Goal: Task Accomplishment & Management: Use online tool/utility

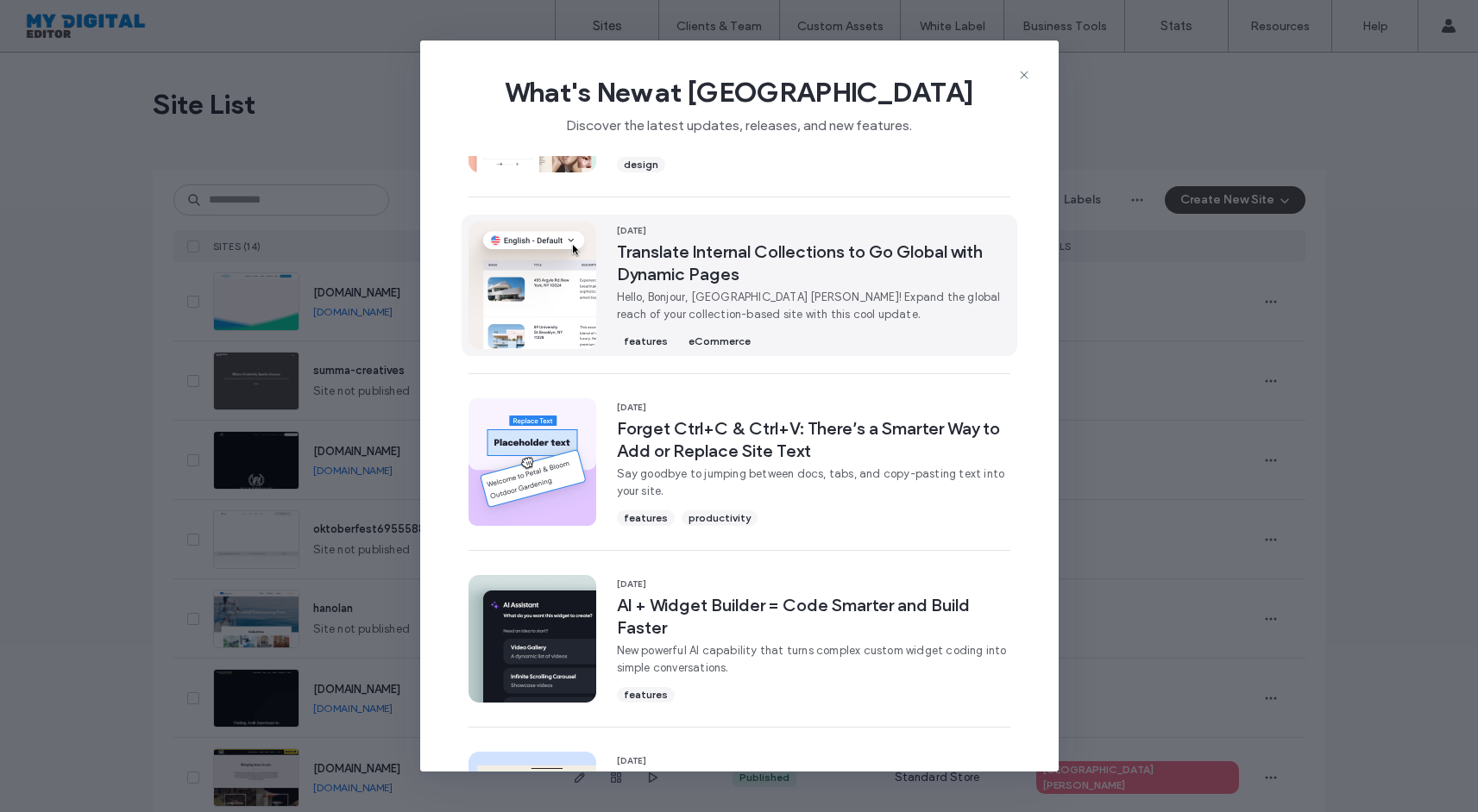
scroll to position [339, 0]
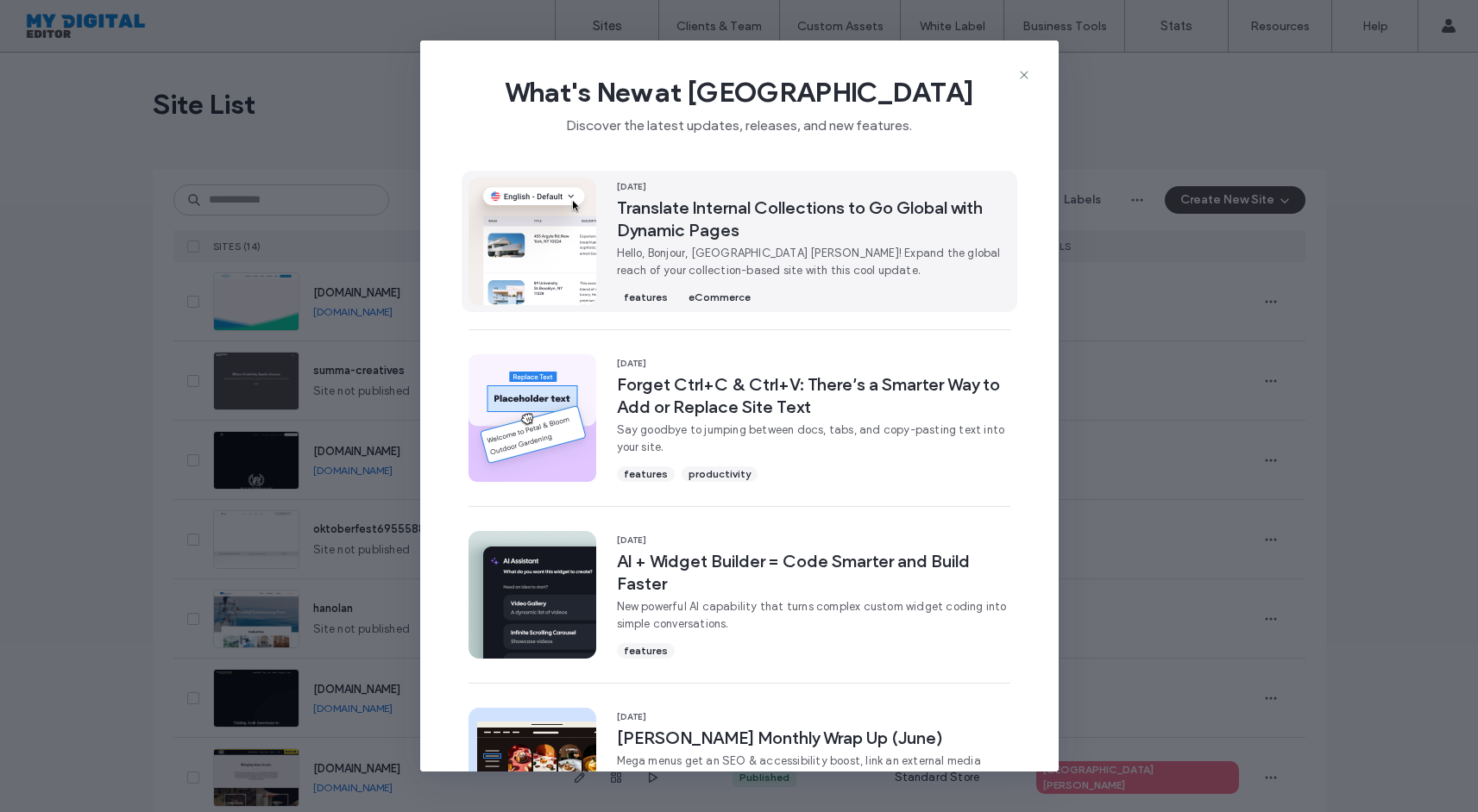
click at [960, 465] on div "features productivity" at bounding box center [813, 472] width 393 height 19
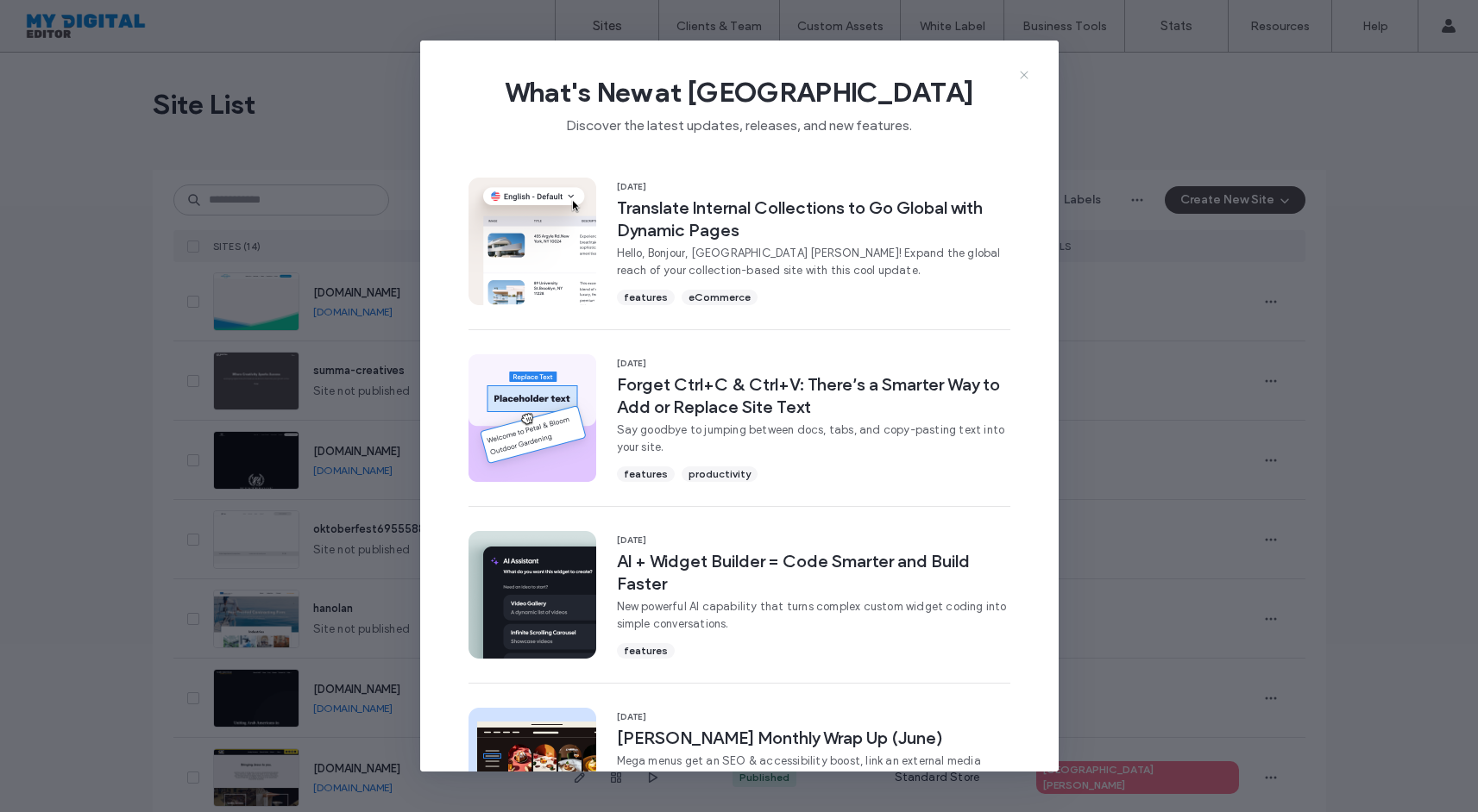
click at [1020, 75] on icon at bounding box center [1024, 75] width 14 height 14
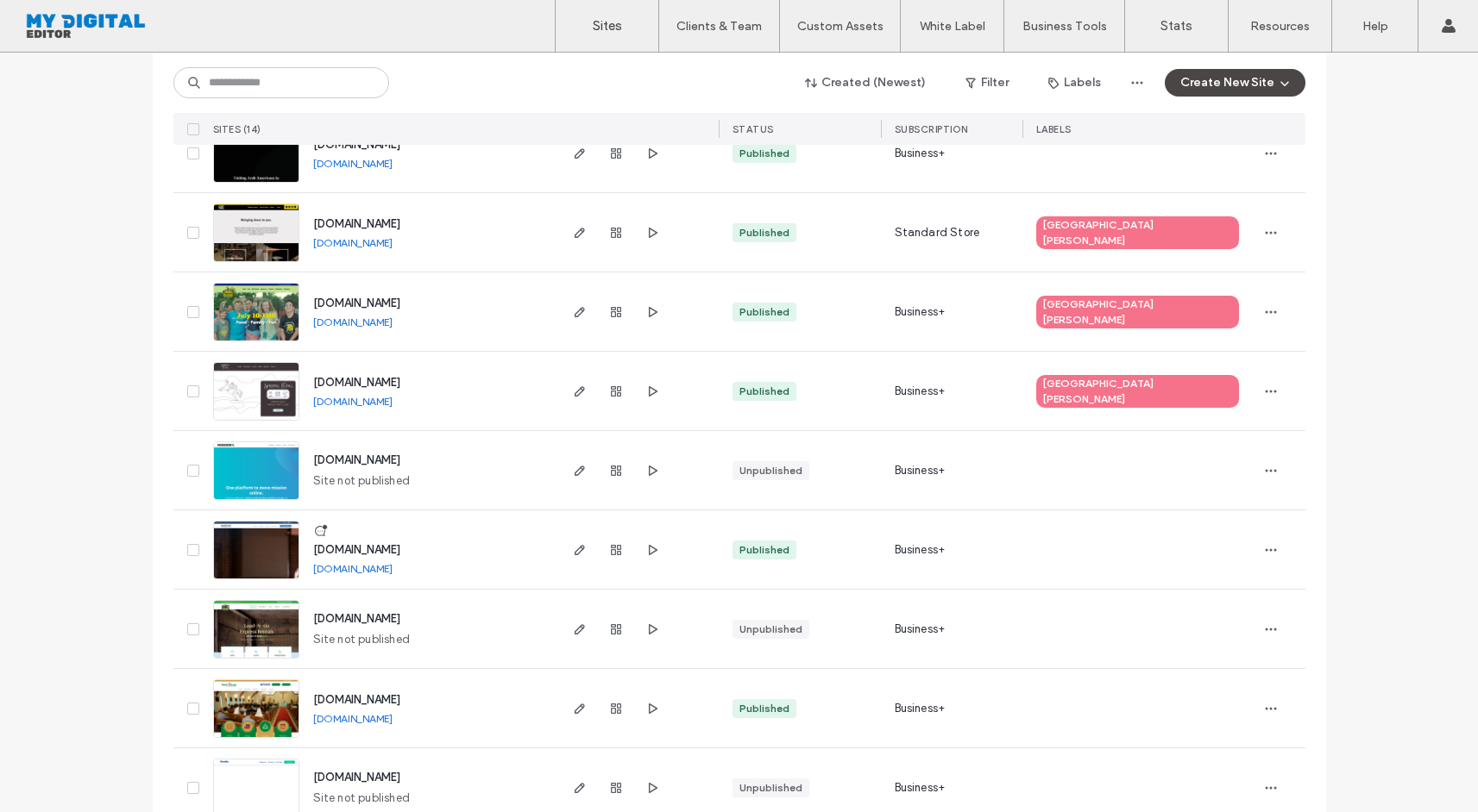
scroll to position [568, 0]
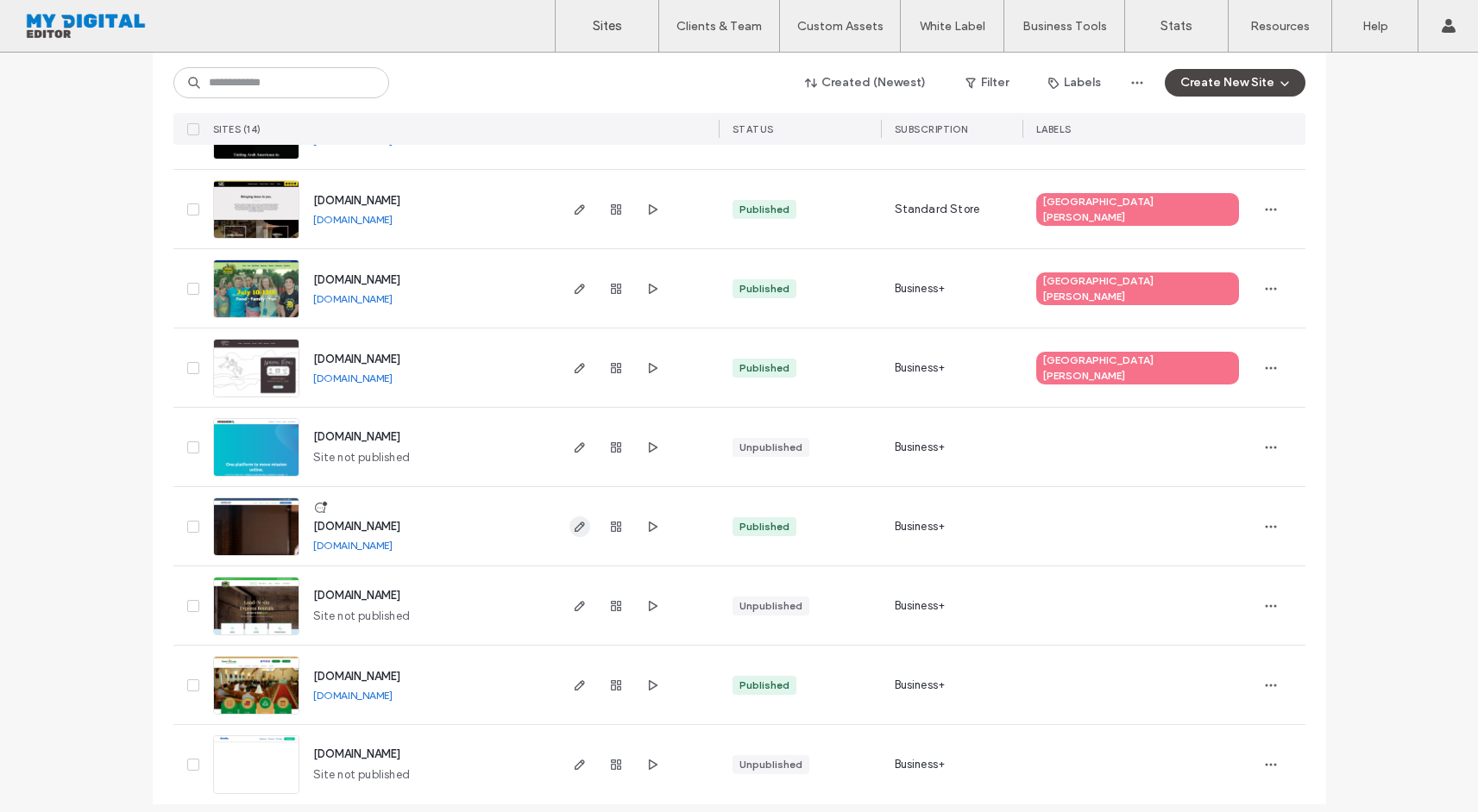
click at [573, 529] on icon "button" at bounding box center [580, 527] width 14 height 14
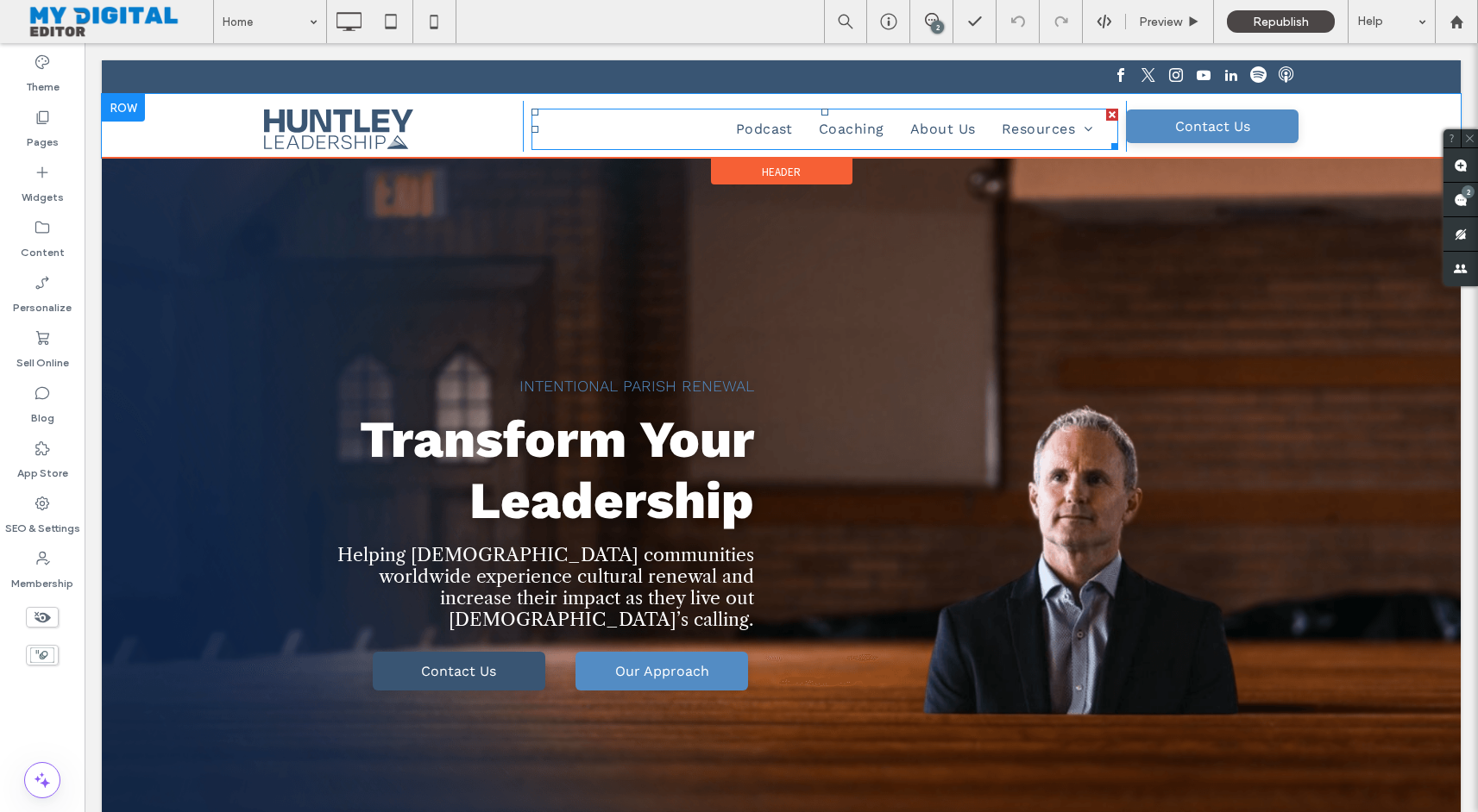
click at [979, 140] on nav "Podcast Coaching About Us Resources Blog Courses" at bounding box center [825, 129] width 588 height 41
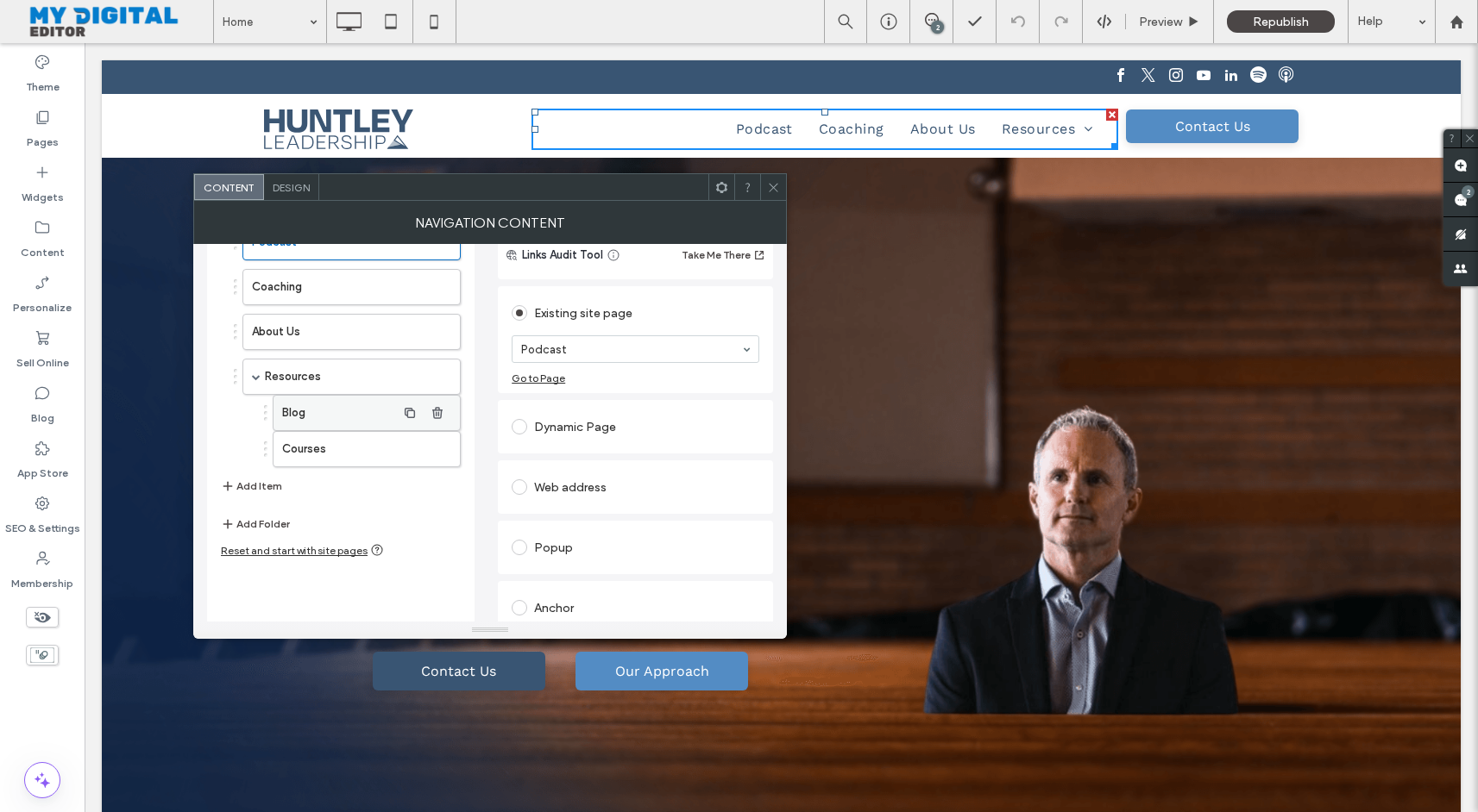
scroll to position [122, 0]
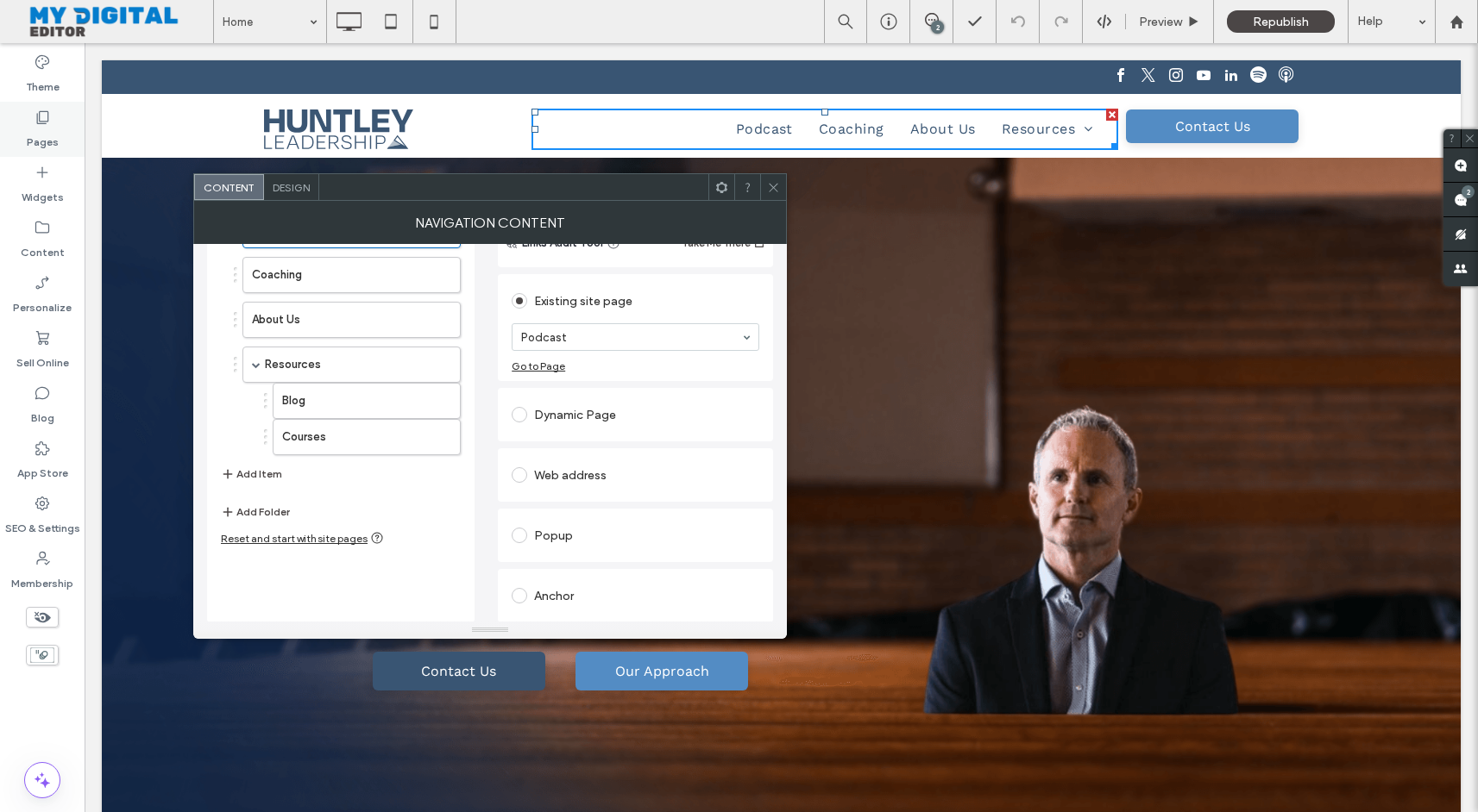
click at [40, 132] on label "Pages" at bounding box center [42, 138] width 32 height 25
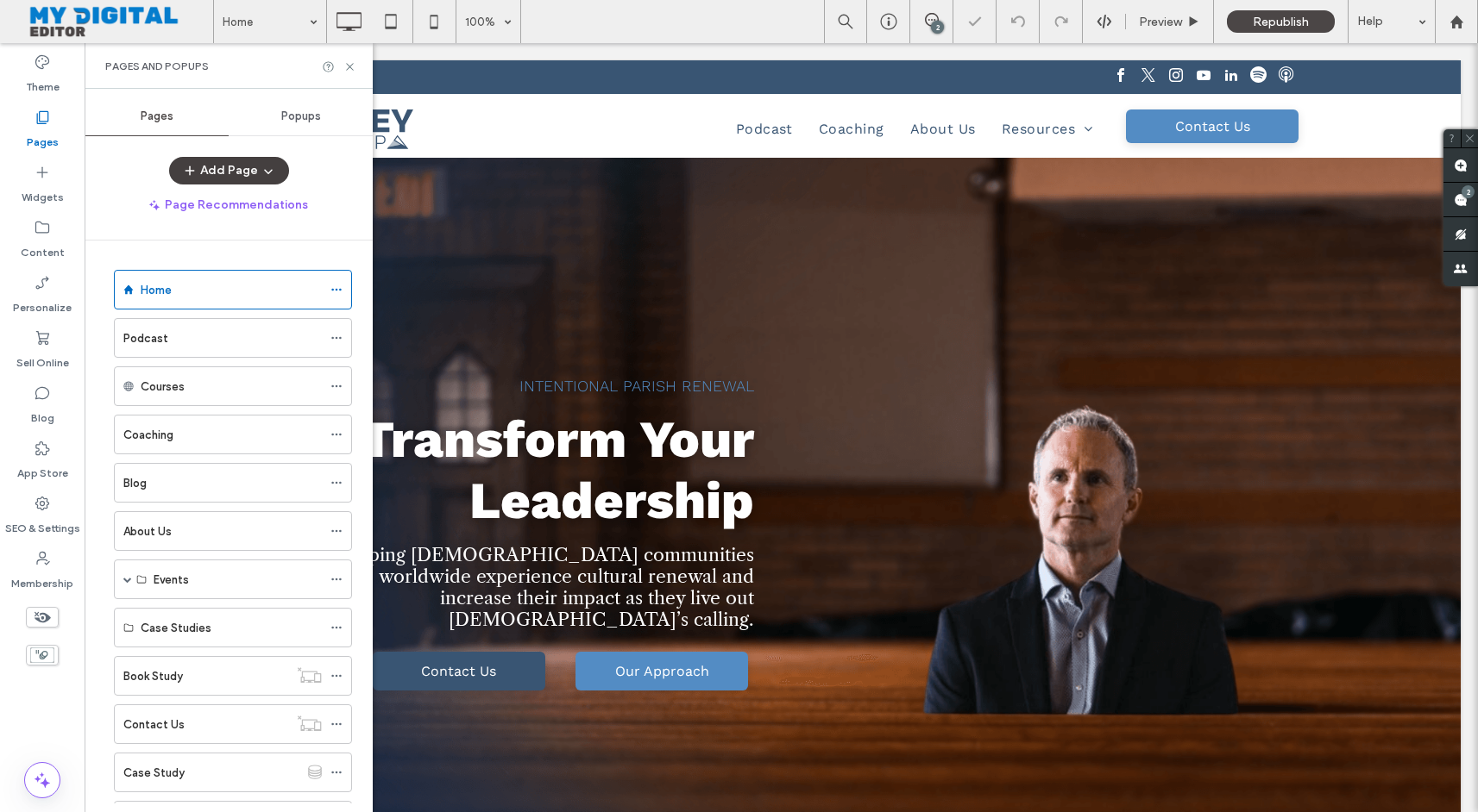
click at [265, 174] on icon "button" at bounding box center [269, 171] width 14 height 14
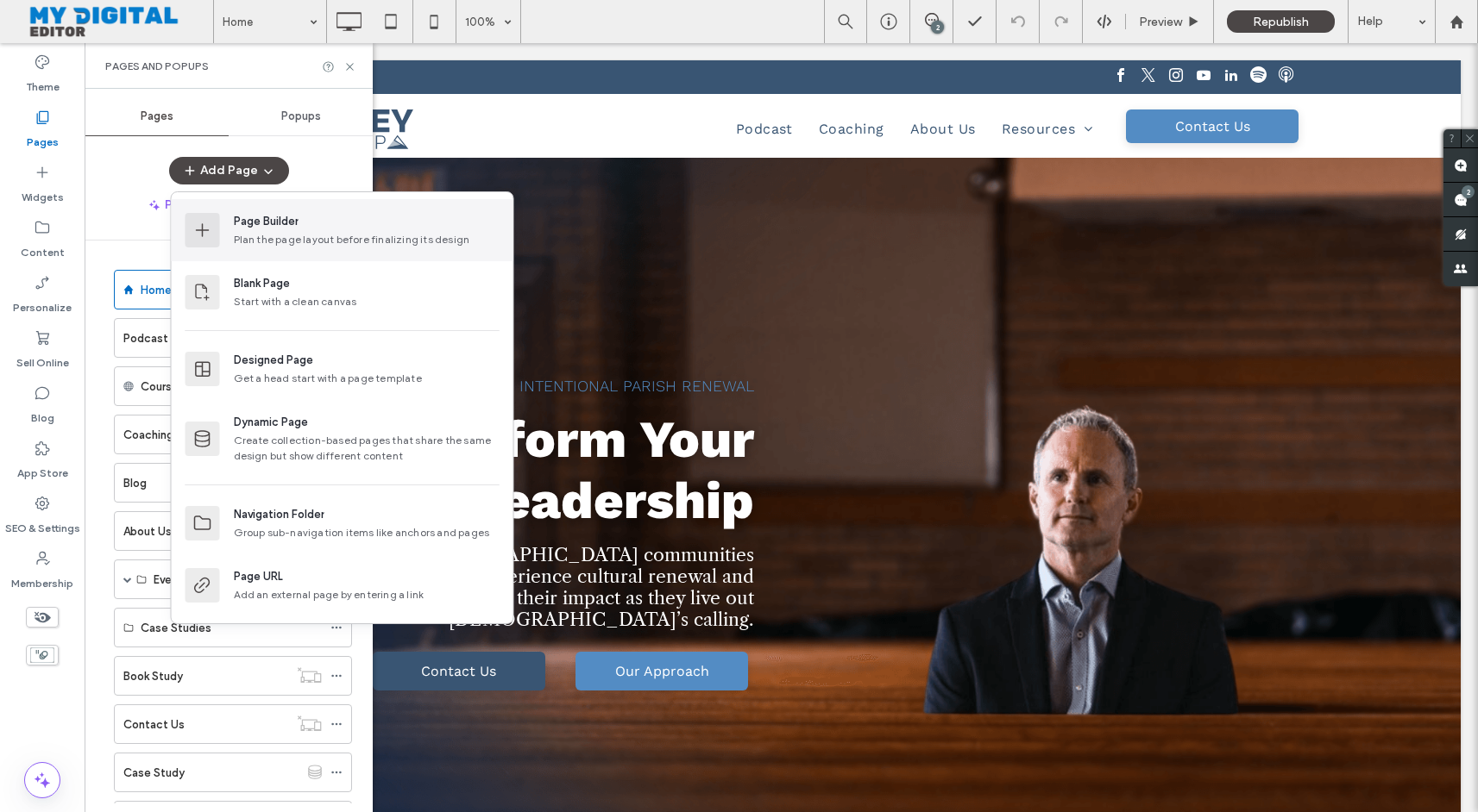
click at [309, 228] on div "Page Builder" at bounding box center [366, 222] width 266 height 18
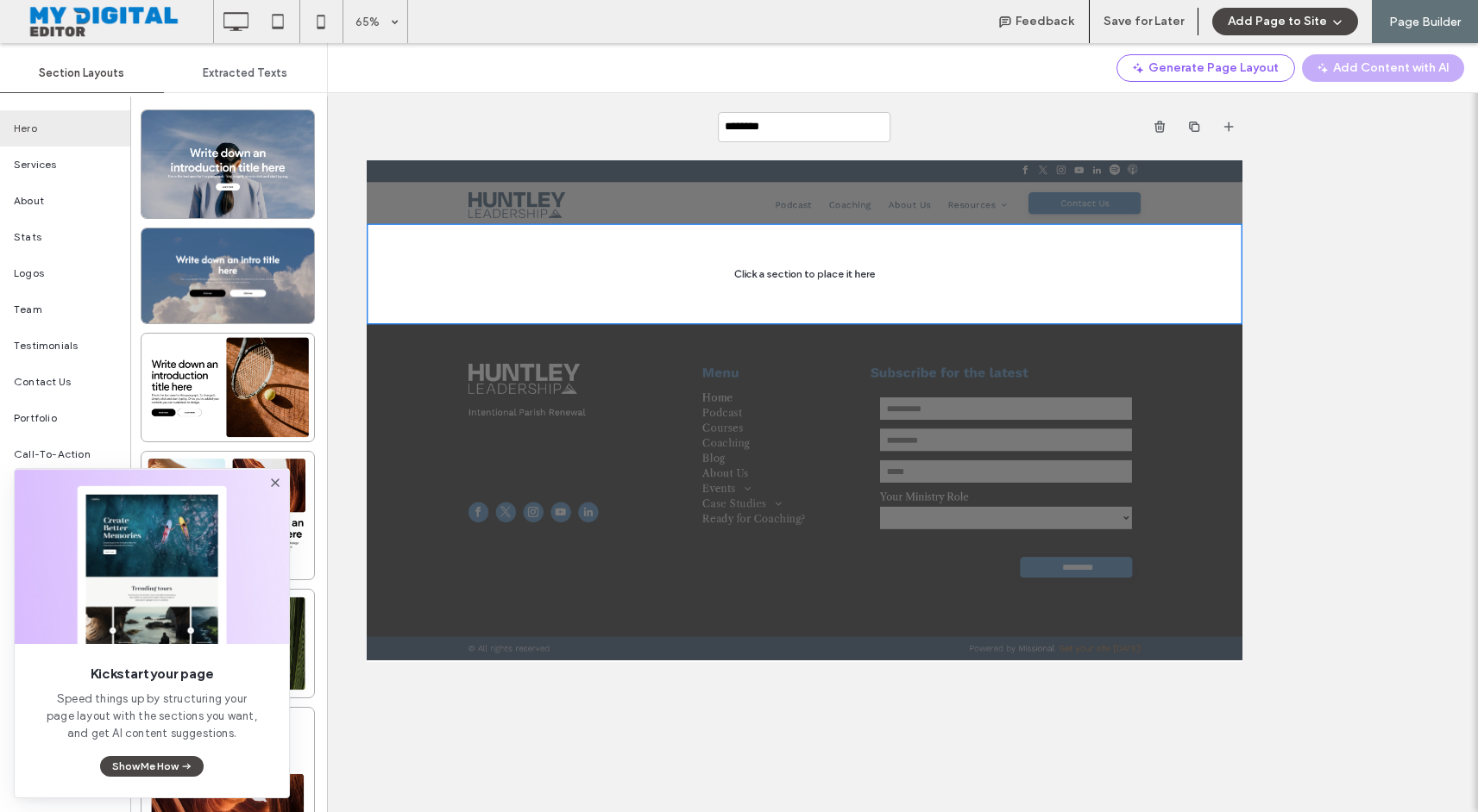
click at [275, 479] on icon at bounding box center [275, 483] width 14 height 14
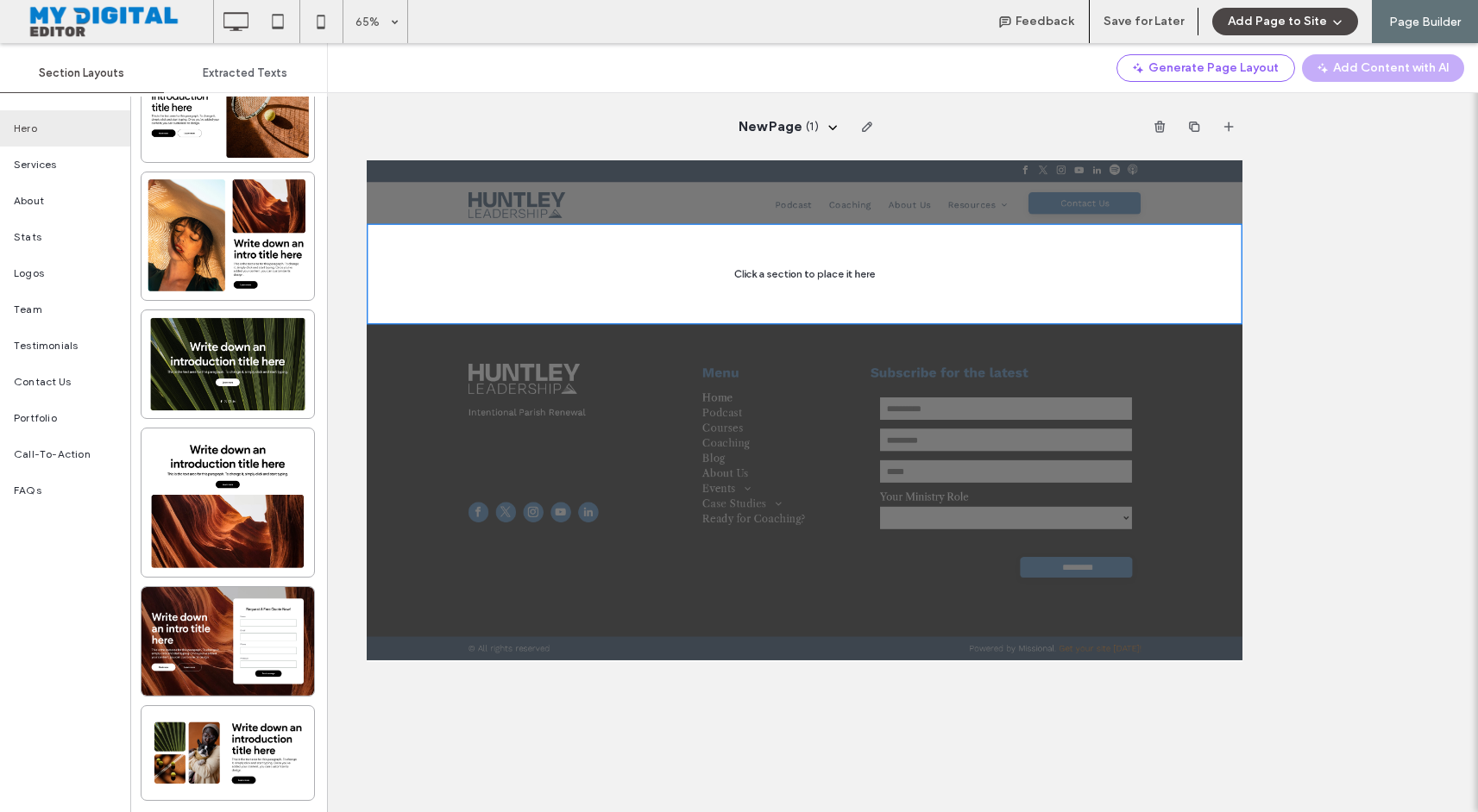
scroll to position [0, 0]
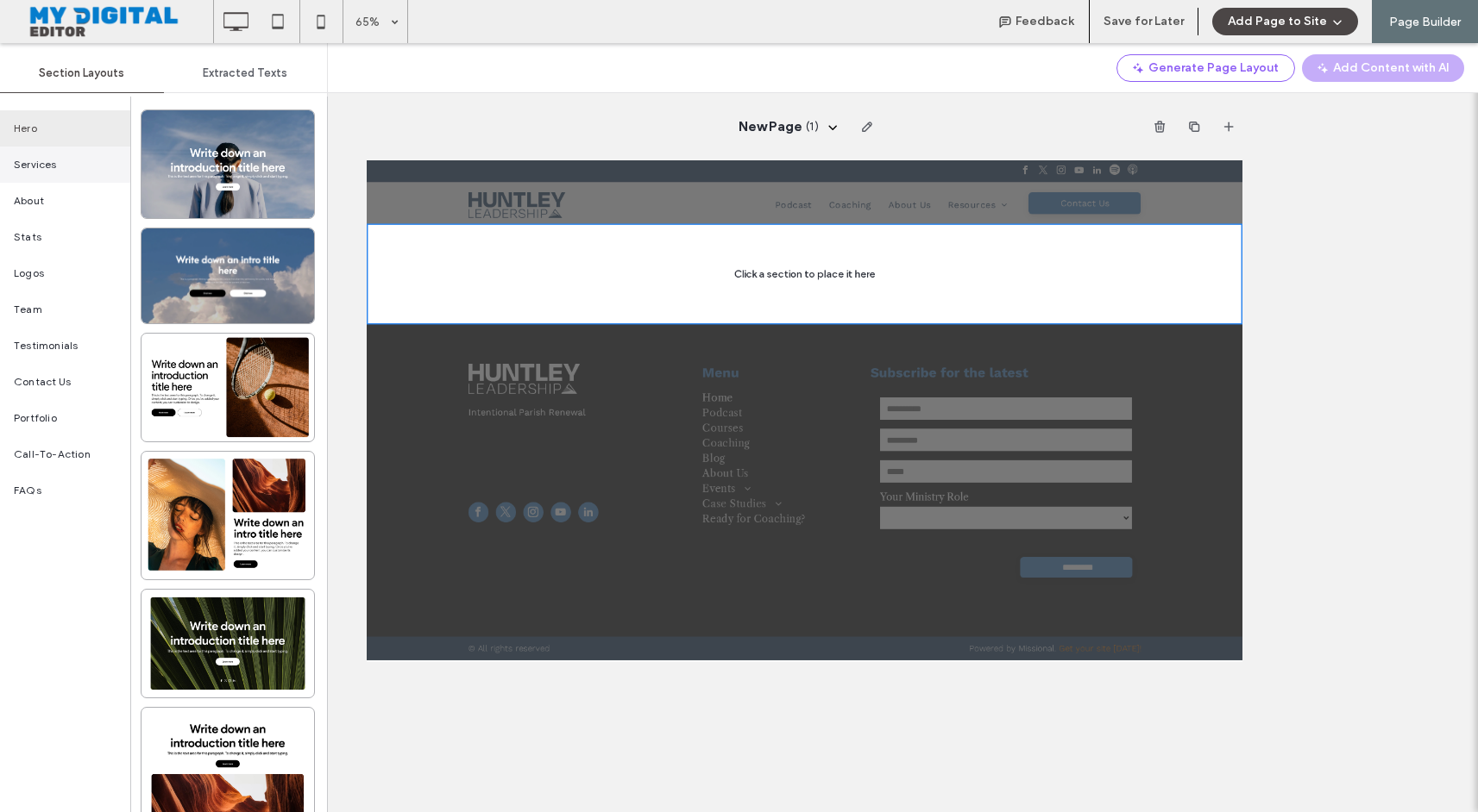
click at [64, 169] on div "Services" at bounding box center [65, 164] width 130 height 36
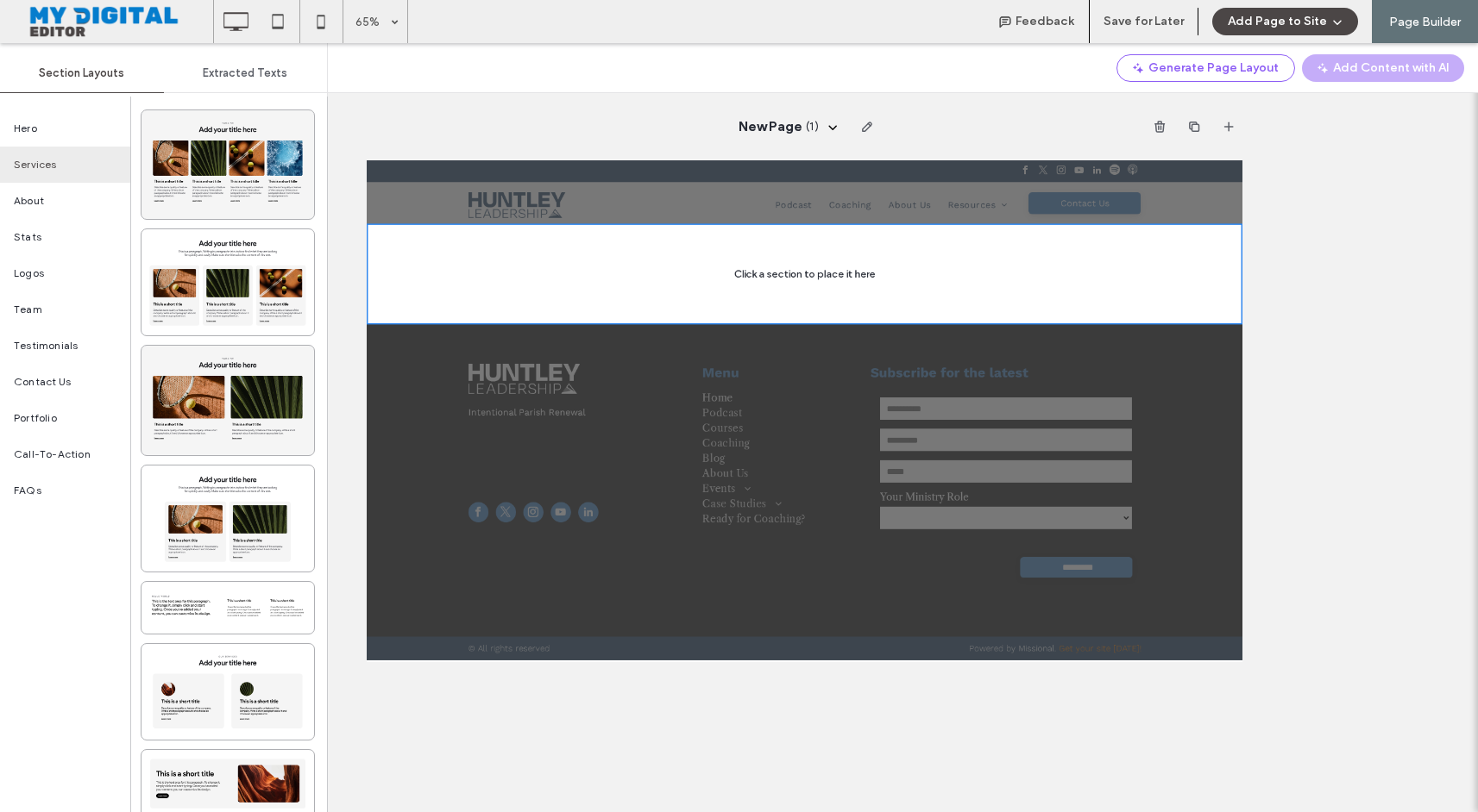
click at [234, 83] on div "Extracted Texts" at bounding box center [246, 73] width 164 height 38
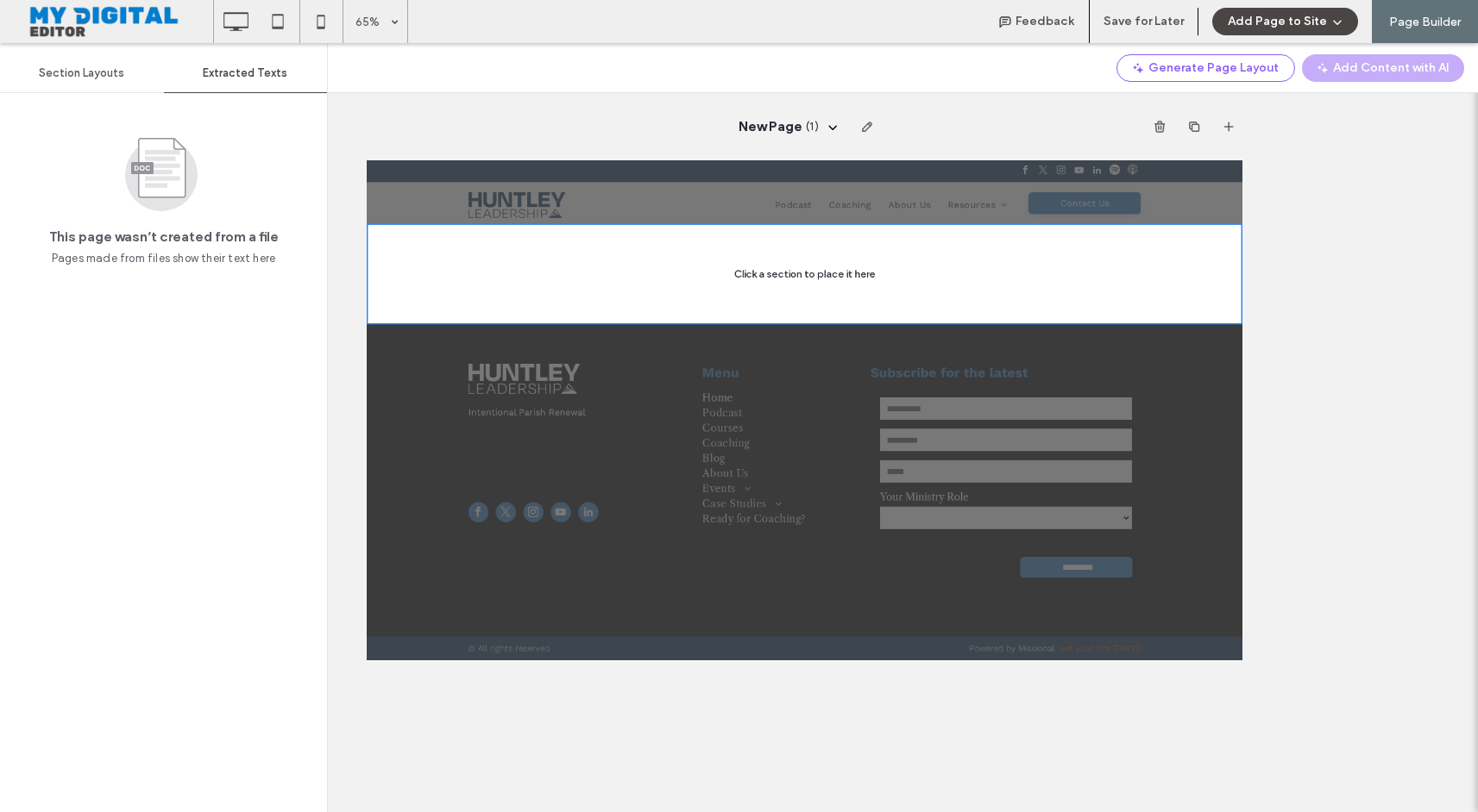
click at [112, 82] on div "Section Layouts" at bounding box center [82, 73] width 164 height 38
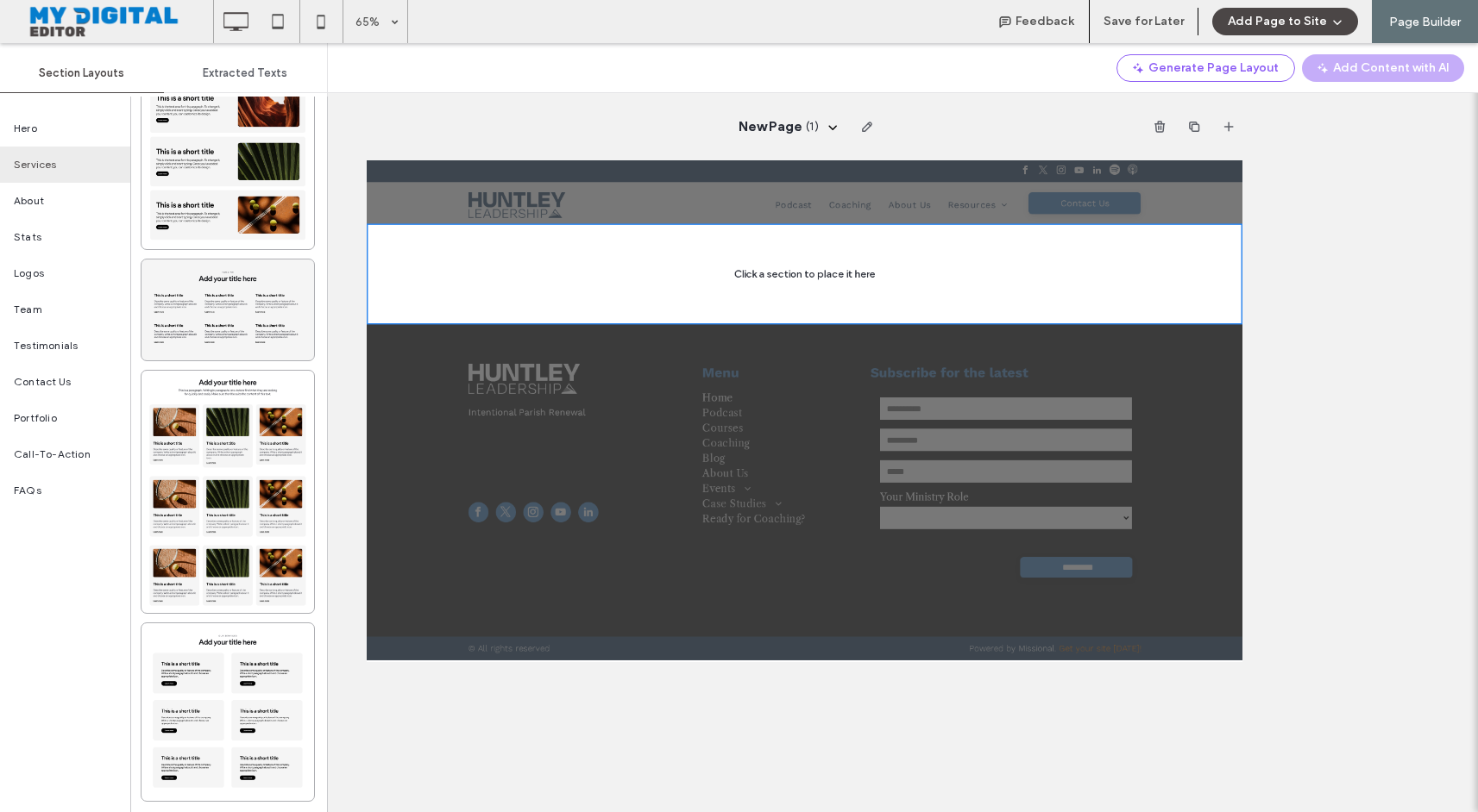
scroll to position [2414, 0]
click at [263, 703] on div at bounding box center [227, 711] width 172 height 177
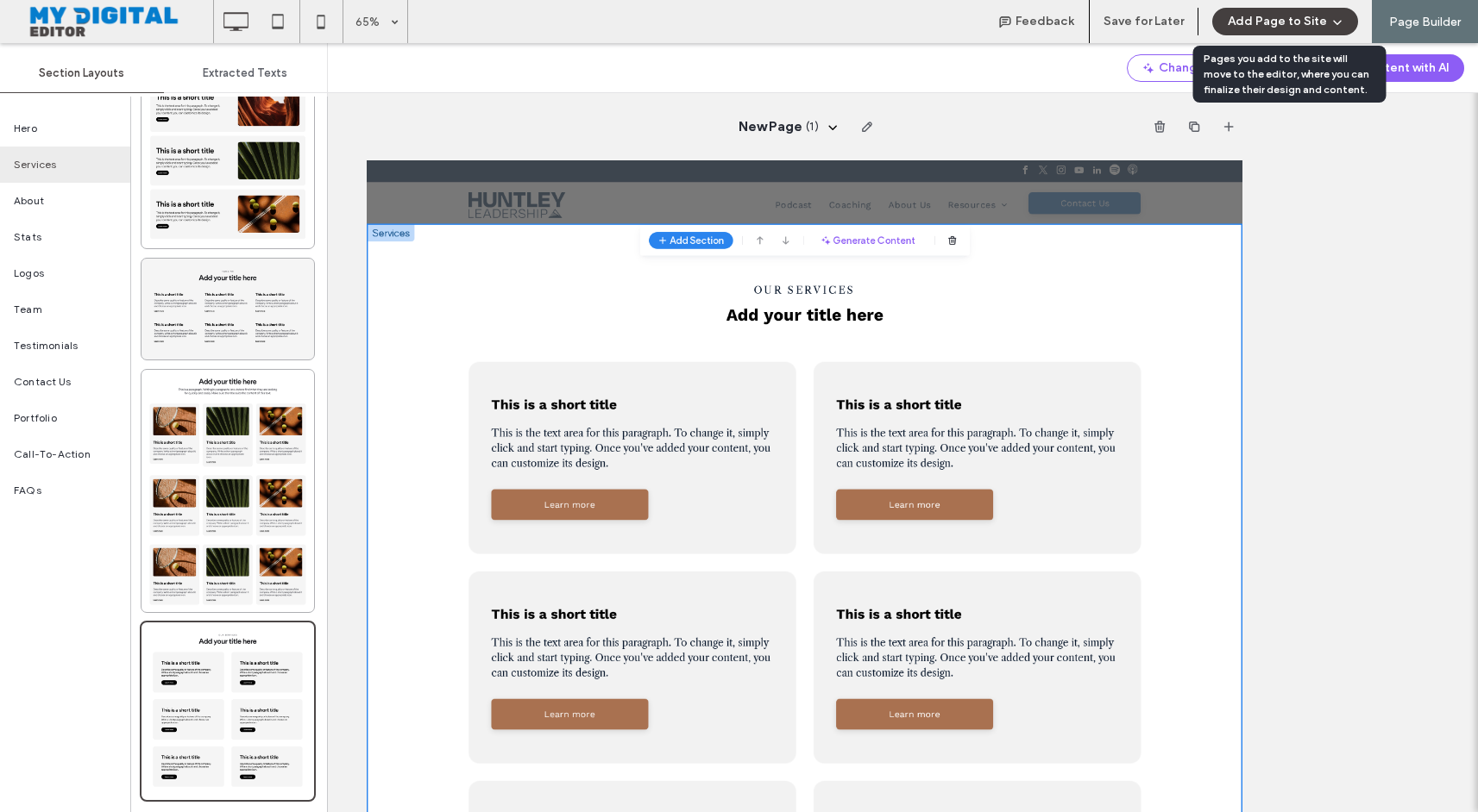
click at [1262, 30] on button "Add Page to Site" at bounding box center [1285, 21] width 146 height 27
click at [1276, 98] on span "Add & Go to Editor" at bounding box center [1271, 99] width 102 height 18
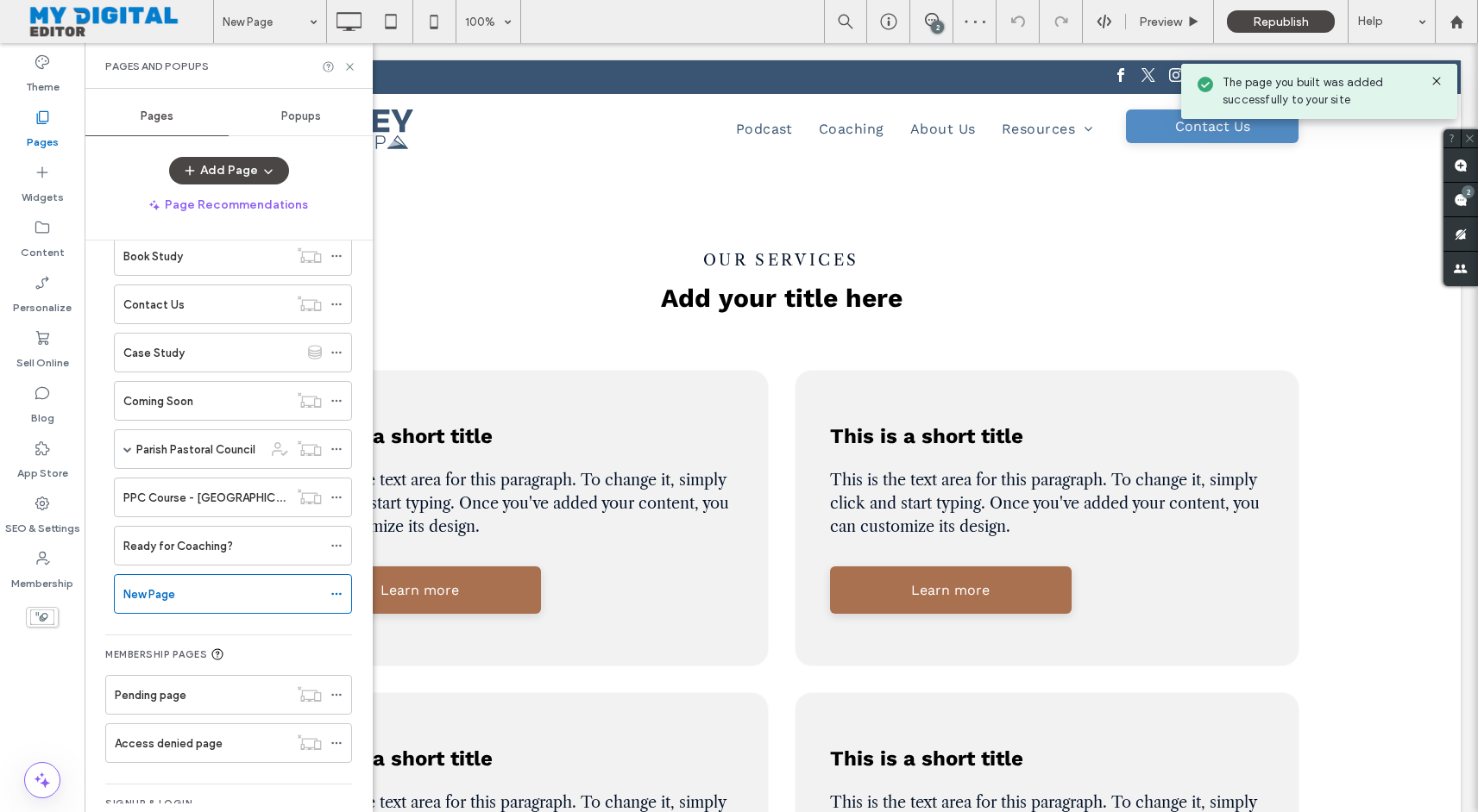
scroll to position [428, 0]
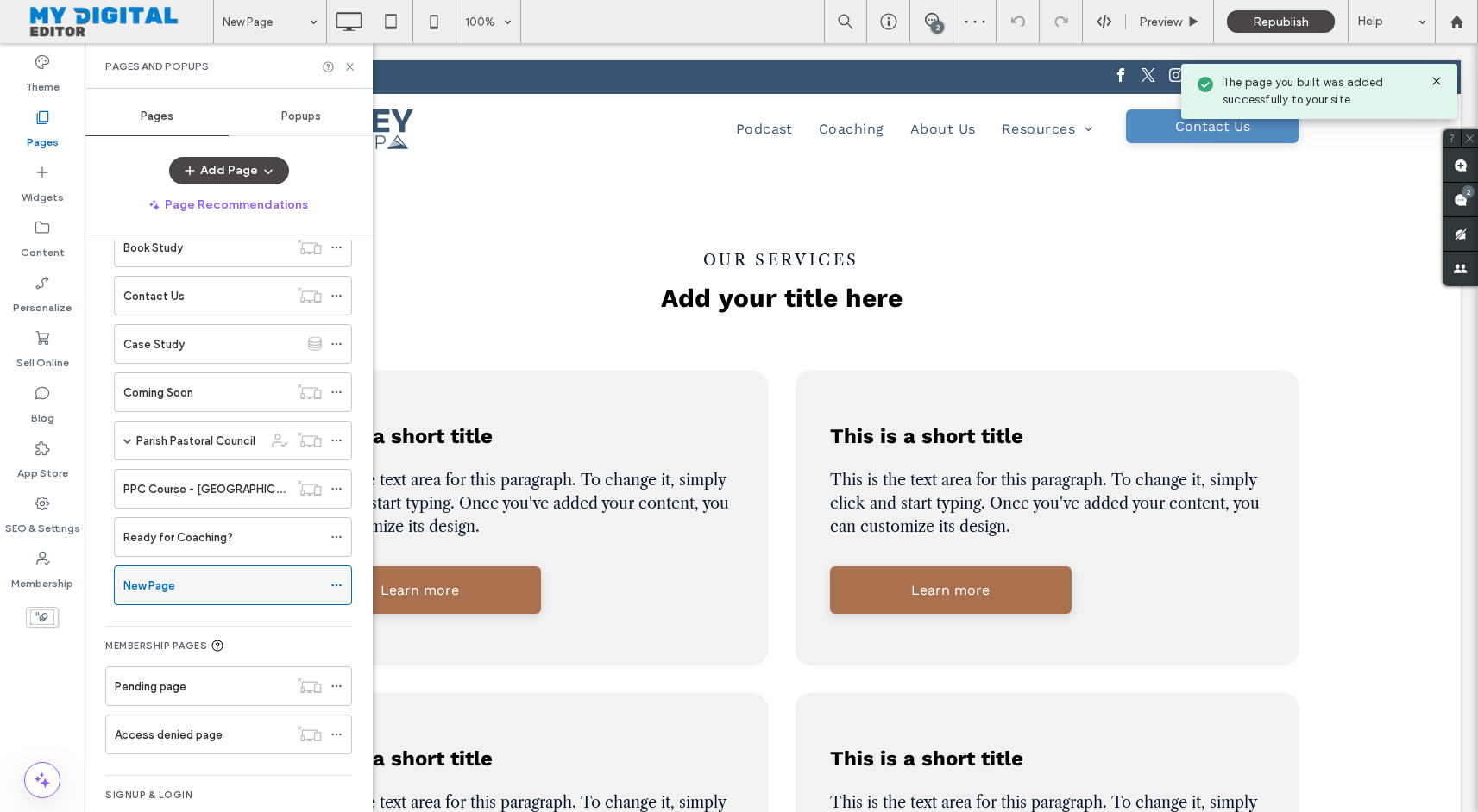
click at [331, 589] on icon at bounding box center [336, 586] width 12 height 12
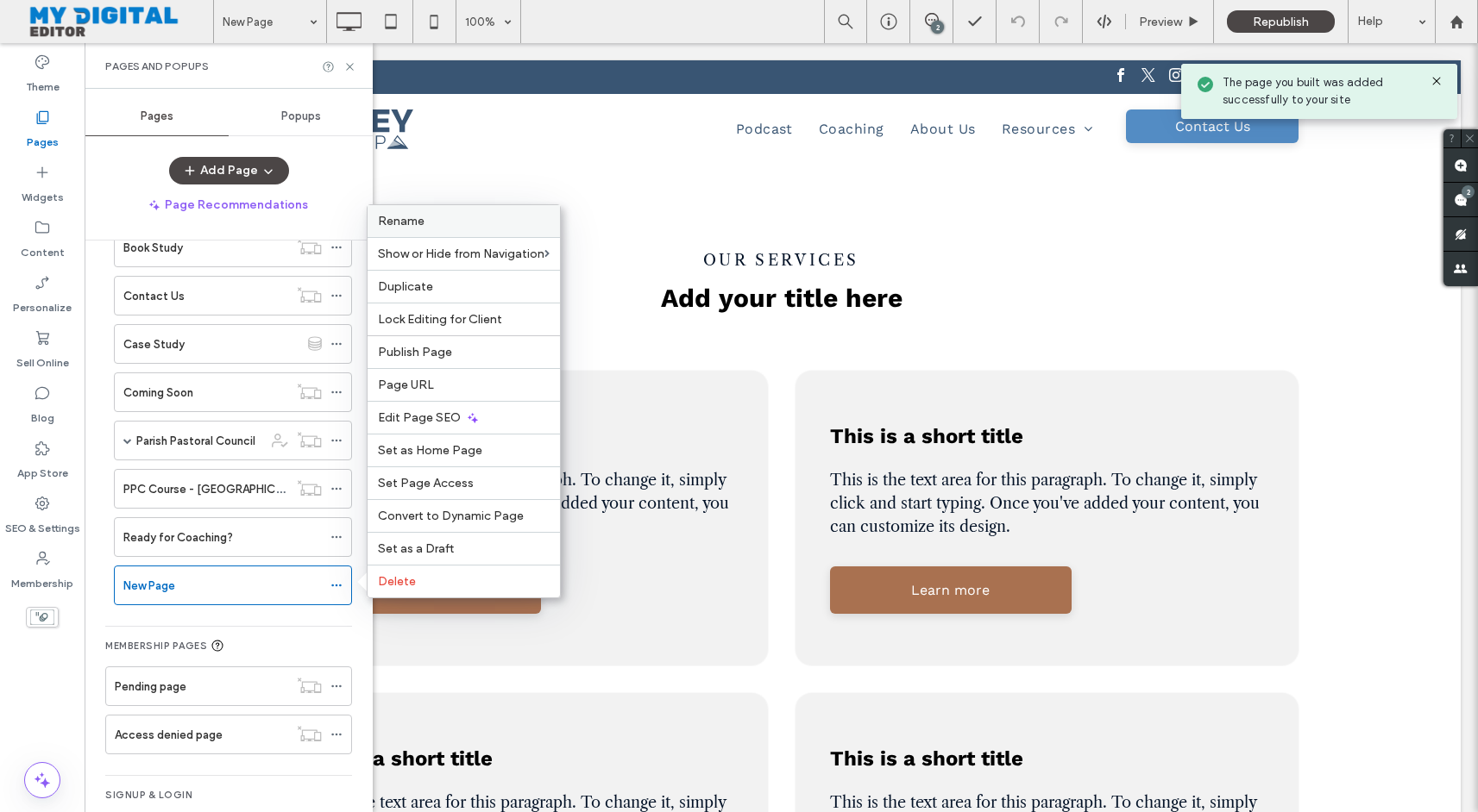
click at [426, 227] on label "Rename" at bounding box center [463, 221] width 171 height 15
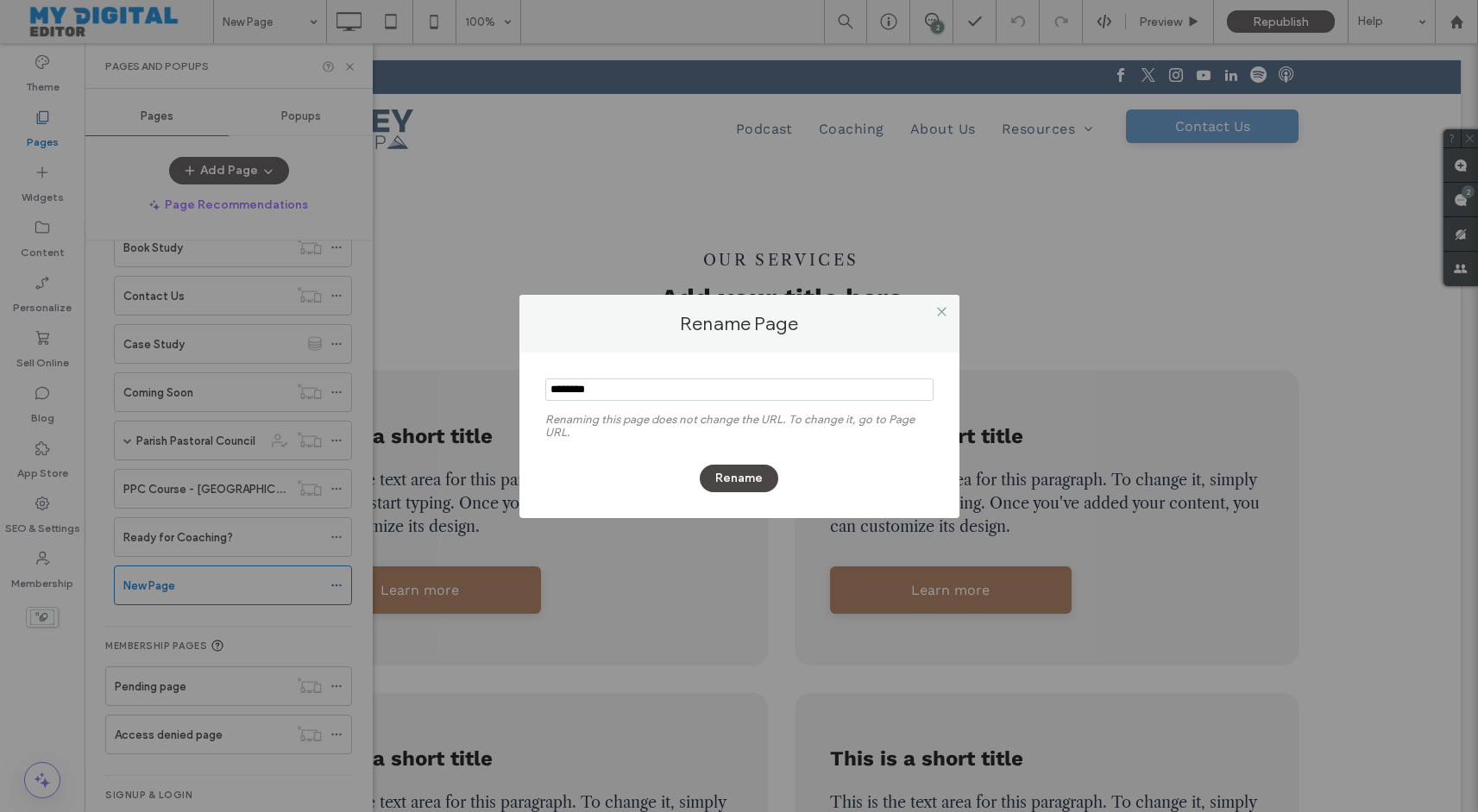
click at [613, 390] on input "notEmpty" at bounding box center [739, 390] width 388 height 23
type input "**********"
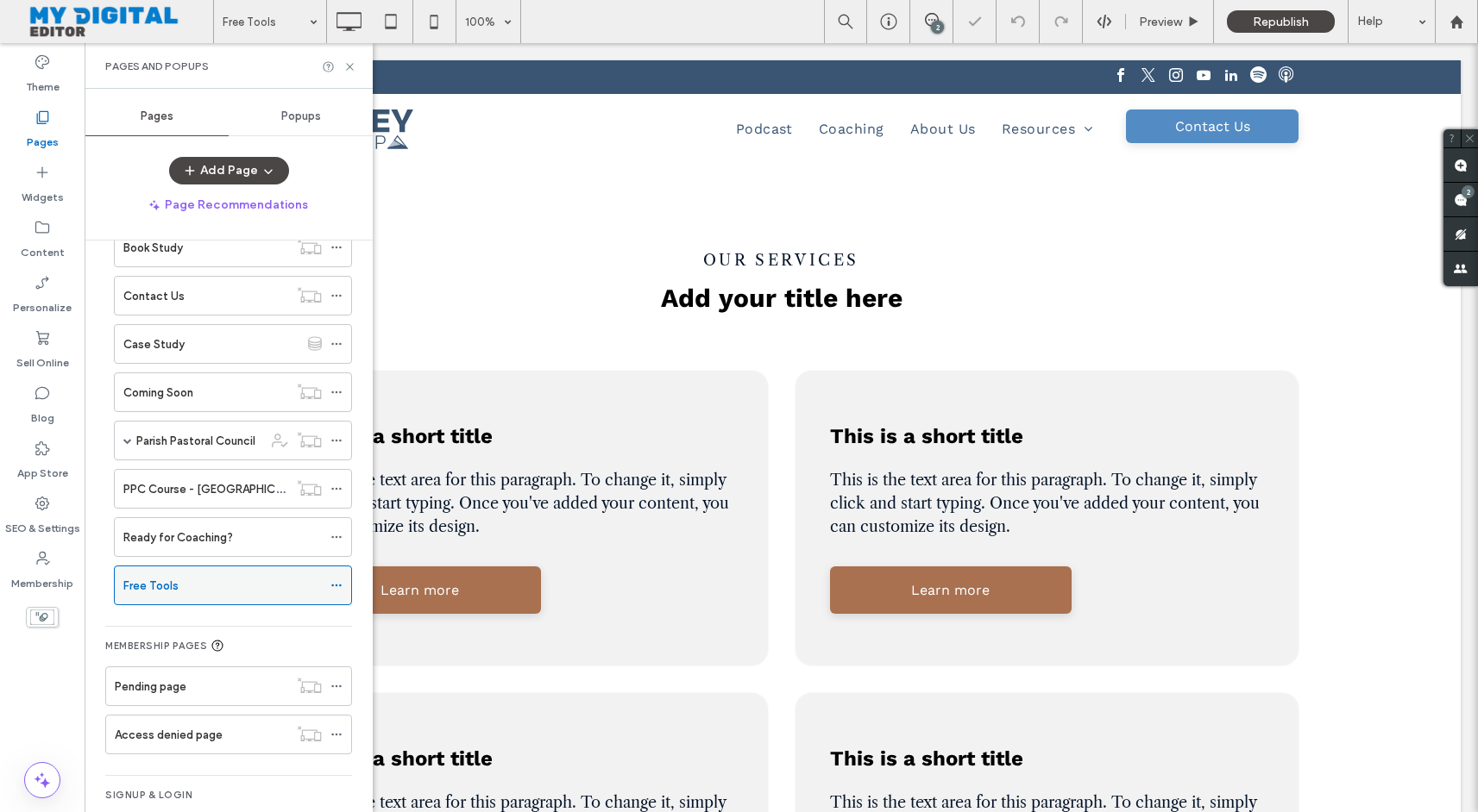
click at [337, 587] on icon at bounding box center [336, 586] width 12 height 12
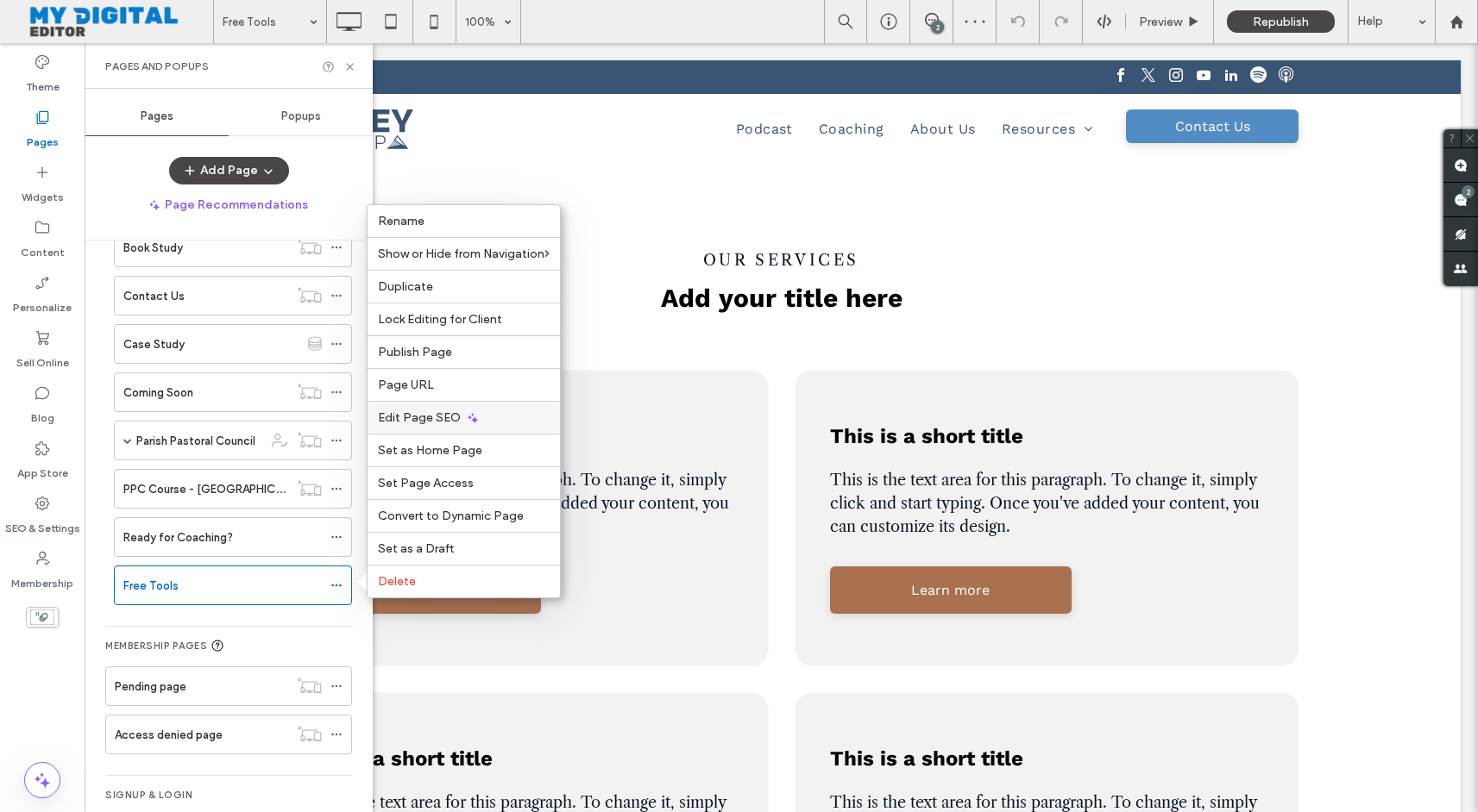
click at [452, 415] on span "Edit Page SEO" at bounding box center [419, 418] width 83 height 15
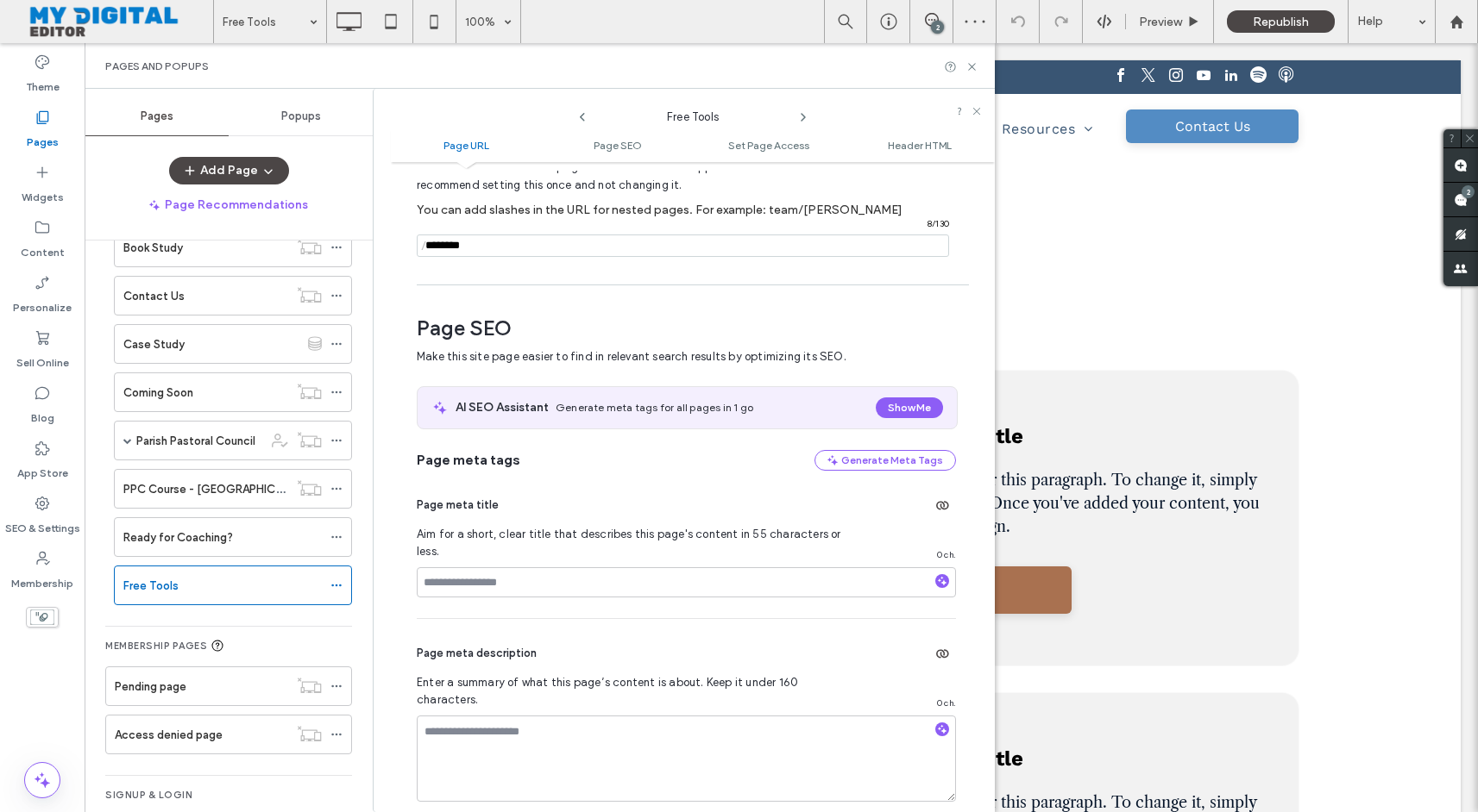
scroll to position [237, 0]
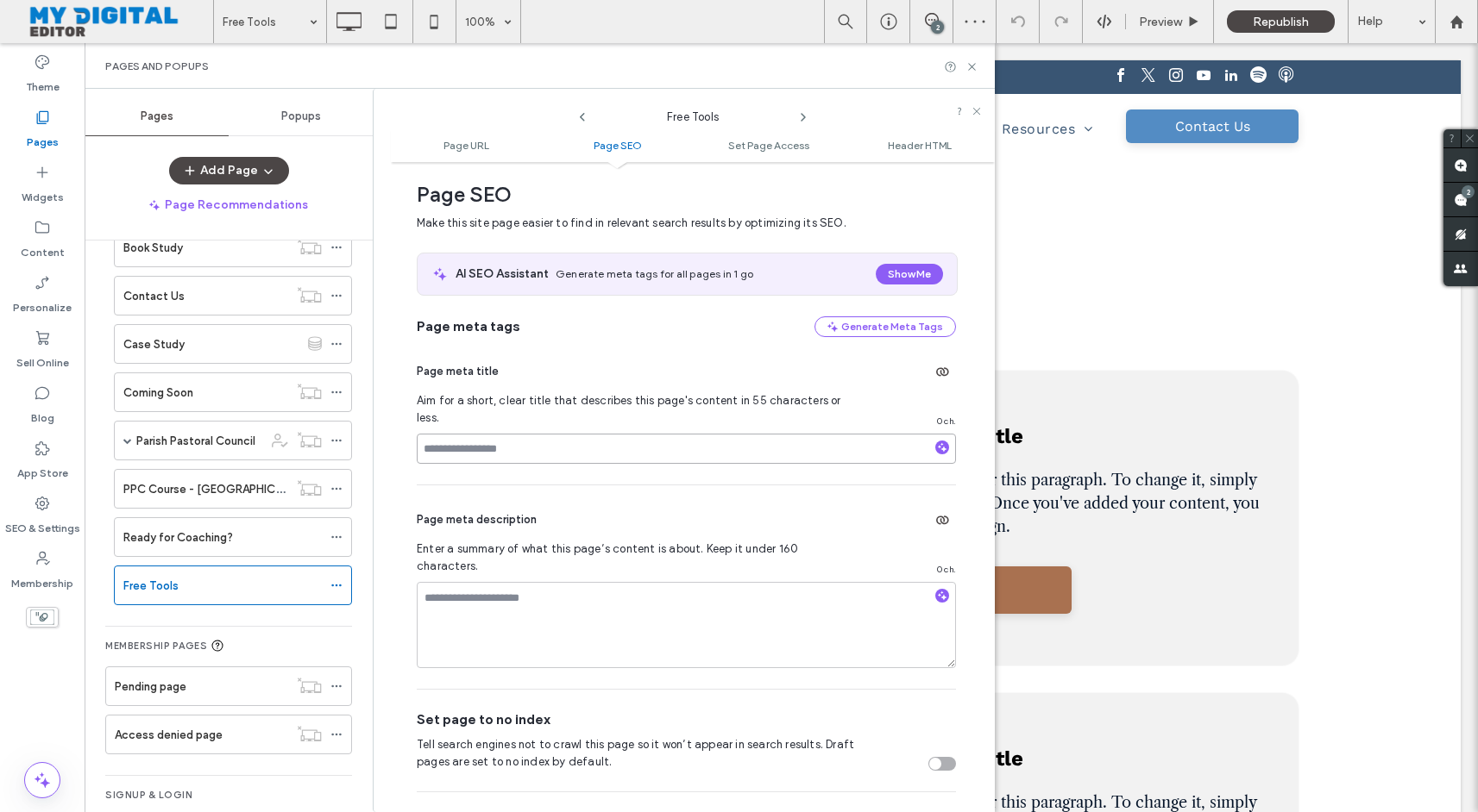
click at [517, 438] on input at bounding box center [686, 449] width 539 height 30
type input "**********"
click at [582, 119] on use at bounding box center [582, 118] width 5 height 9
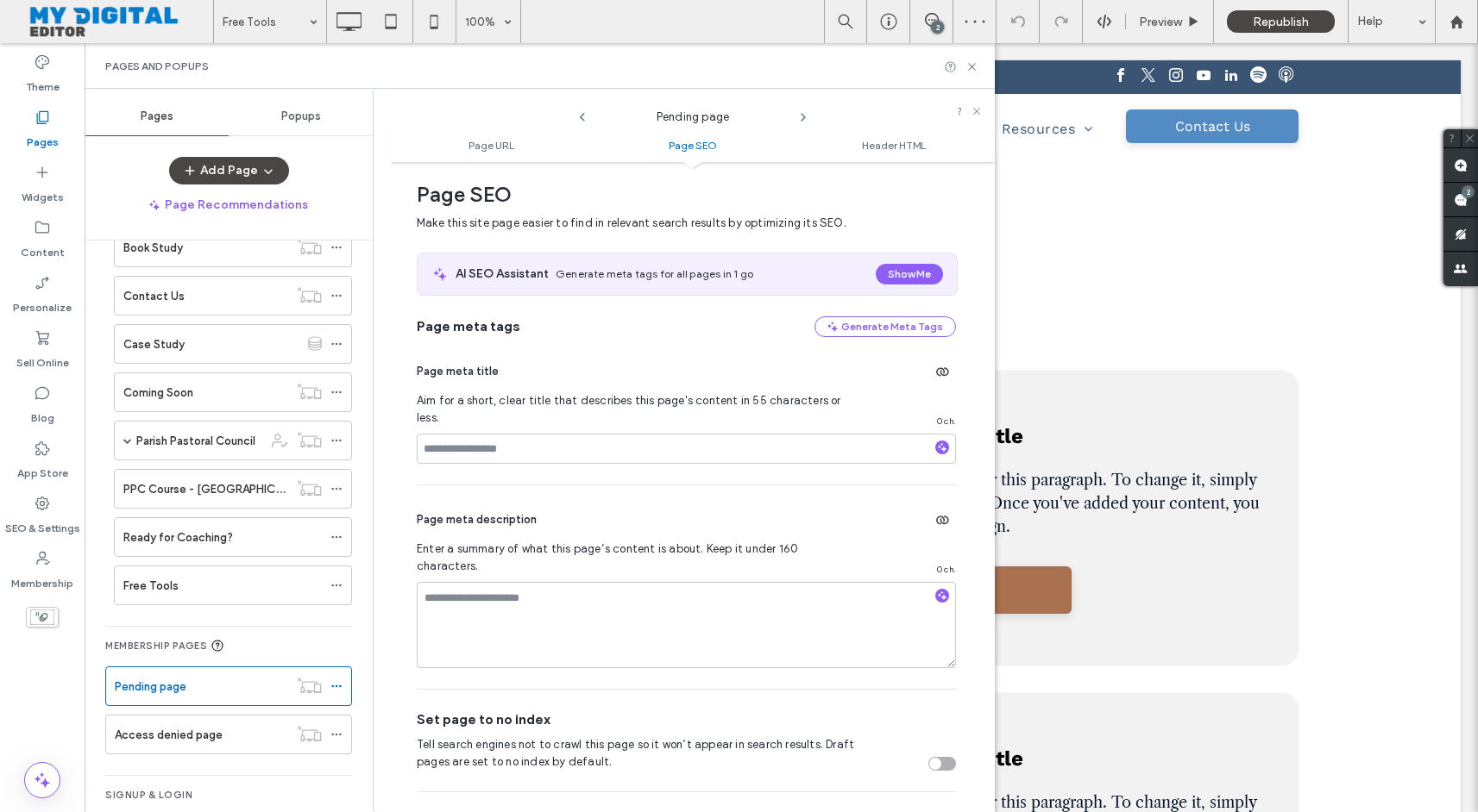
click at [582, 119] on use at bounding box center [582, 118] width 5 height 9
click at [802, 116] on icon at bounding box center [804, 118] width 14 height 14
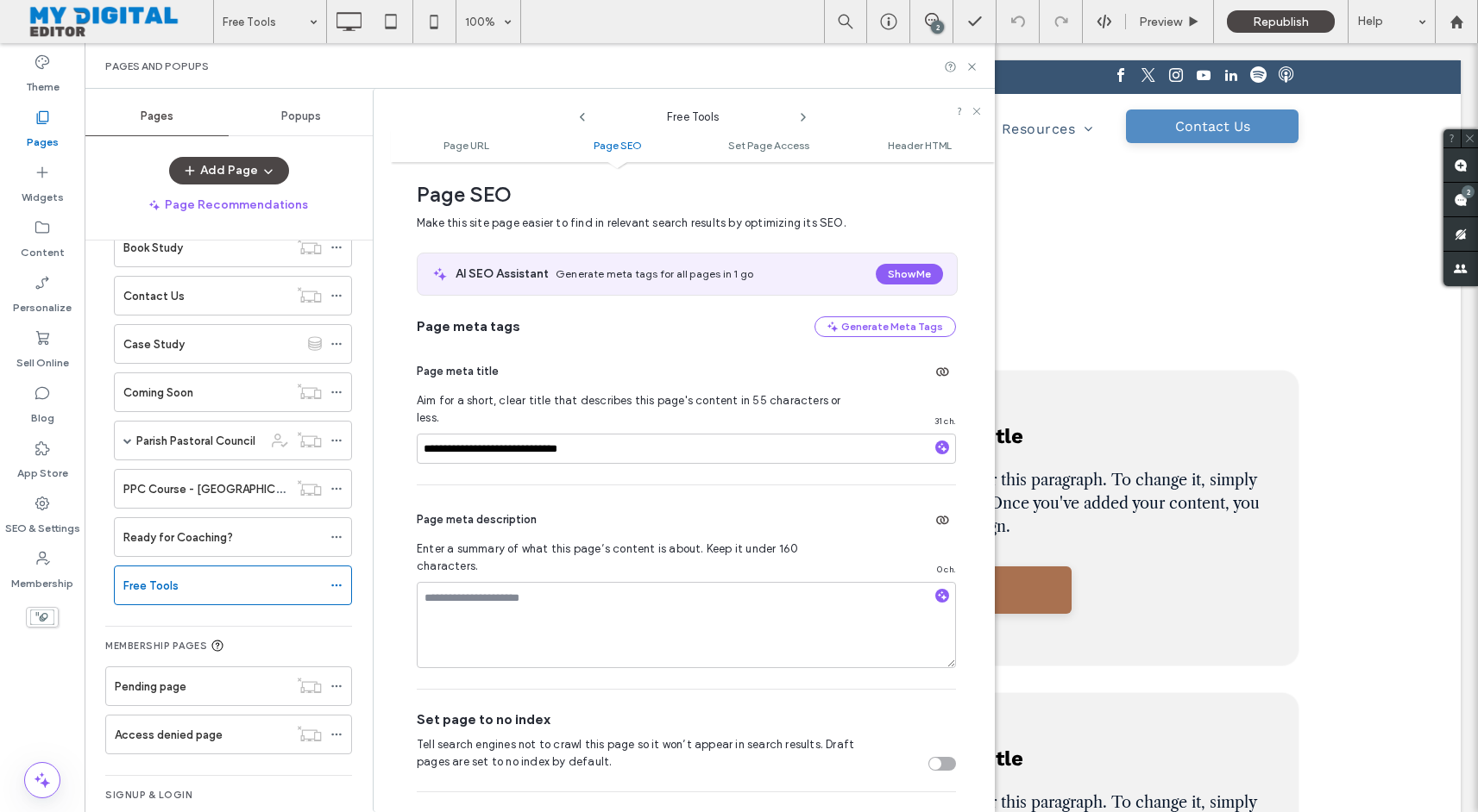
click at [802, 116] on icon at bounding box center [804, 118] width 14 height 14
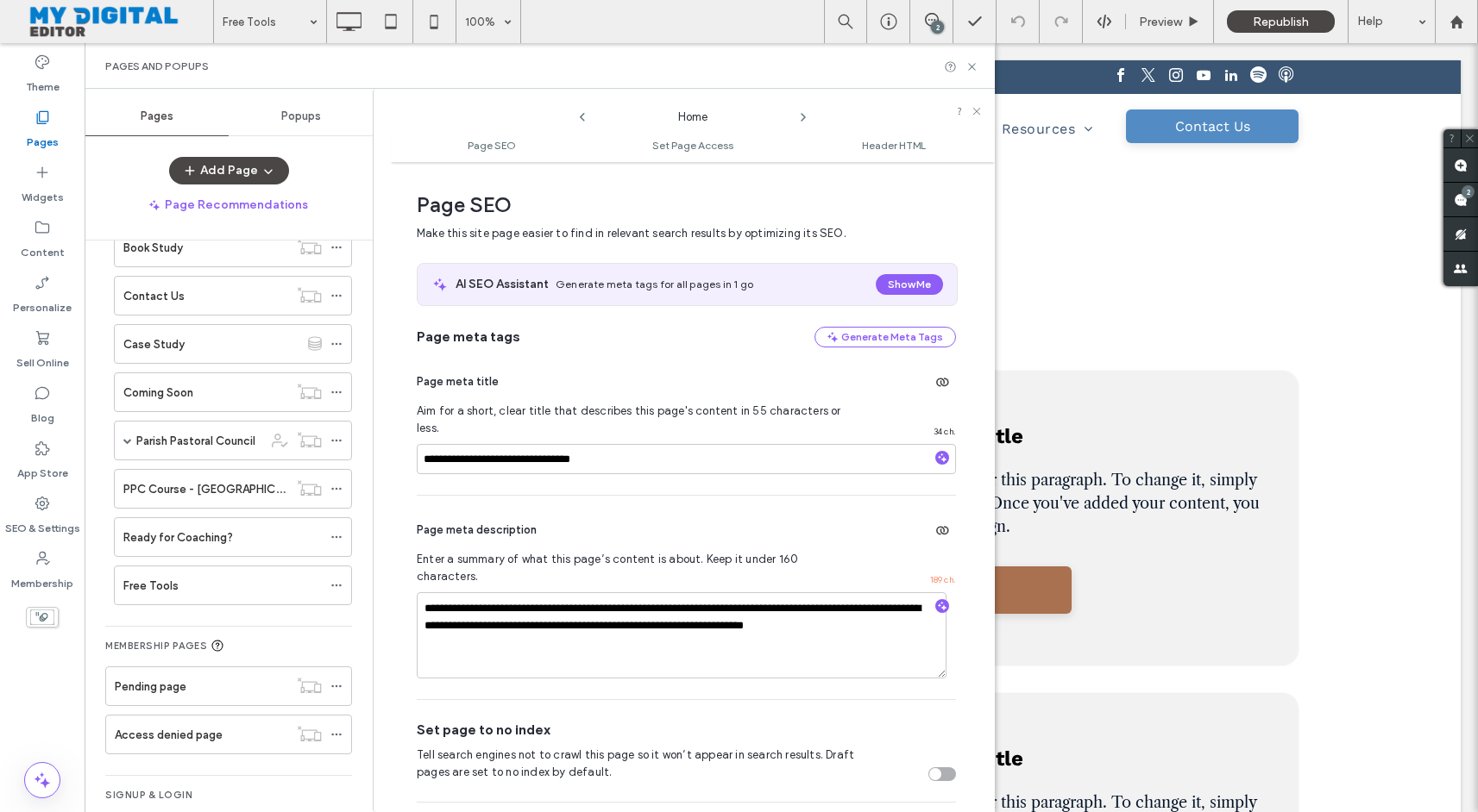
scroll to position [9, 0]
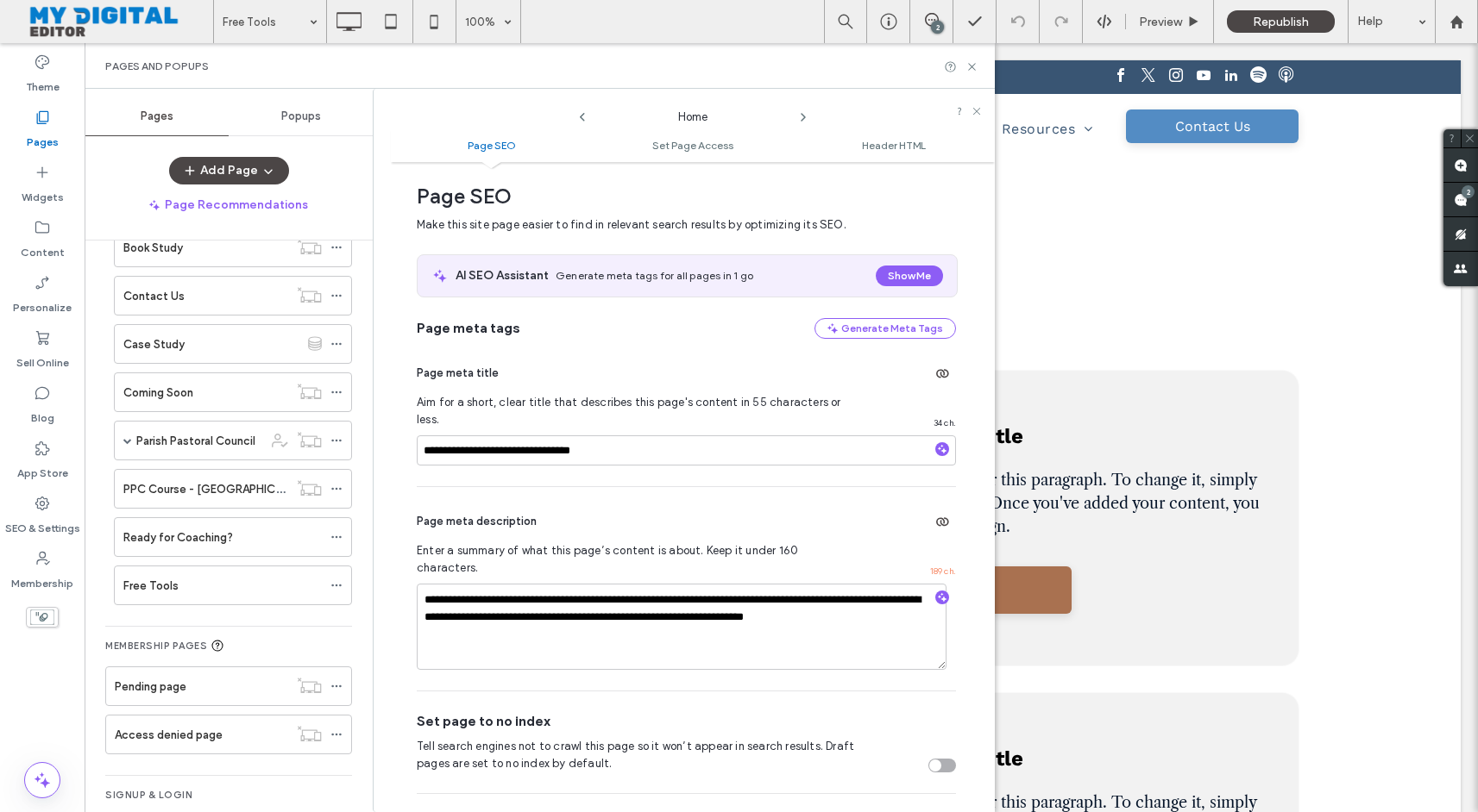
click at [802, 116] on icon at bounding box center [804, 118] width 14 height 14
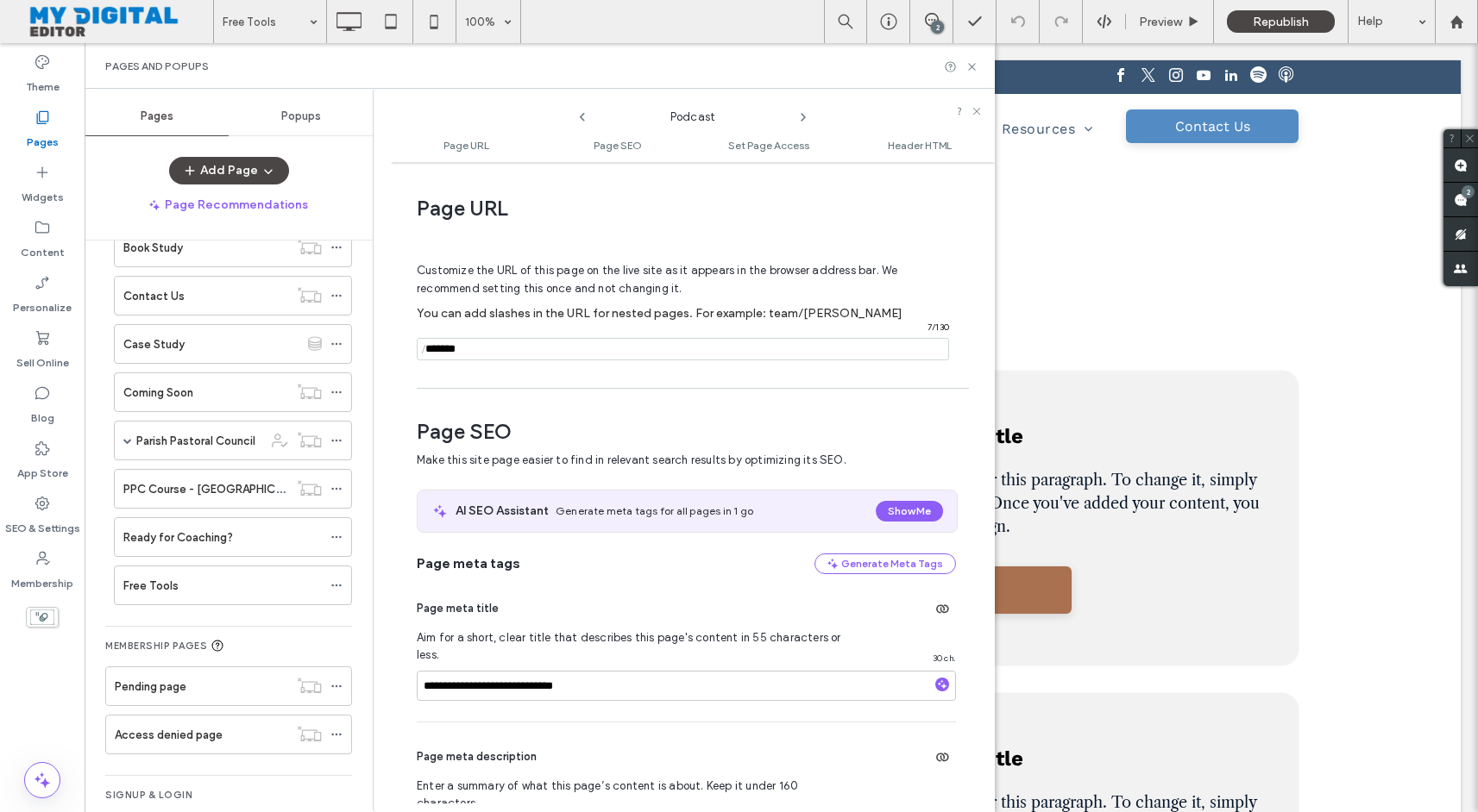
scroll to position [237, 0]
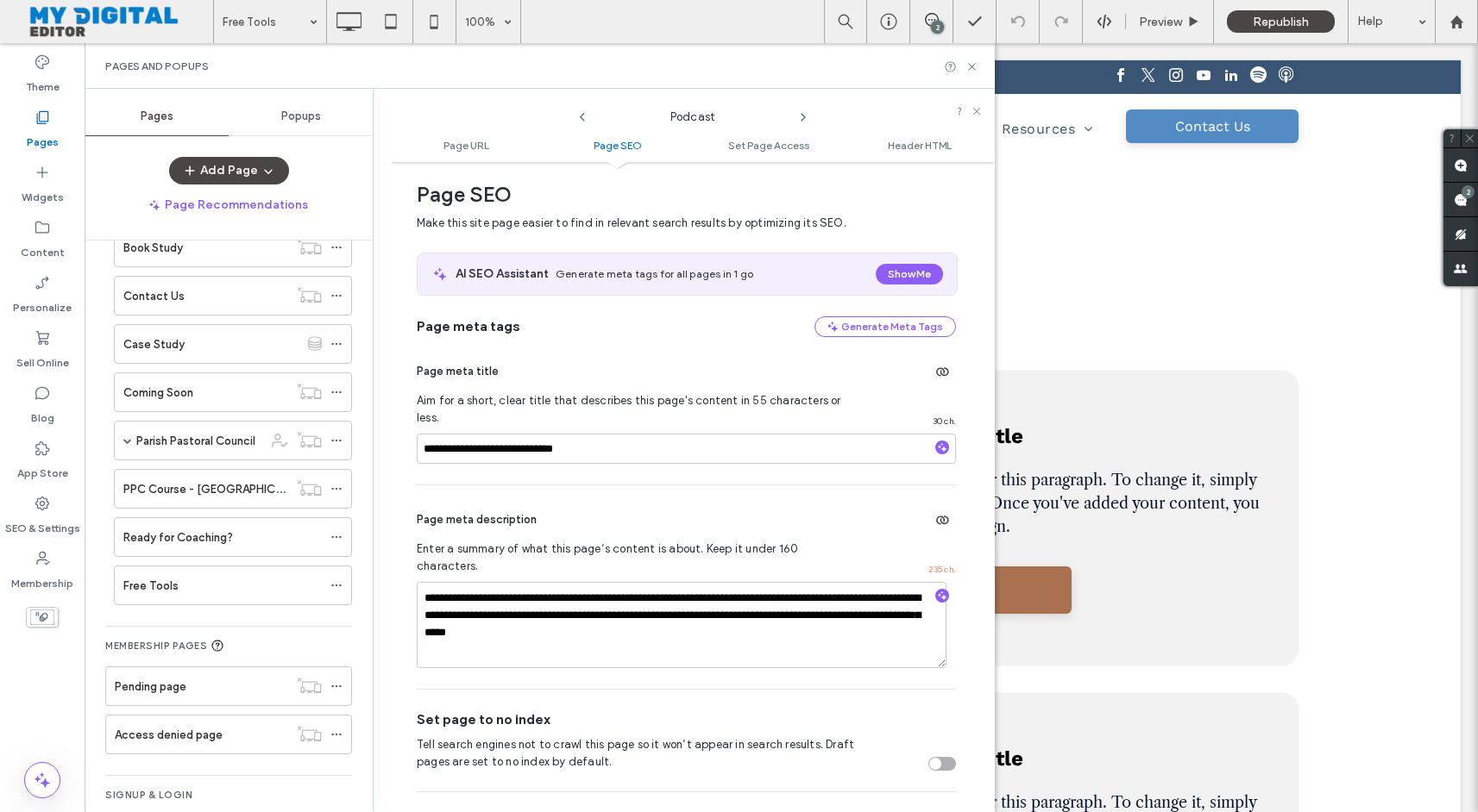
click at [583, 118] on icon at bounding box center [582, 118] width 14 height 14
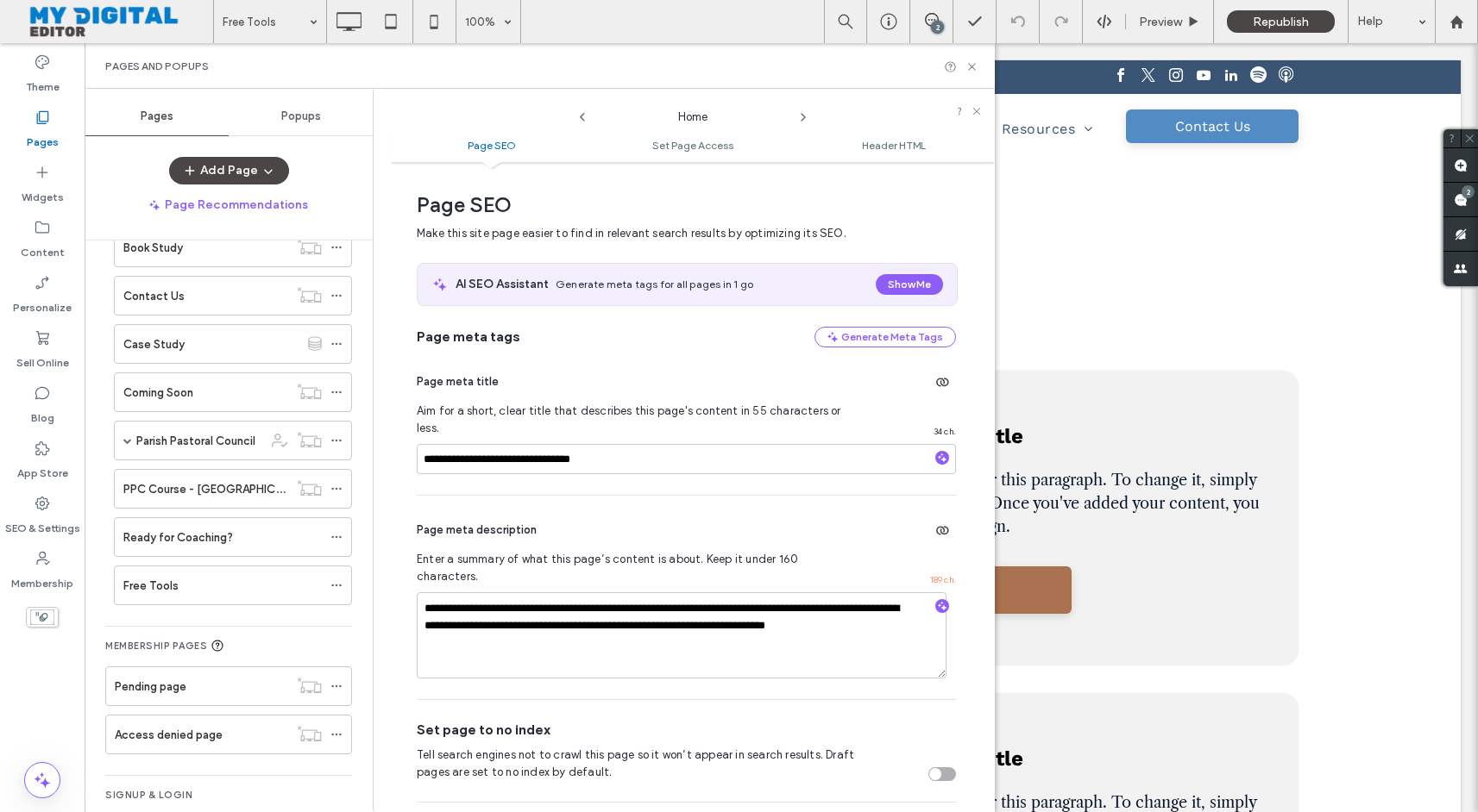
scroll to position [9, 0]
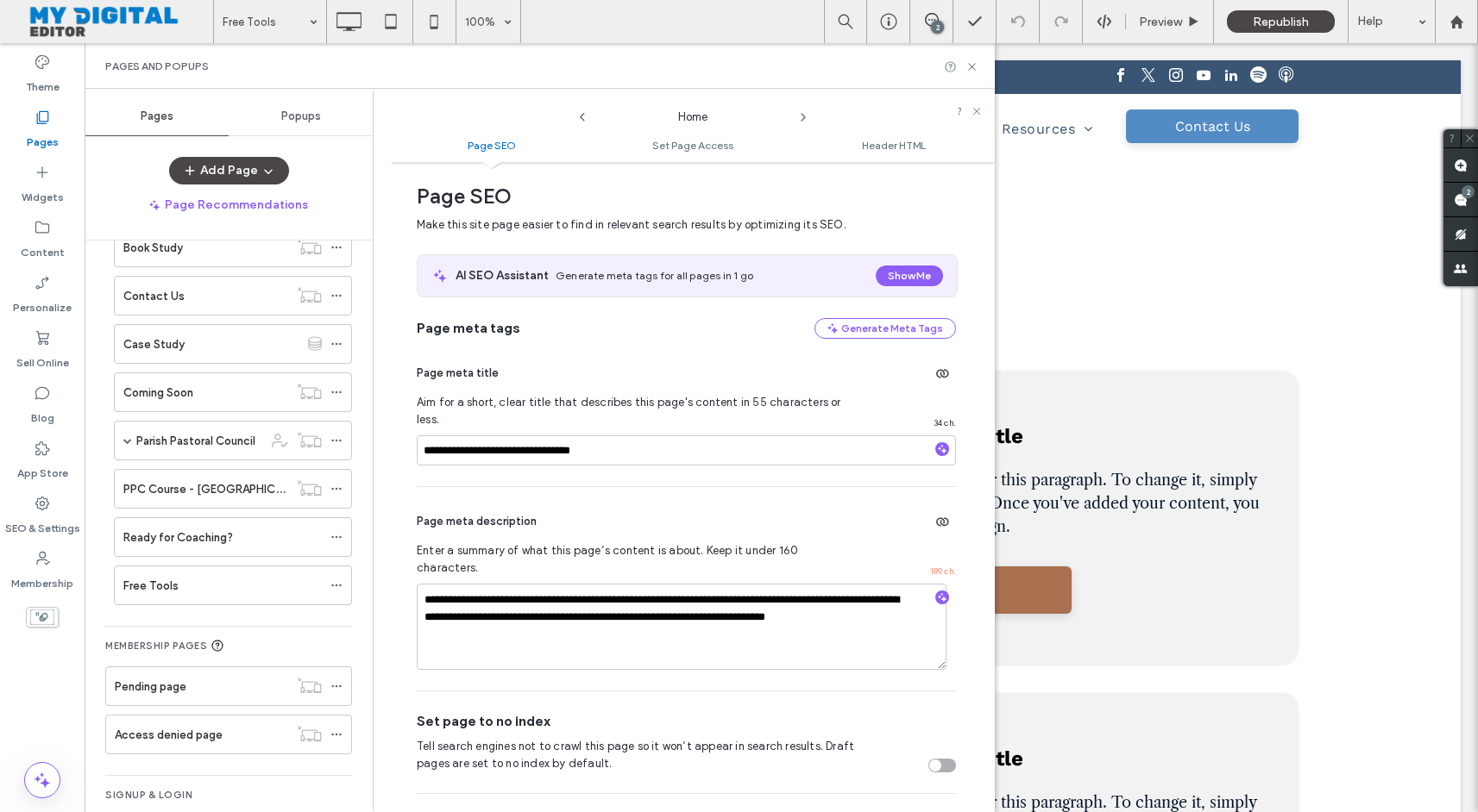
click at [583, 118] on icon at bounding box center [582, 118] width 14 height 14
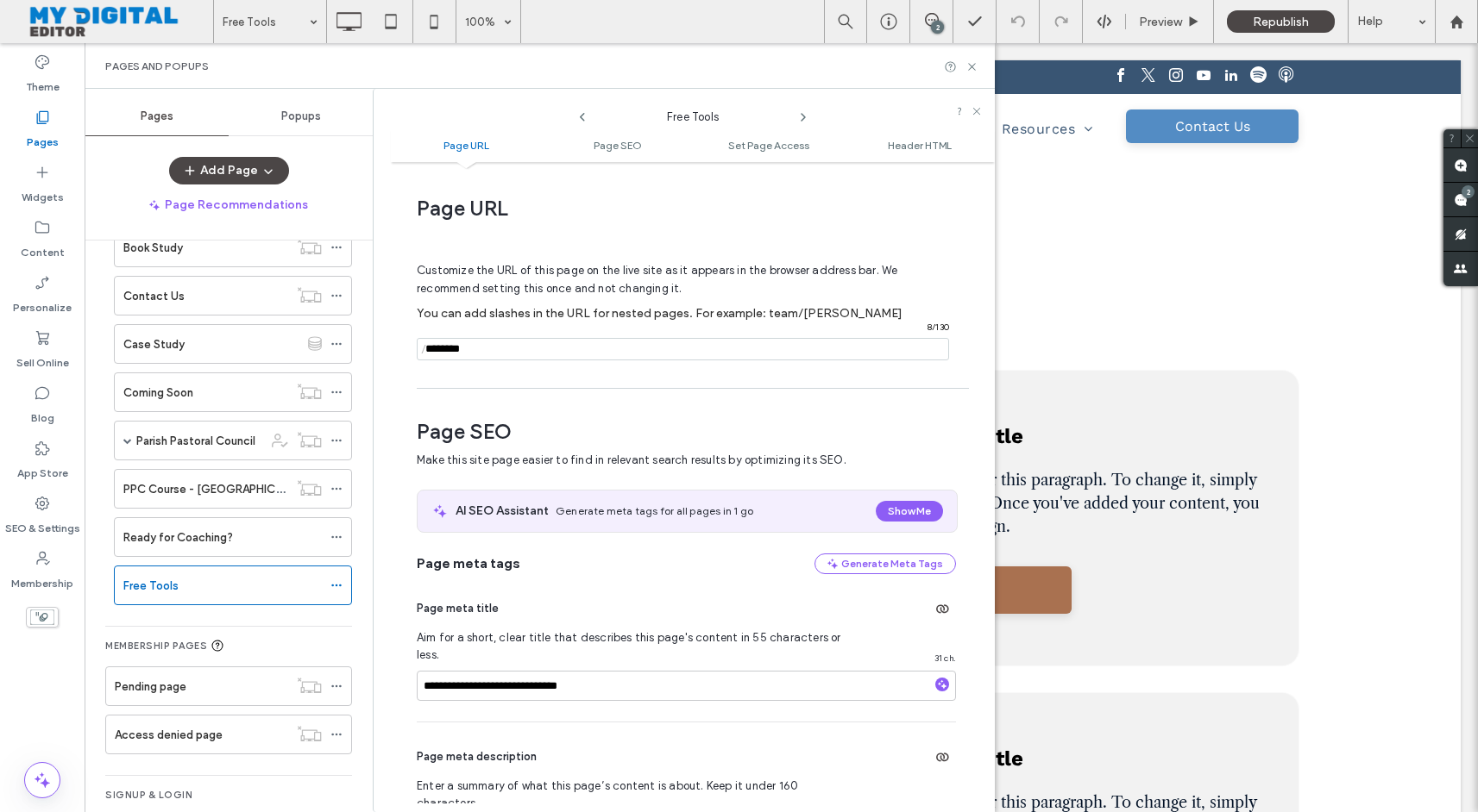
scroll to position [237, 0]
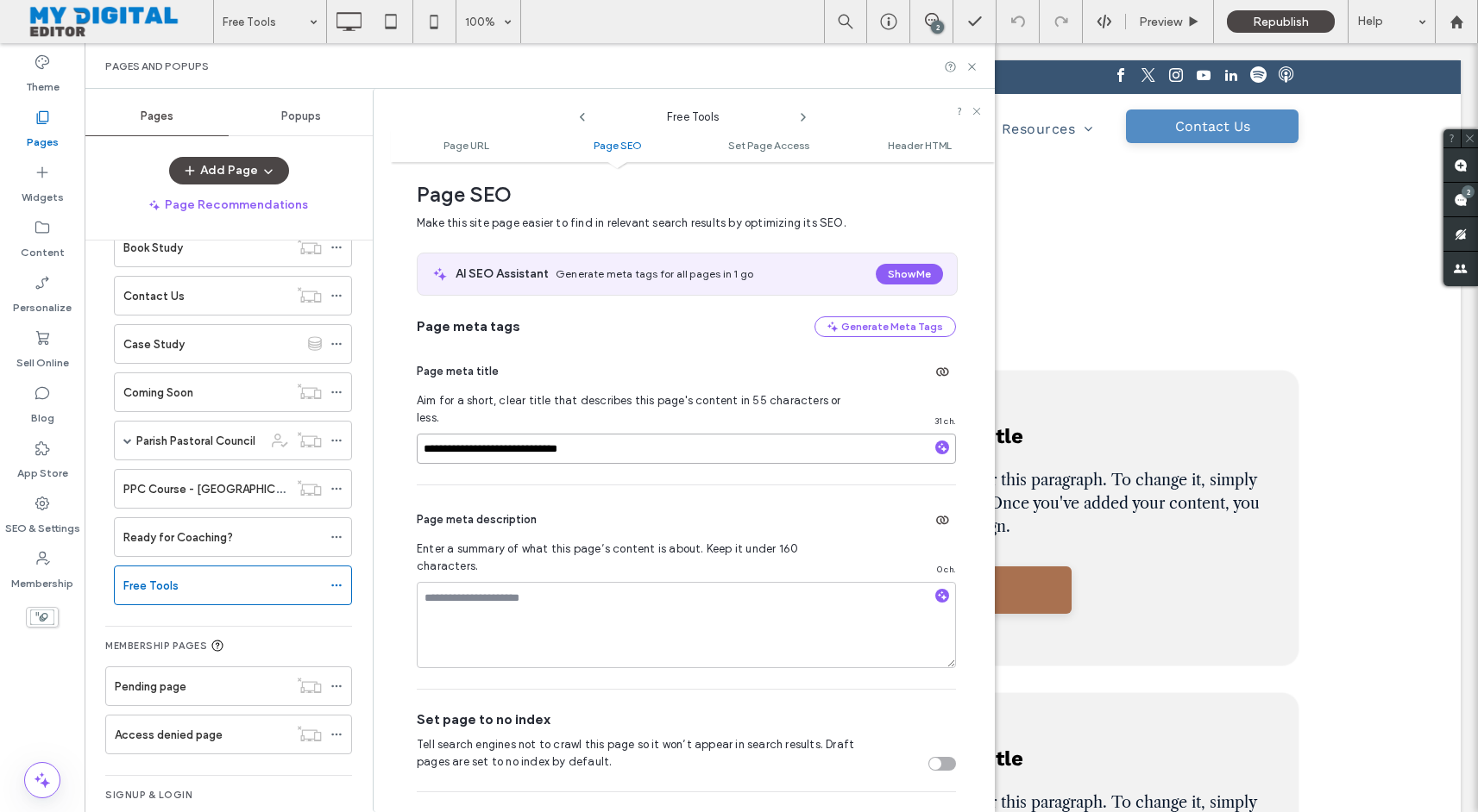
click at [602, 440] on input "**********" at bounding box center [686, 449] width 539 height 30
type input "**********"
click at [936, 590] on icon "button" at bounding box center [942, 596] width 12 height 12
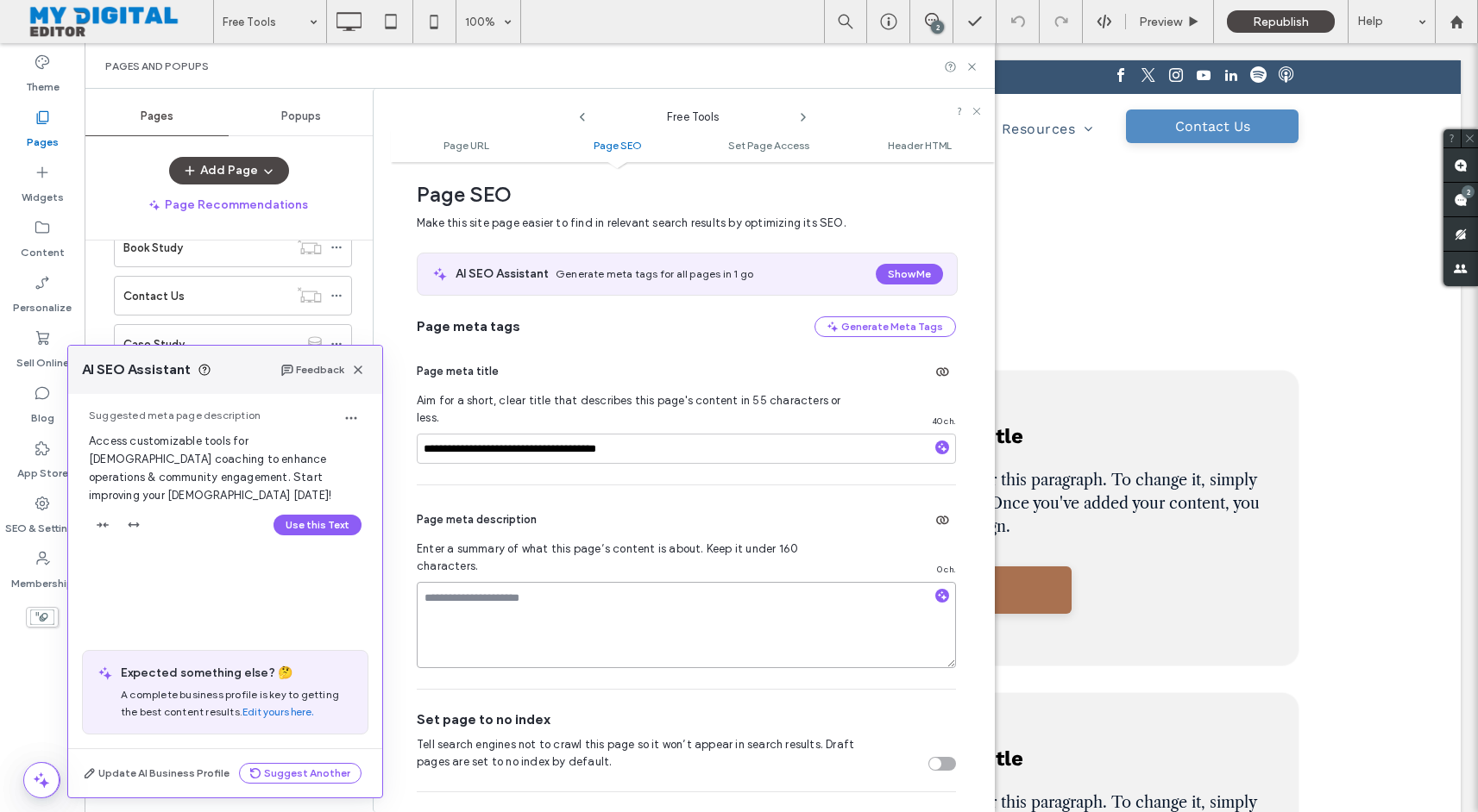
click at [515, 587] on textarea at bounding box center [686, 625] width 539 height 86
paste textarea "**********"
type textarea "**********"
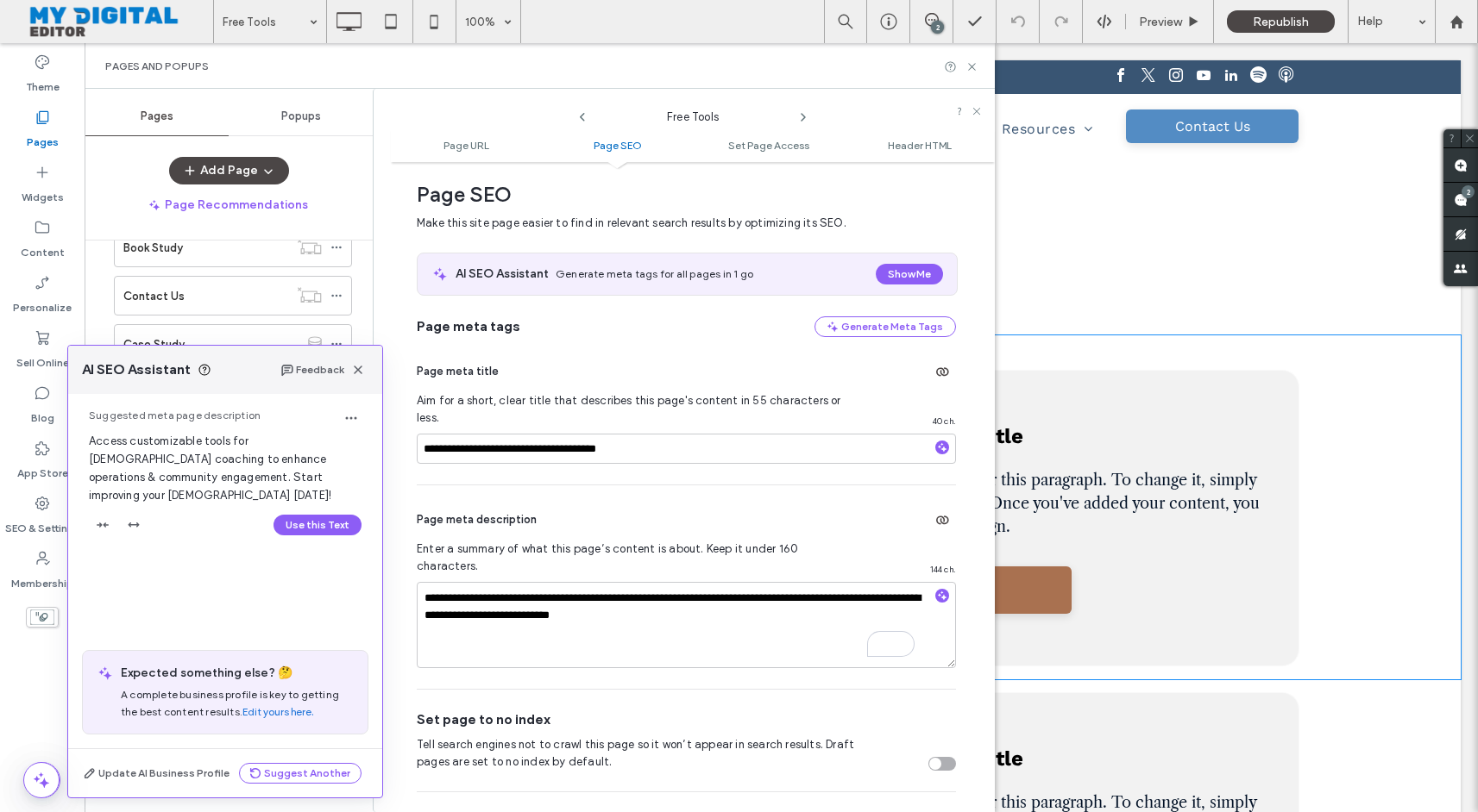
click at [1049, 354] on div "This is a short title This is the text area for this paragraph. To change it, s…" at bounding box center [781, 507] width 1359 height 344
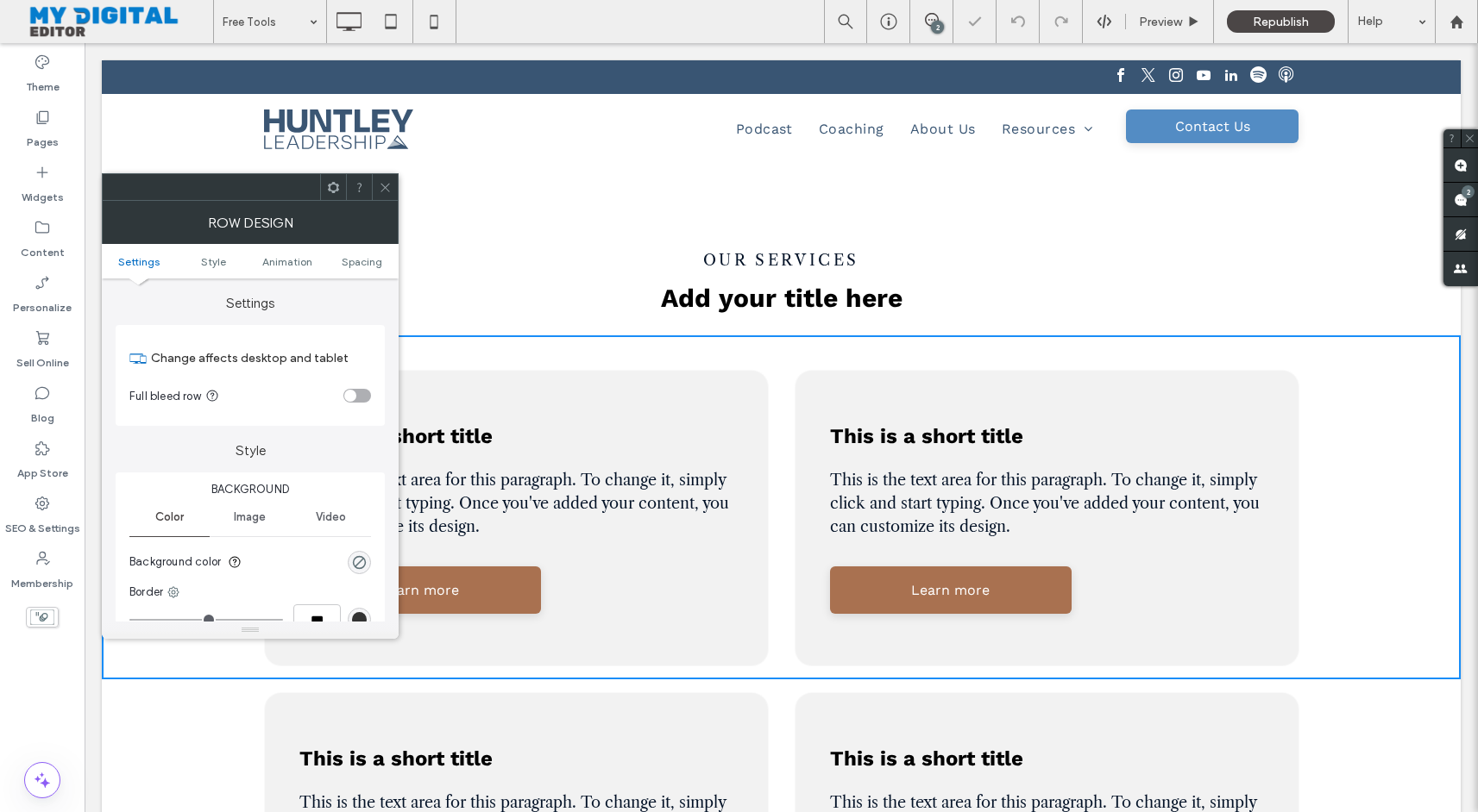
click at [392, 192] on div at bounding box center [384, 186] width 25 height 25
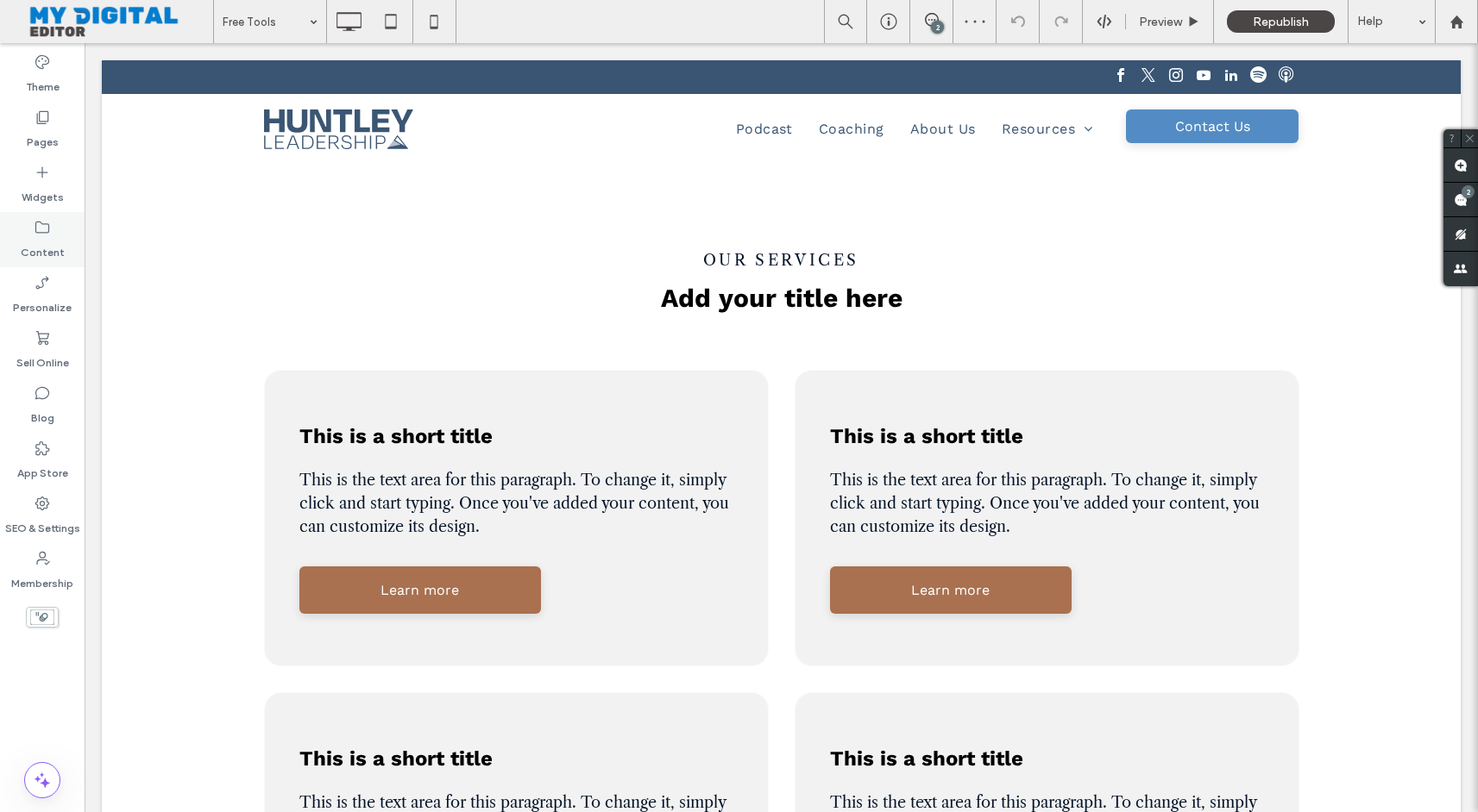
click at [47, 235] on icon at bounding box center [42, 228] width 18 height 18
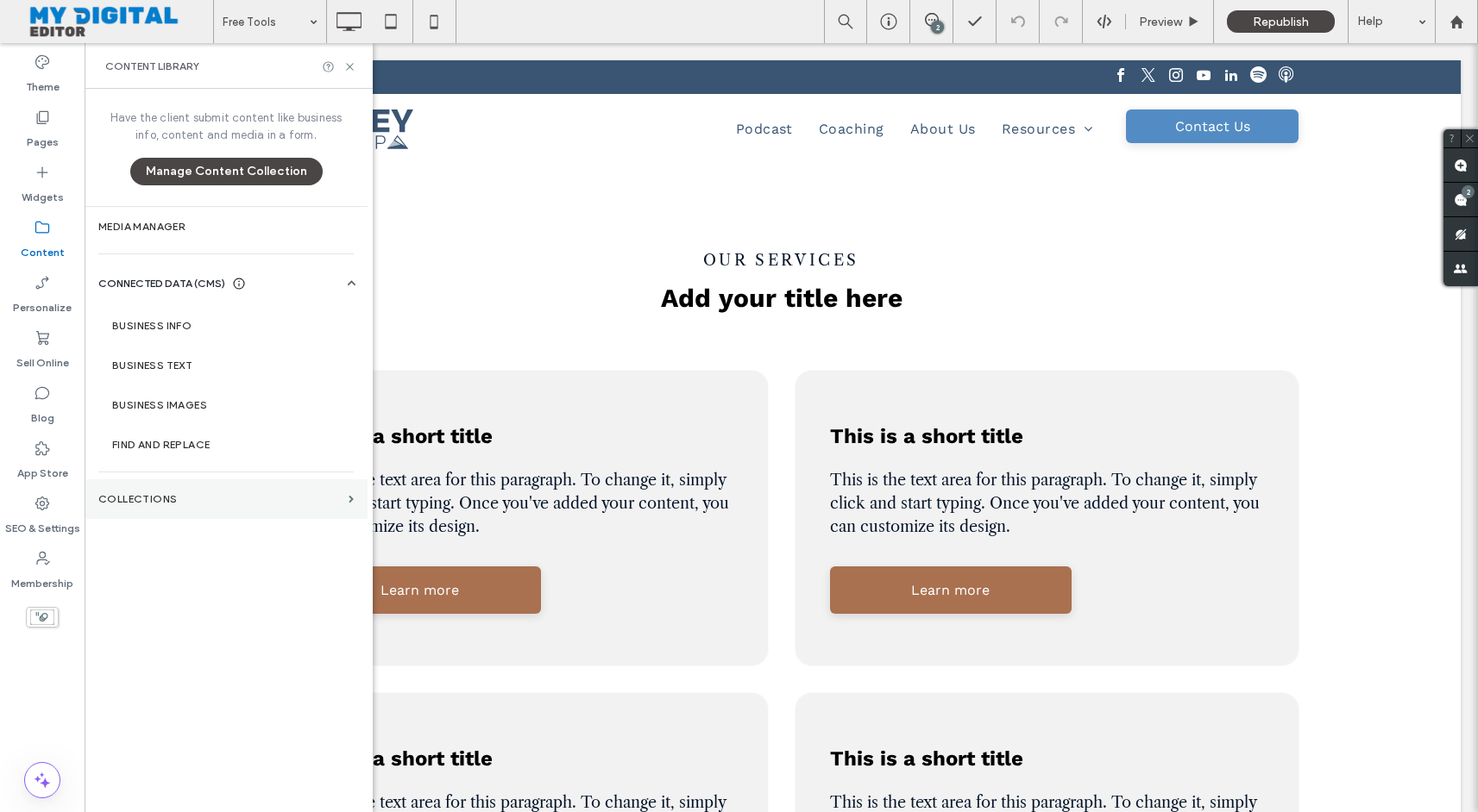
click at [213, 512] on section "Collections" at bounding box center [226, 499] width 283 height 40
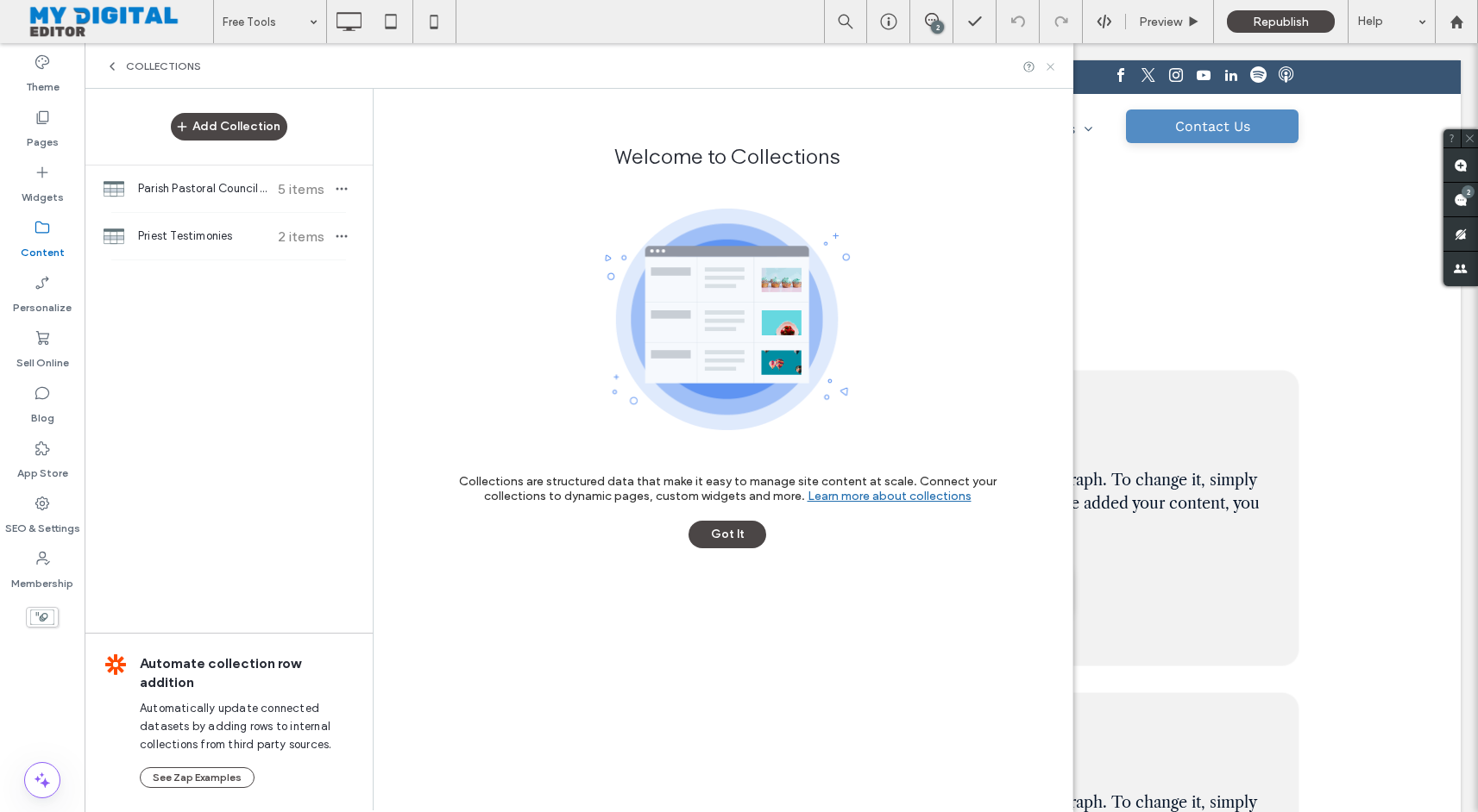
click at [1049, 68] on icon at bounding box center [1050, 67] width 13 height 13
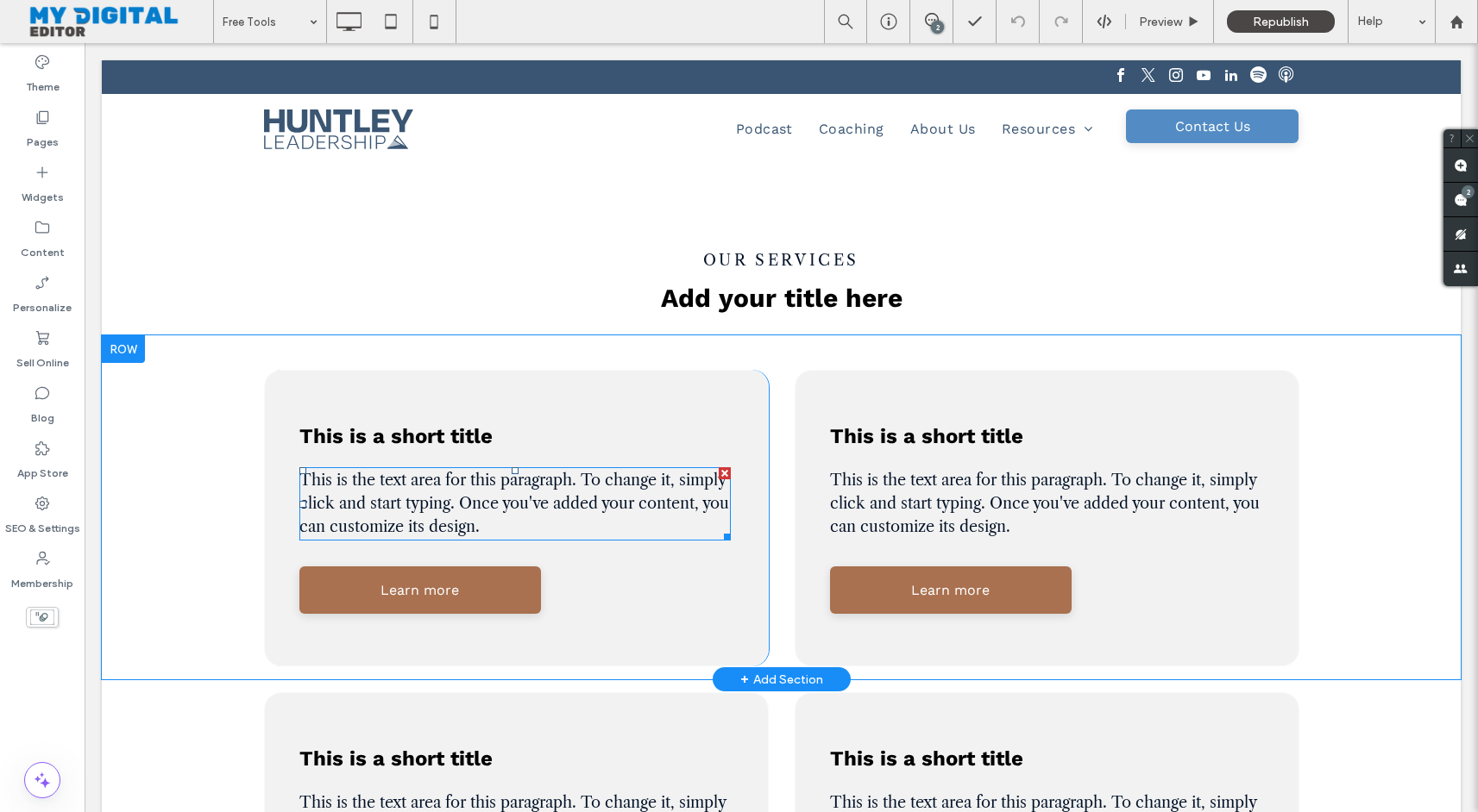
click at [473, 497] on span "This is the text area for this paragraph. To change it, simply click and start …" at bounding box center [514, 503] width 429 height 66
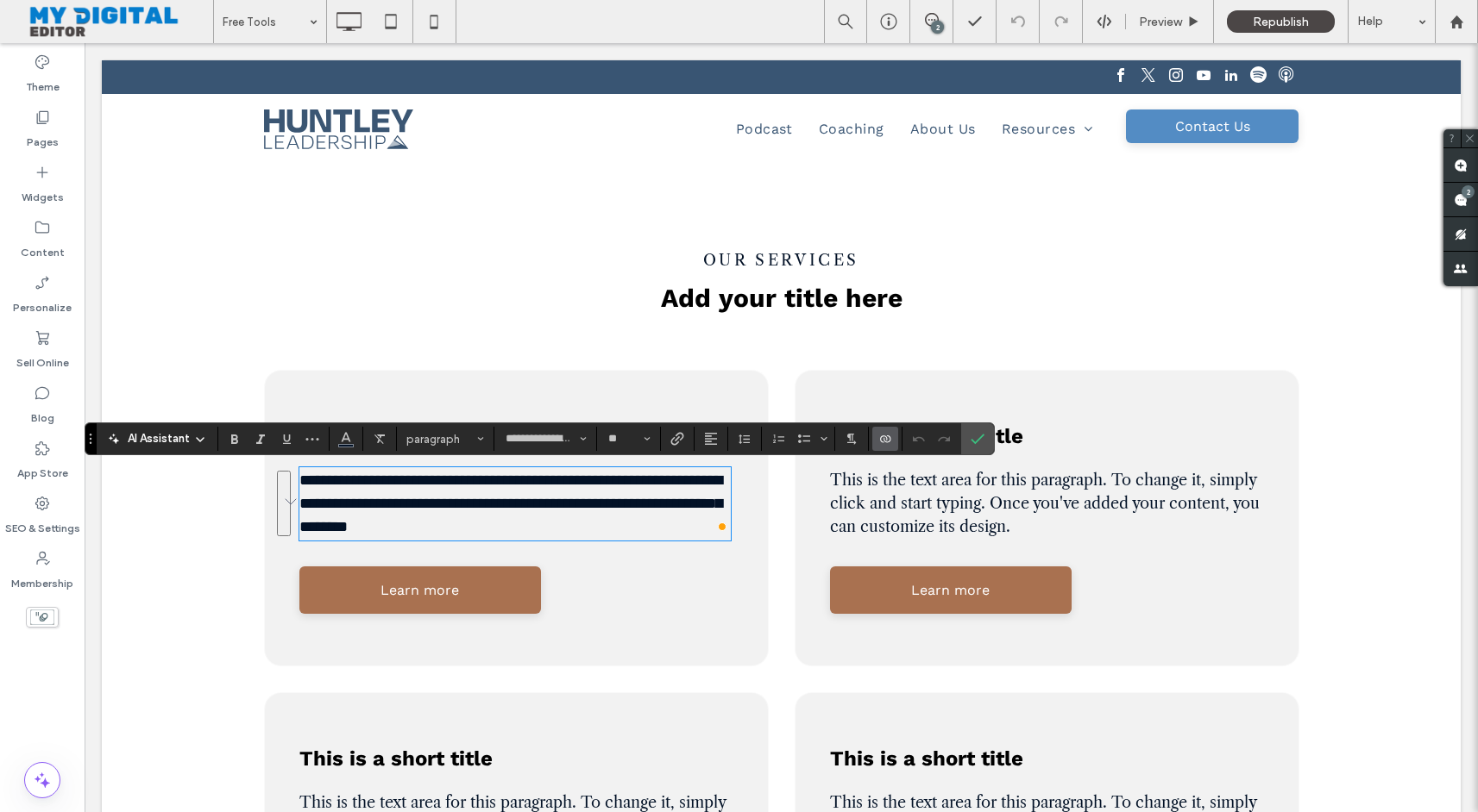
click at [885, 441] on icon "Connect To Data" at bounding box center [885, 439] width 14 height 14
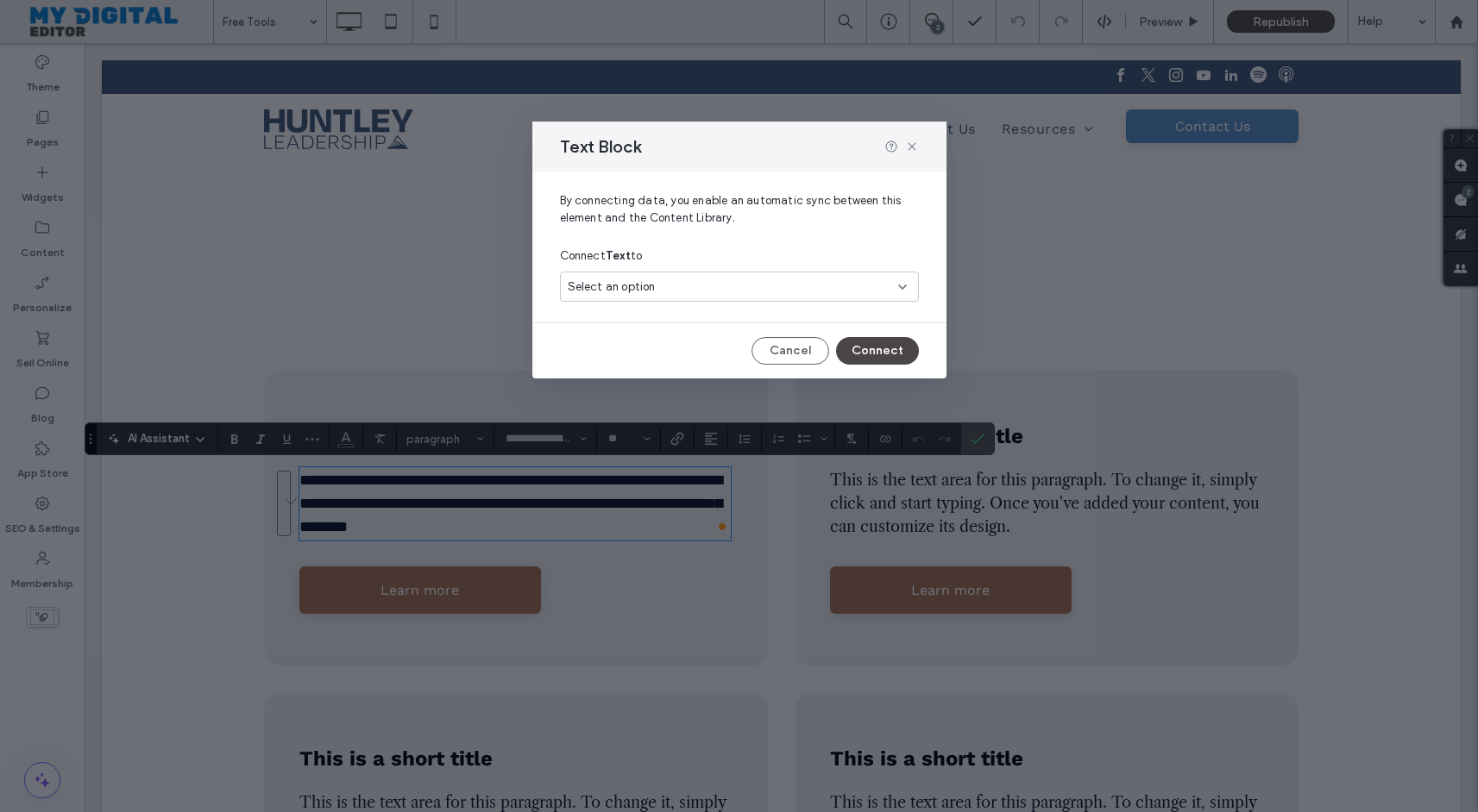
click at [779, 297] on div "Select an option" at bounding box center [739, 286] width 359 height 30
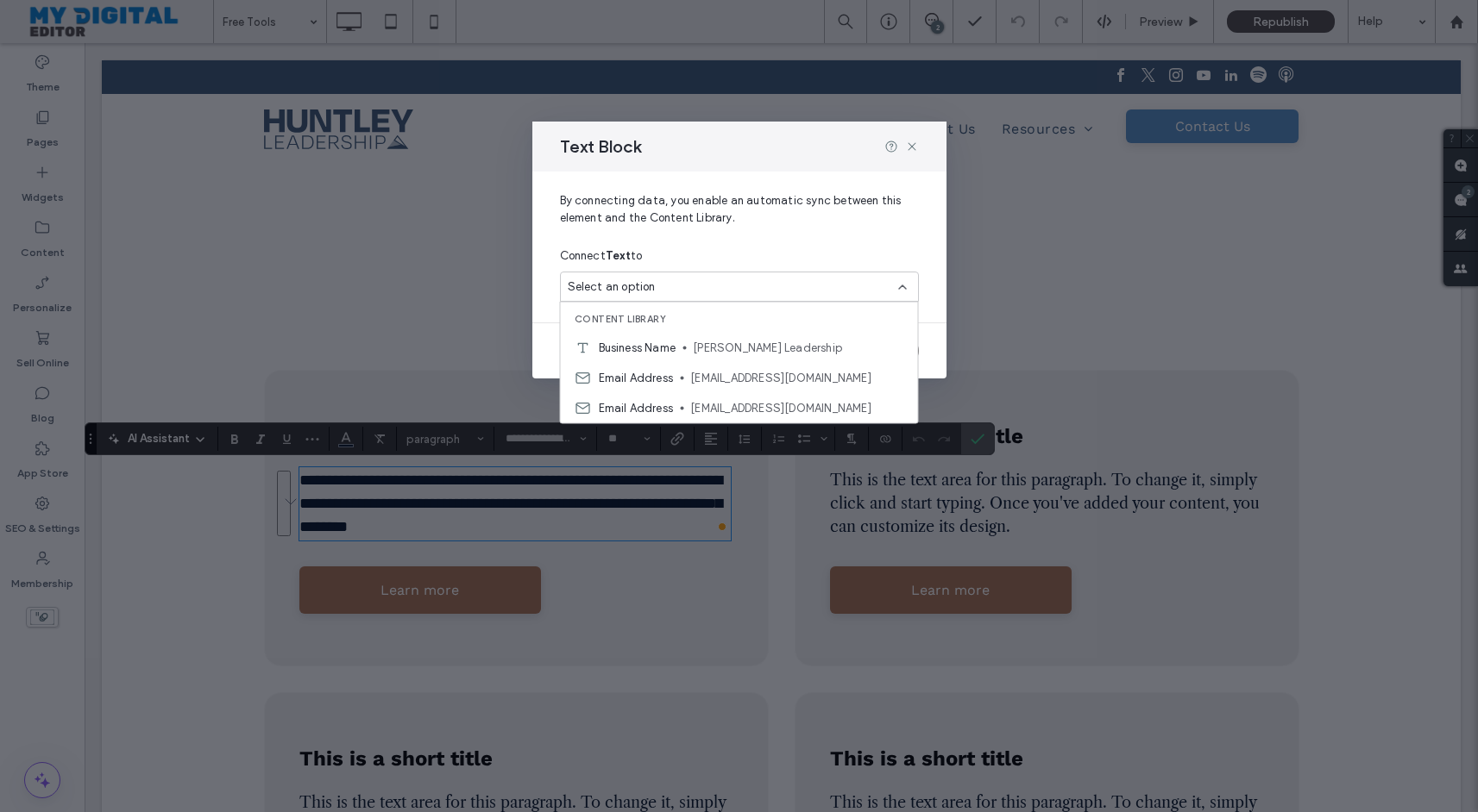
click at [791, 263] on div "Connect Text to" at bounding box center [739, 255] width 359 height 31
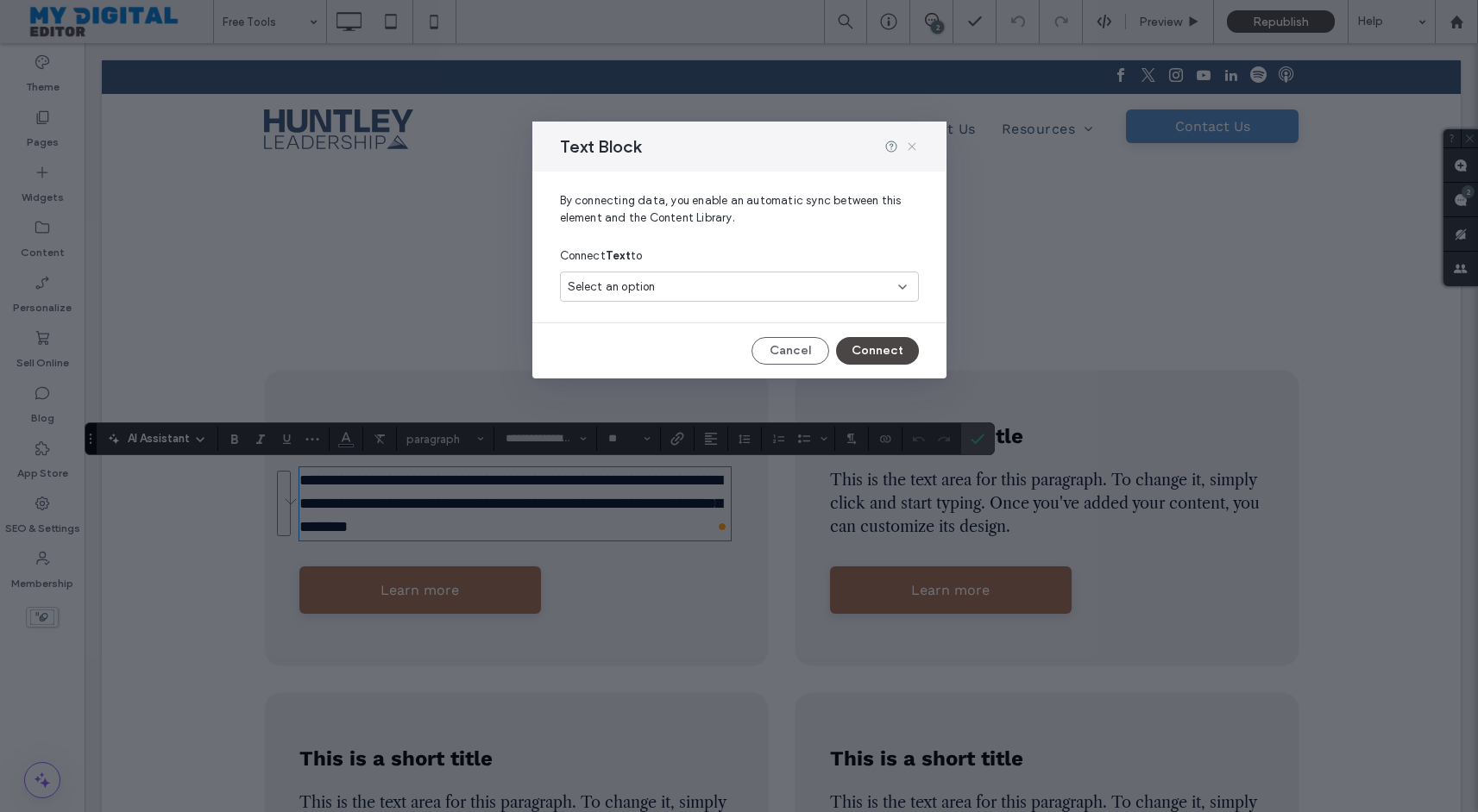
click at [912, 150] on icon at bounding box center [912, 147] width 14 height 14
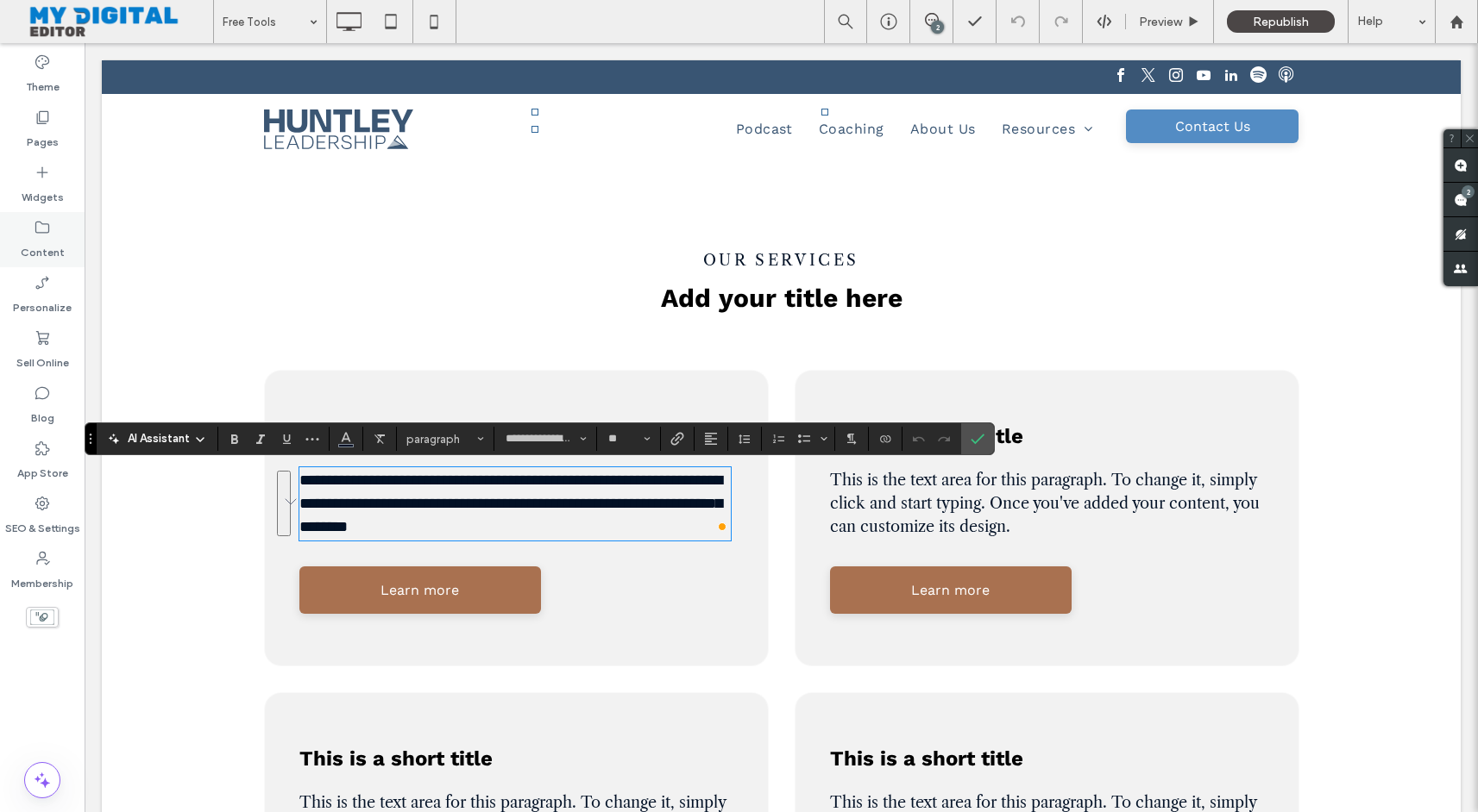
click at [25, 234] on div "Content" at bounding box center [42, 240] width 84 height 55
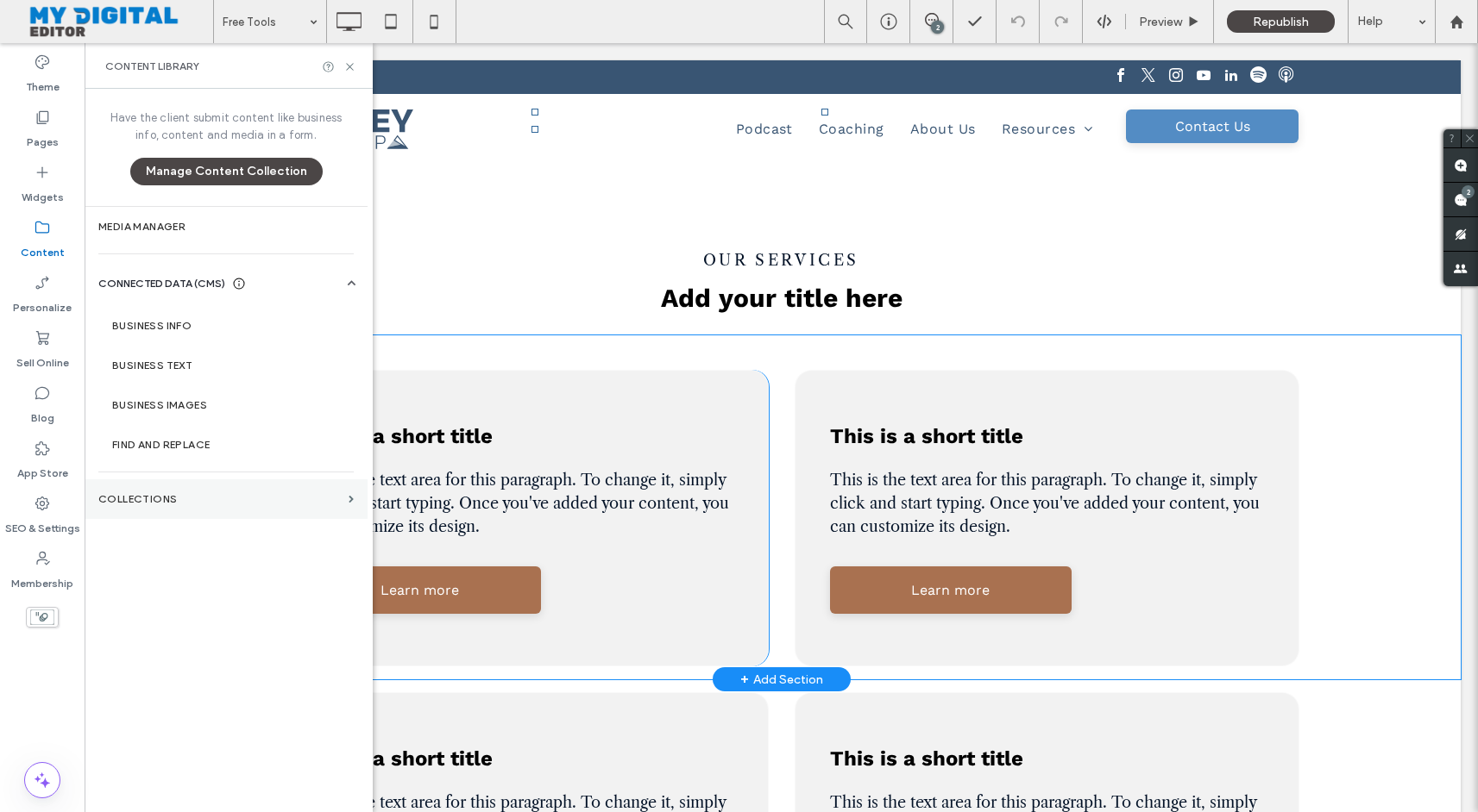
click at [202, 495] on label "Collections" at bounding box center [220, 499] width 243 height 12
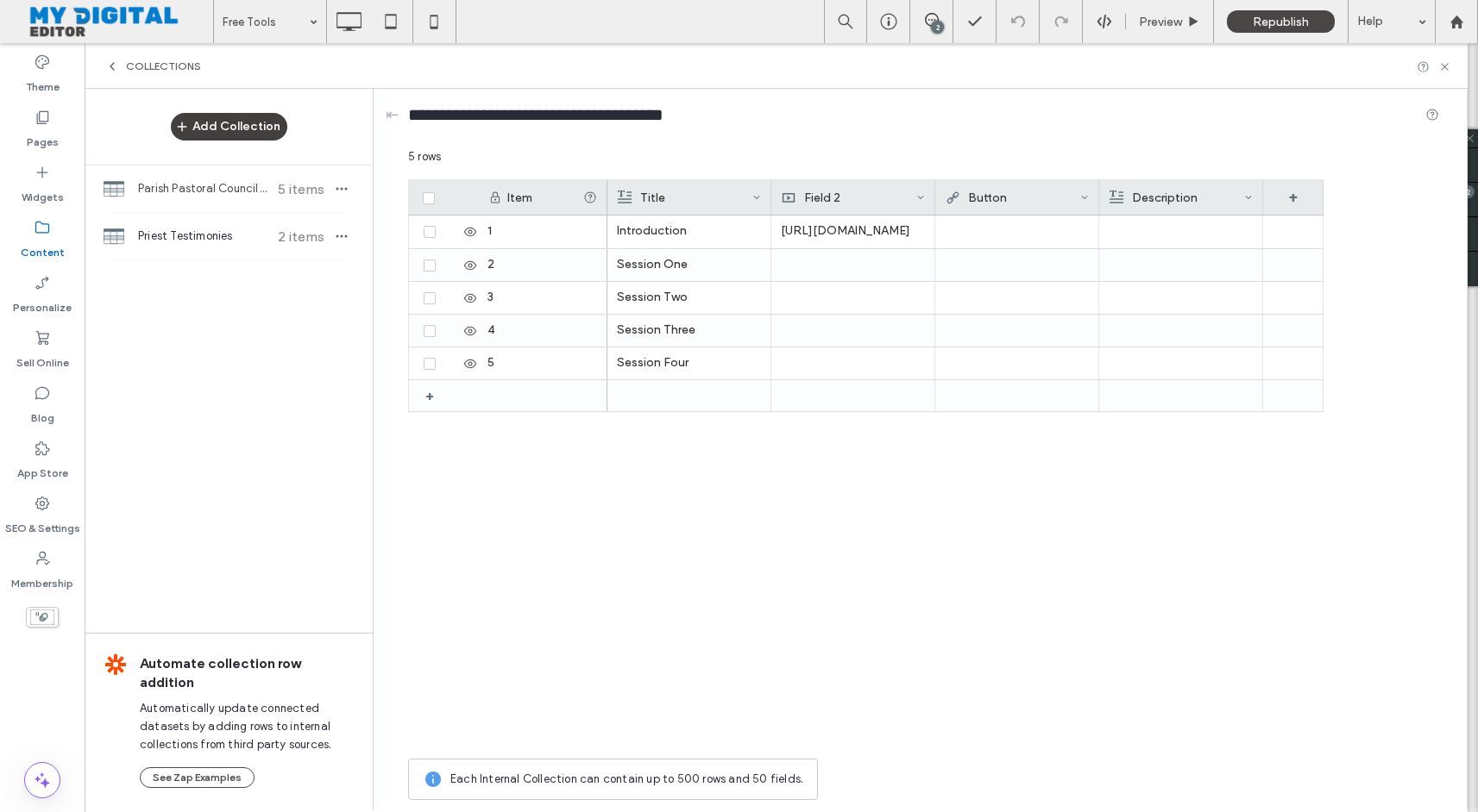
click at [242, 122] on button "Add Collection" at bounding box center [228, 126] width 117 height 27
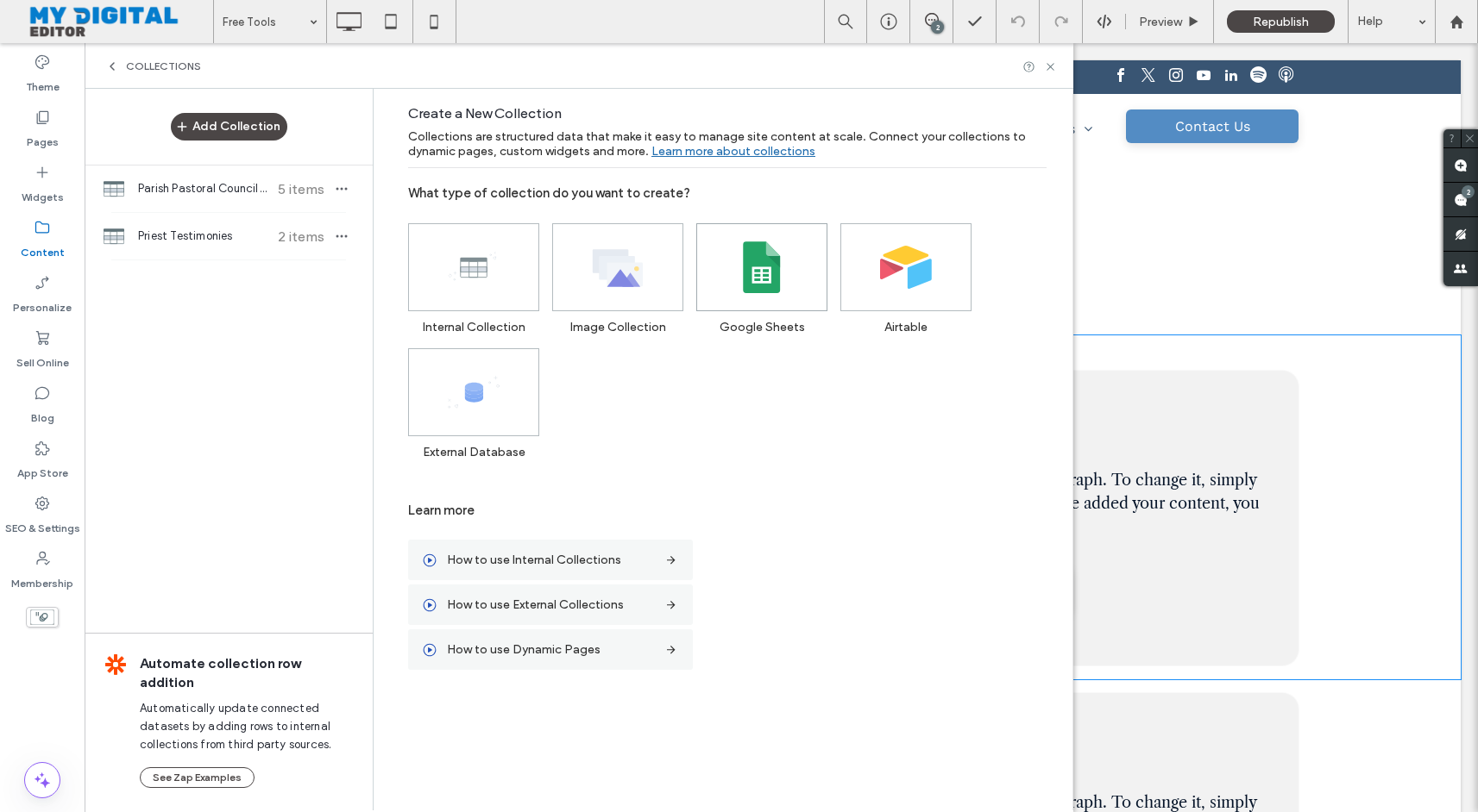
click at [777, 304] on span at bounding box center [761, 267] width 129 height 86
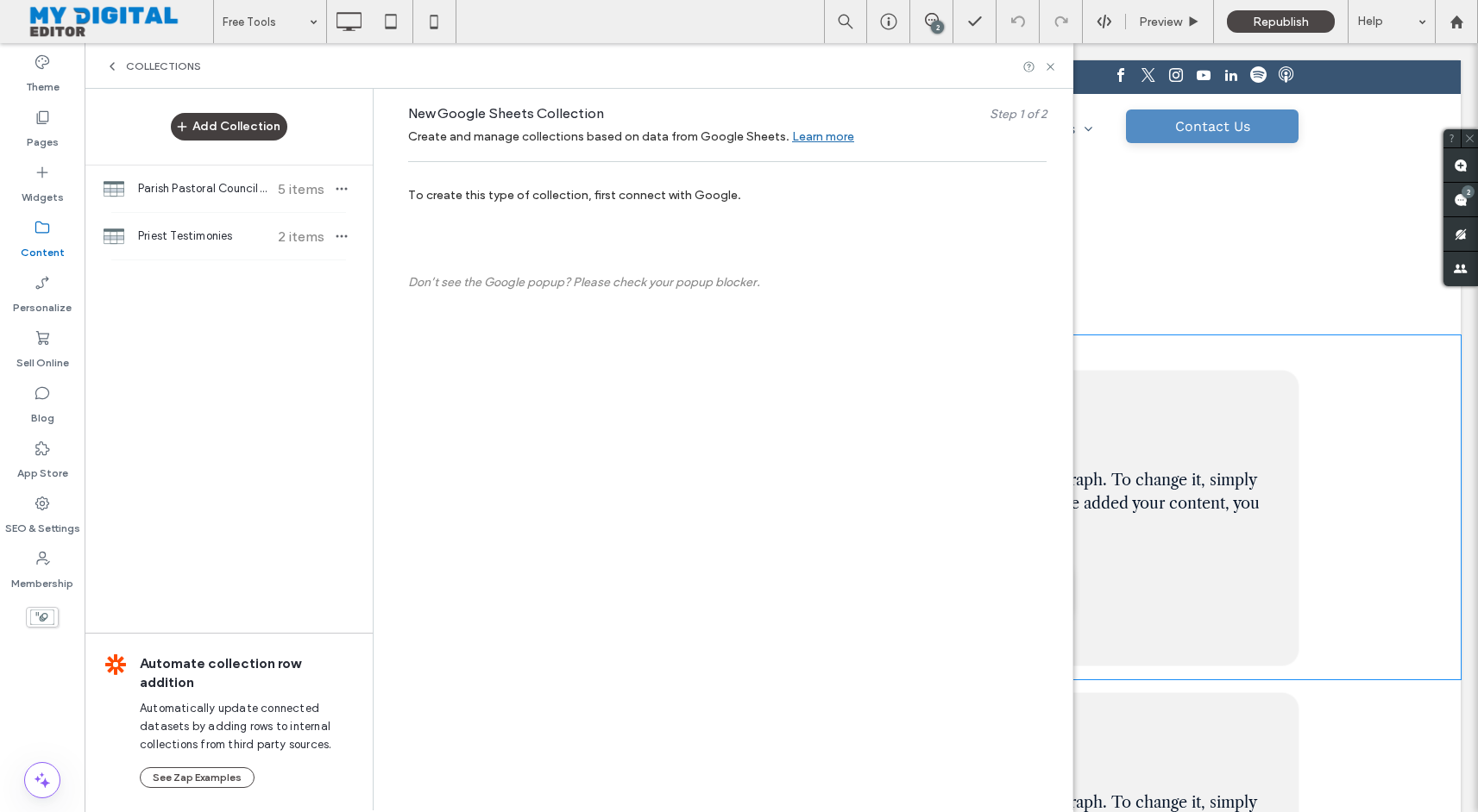
click at [242, 132] on button "Add Collection" at bounding box center [228, 126] width 117 height 27
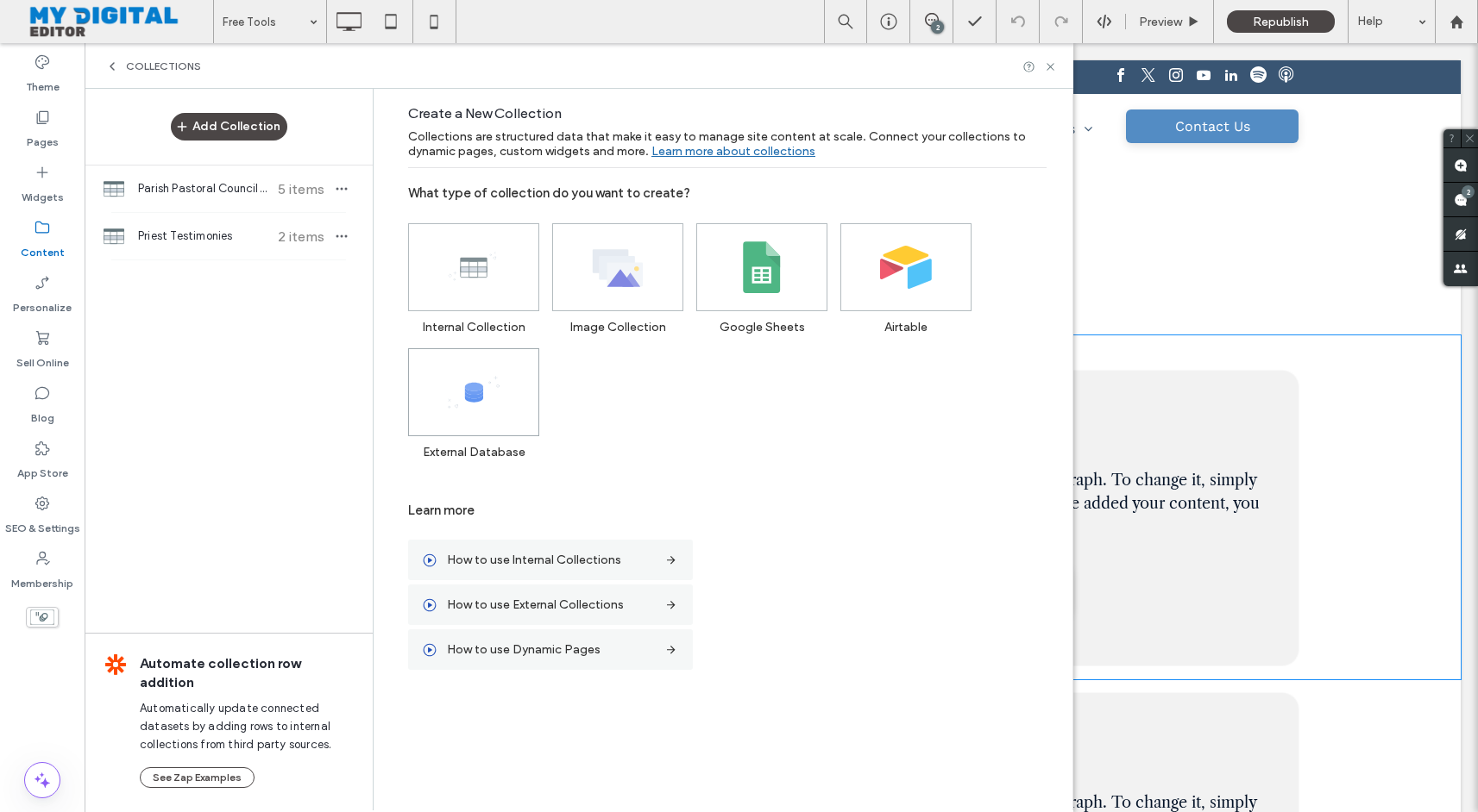
click at [501, 401] on span at bounding box center [473, 392] width 129 height 86
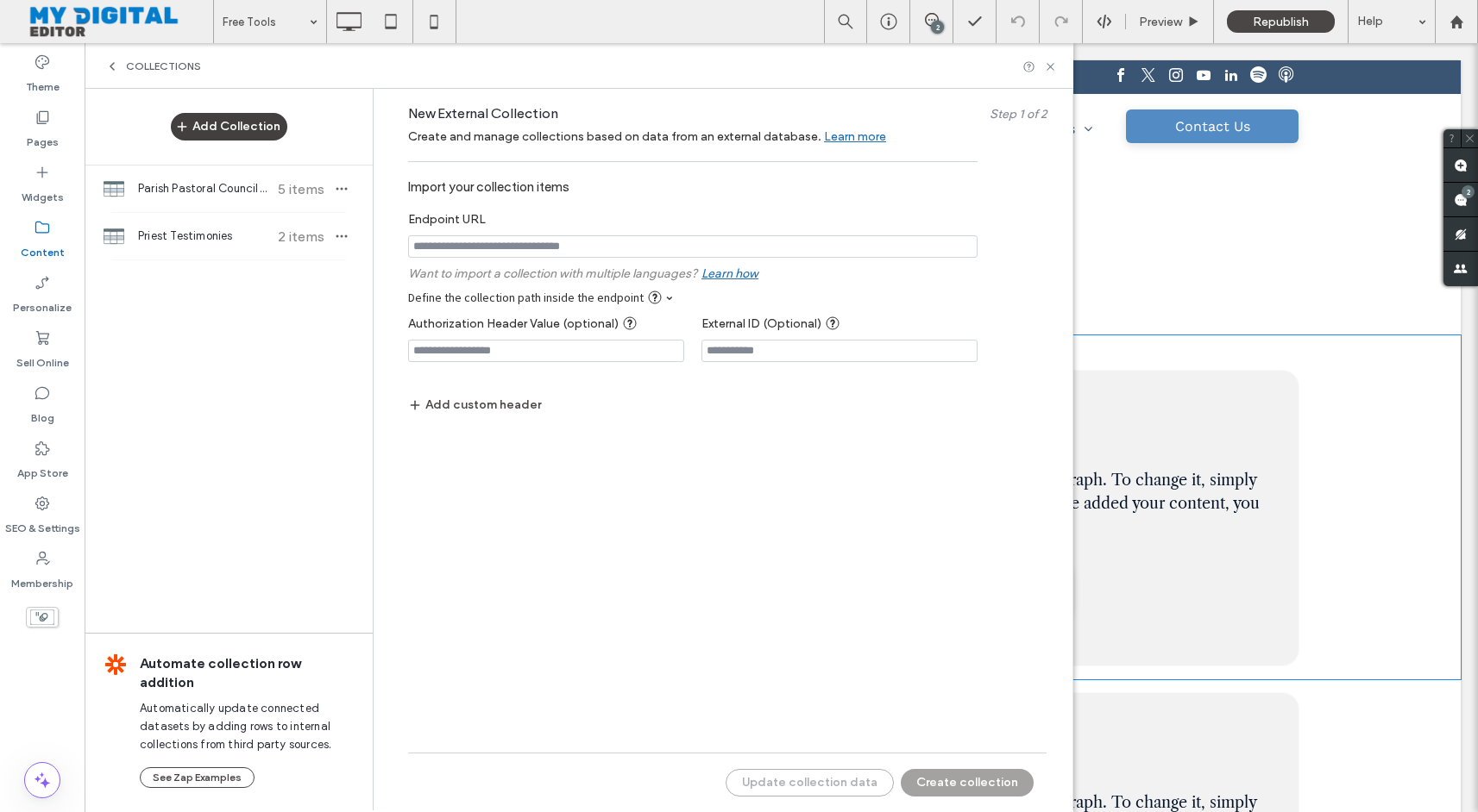
click at [243, 130] on button "Add Collection" at bounding box center [228, 126] width 117 height 27
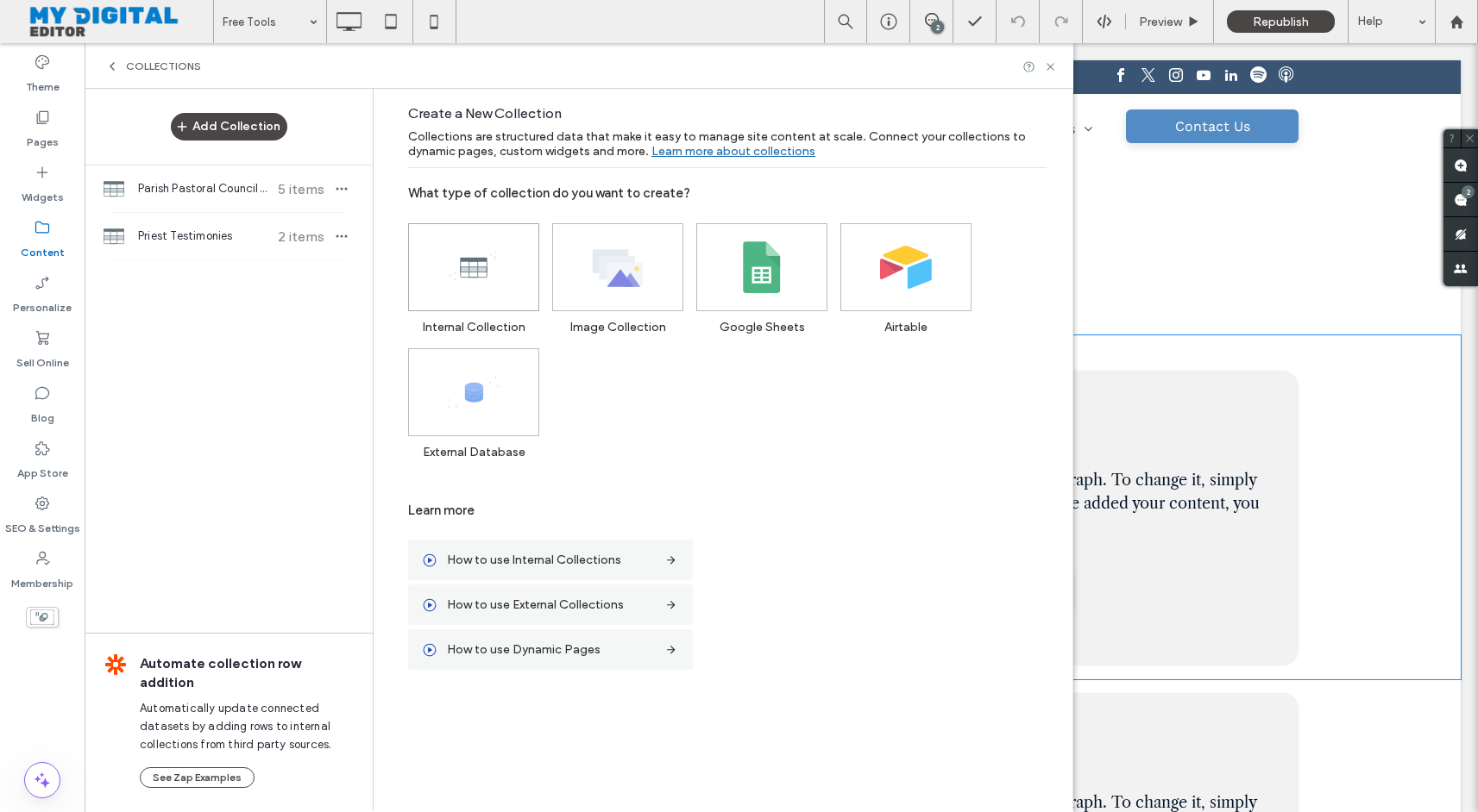
click at [510, 291] on span at bounding box center [473, 267] width 129 height 86
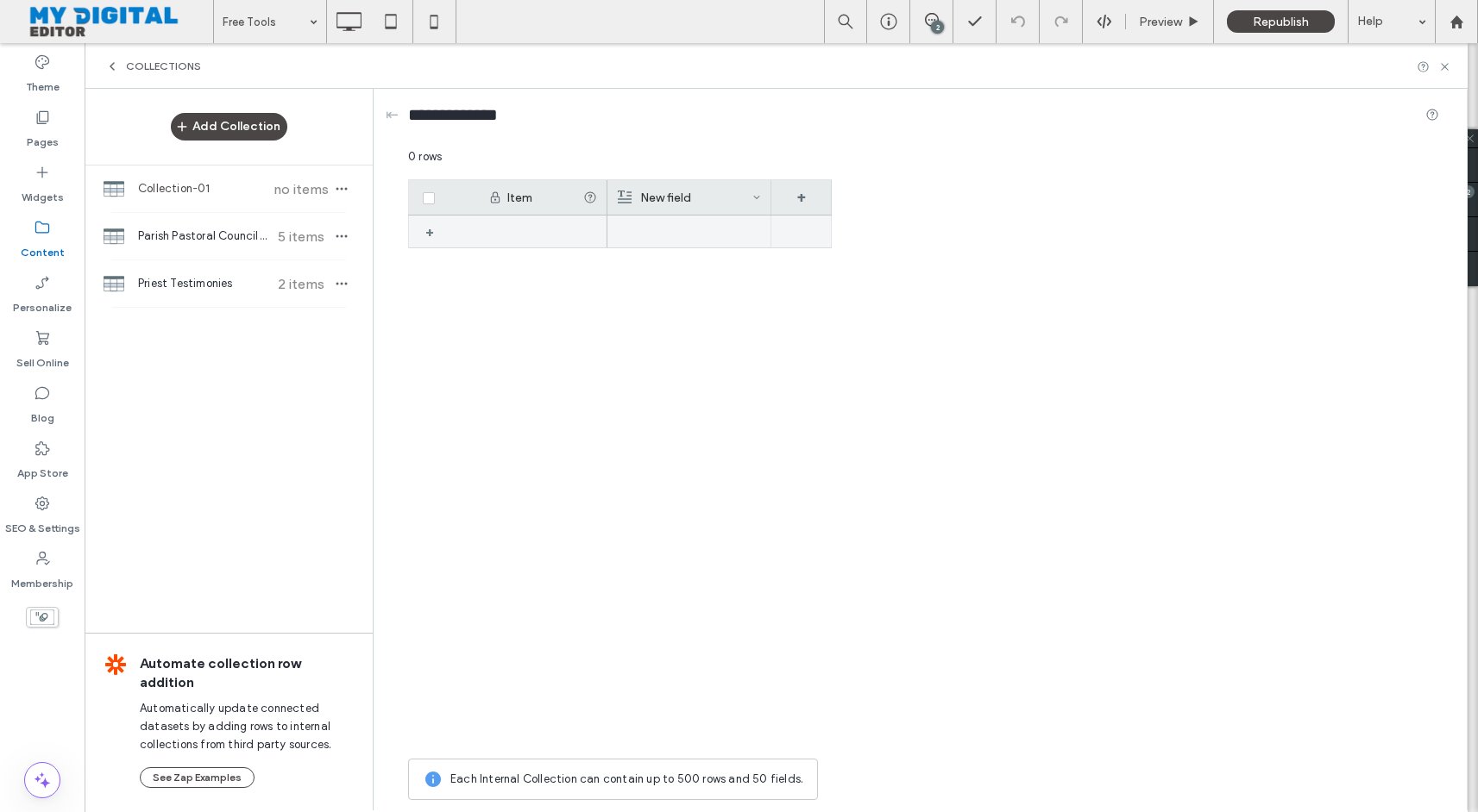
click at [434, 232] on div "+" at bounding box center [436, 232] width 22 height 31
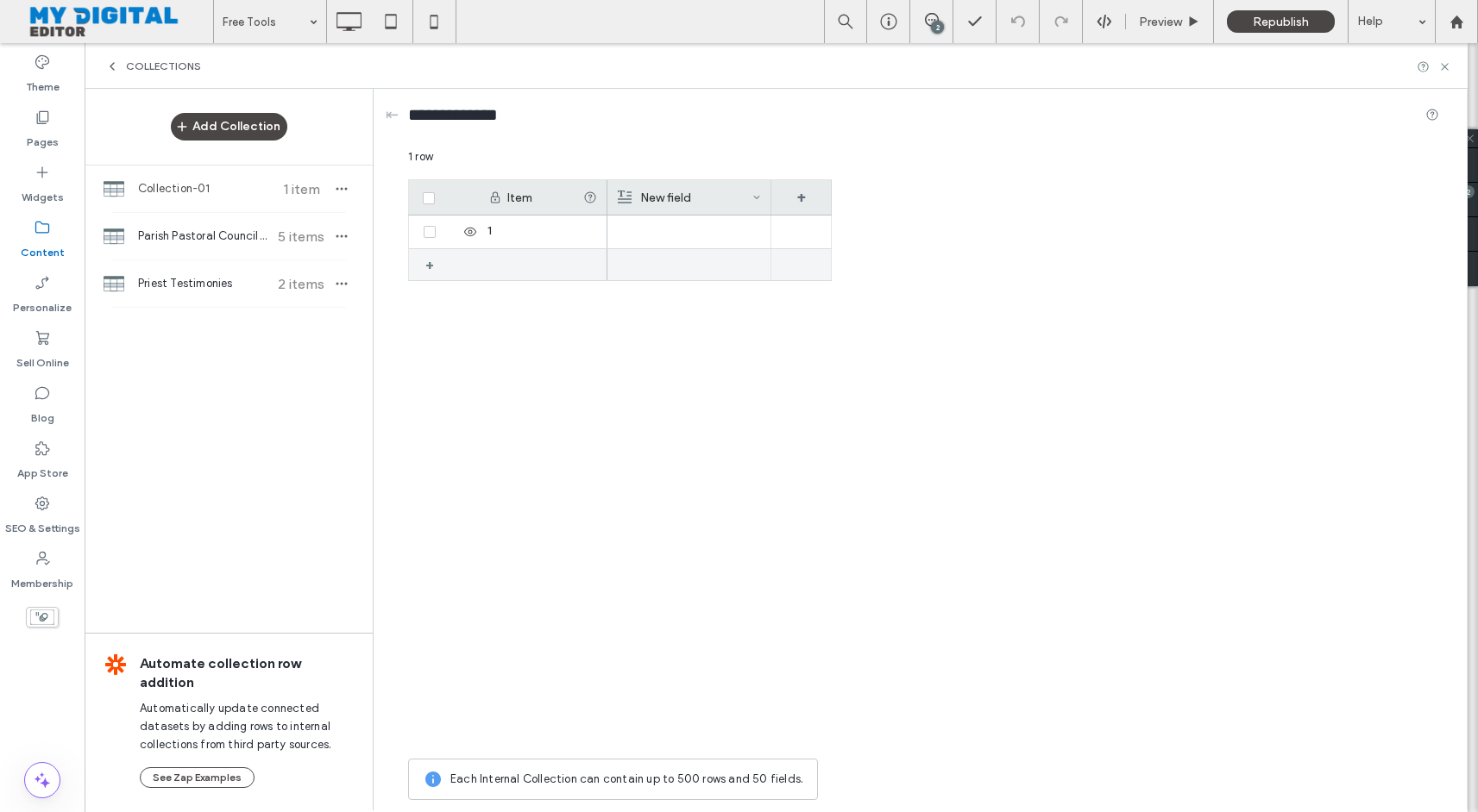
click at [427, 265] on div "+" at bounding box center [436, 264] width 22 height 31
click at [510, 256] on div "2" at bounding box center [542, 265] width 129 height 32
click at [510, 265] on div "2" at bounding box center [542, 265] width 129 height 32
click at [513, 236] on div "1" at bounding box center [542, 232] width 129 height 32
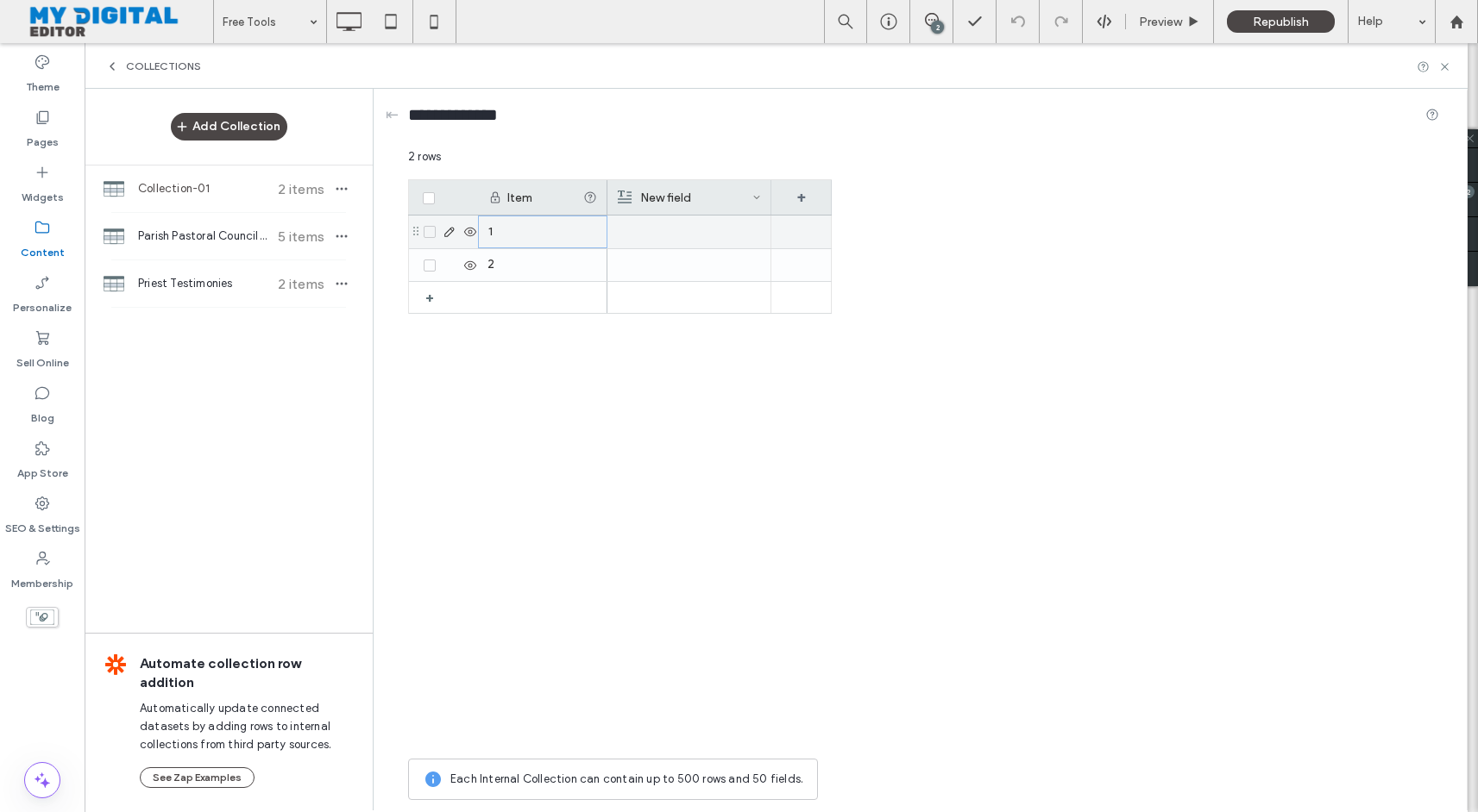
click at [513, 236] on div "1" at bounding box center [542, 232] width 129 height 32
click at [807, 195] on div "+" at bounding box center [801, 197] width 61 height 34
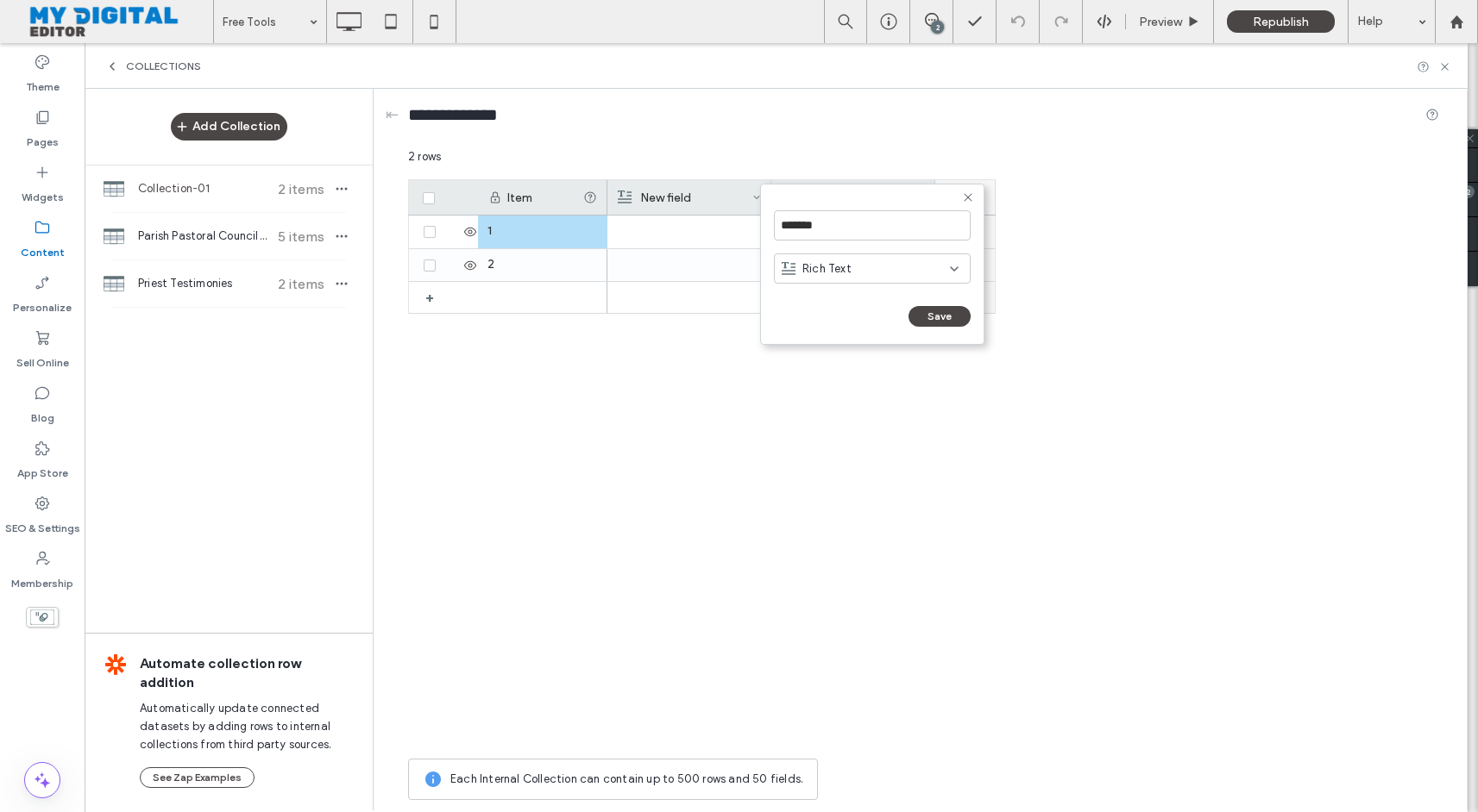
click at [991, 199] on div "+" at bounding box center [965, 197] width 61 height 34
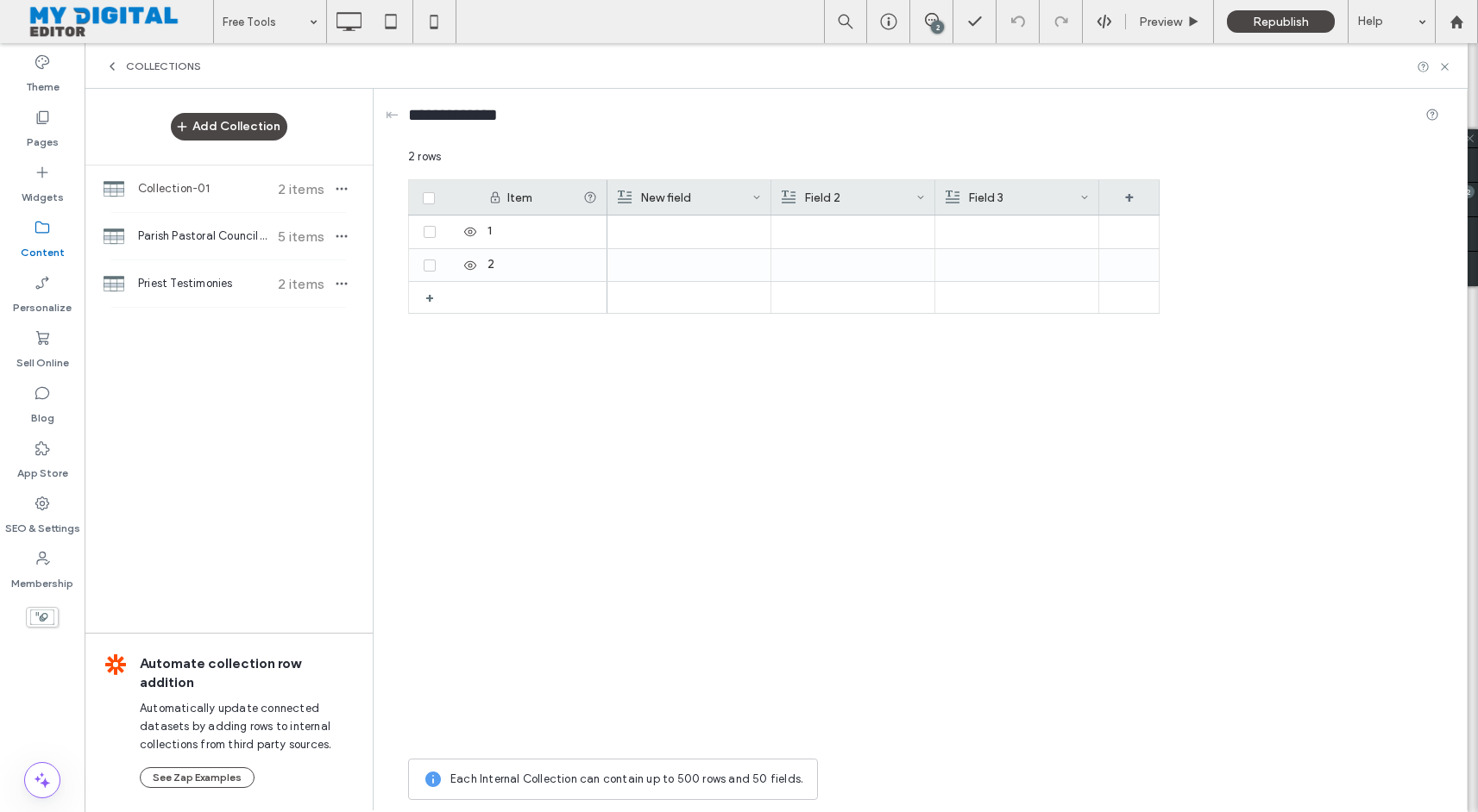
click at [890, 206] on div "Field 2" at bounding box center [848, 197] width 134 height 34
click at [1084, 196] on icon at bounding box center [1085, 198] width 9 height 9
click at [1049, 227] on div "Delete Field" at bounding box center [1015, 234] width 158 height 32
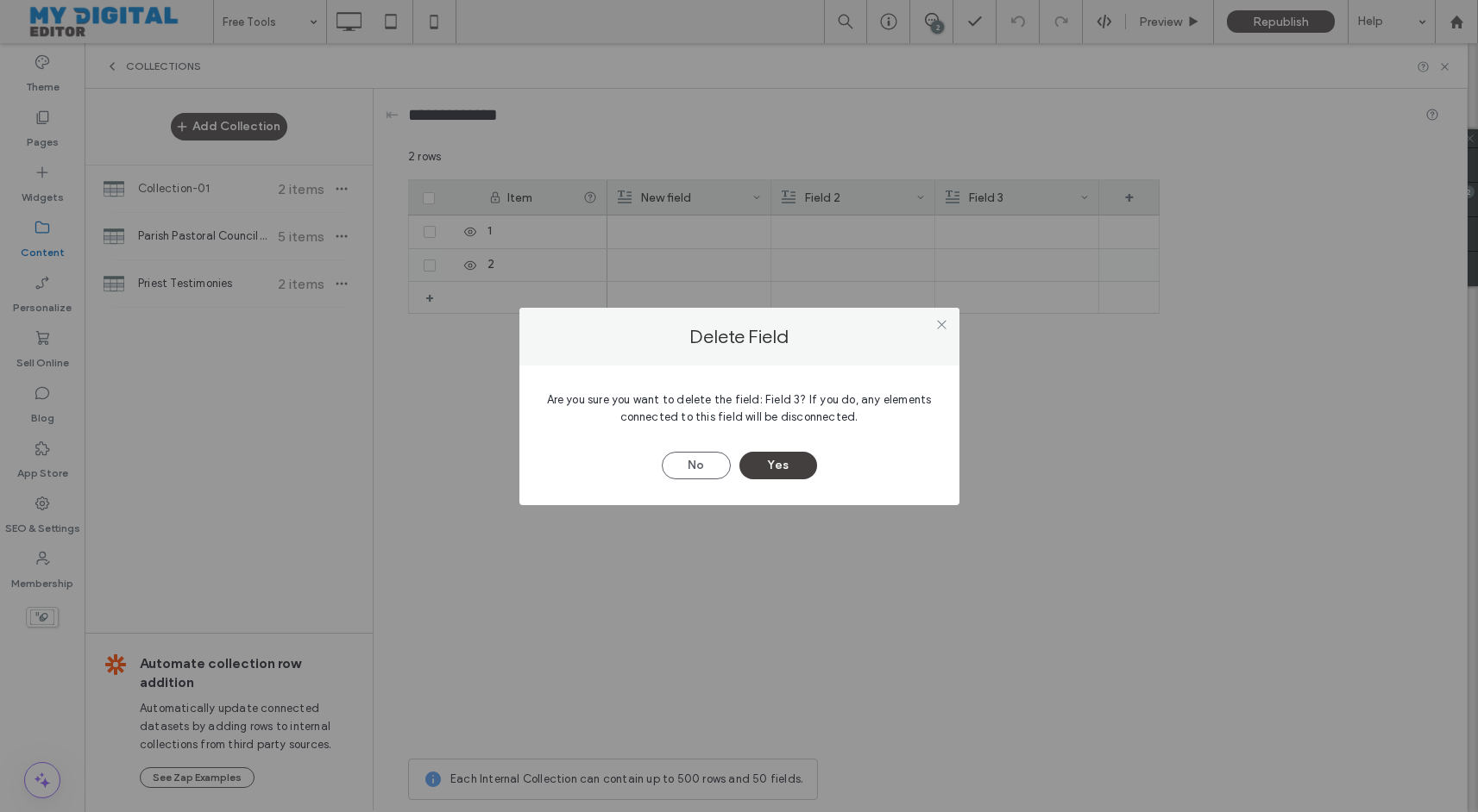
click at [789, 471] on button "Yes" at bounding box center [778, 465] width 77 height 27
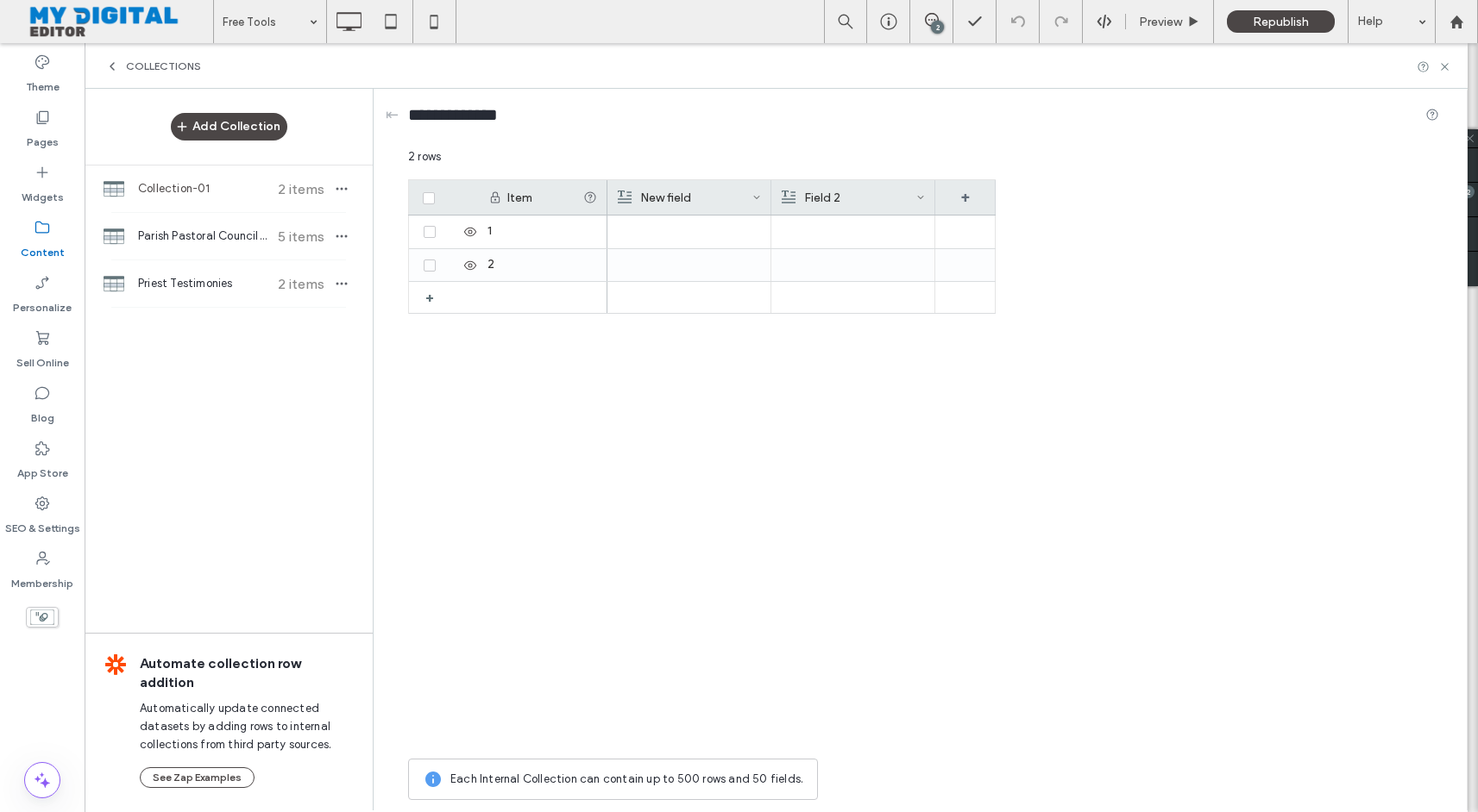
click at [923, 198] on icon at bounding box center [920, 198] width 9 height 9
click at [898, 198] on div "Edit Field" at bounding box center [851, 200] width 158 height 32
click at [886, 268] on div "Rich Text" at bounding box center [876, 269] width 169 height 18
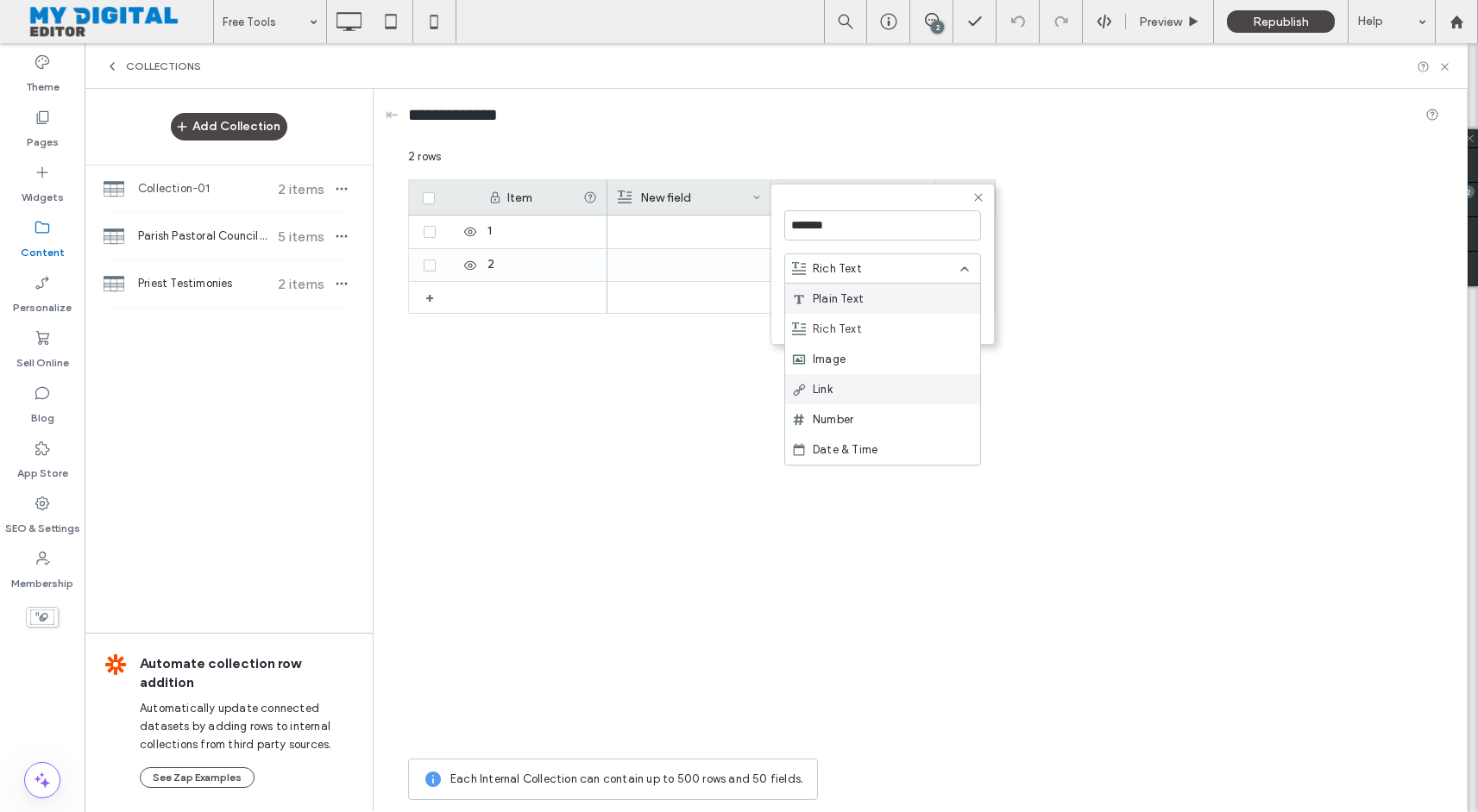
click at [868, 385] on div "Link" at bounding box center [883, 389] width 195 height 30
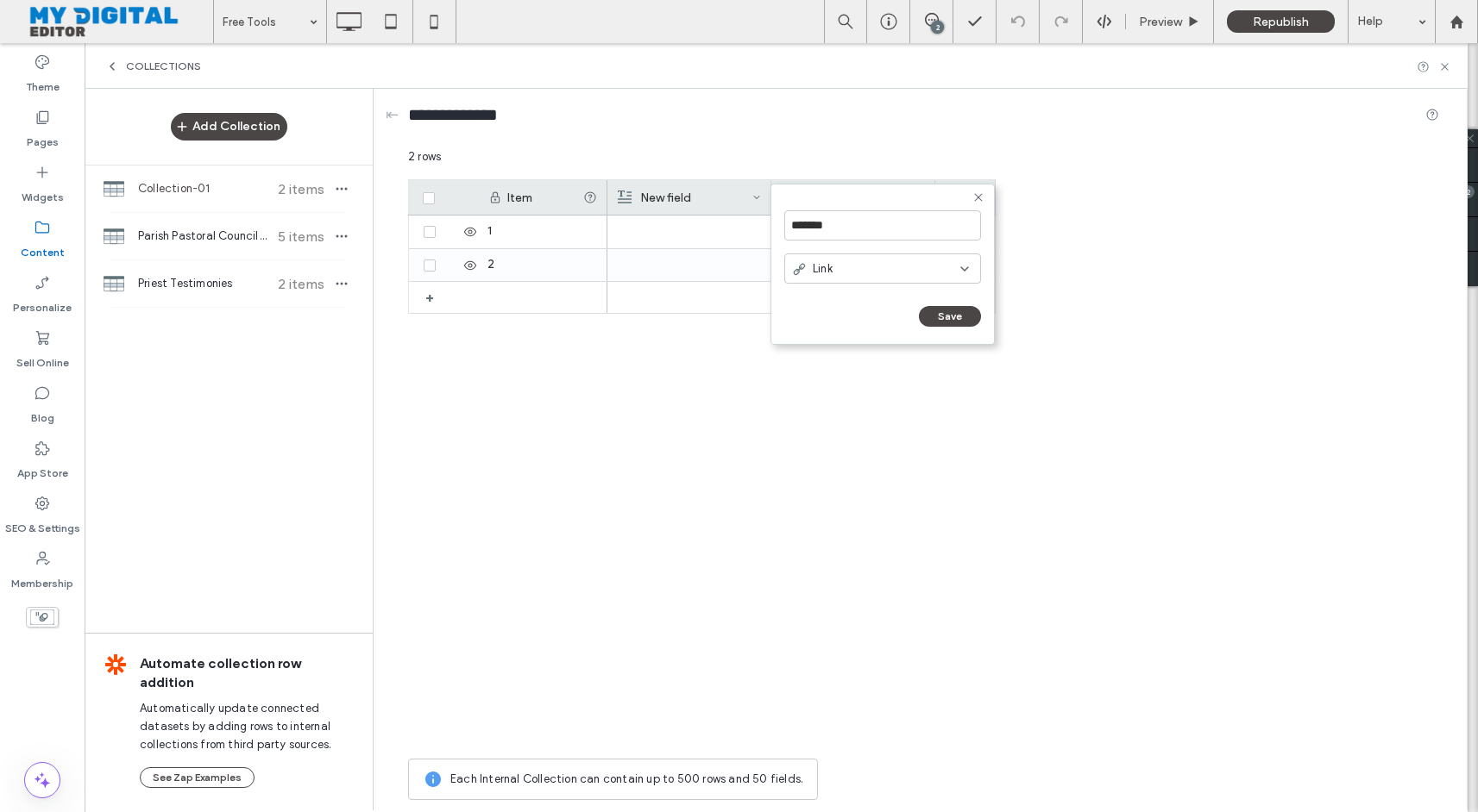
click at [746, 194] on div "New field" at bounding box center [684, 197] width 134 height 34
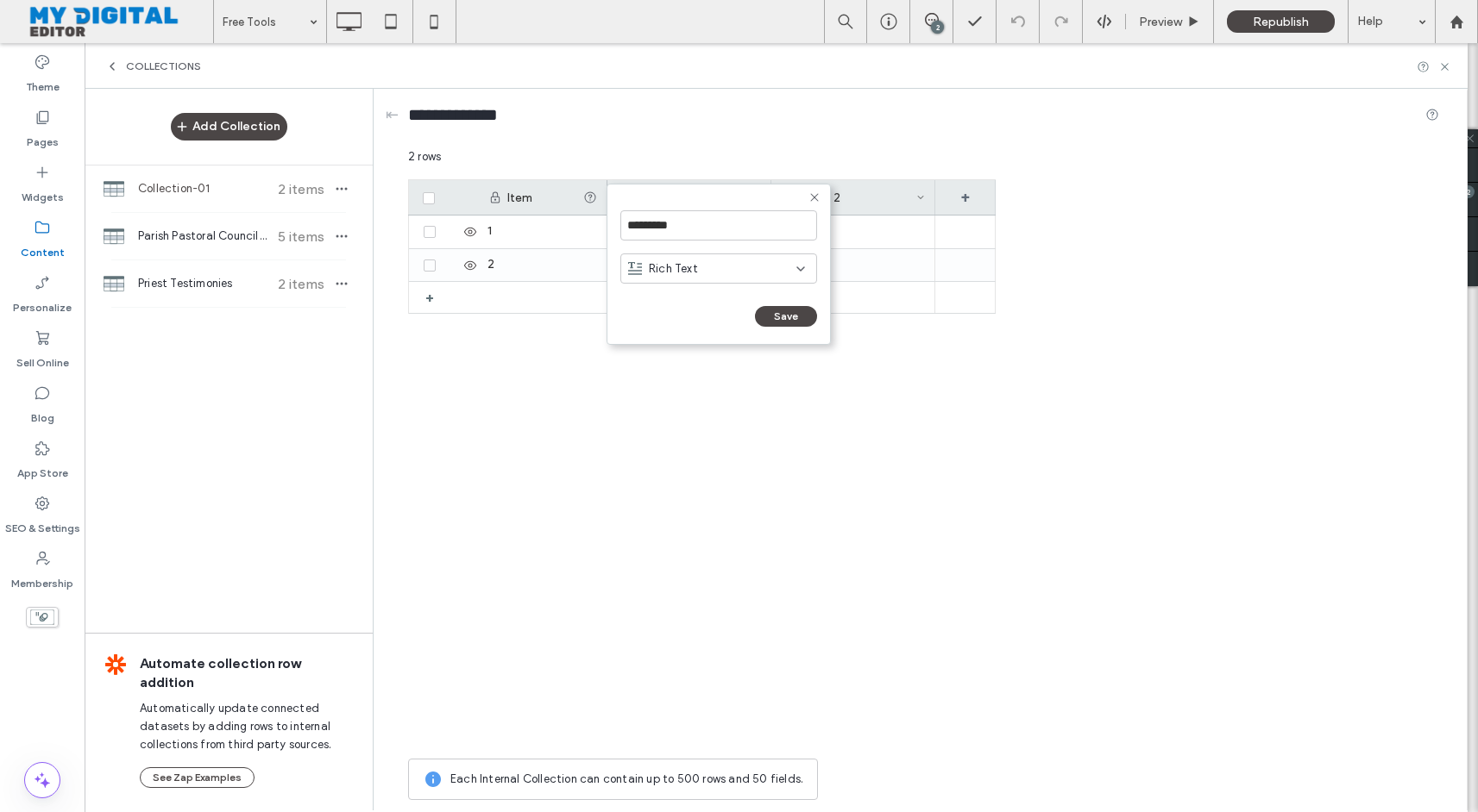
click at [744, 264] on div "Rich Text" at bounding box center [712, 269] width 169 height 18
click at [568, 202] on div "Item" at bounding box center [545, 198] width 76 height 15
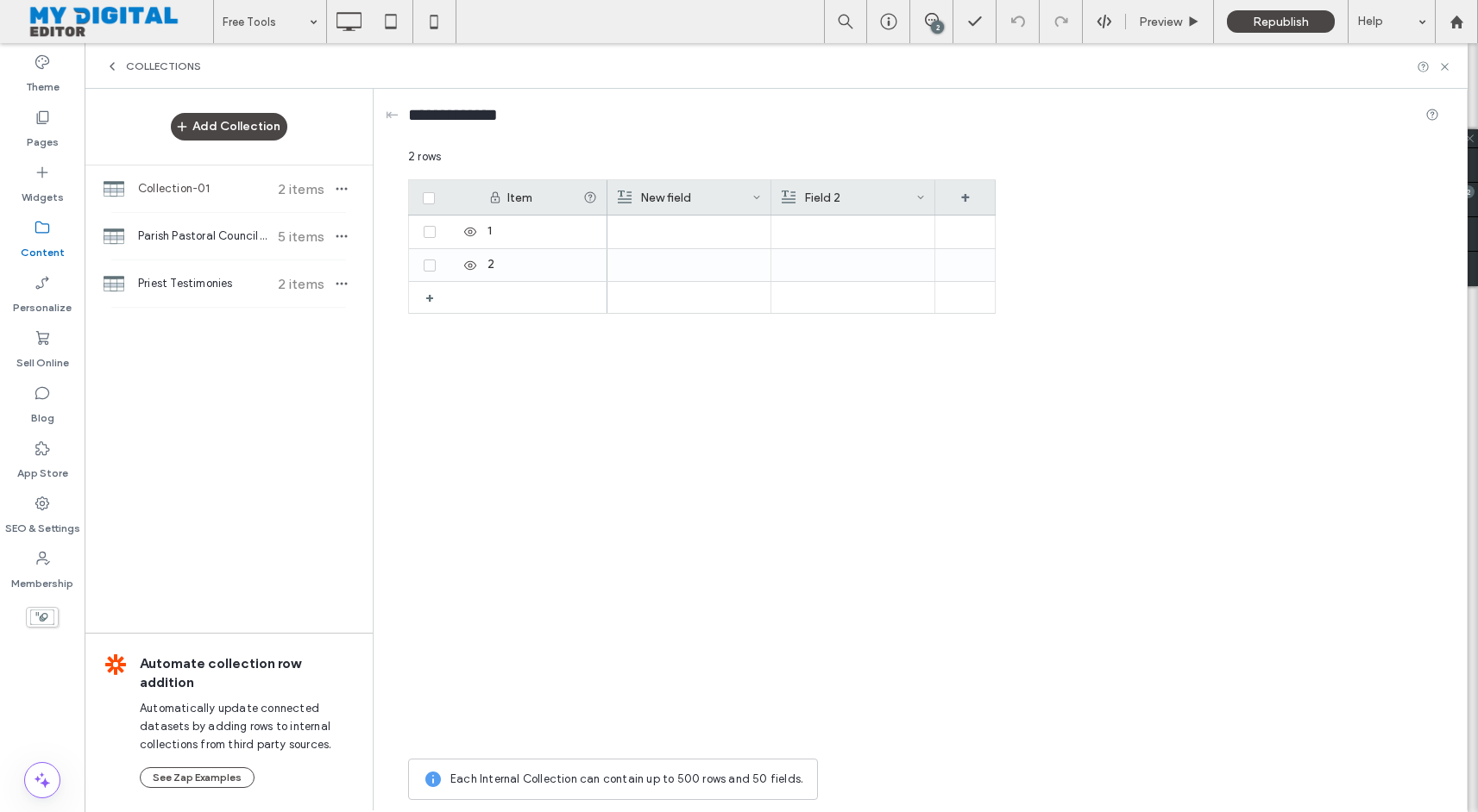
click at [756, 198] on use at bounding box center [756, 198] width 6 height 4
click at [970, 204] on div "+" at bounding box center [965, 197] width 61 height 34
click at [876, 197] on div "Field 2" at bounding box center [848, 197] width 134 height 34
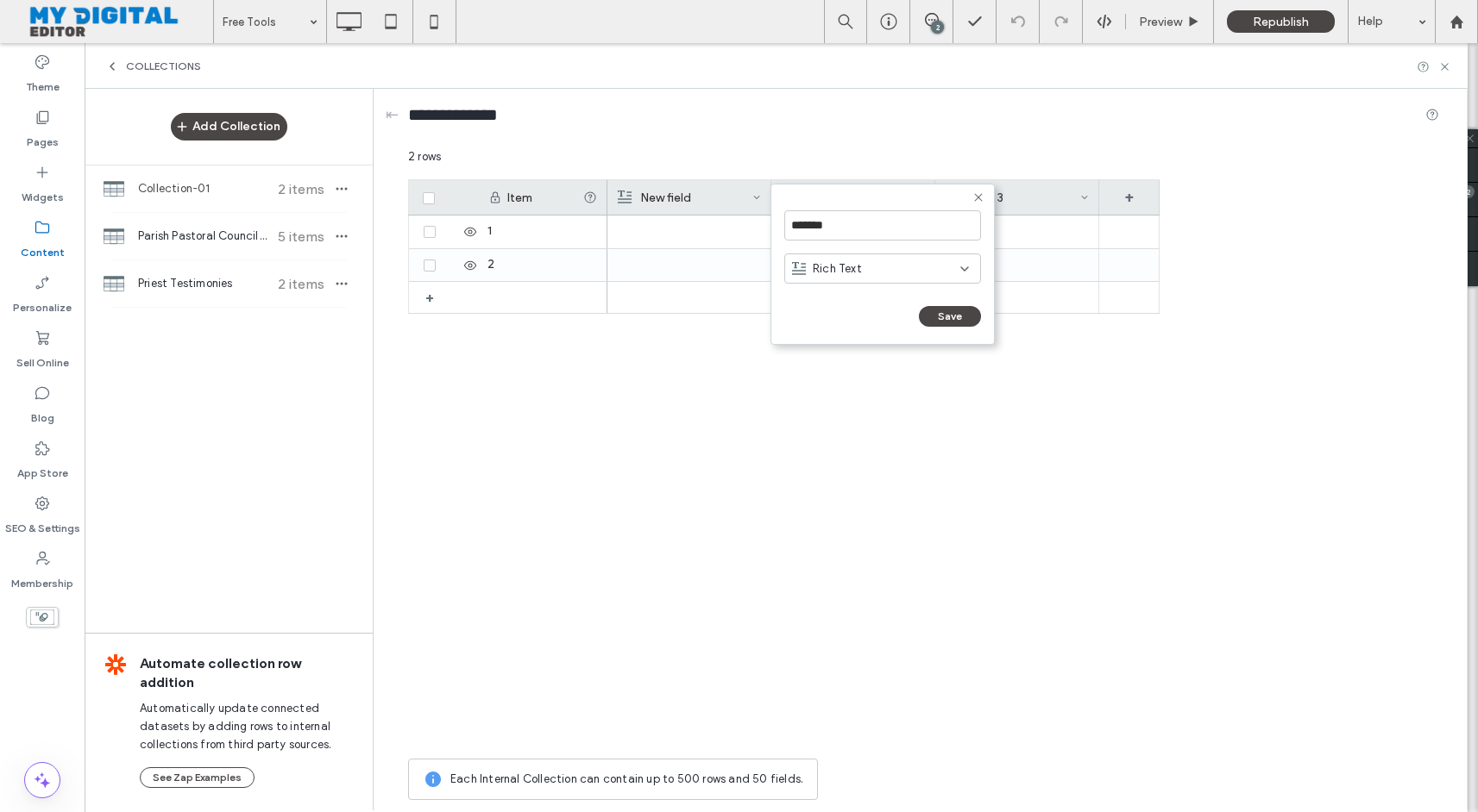
click at [1035, 201] on div "Field 3" at bounding box center [1013, 197] width 134 height 34
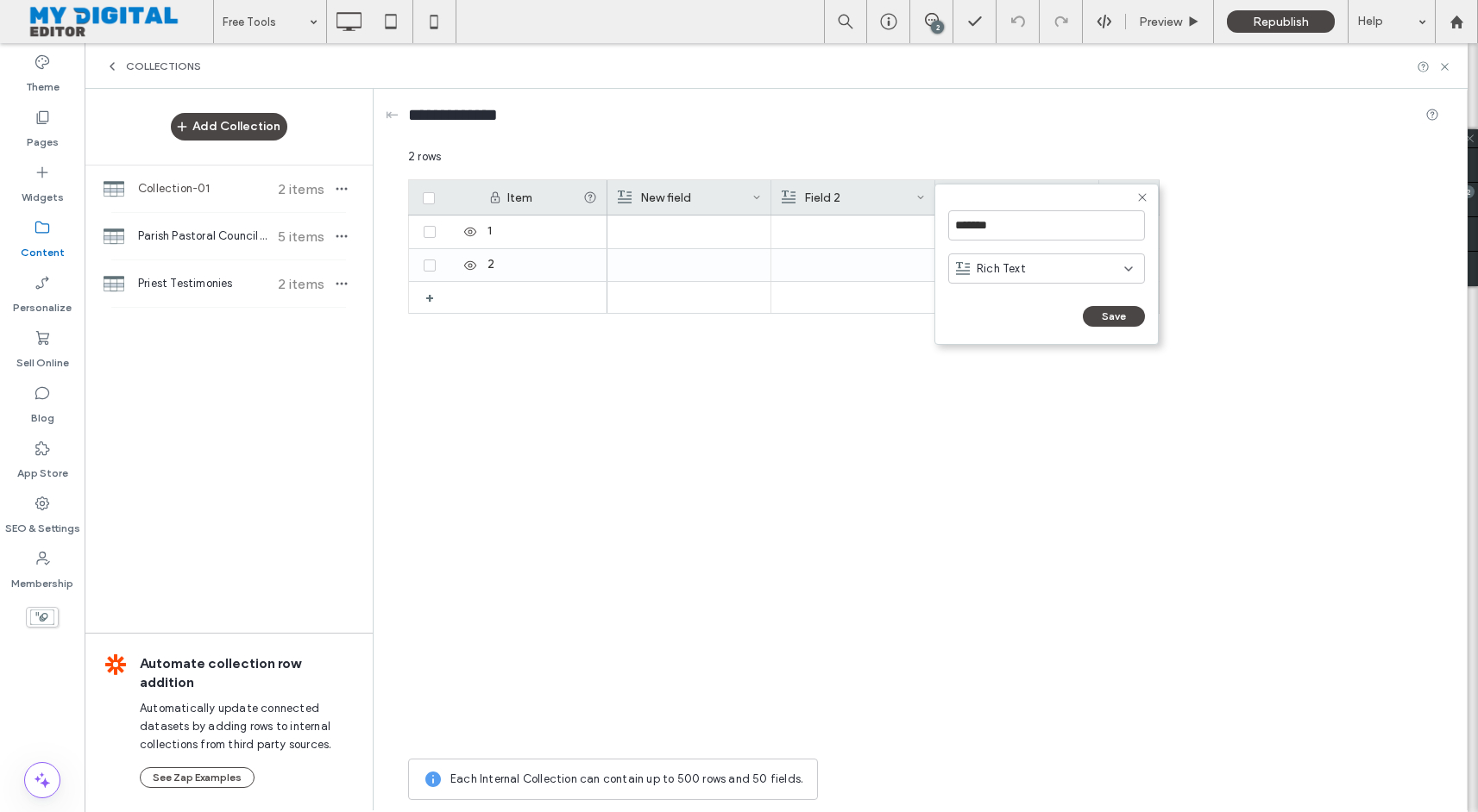
click at [1036, 271] on div "Rich Text" at bounding box center [1040, 269] width 169 height 18
click at [1014, 386] on div "Link" at bounding box center [1047, 389] width 195 height 30
click at [1101, 313] on button "Save" at bounding box center [1114, 317] width 62 height 21
click at [757, 195] on icon at bounding box center [757, 198] width 9 height 9
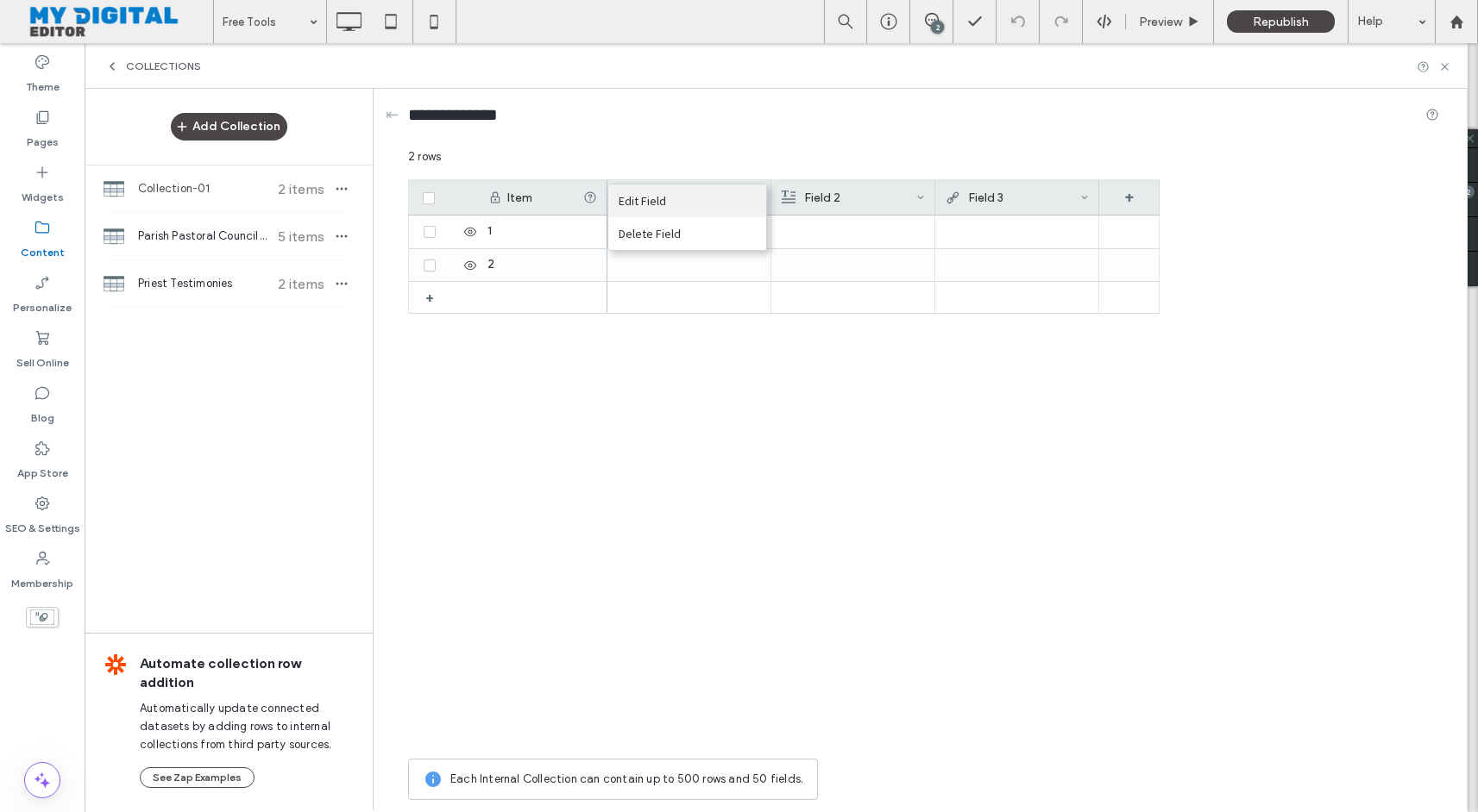
click at [735, 192] on div "Edit Field" at bounding box center [688, 200] width 158 height 32
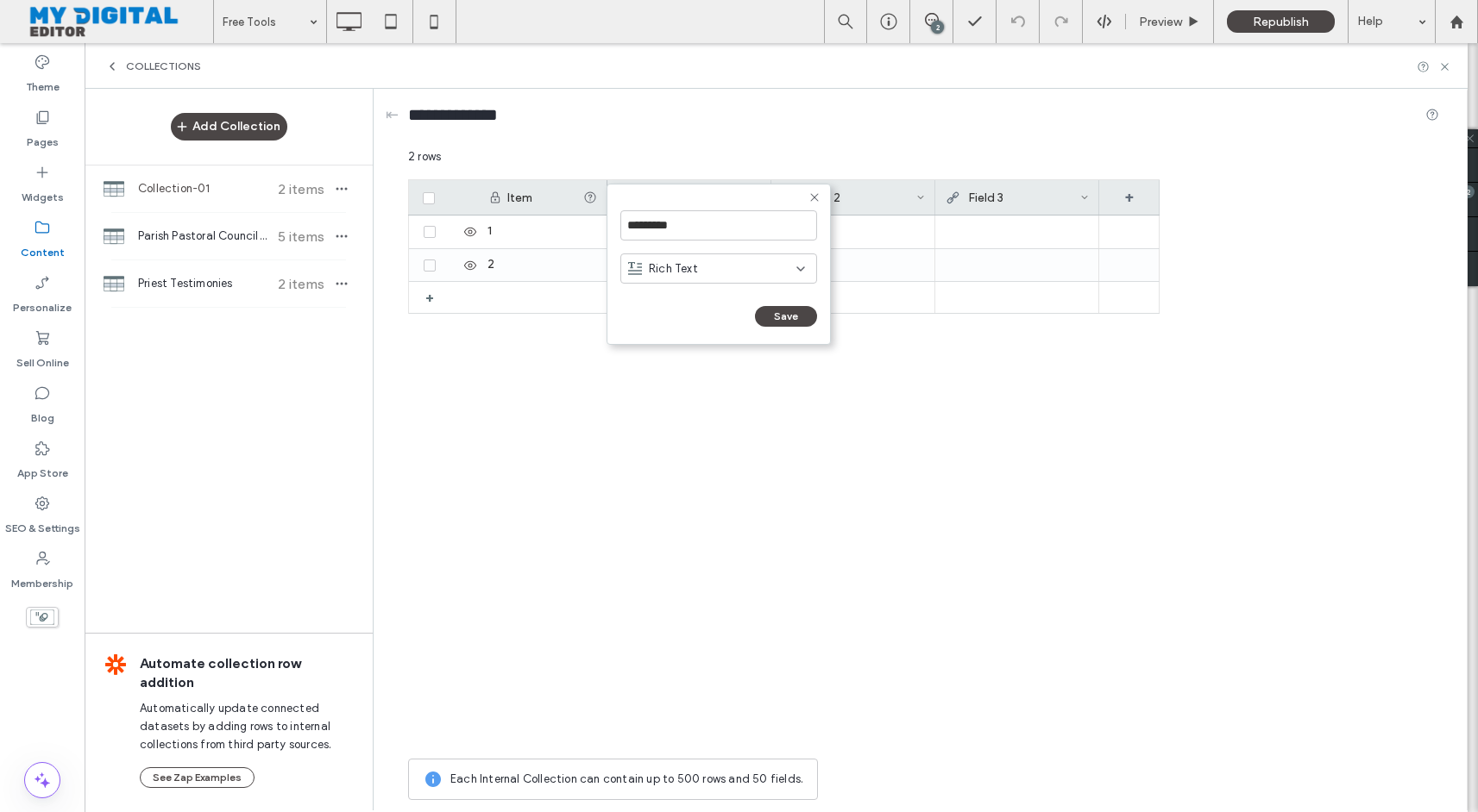
click at [731, 275] on div "Rich Text" at bounding box center [712, 269] width 169 height 18
click at [741, 190] on form "********* Rich Text Save ******" at bounding box center [718, 264] width 224 height 162
click at [812, 193] on icon at bounding box center [814, 198] width 14 height 14
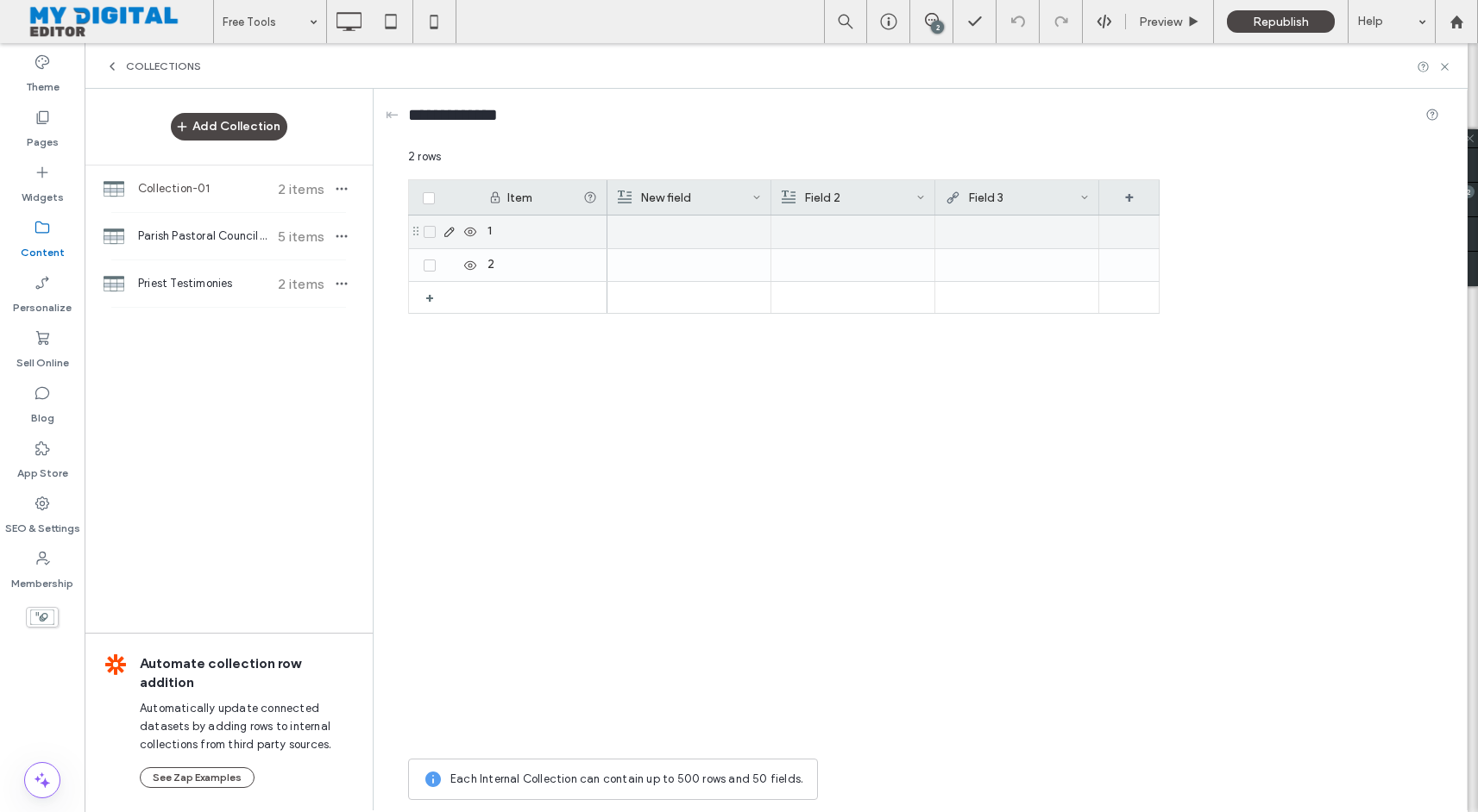
click at [641, 229] on div at bounding box center [689, 232] width 144 height 32
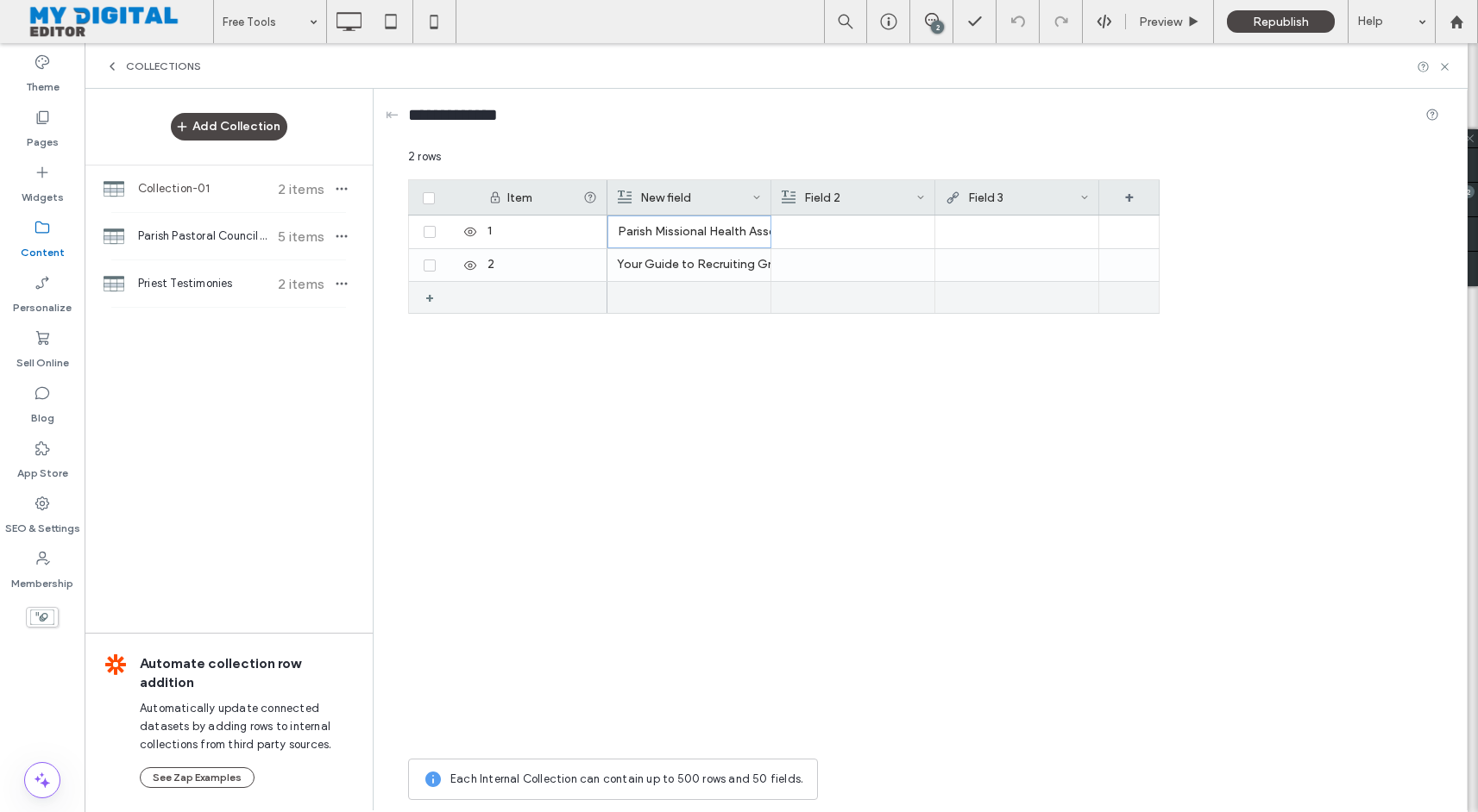
click at [432, 301] on div "+" at bounding box center [436, 297] width 22 height 31
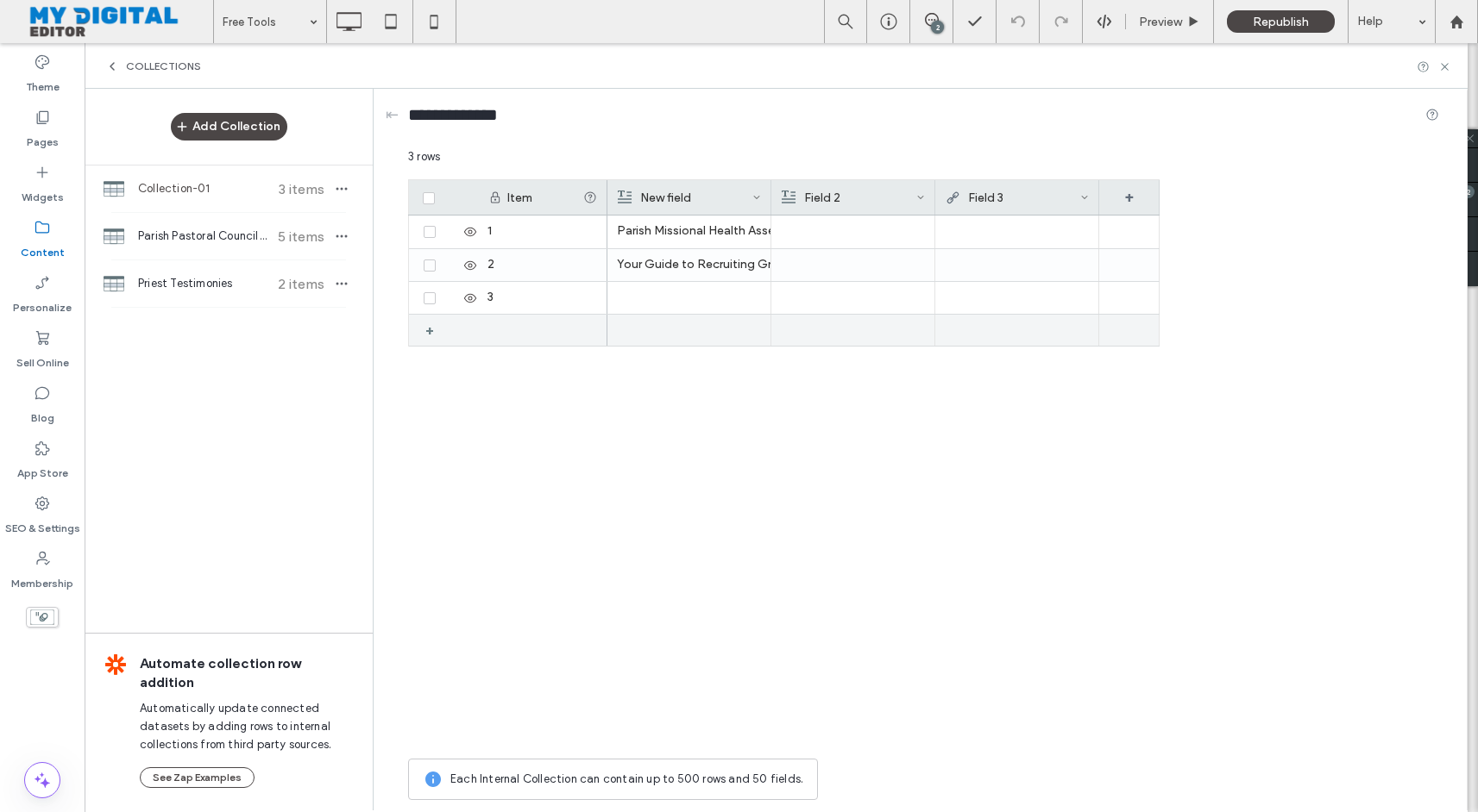
click at [428, 334] on div "+" at bounding box center [436, 330] width 22 height 31
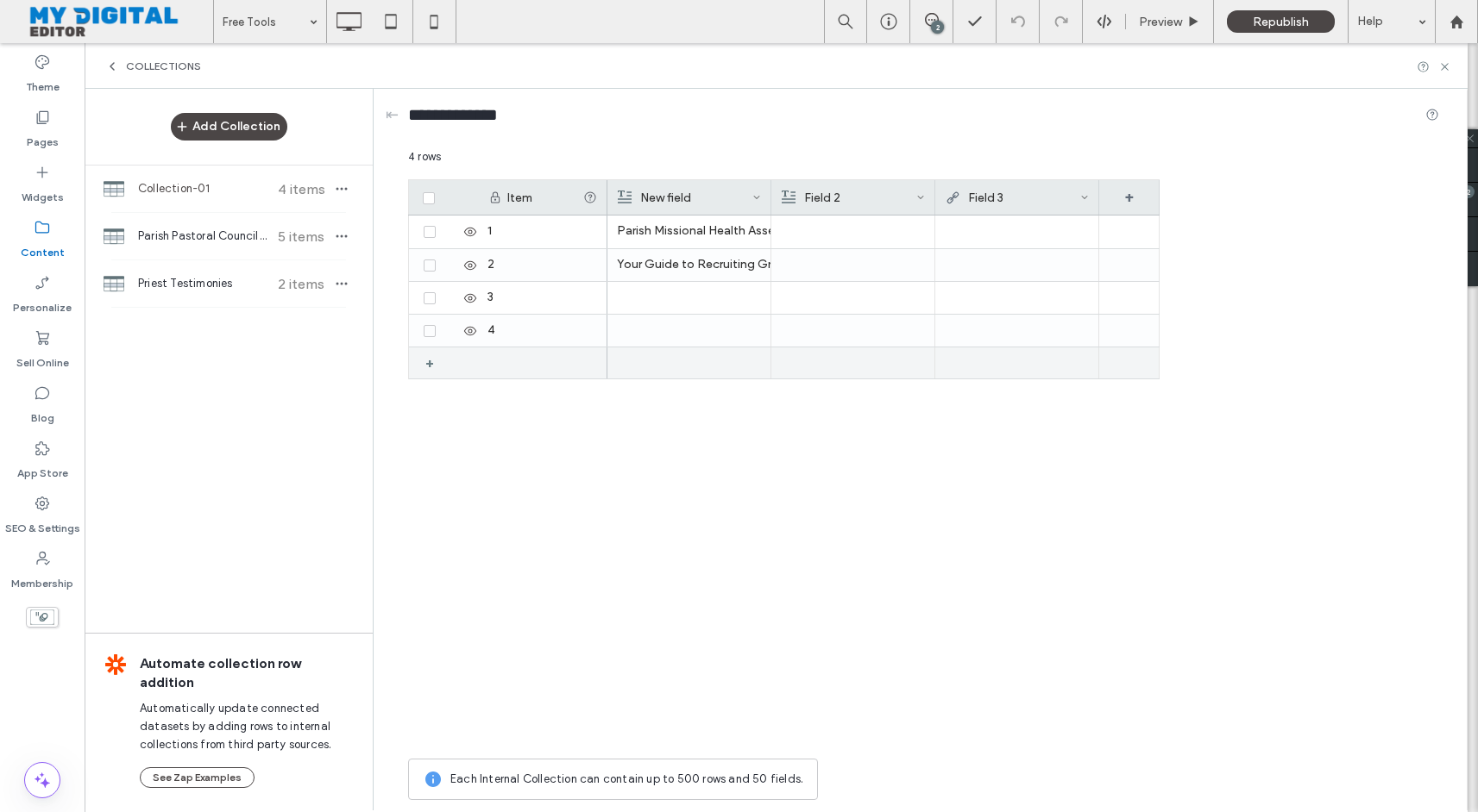
click at [428, 356] on div "+" at bounding box center [436, 363] width 22 height 31
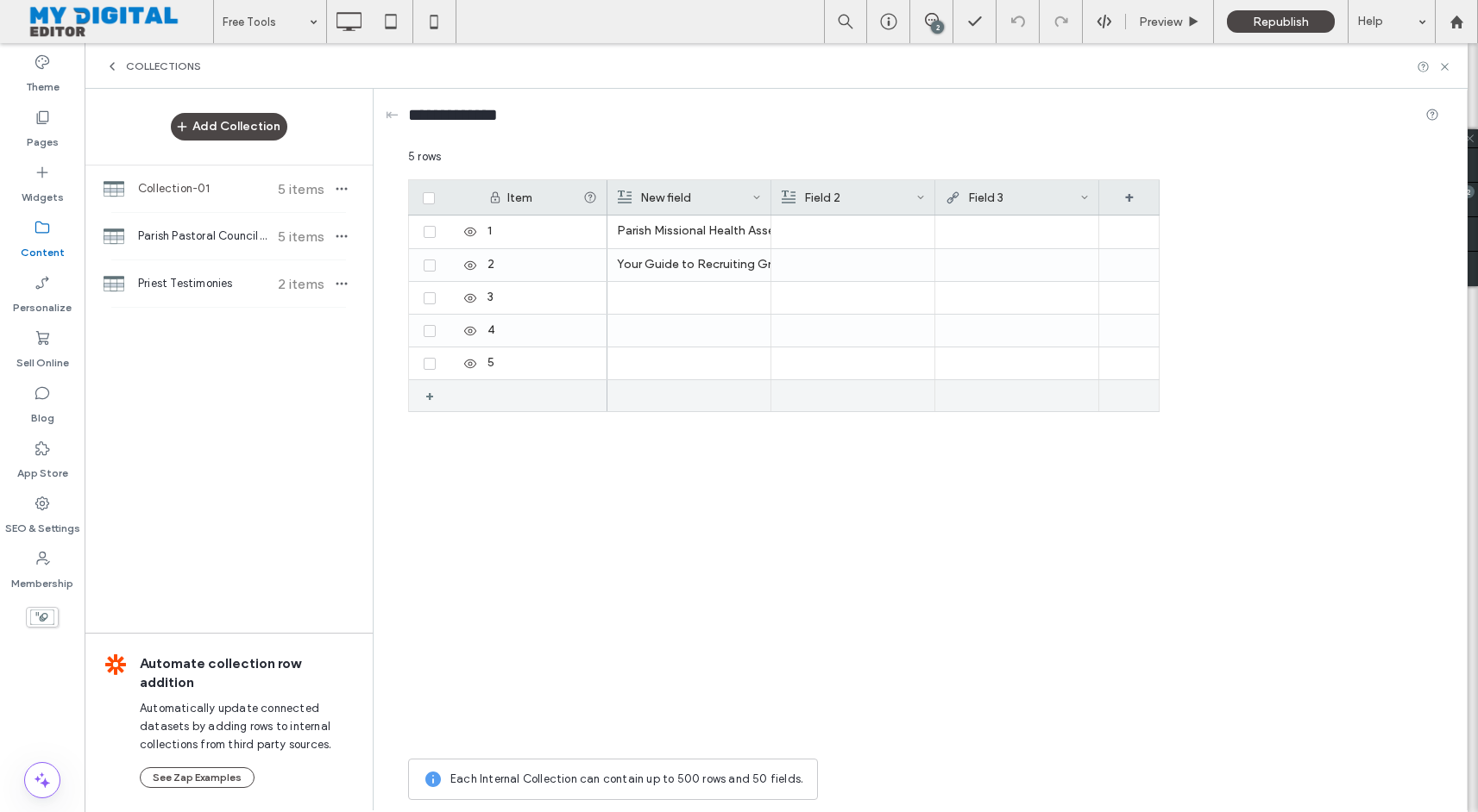
click at [428, 401] on div "+" at bounding box center [436, 395] width 22 height 31
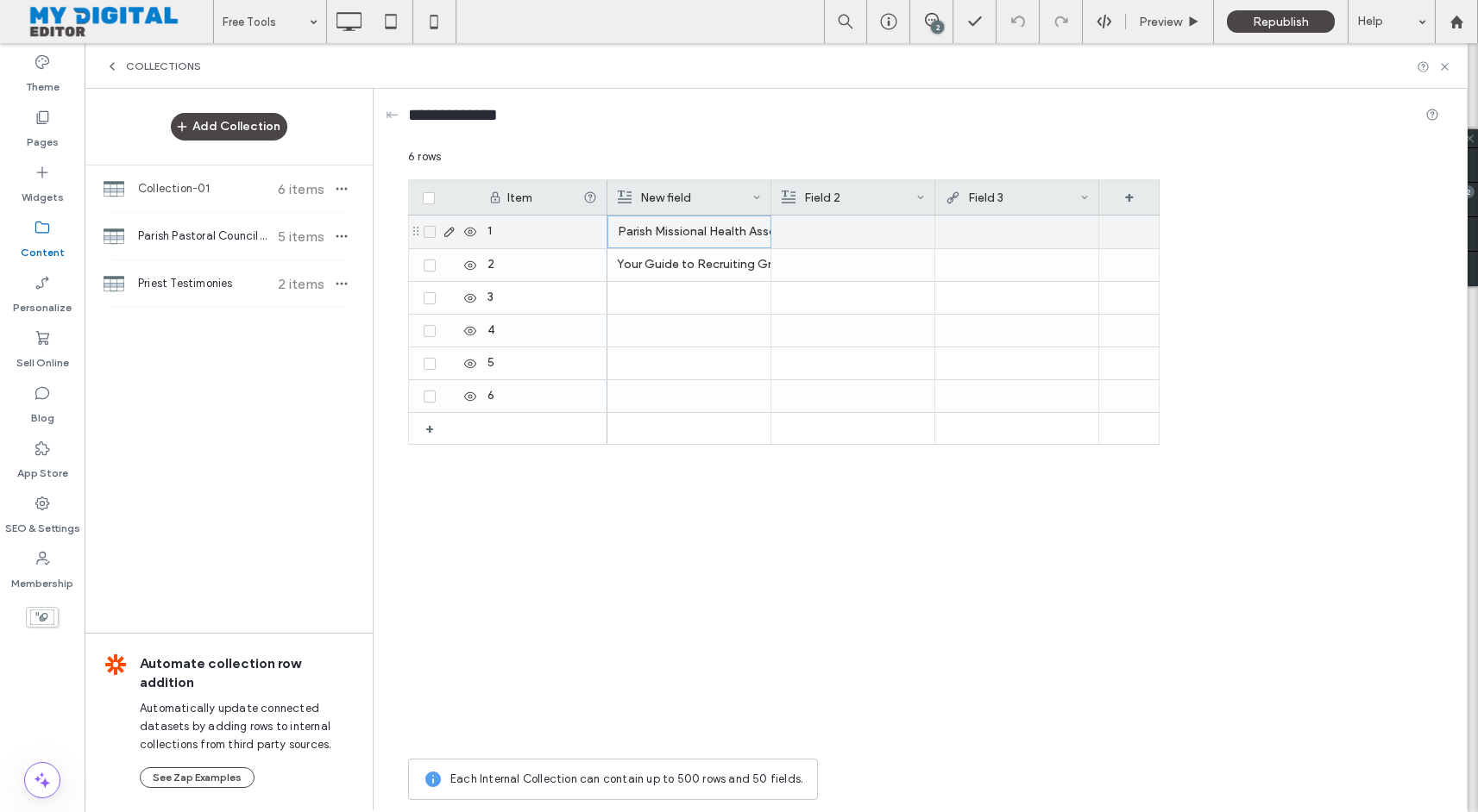
click at [702, 231] on div "Parish Missional Health Assessment" at bounding box center [689, 232] width 143 height 31
click at [842, 225] on div at bounding box center [853, 232] width 144 height 32
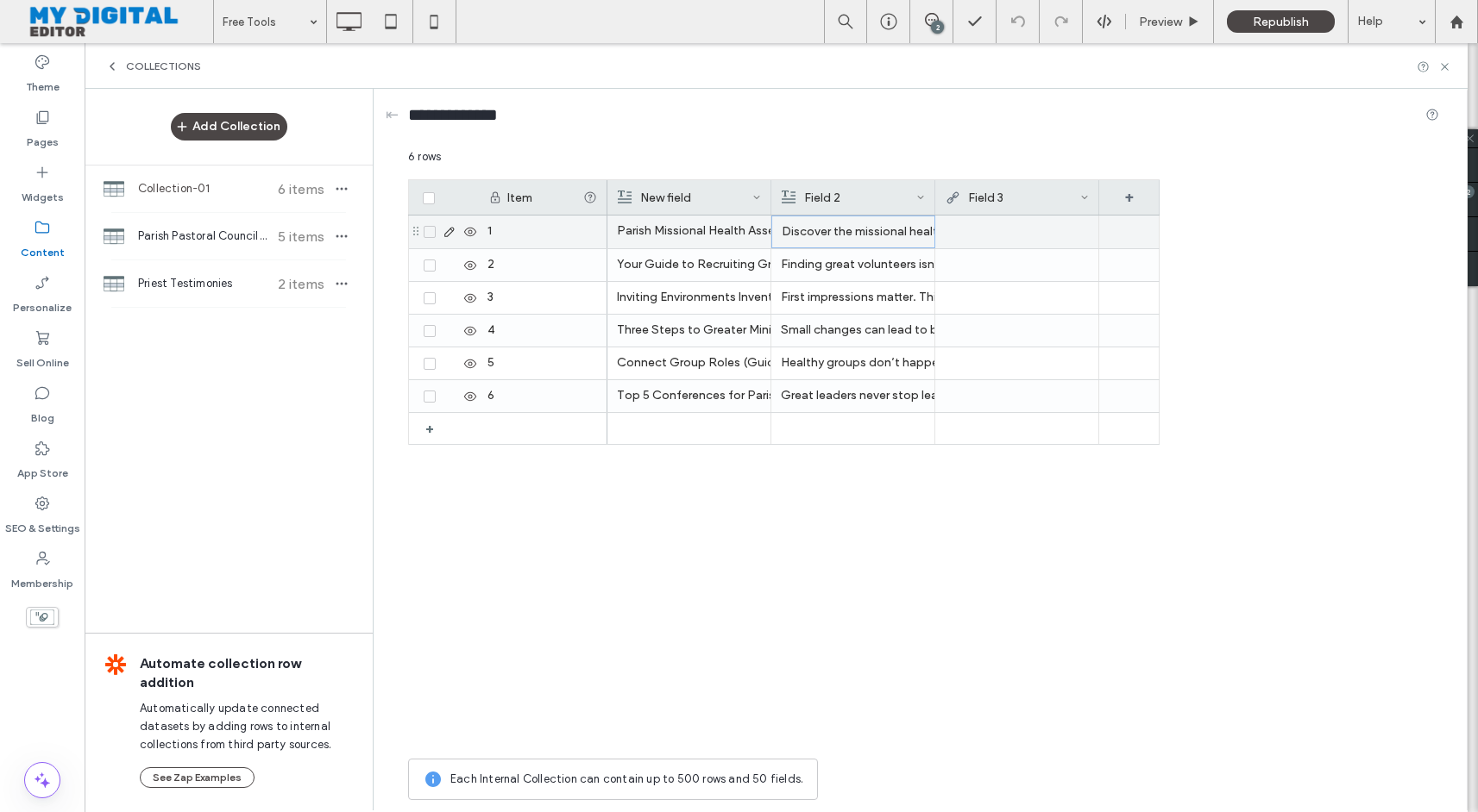
click at [1028, 234] on div at bounding box center [1017, 231] width 144 height 31
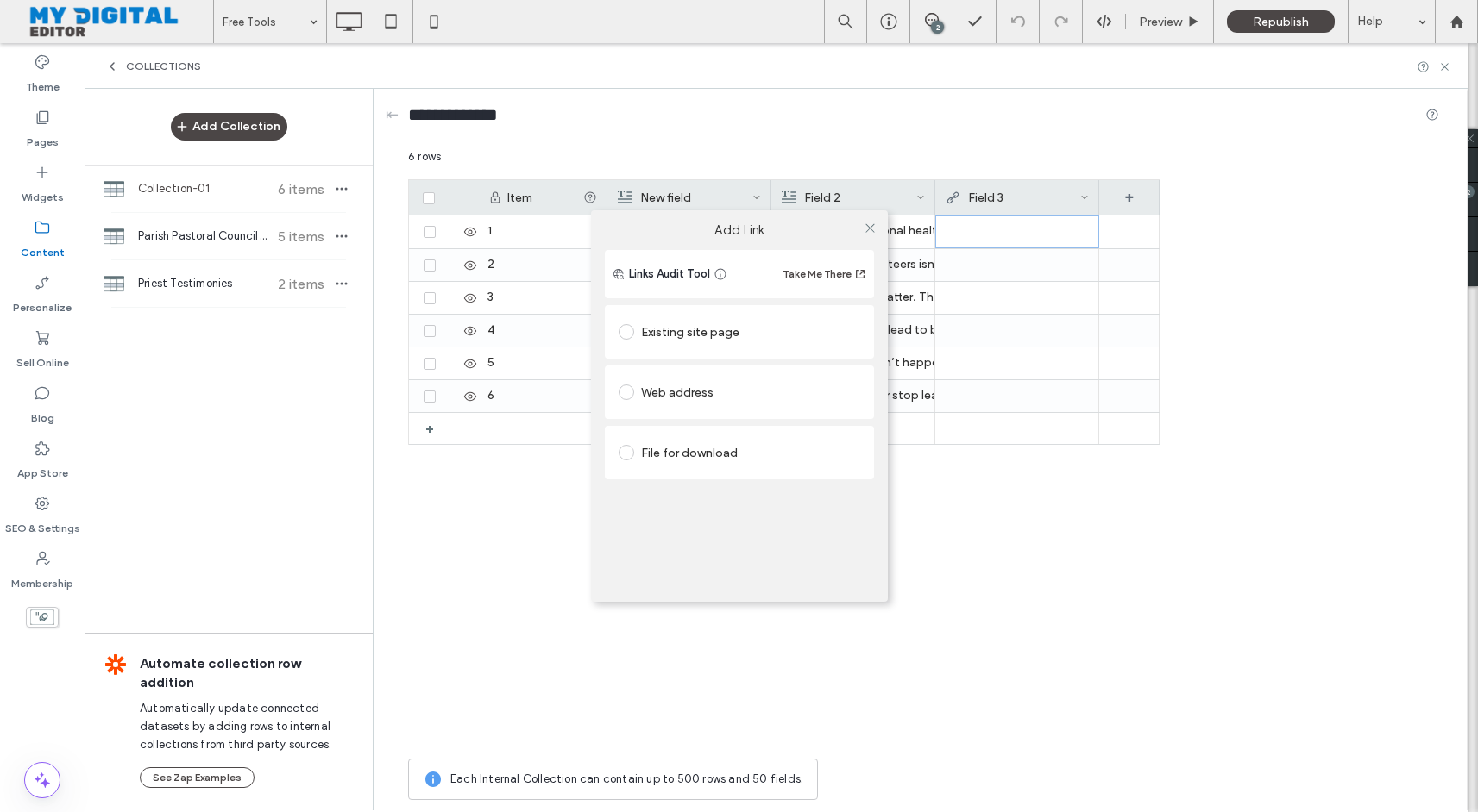
click at [670, 389] on div "Web address" at bounding box center [739, 392] width 242 height 27
click at [692, 428] on input "url" at bounding box center [739, 426] width 242 height 23
click at [748, 423] on input "*******" at bounding box center [739, 426] width 242 height 23
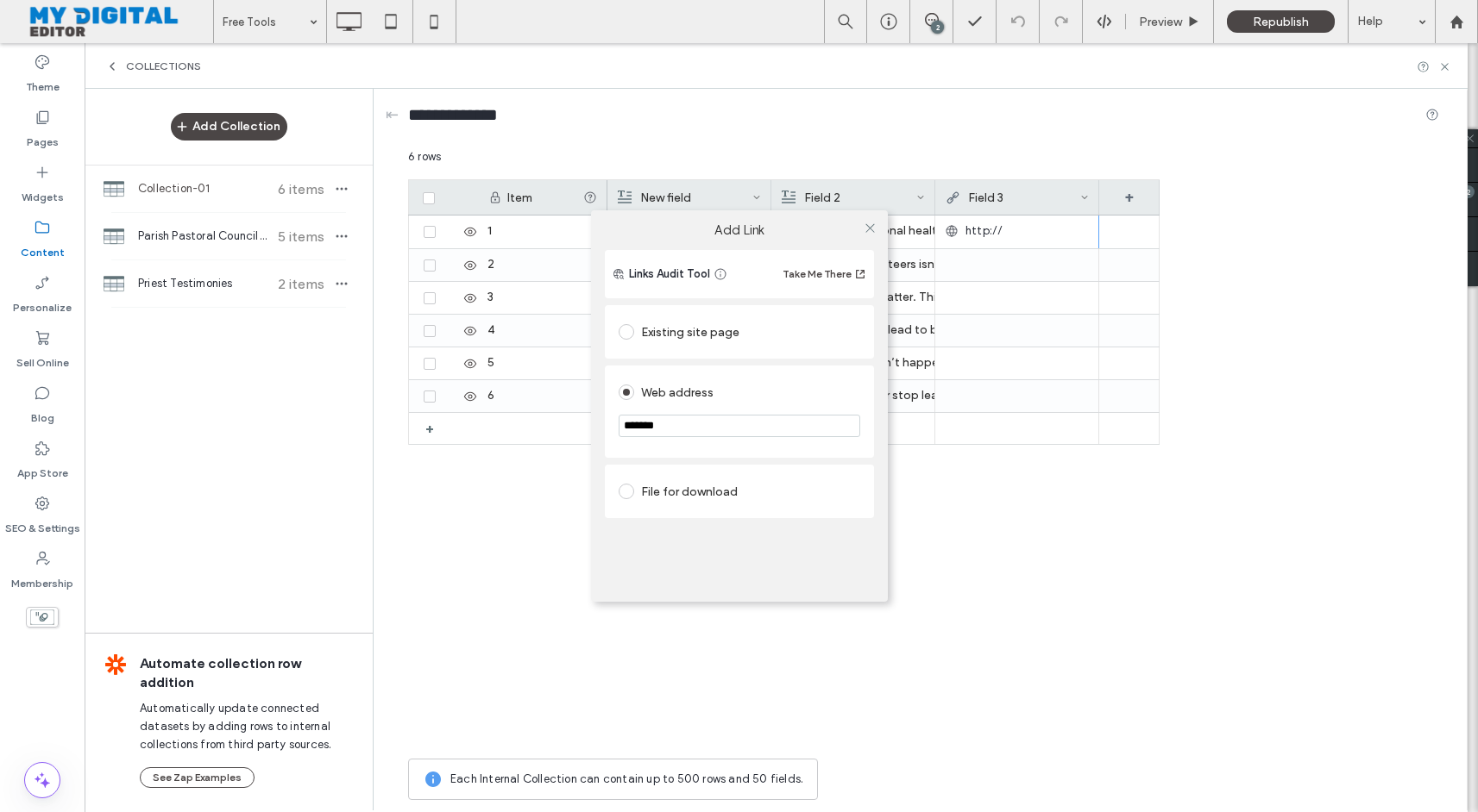
click at [748, 423] on input "*******" at bounding box center [739, 426] width 242 height 23
paste input "**********"
type input "**********"
click at [869, 226] on icon at bounding box center [869, 227] width 13 height 13
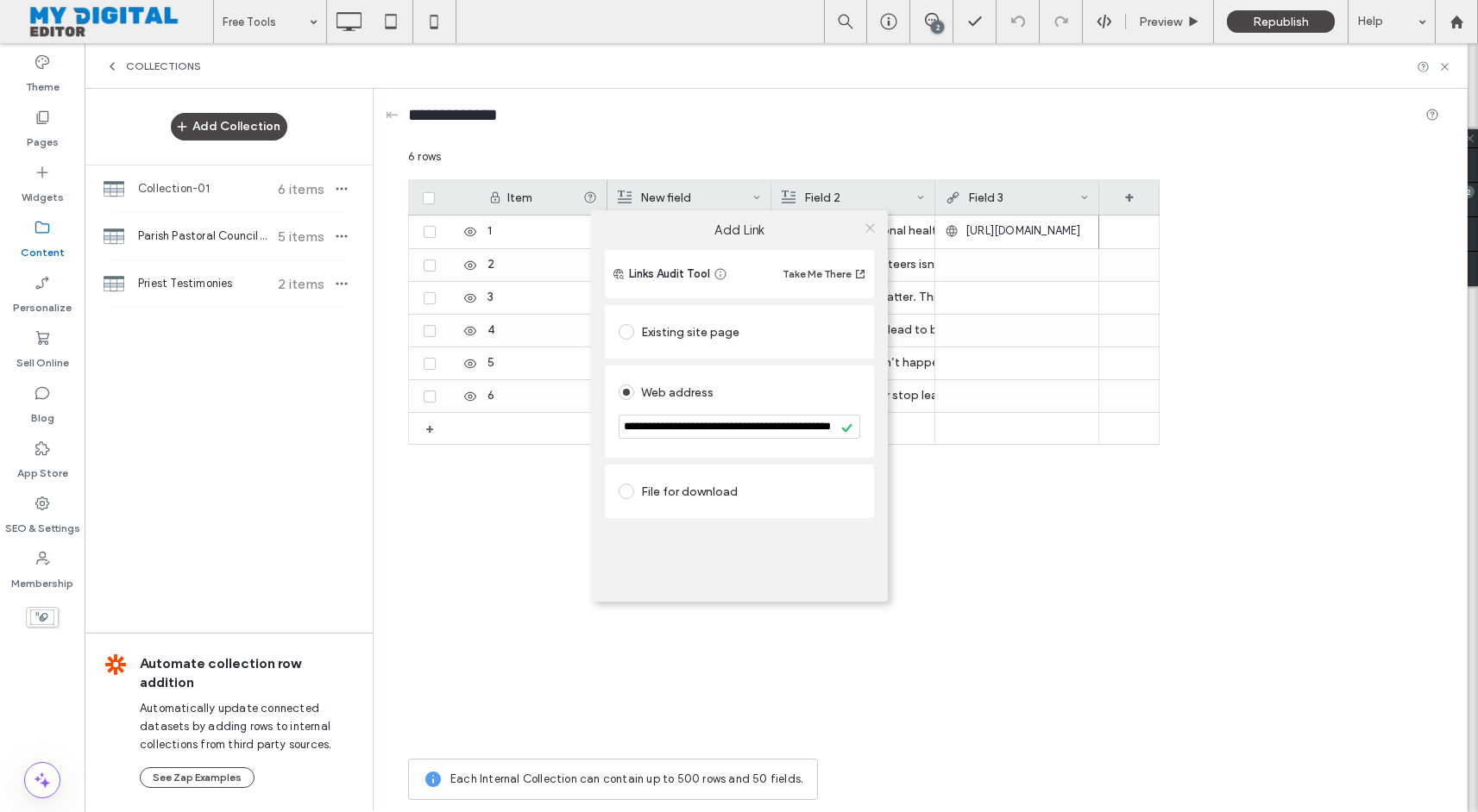
scroll to position [0, 0]
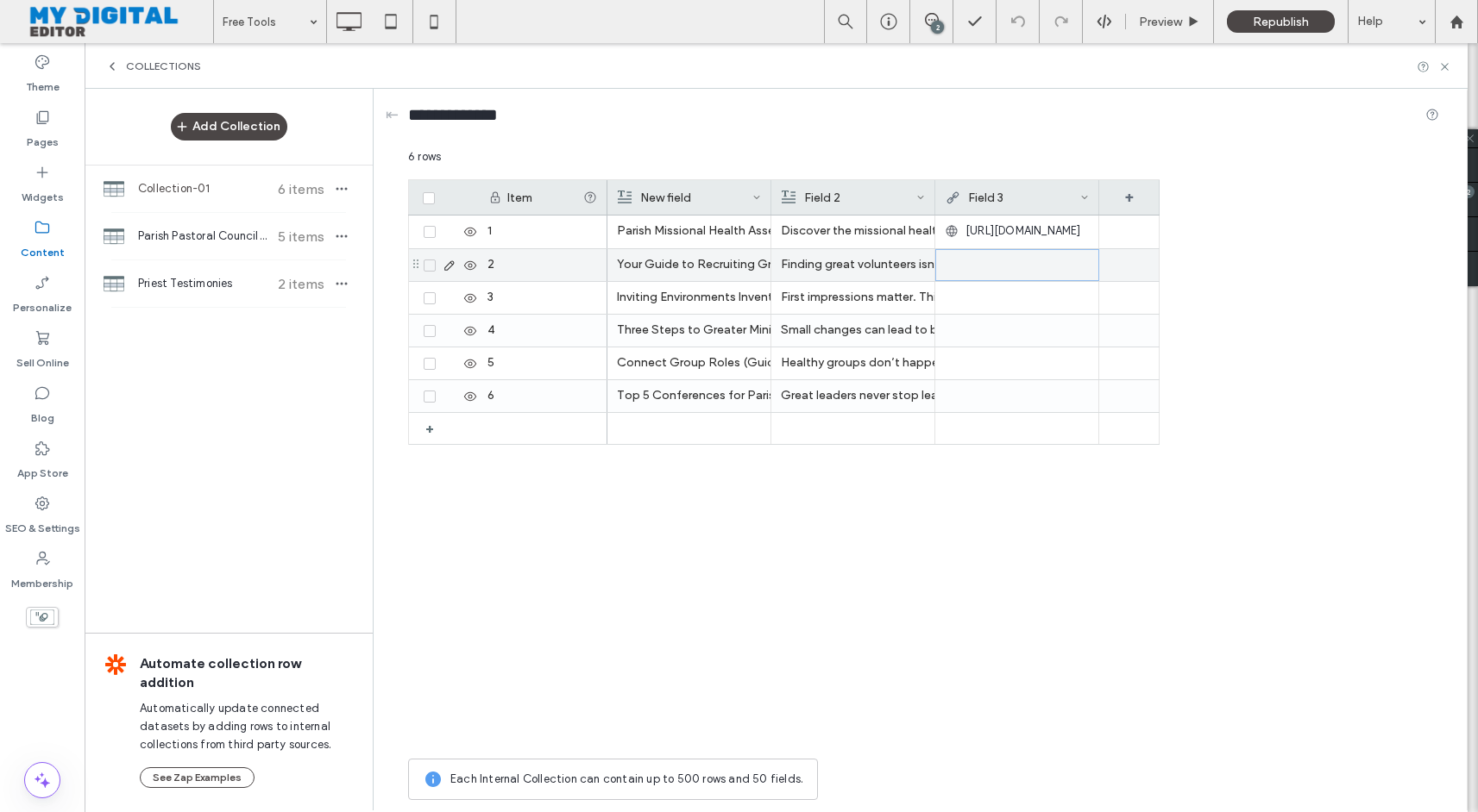
click at [1035, 264] on div at bounding box center [1017, 265] width 143 height 31
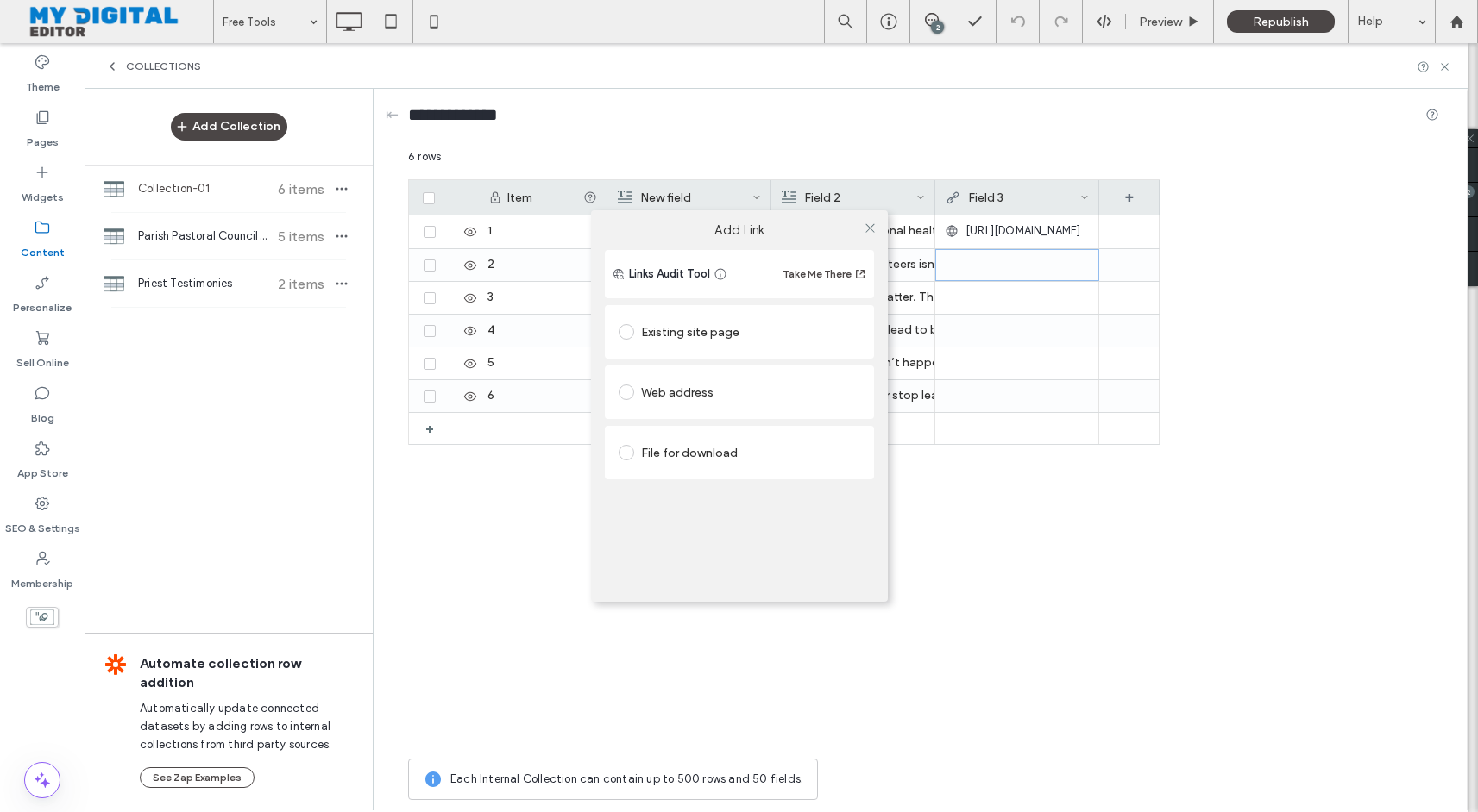
click at [722, 394] on div "Web address" at bounding box center [739, 392] width 242 height 27
click at [719, 422] on input "url" at bounding box center [739, 426] width 242 height 23
paste input "**********"
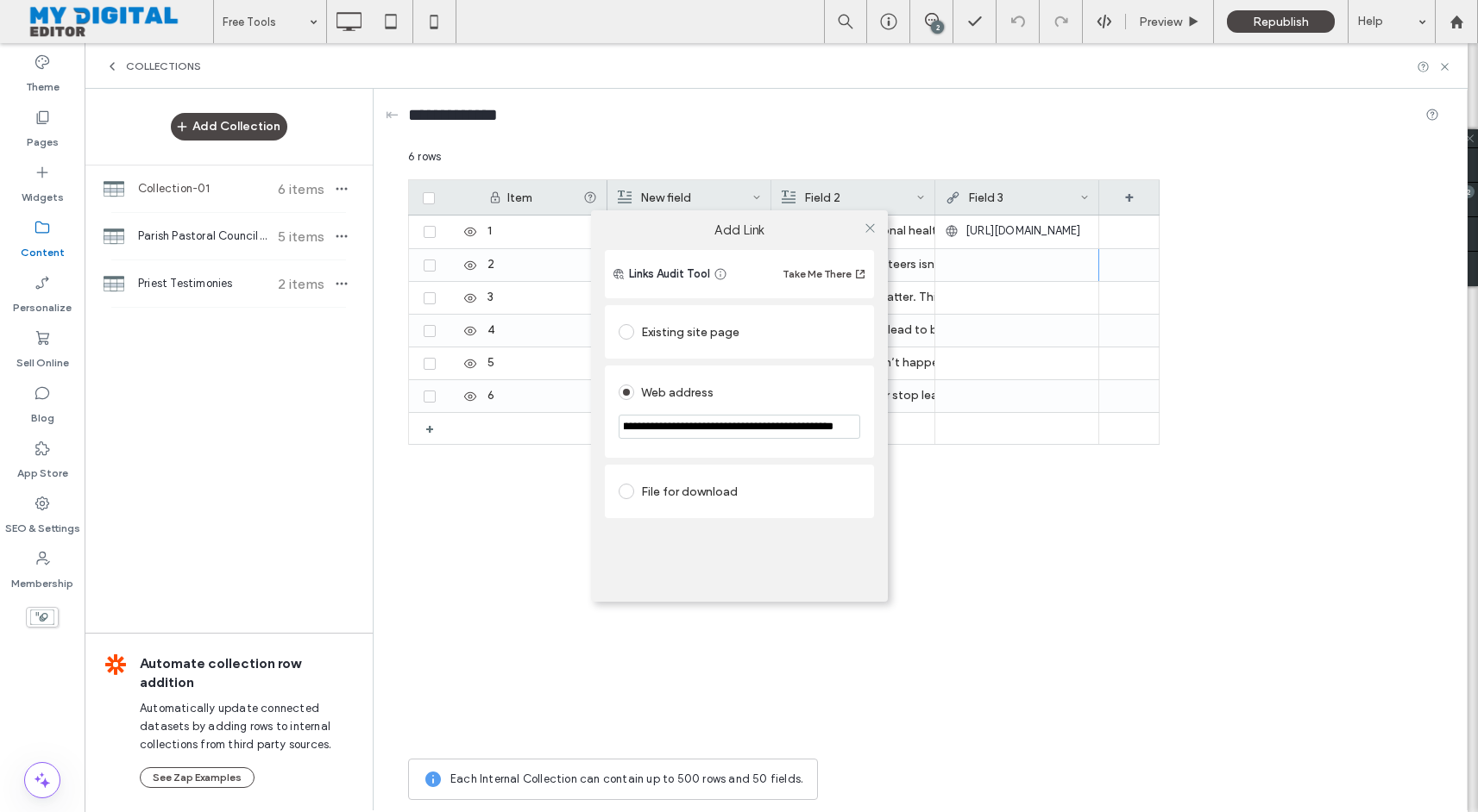
type input "**********"
click at [1030, 226] on div "**********" at bounding box center [739, 406] width 1478 height 812
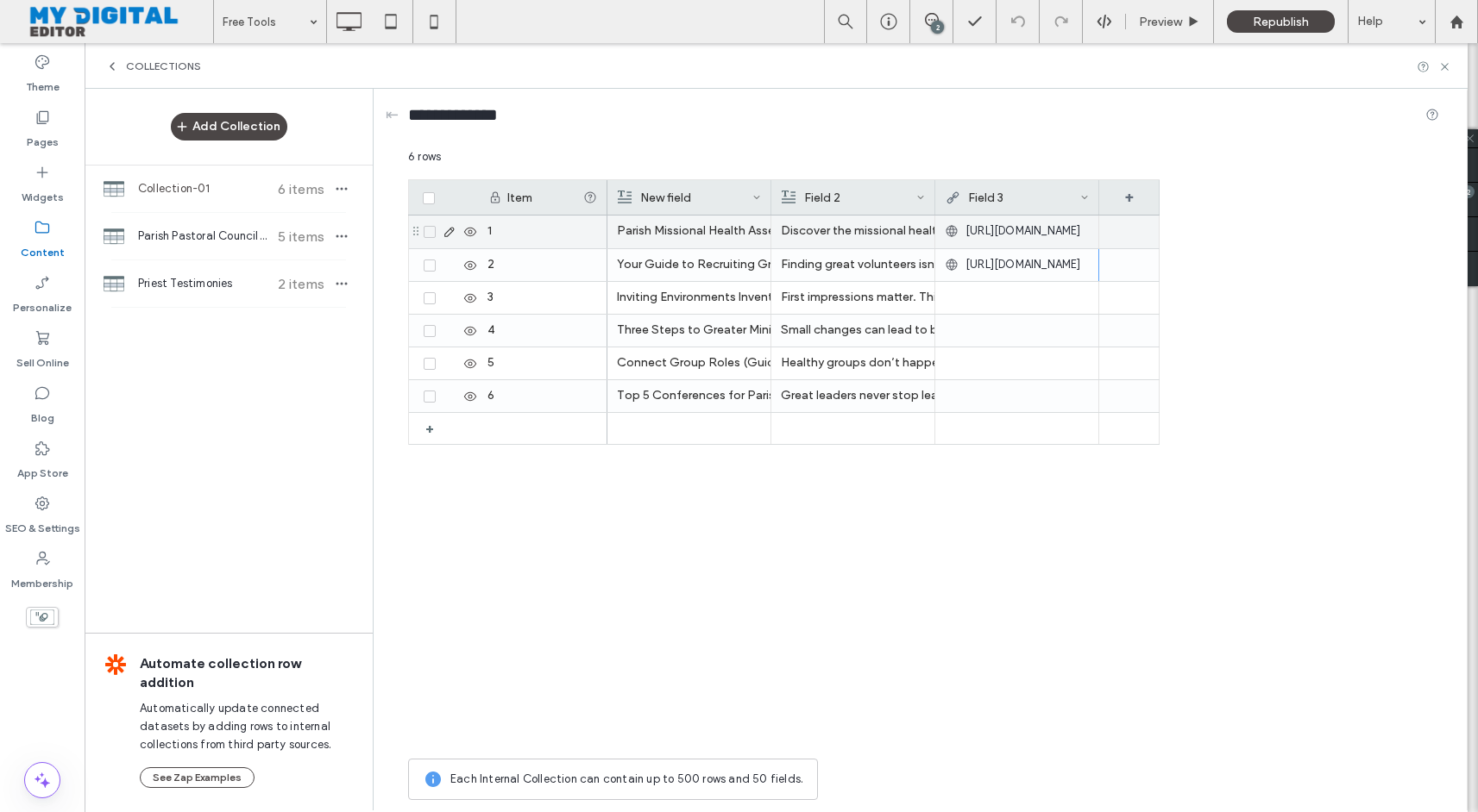
click at [1030, 226] on span "[URL][DOMAIN_NAME]" at bounding box center [1023, 231] width 116 height 18
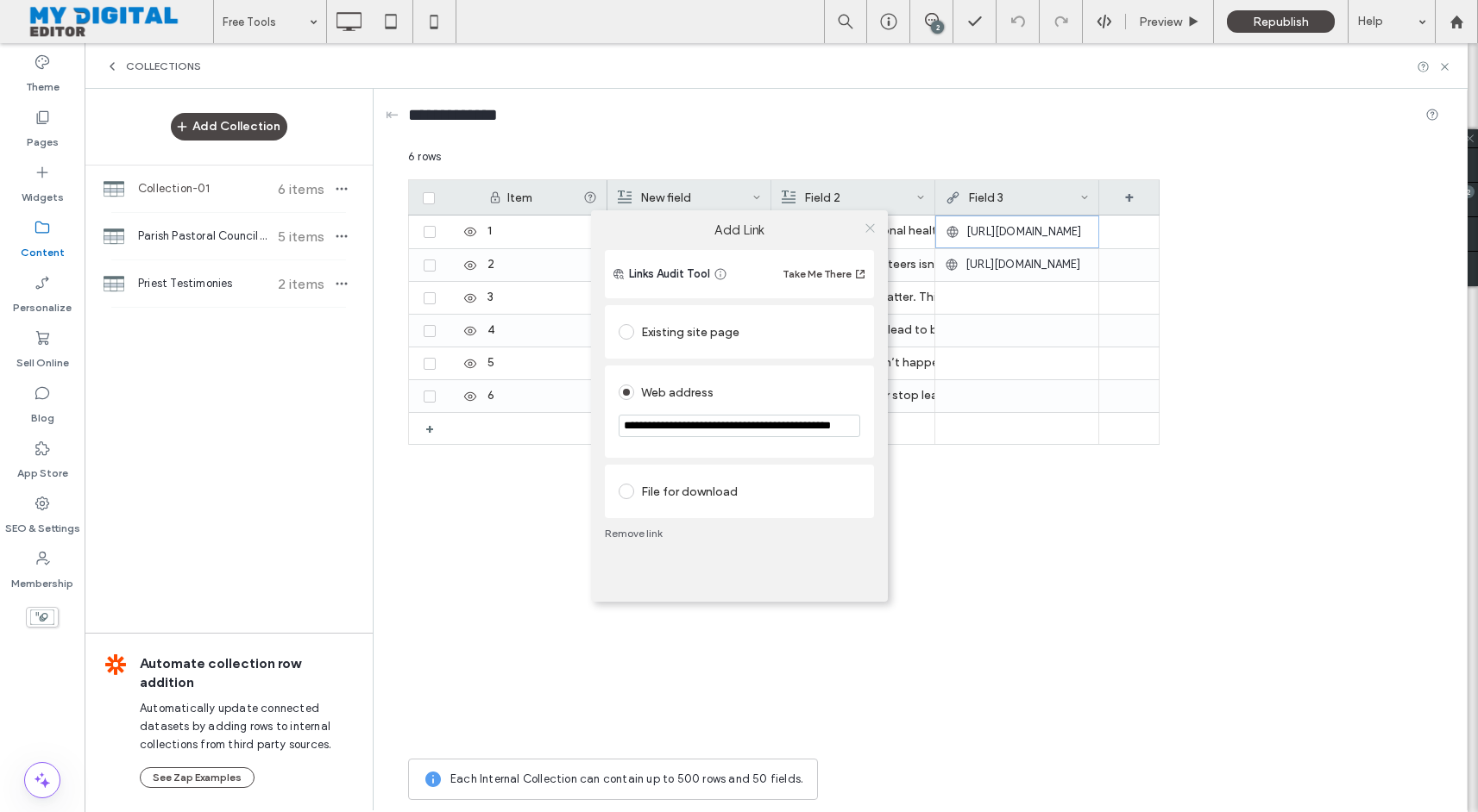
click at [872, 226] on icon at bounding box center [869, 227] width 13 height 13
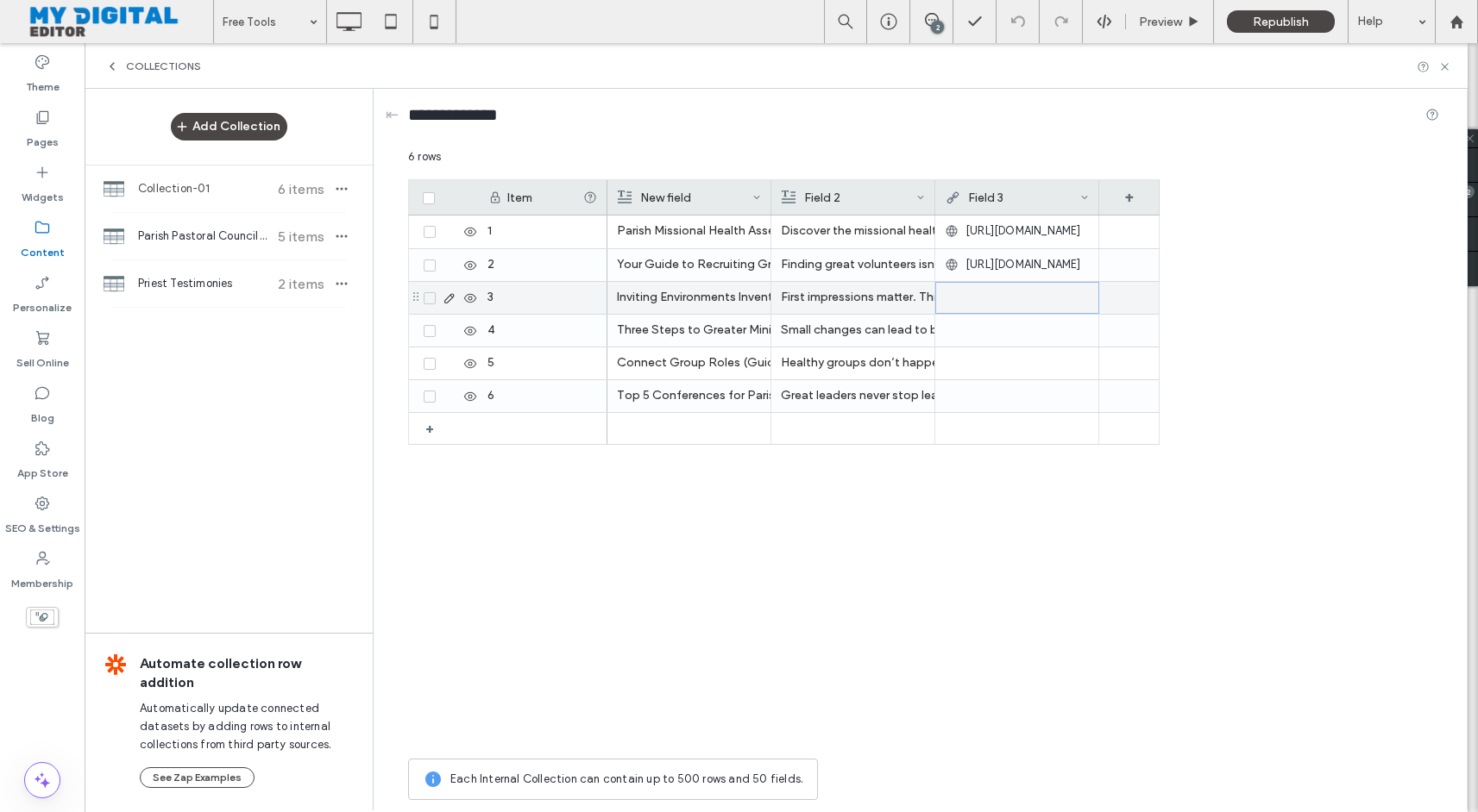
click at [970, 293] on div at bounding box center [1017, 298] width 143 height 31
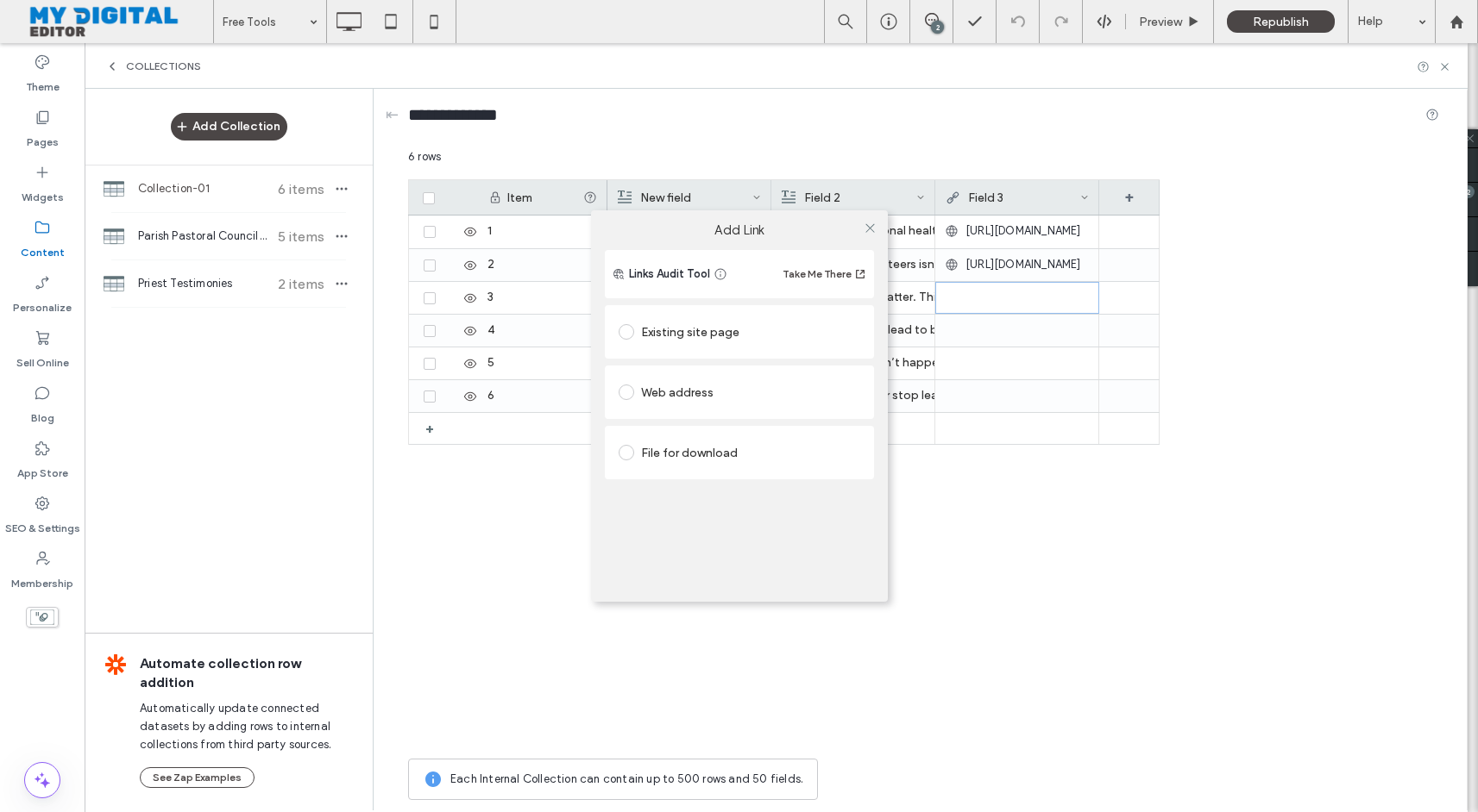
click at [703, 391] on div "Web address" at bounding box center [739, 392] width 242 height 27
click at [699, 426] on input "url" at bounding box center [739, 426] width 242 height 23
paste input "**********"
type input "**********"
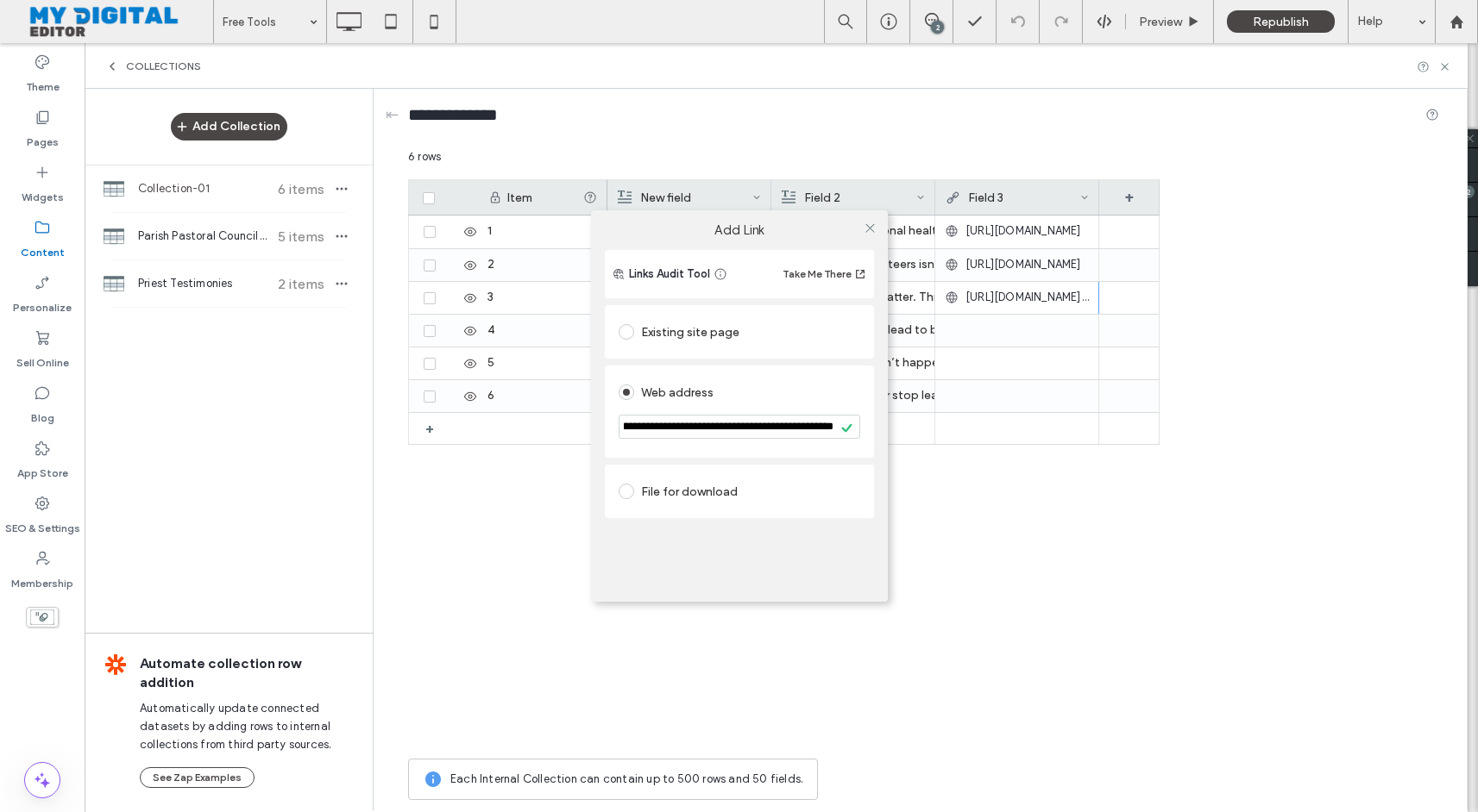
scroll to position [0, 0]
click at [996, 331] on div "**********" at bounding box center [739, 406] width 1478 height 812
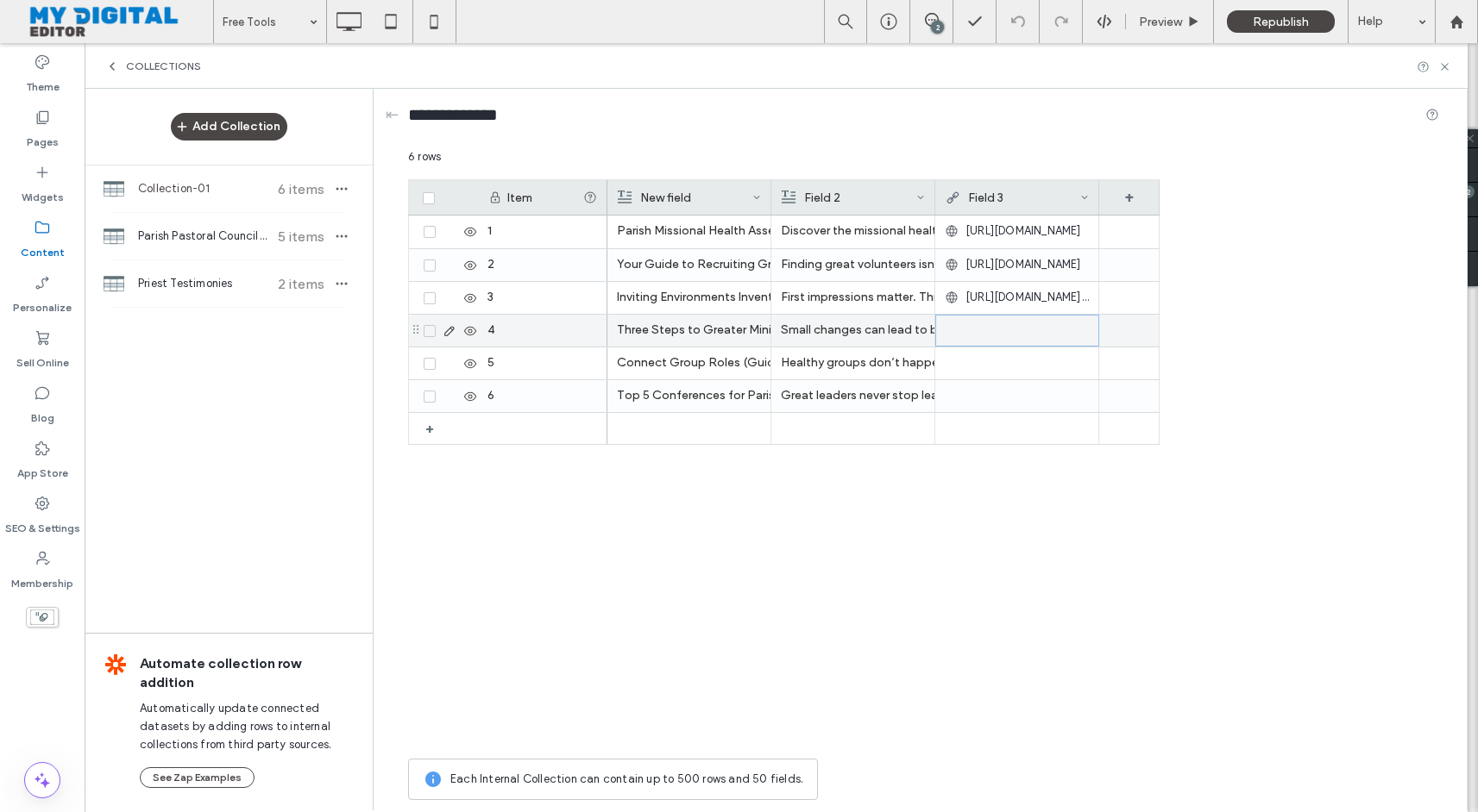
click at [992, 333] on div at bounding box center [1017, 331] width 143 height 31
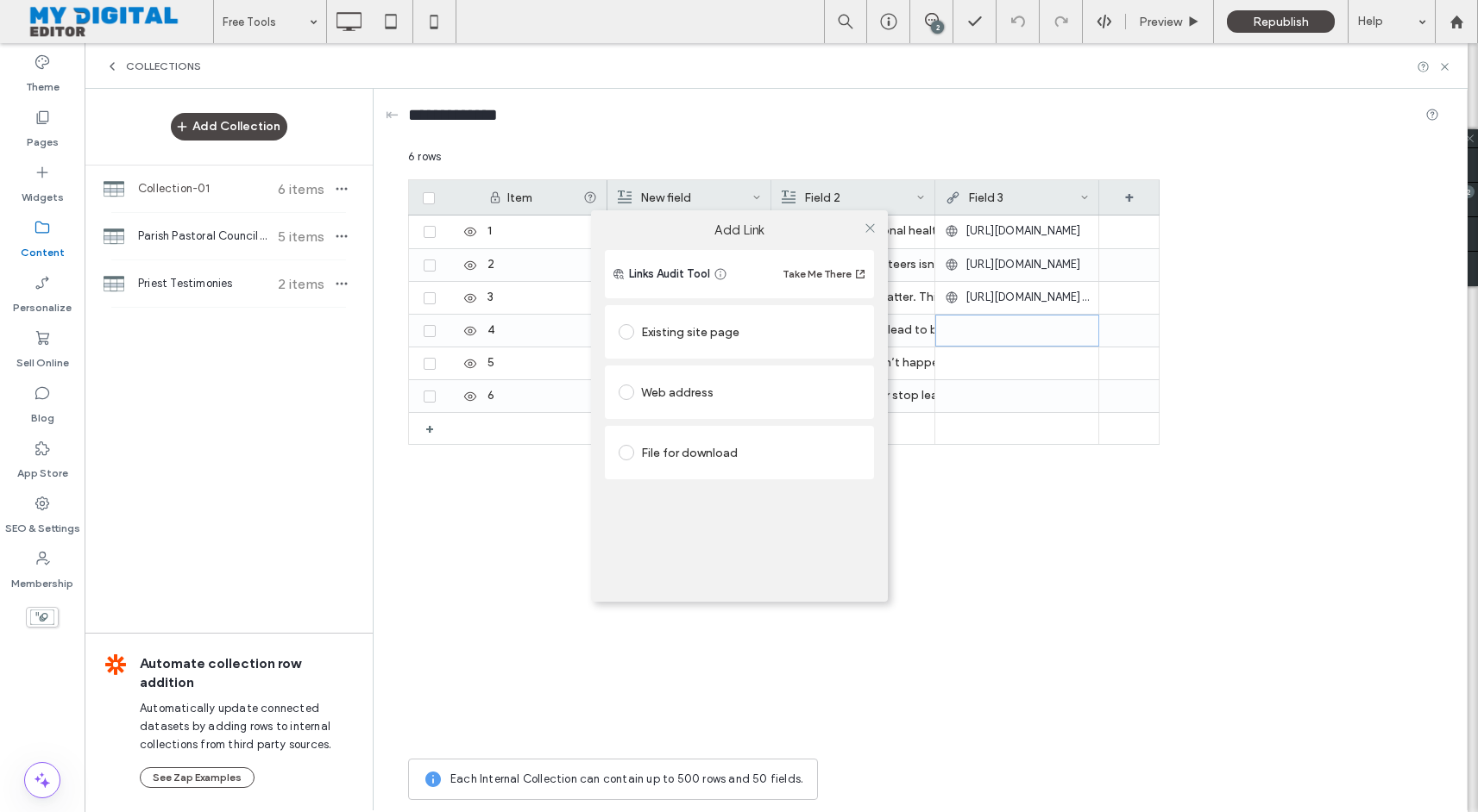
click at [743, 390] on div "Web address" at bounding box center [739, 392] width 242 height 27
click at [772, 428] on input "url" at bounding box center [739, 426] width 242 height 23
paste input "**********"
type input "**********"
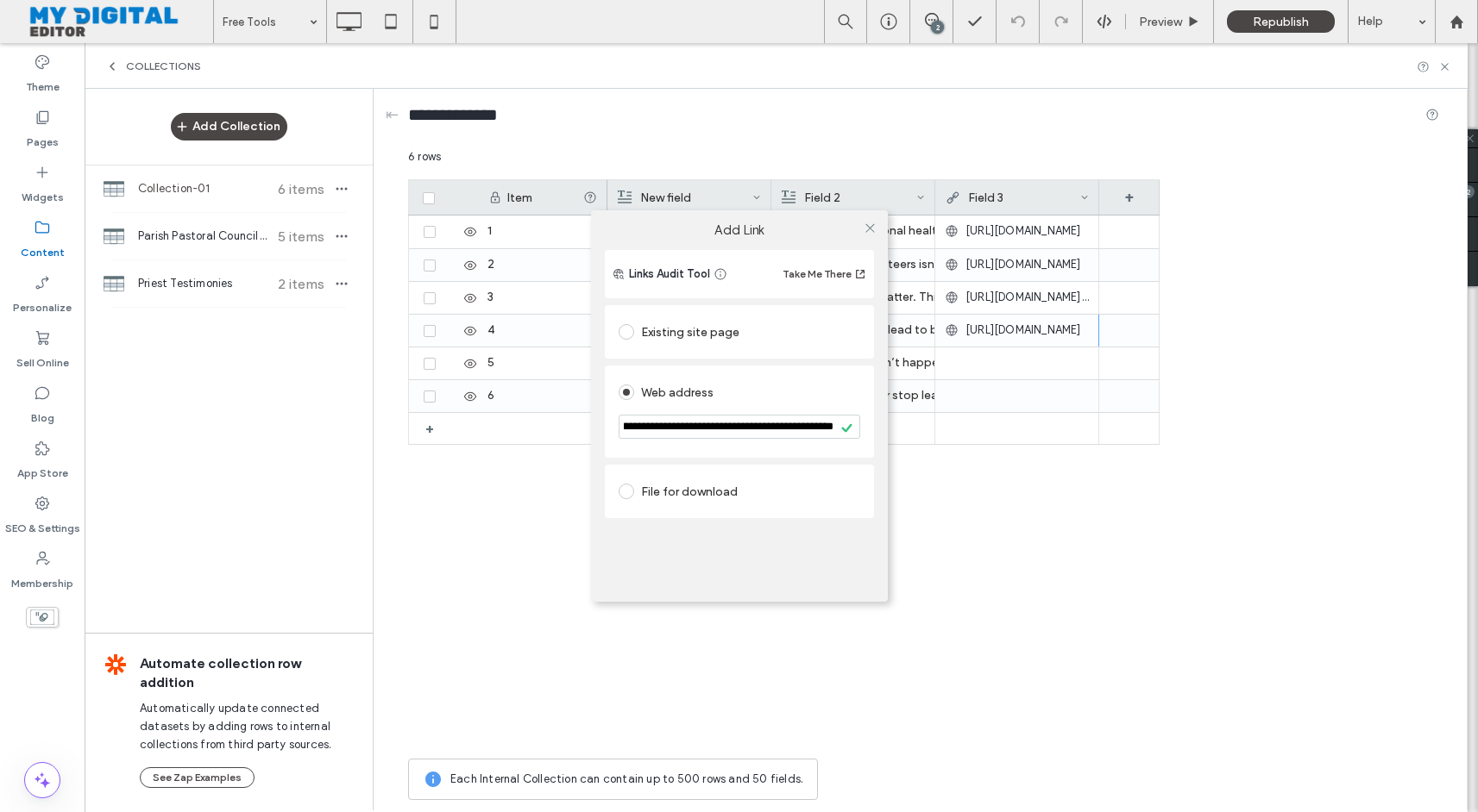
scroll to position [0, 0]
click at [1029, 365] on div "**********" at bounding box center [739, 406] width 1478 height 812
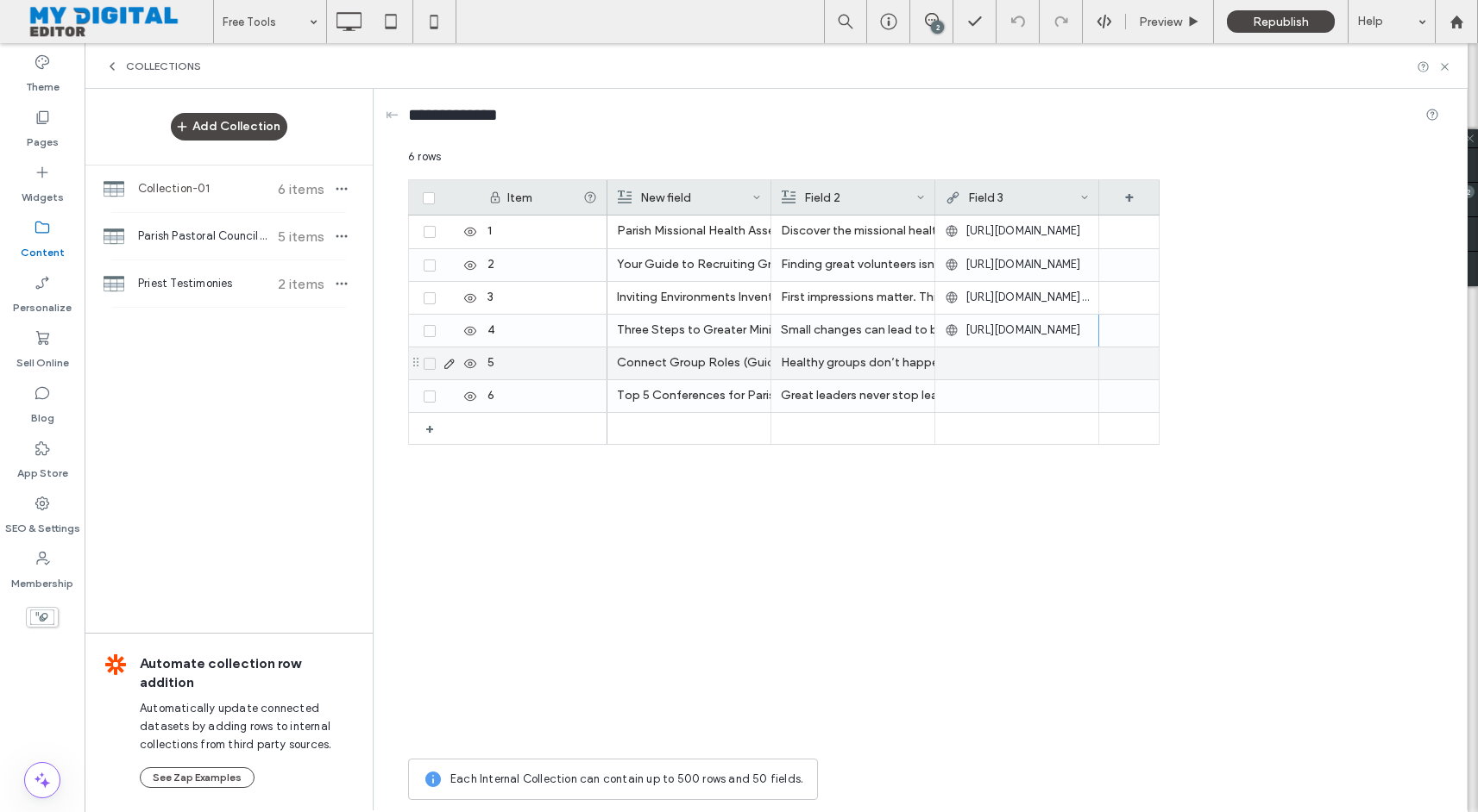
click at [1029, 365] on div at bounding box center [1017, 363] width 144 height 31
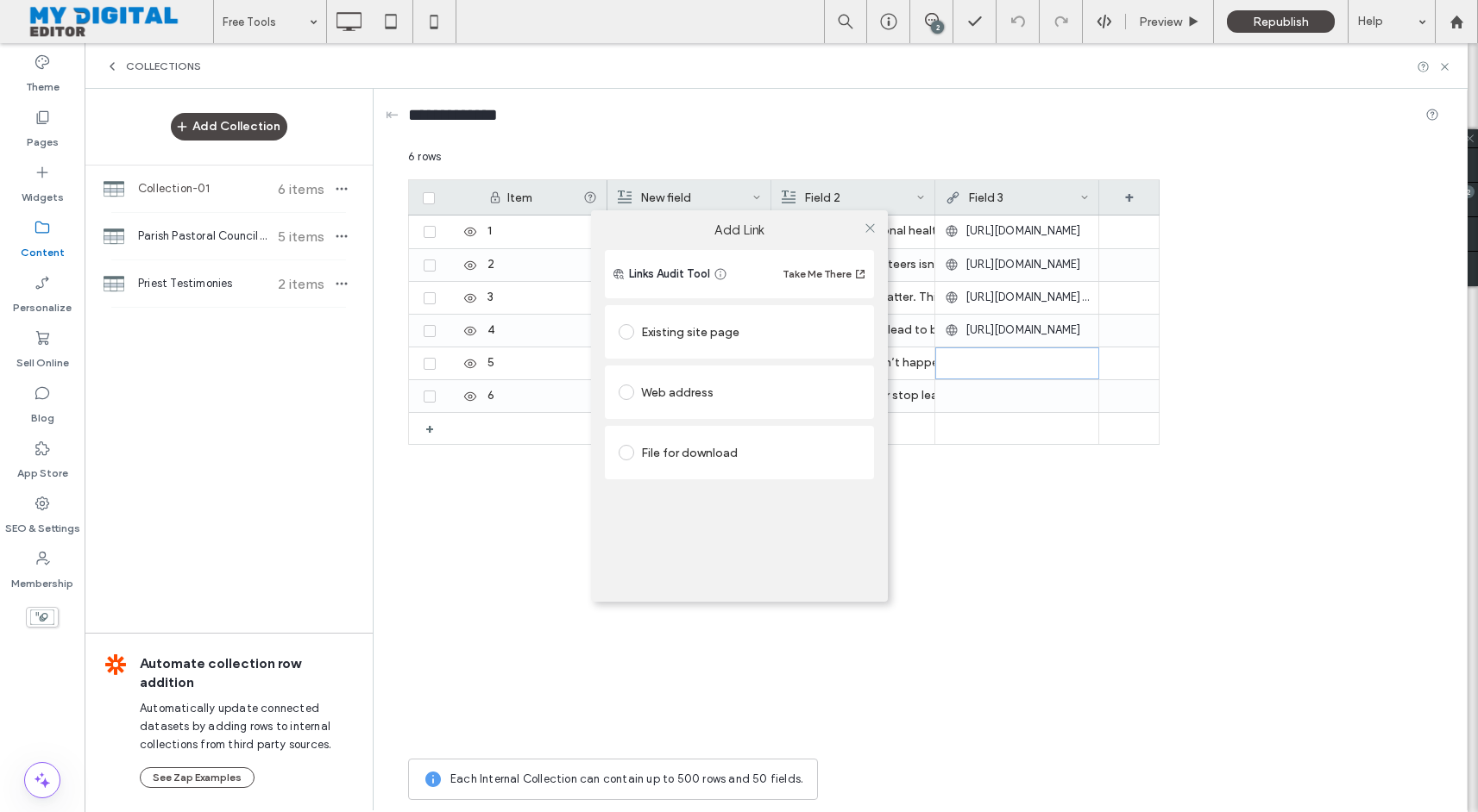
click at [752, 395] on div "Web address" at bounding box center [739, 392] width 242 height 27
click at [761, 435] on input "url" at bounding box center [739, 426] width 242 height 23
paste input "**********"
type input "**********"
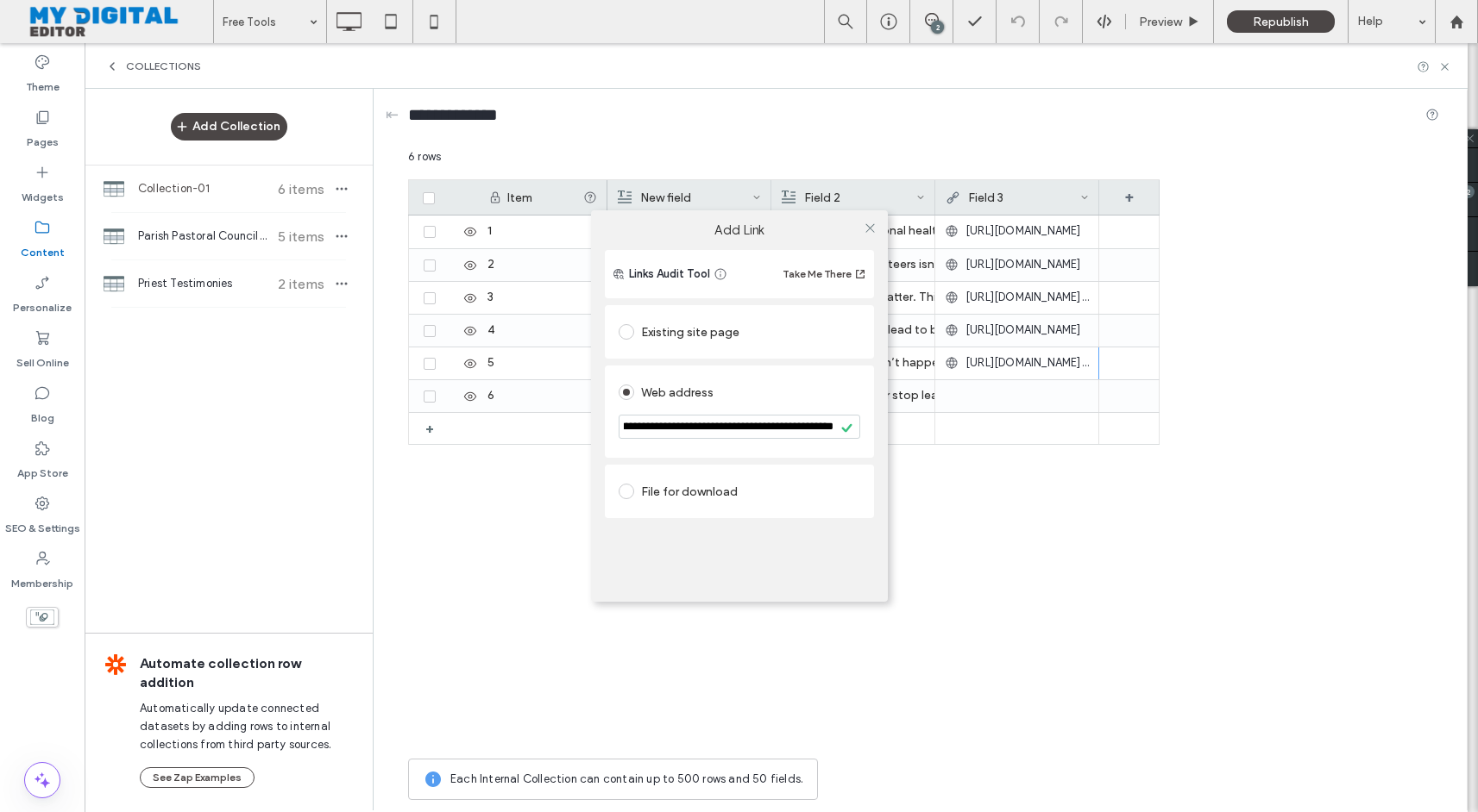
scroll to position [0, 0]
click at [984, 389] on div "**********" at bounding box center [739, 406] width 1478 height 812
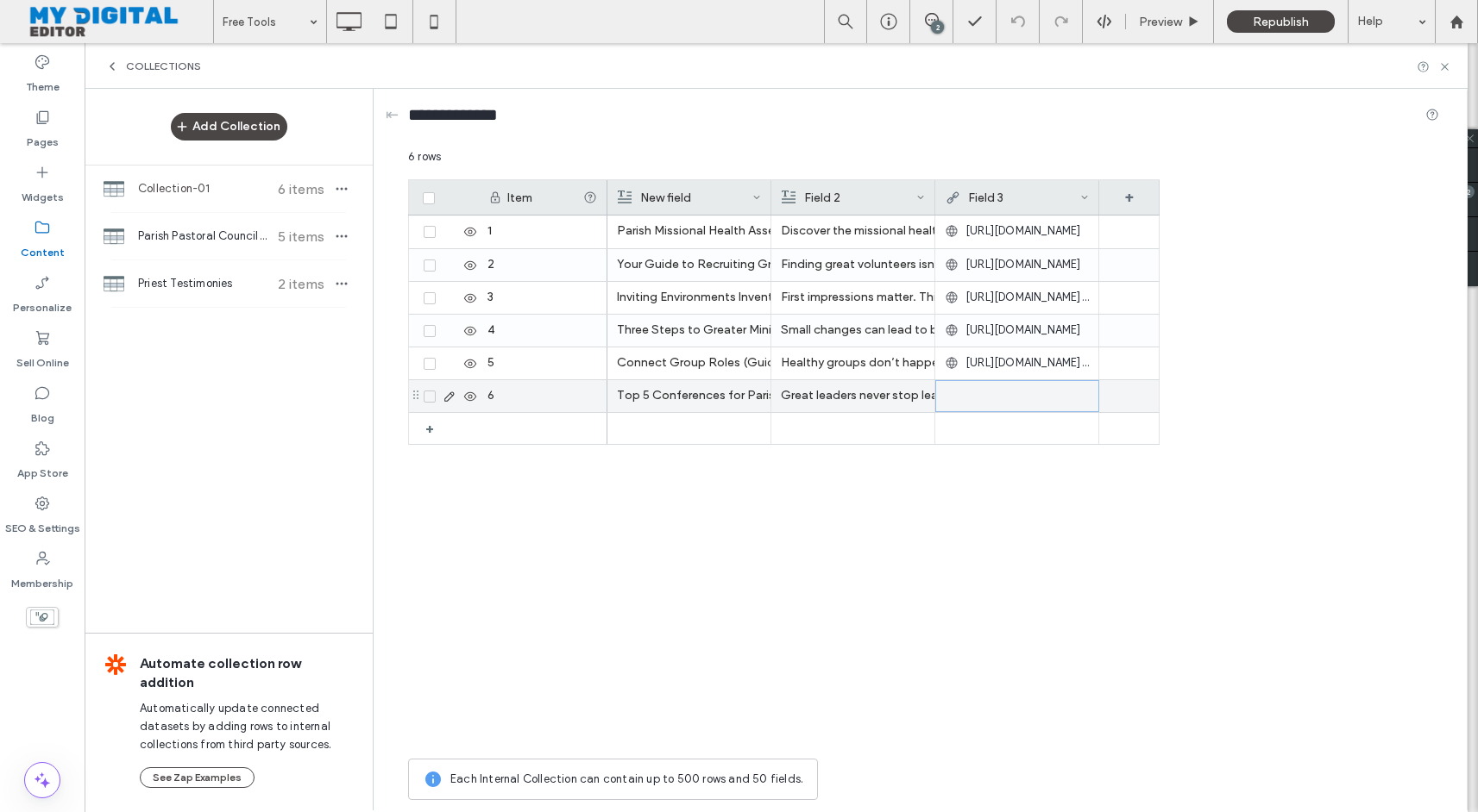
click at [984, 389] on div at bounding box center [1017, 396] width 143 height 31
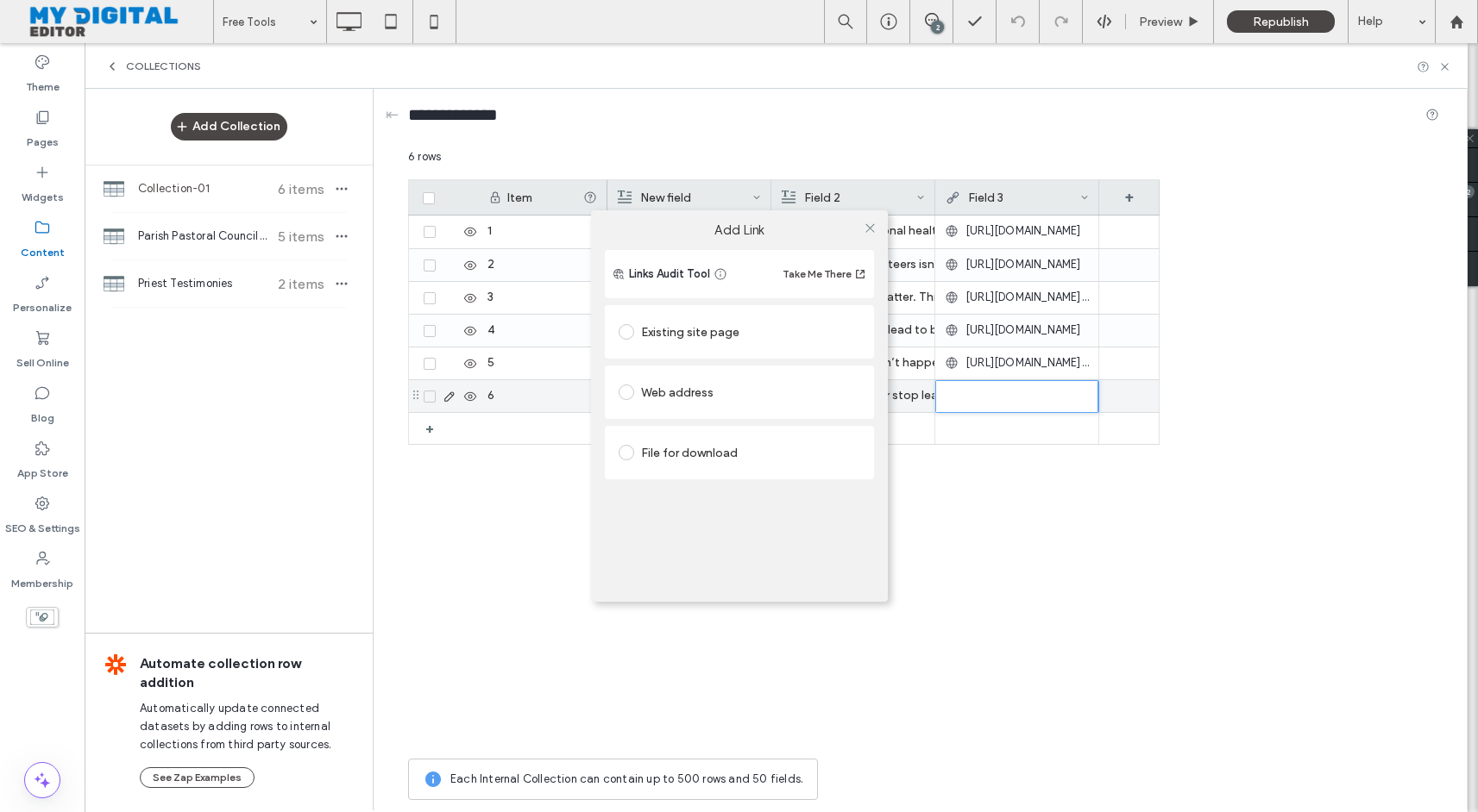
click at [755, 399] on div "Web address" at bounding box center [739, 392] width 242 height 27
click at [750, 430] on input "url" at bounding box center [739, 426] width 242 height 23
paste input "**********"
type input "**********"
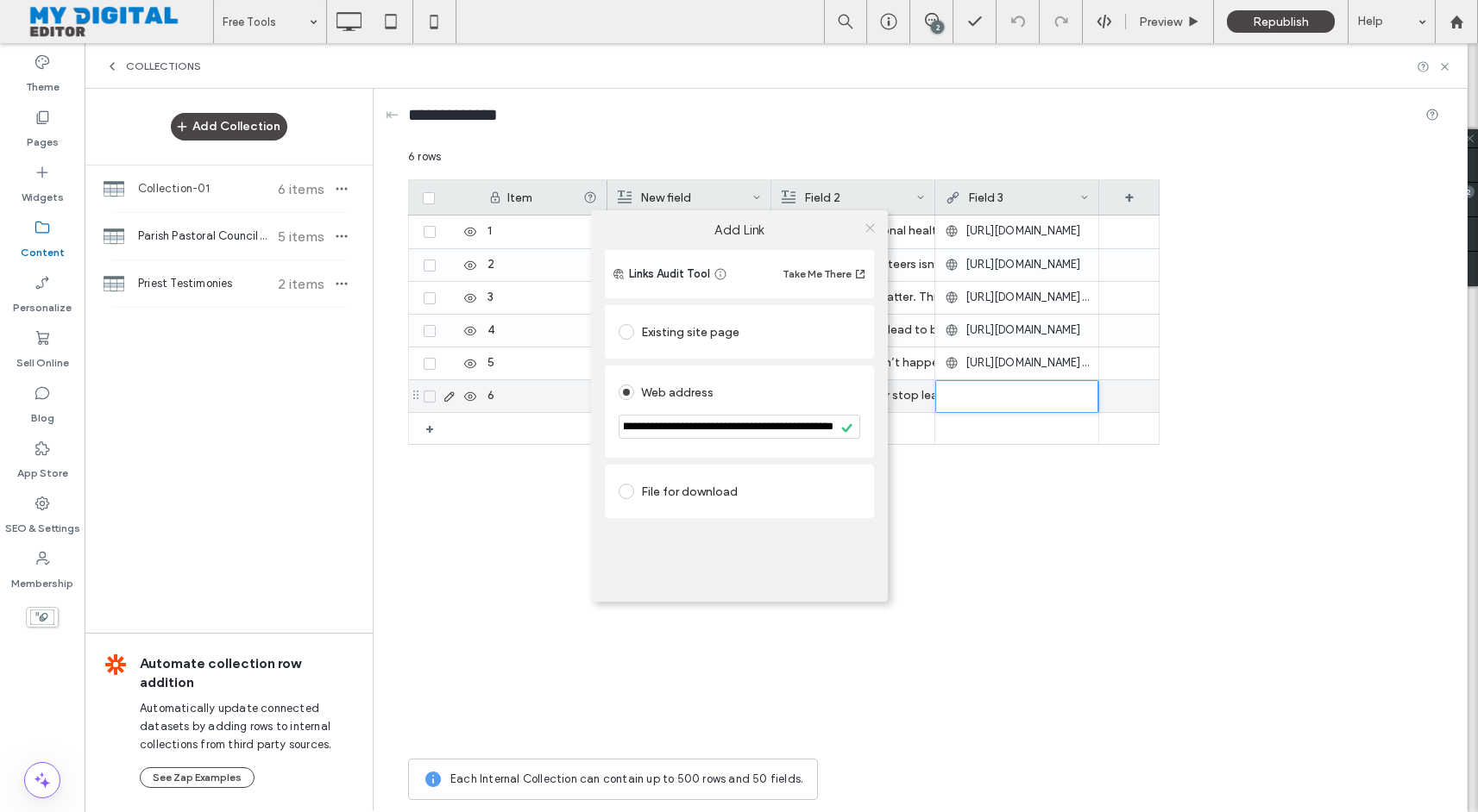
click at [870, 229] on icon at bounding box center [869, 227] width 13 height 13
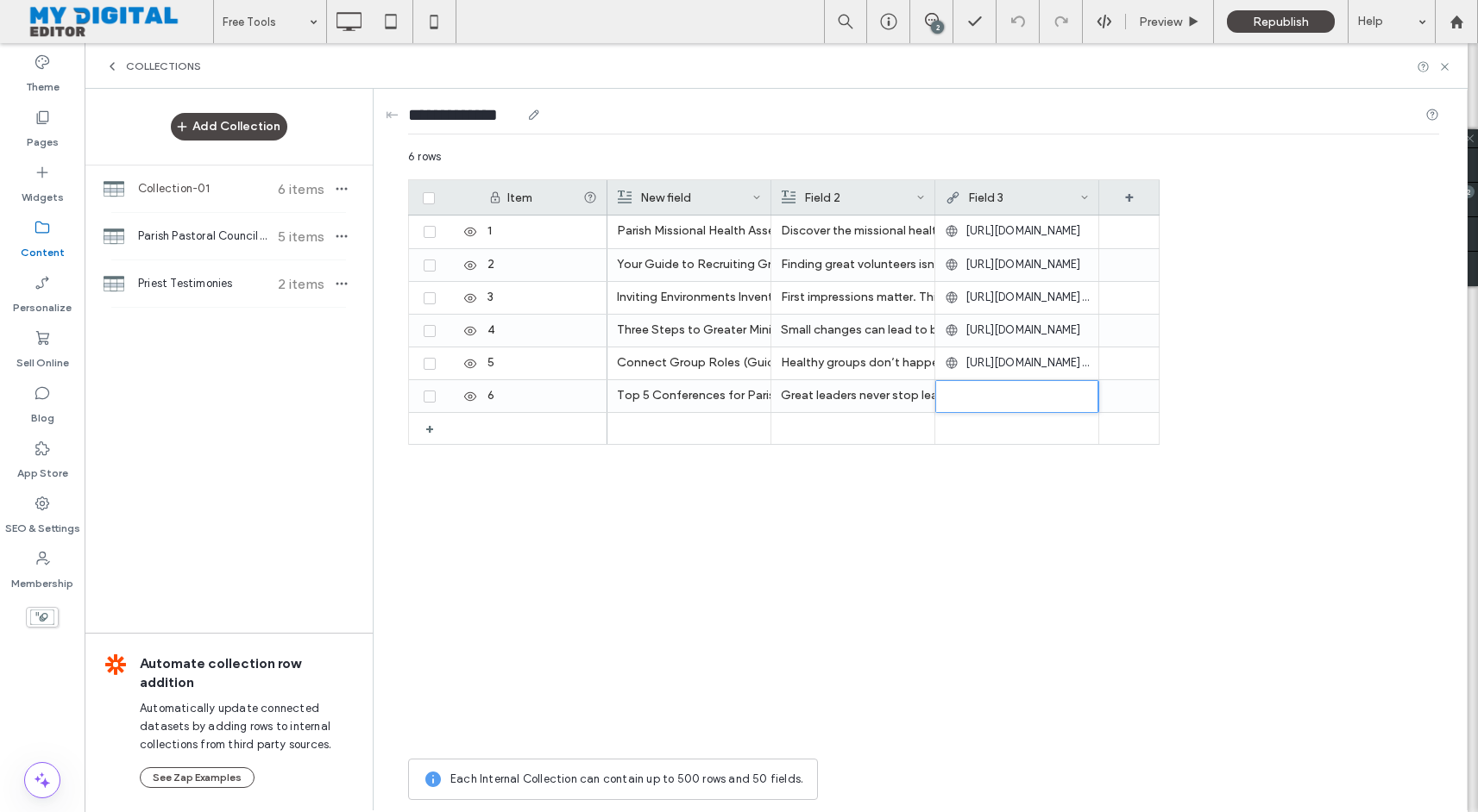
click at [479, 93] on div "**********" at bounding box center [924, 119] width 1031 height 60
click at [486, 122] on input "**********" at bounding box center [465, 115] width 112 height 25
type input "**********"
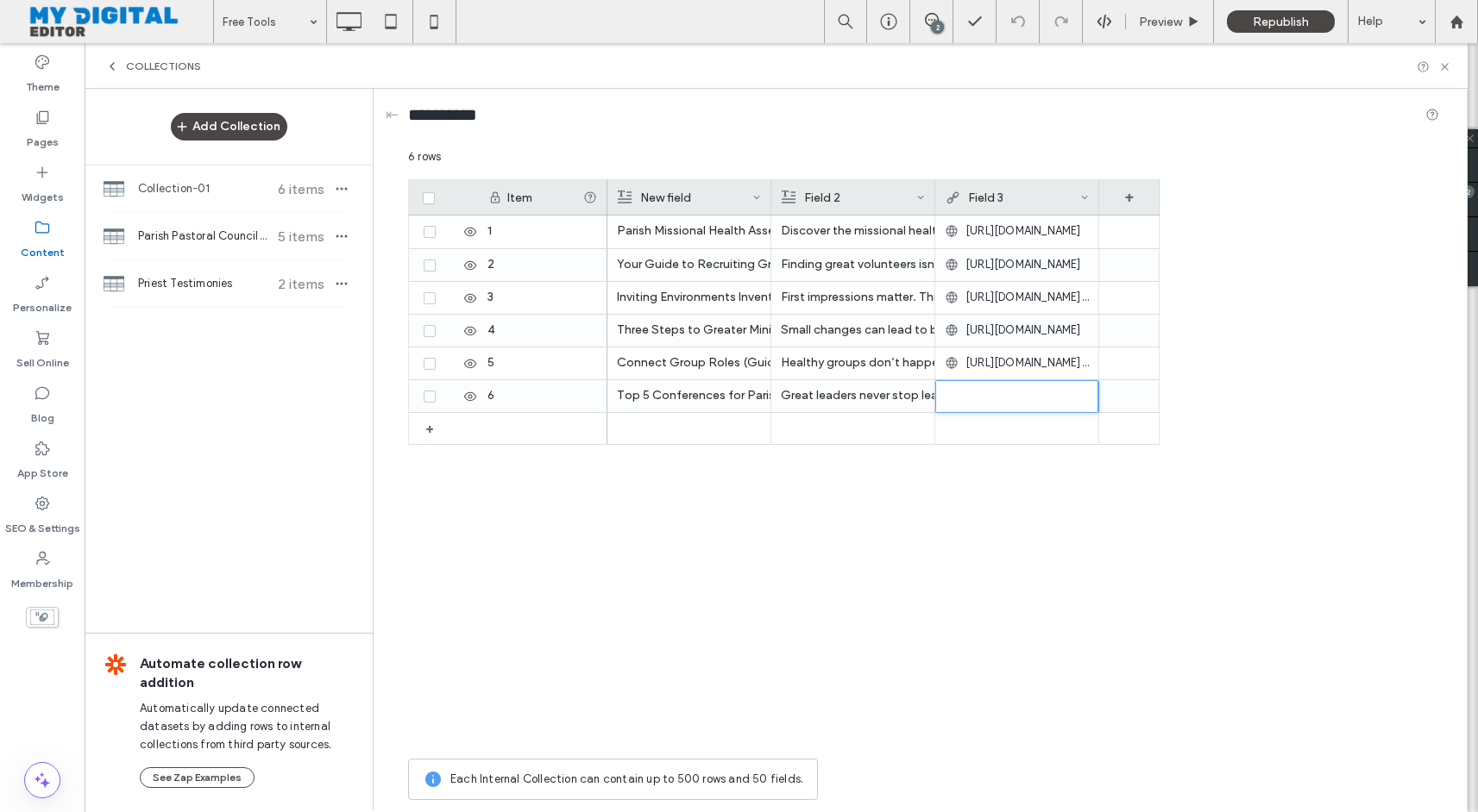
click at [519, 154] on div "6 rows" at bounding box center [924, 163] width 1031 height 31
click at [1441, 68] on icon at bounding box center [1445, 67] width 13 height 13
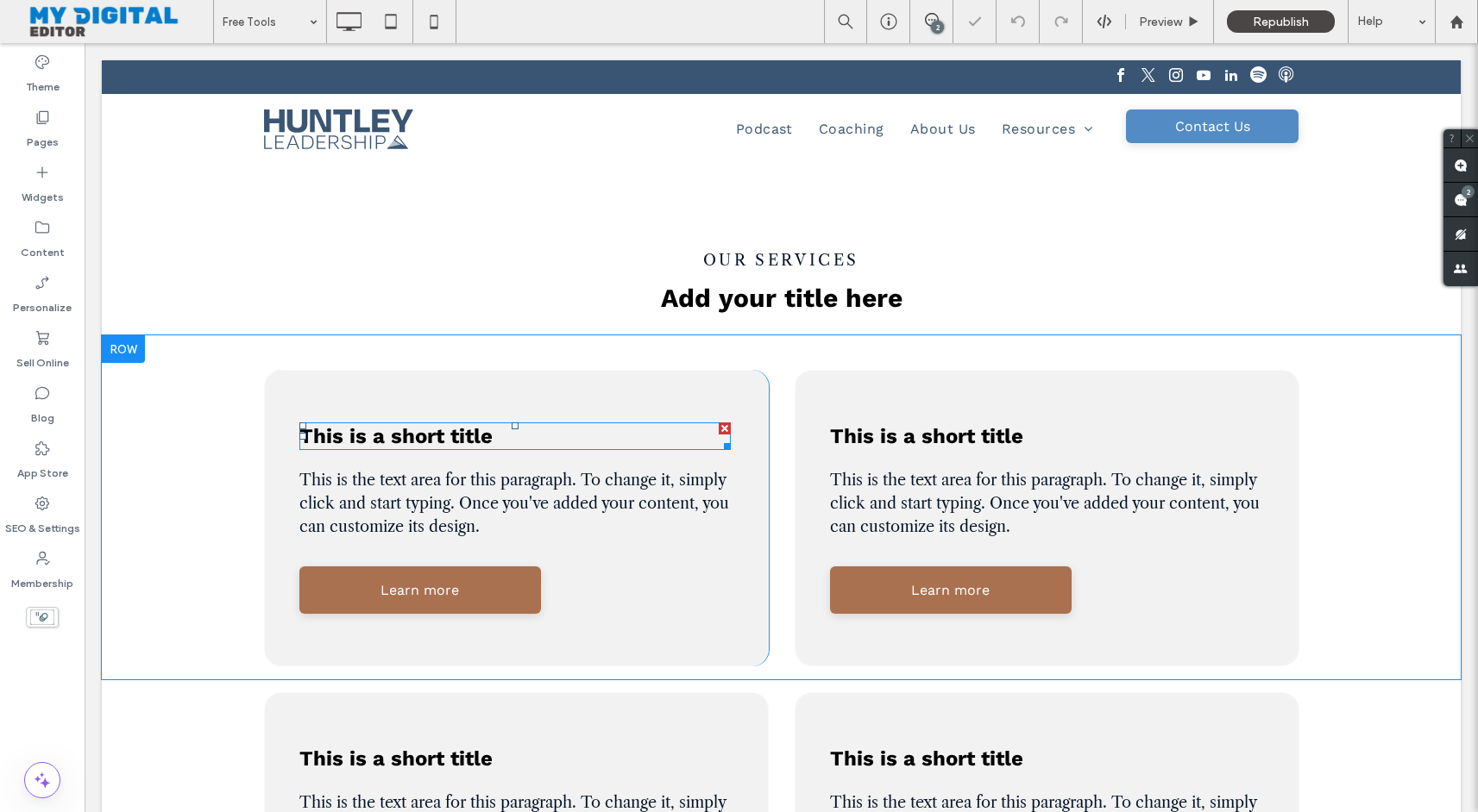
click at [458, 435] on span "This is a short title" at bounding box center [396, 436] width 193 height 25
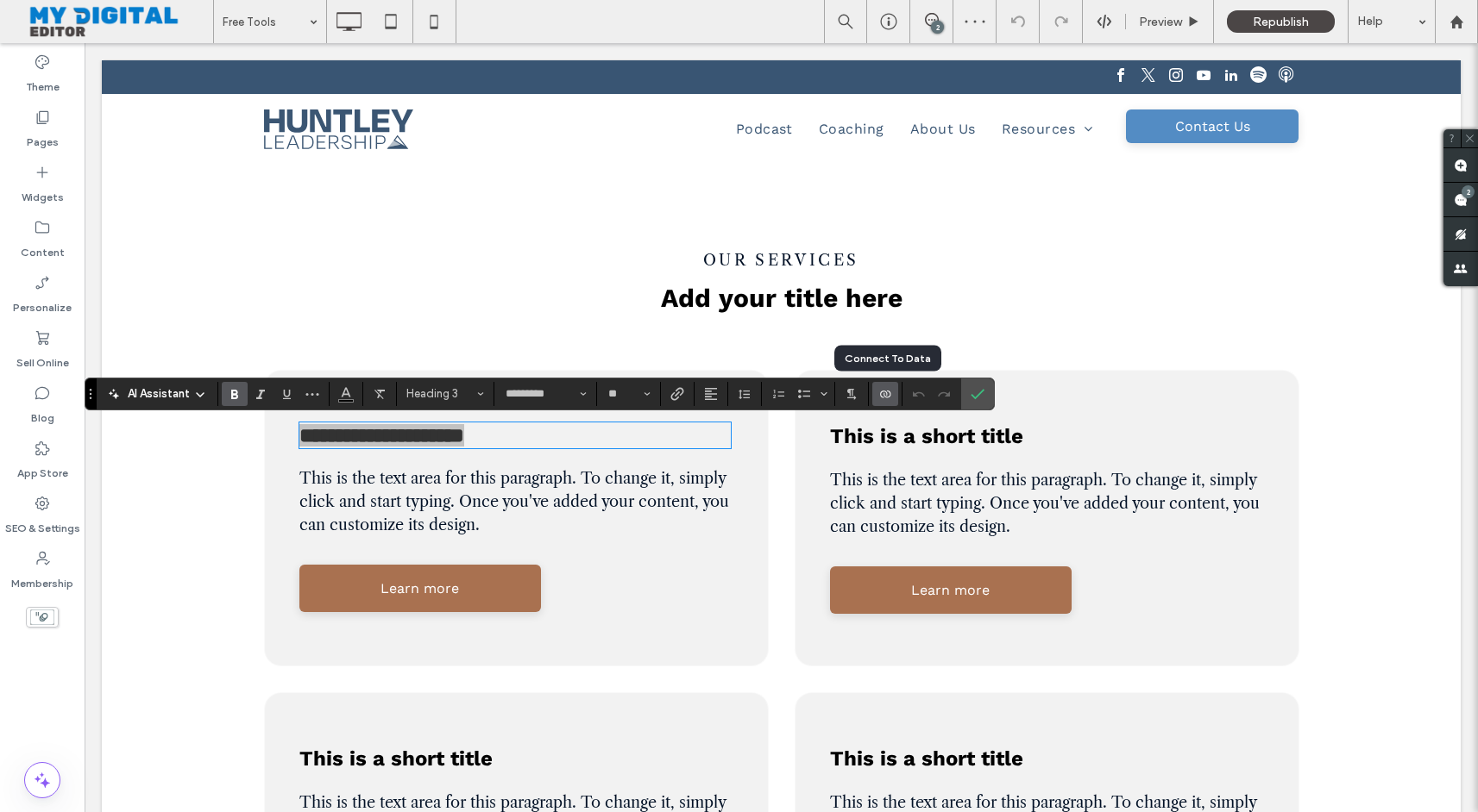
click at [885, 393] on icon "Connect To Data" at bounding box center [885, 394] width 14 height 14
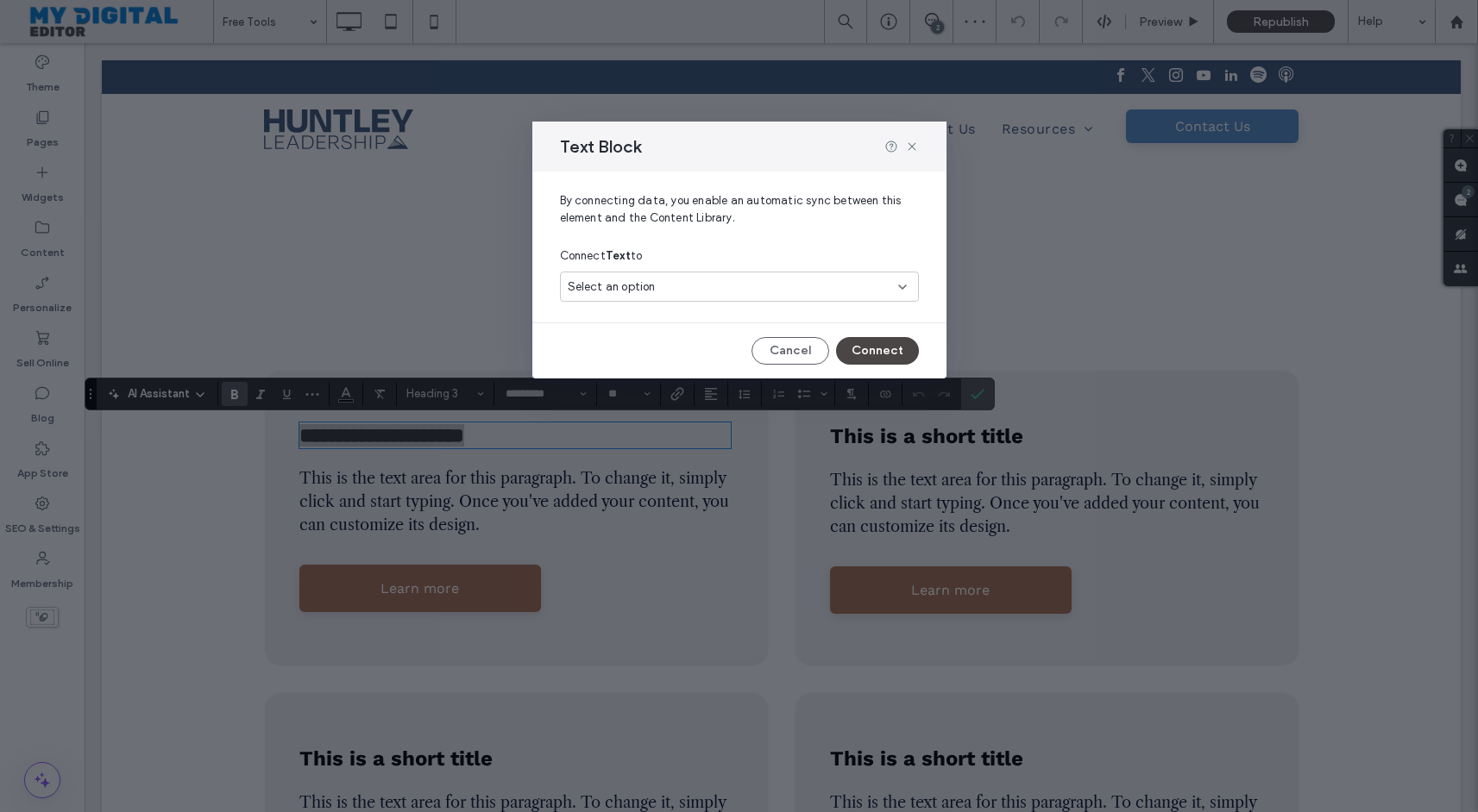
click at [788, 296] on div "Select an option" at bounding box center [739, 286] width 359 height 30
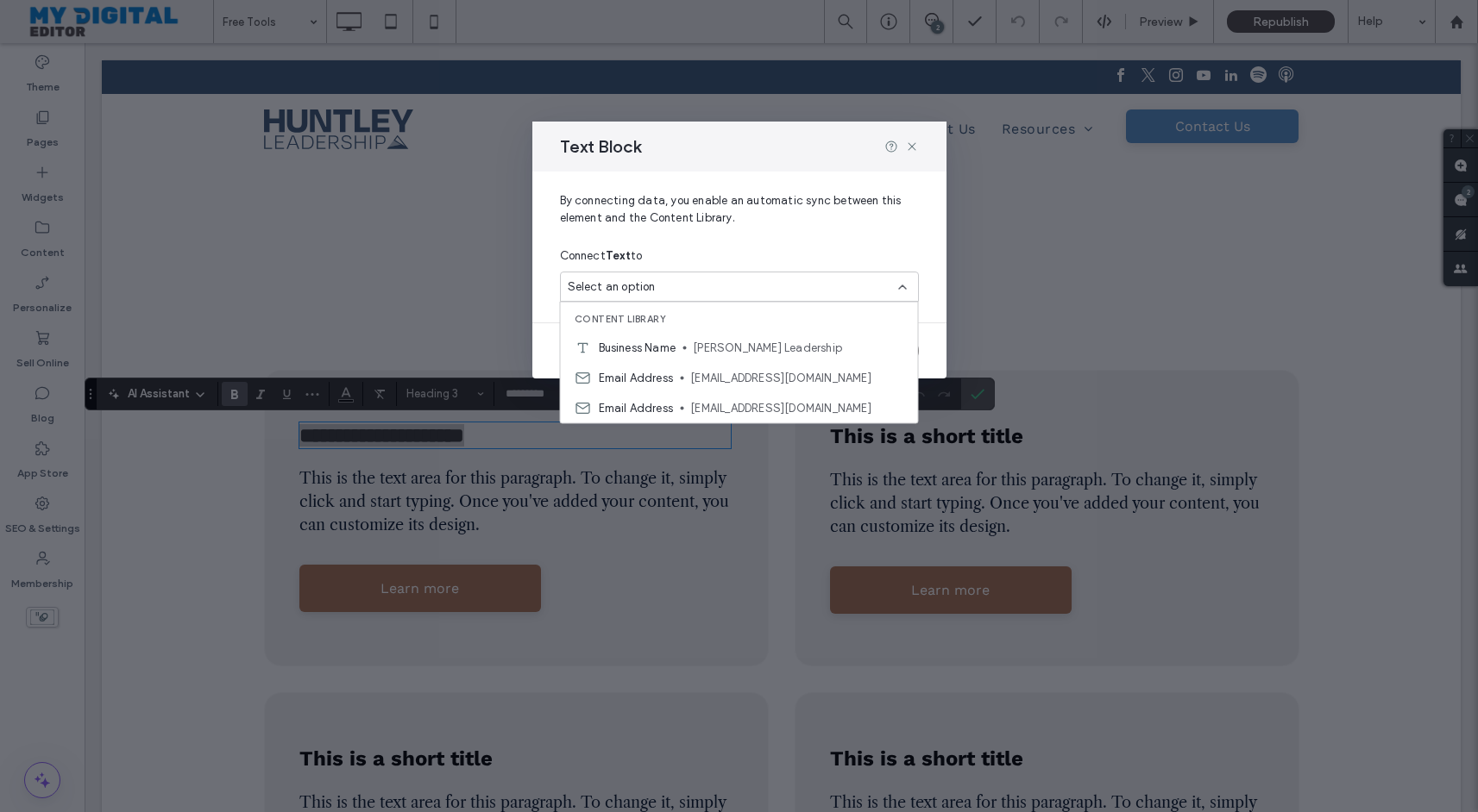
click at [719, 291] on div "Select an option" at bounding box center [728, 287] width 322 height 18
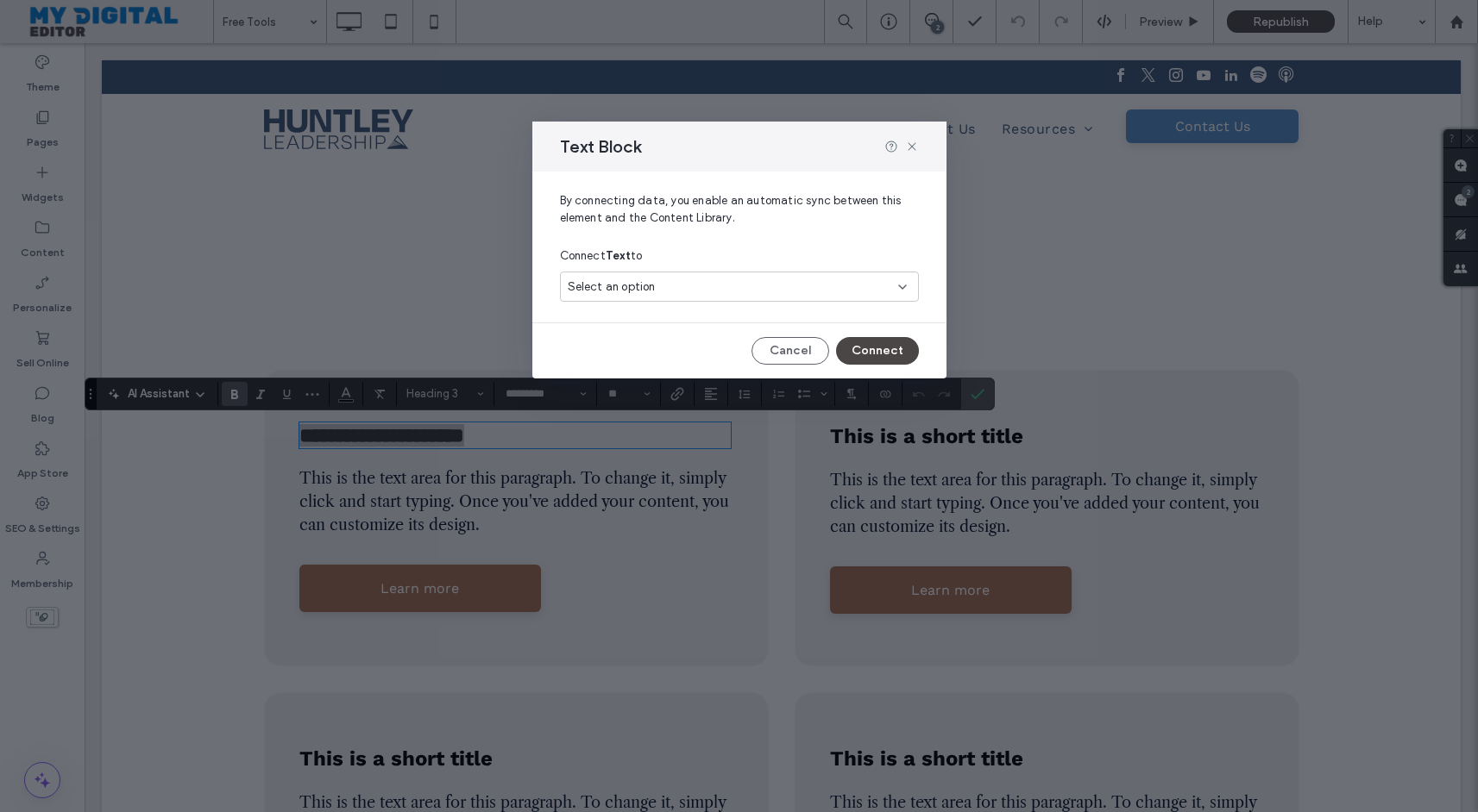
click at [719, 291] on div "Select an option" at bounding box center [728, 287] width 322 height 18
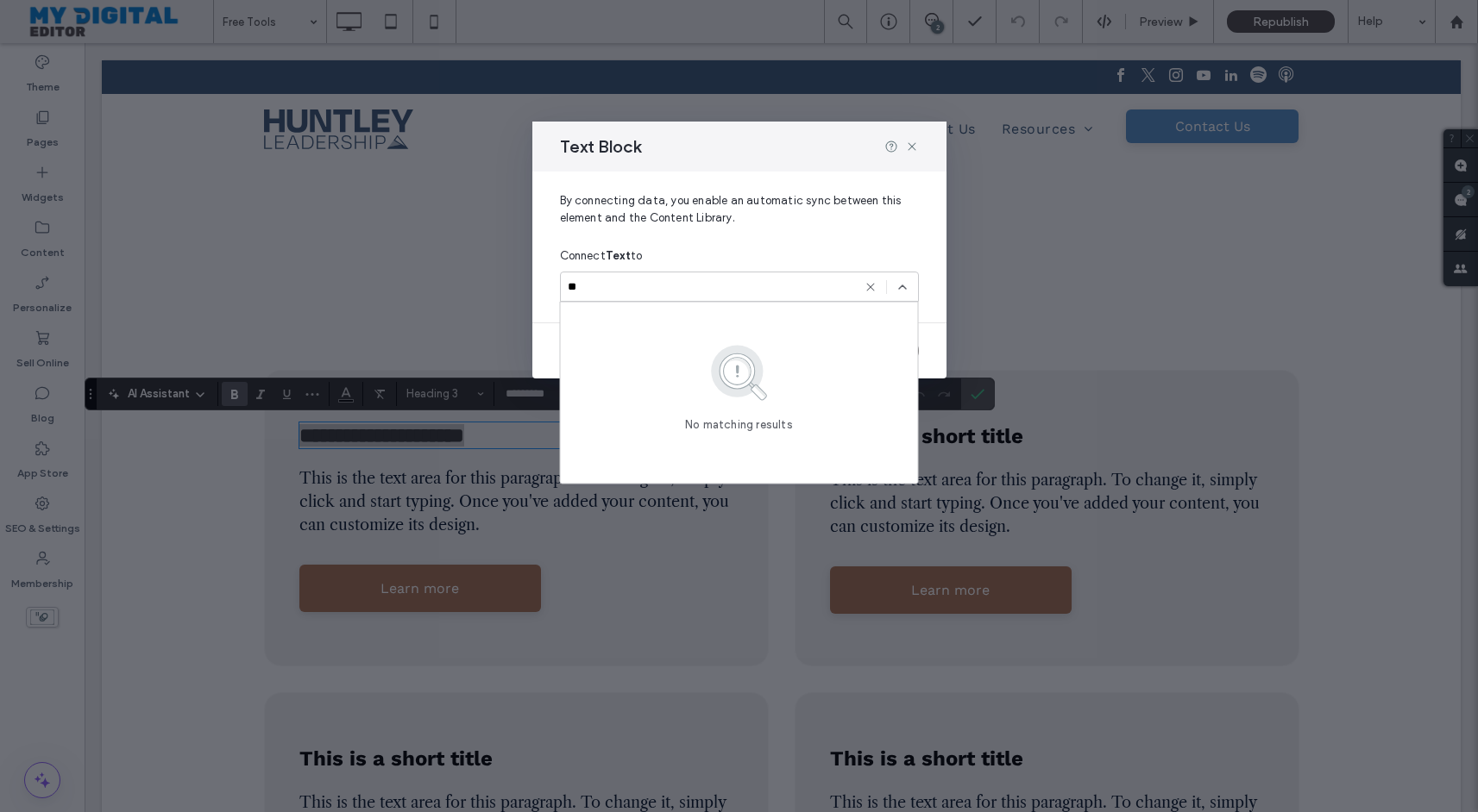
type input "*"
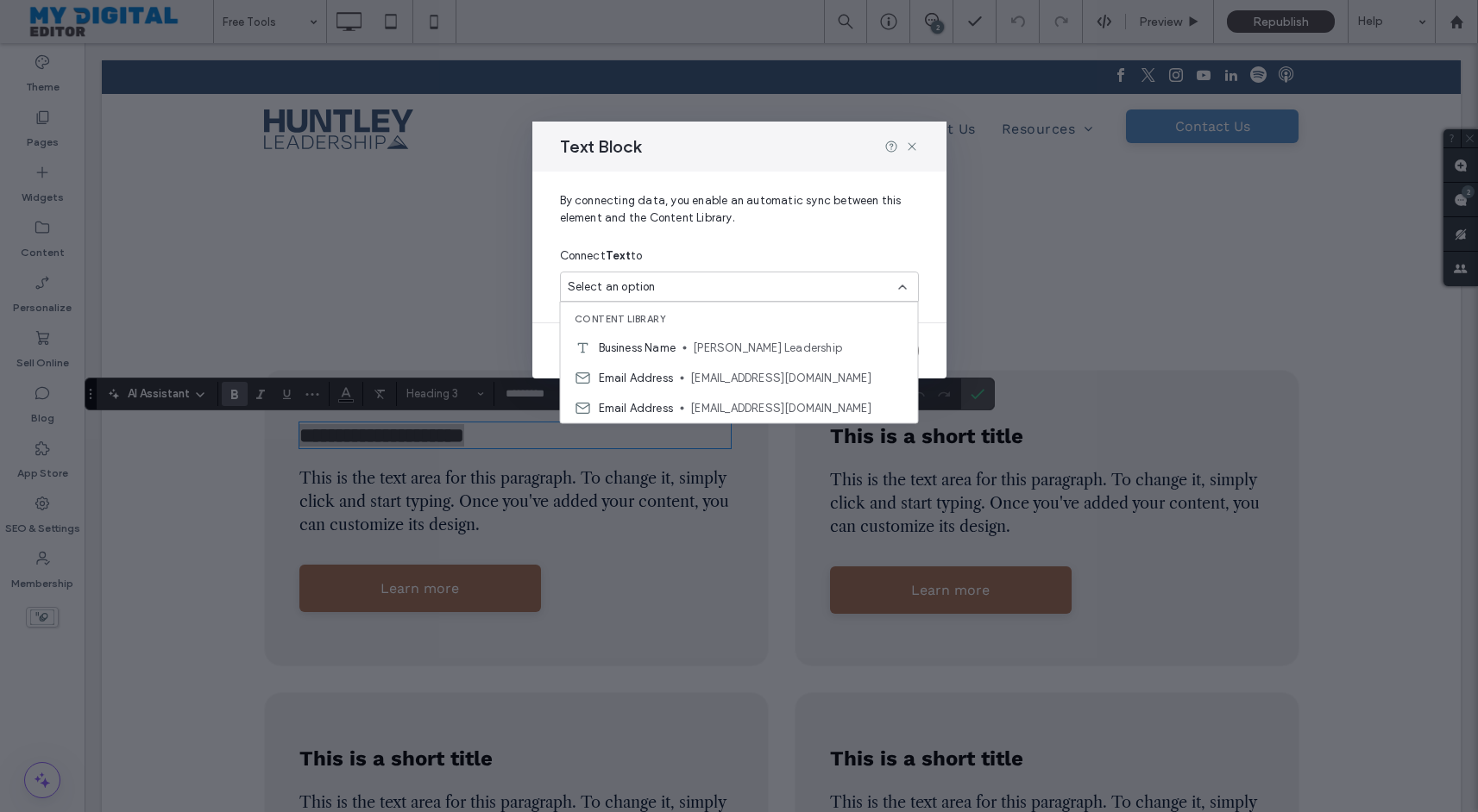
click at [899, 282] on icon at bounding box center [903, 287] width 14 height 14
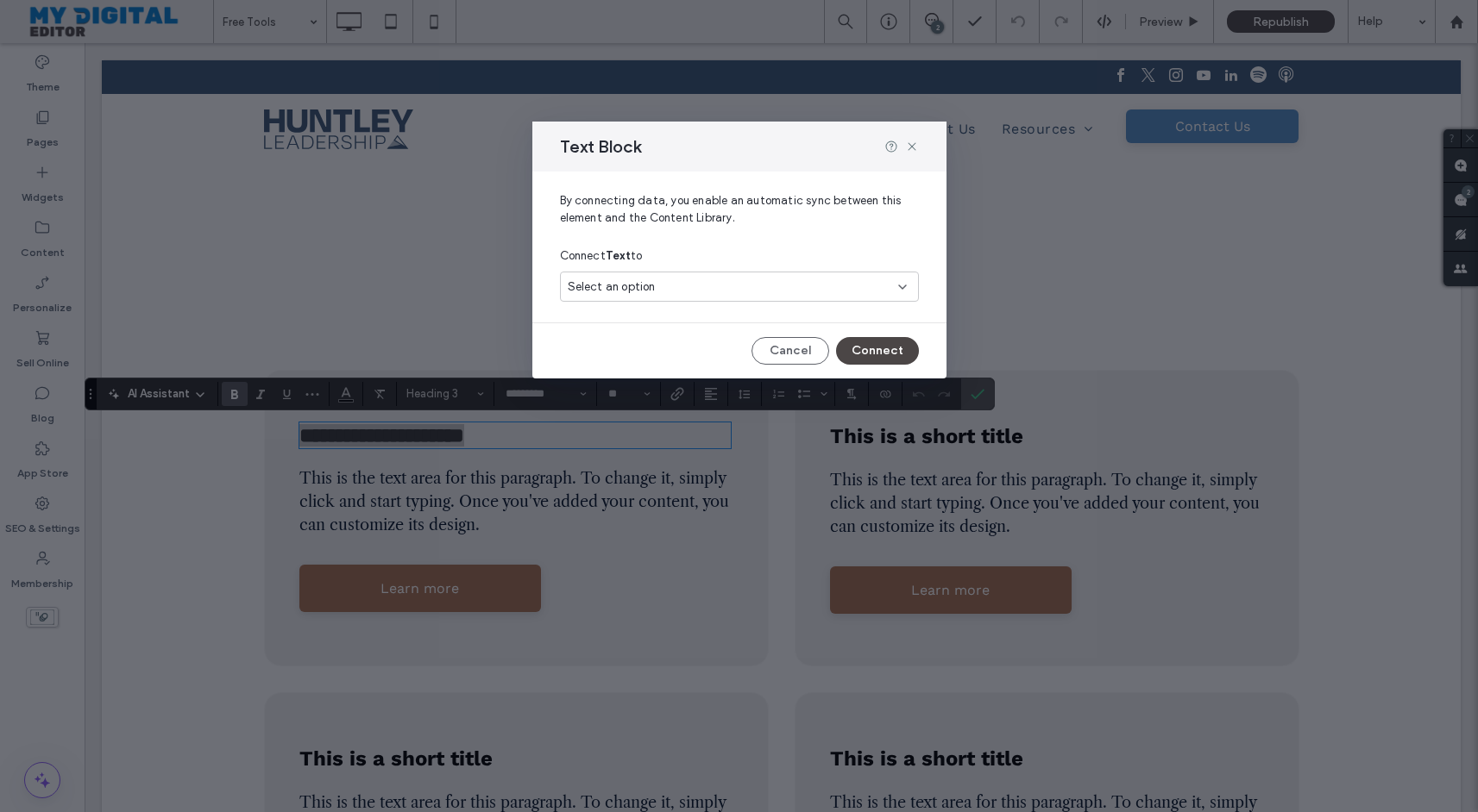
click at [851, 282] on div "Select an option" at bounding box center [728, 287] width 322 height 18
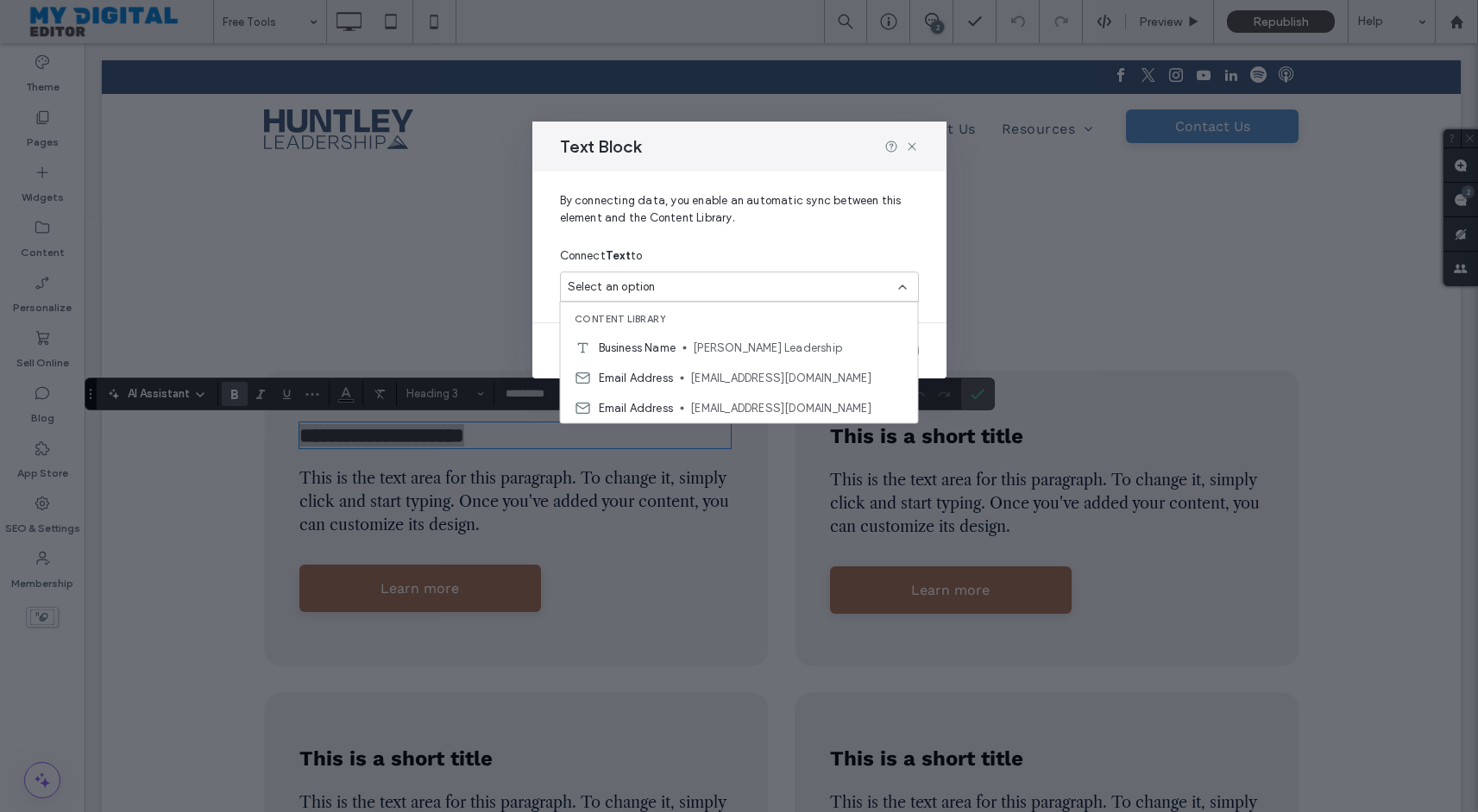
click at [854, 253] on div "Connect Text to" at bounding box center [739, 255] width 359 height 31
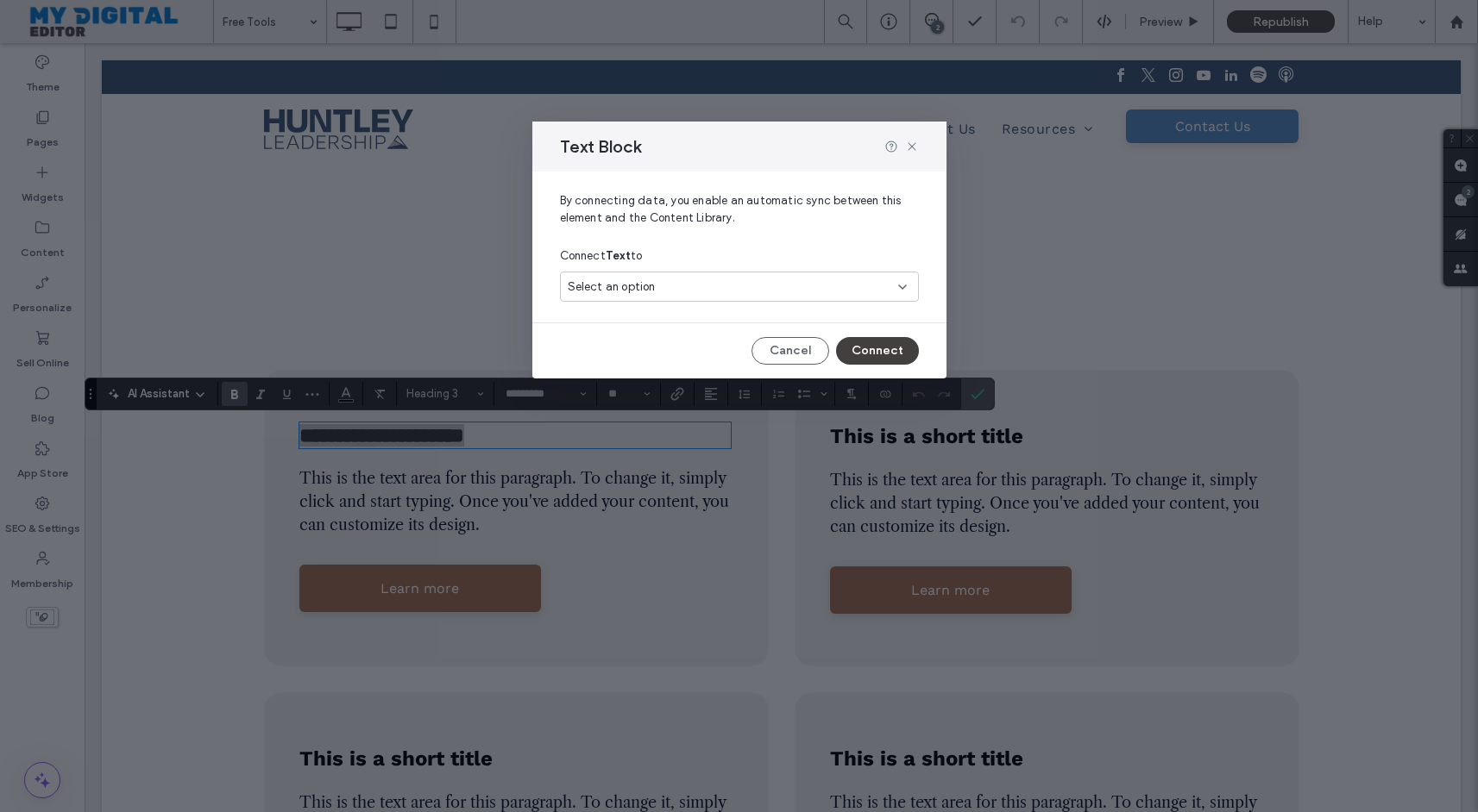
click at [874, 357] on button "Connect" at bounding box center [877, 350] width 83 height 27
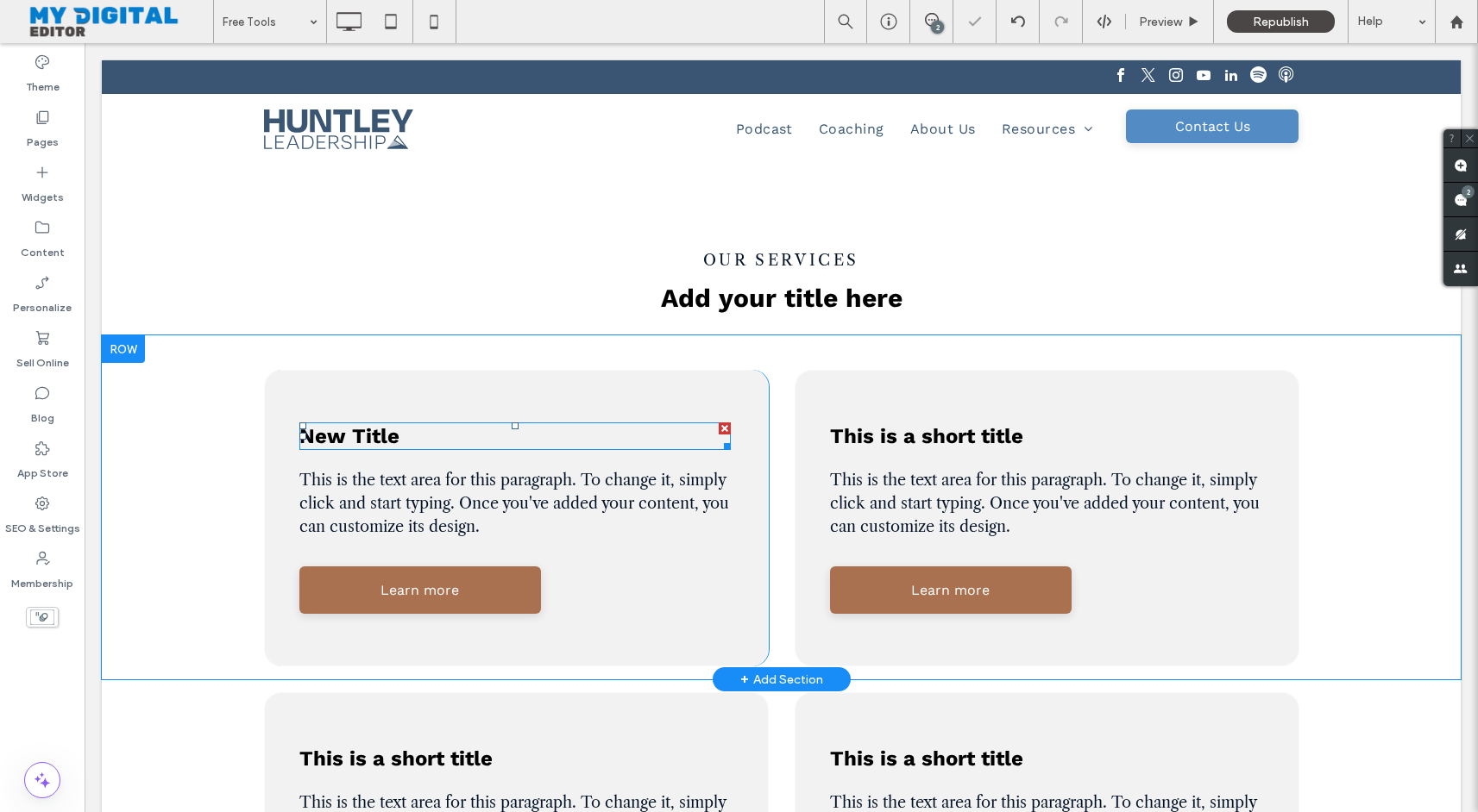
click at [413, 437] on h3 "New Title" at bounding box center [515, 436] width 431 height 25
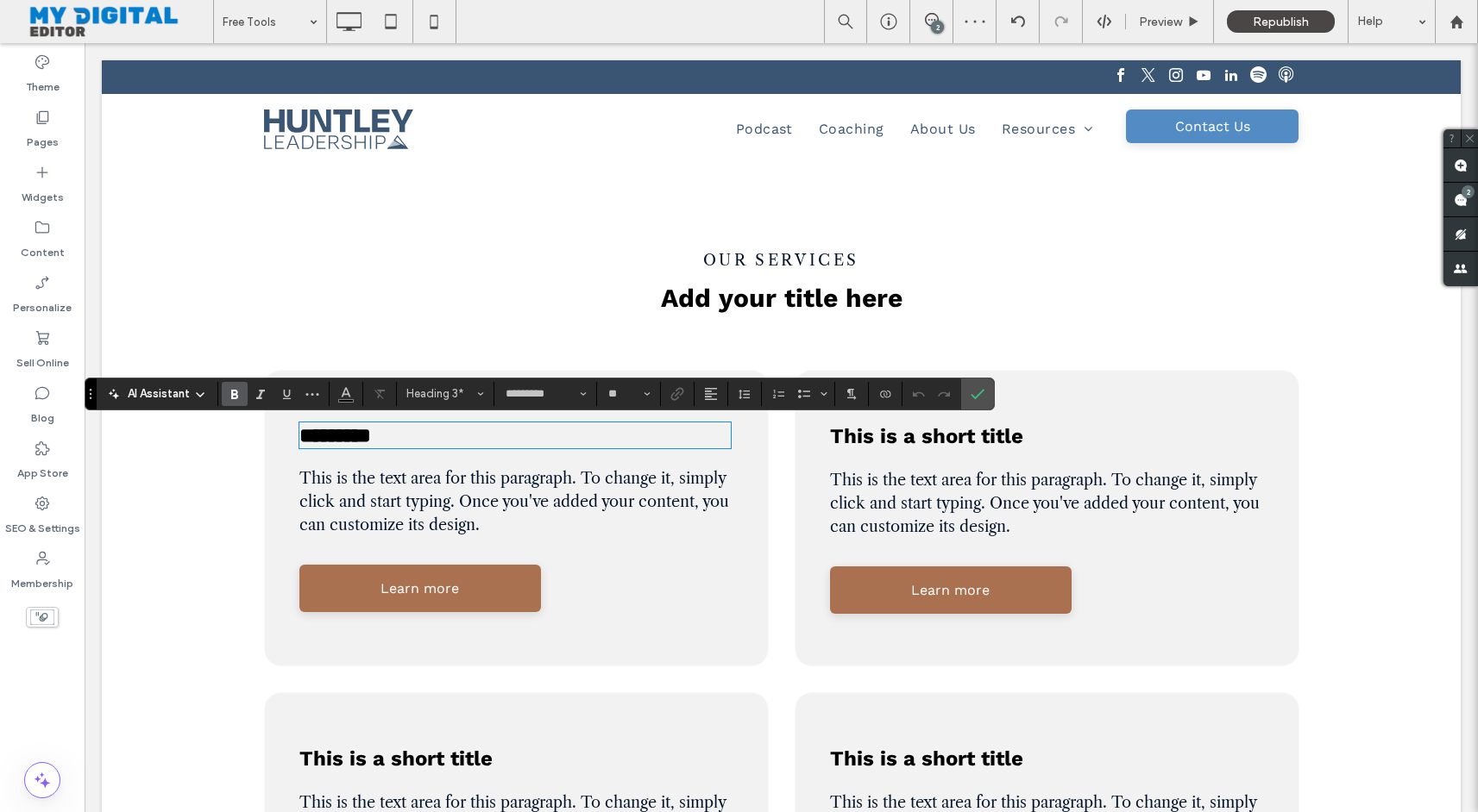
click at [413, 437] on h3 "*********" at bounding box center [515, 435] width 431 height 23
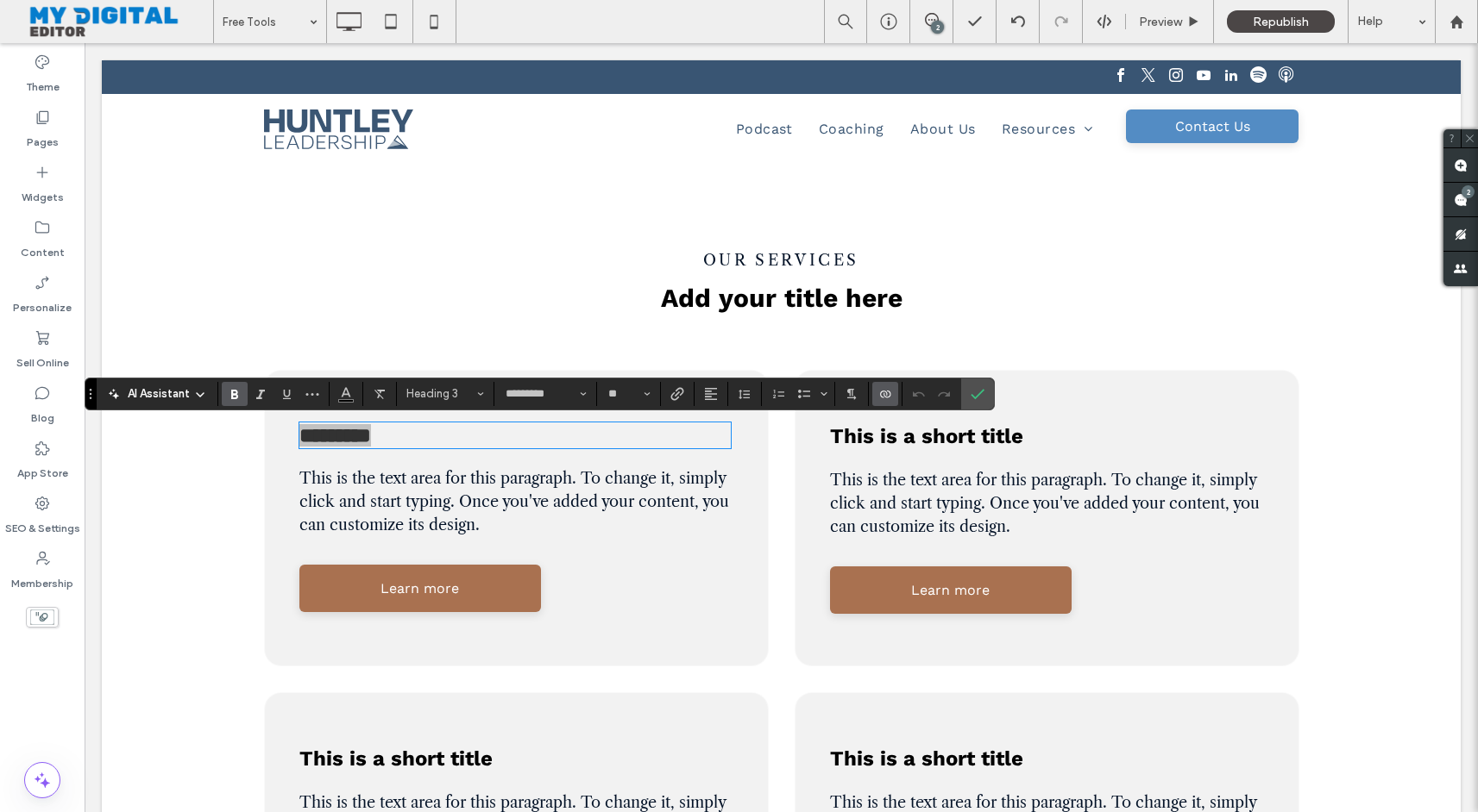
click at [888, 396] on use "Connect To Data" at bounding box center [885, 394] width 11 height 7
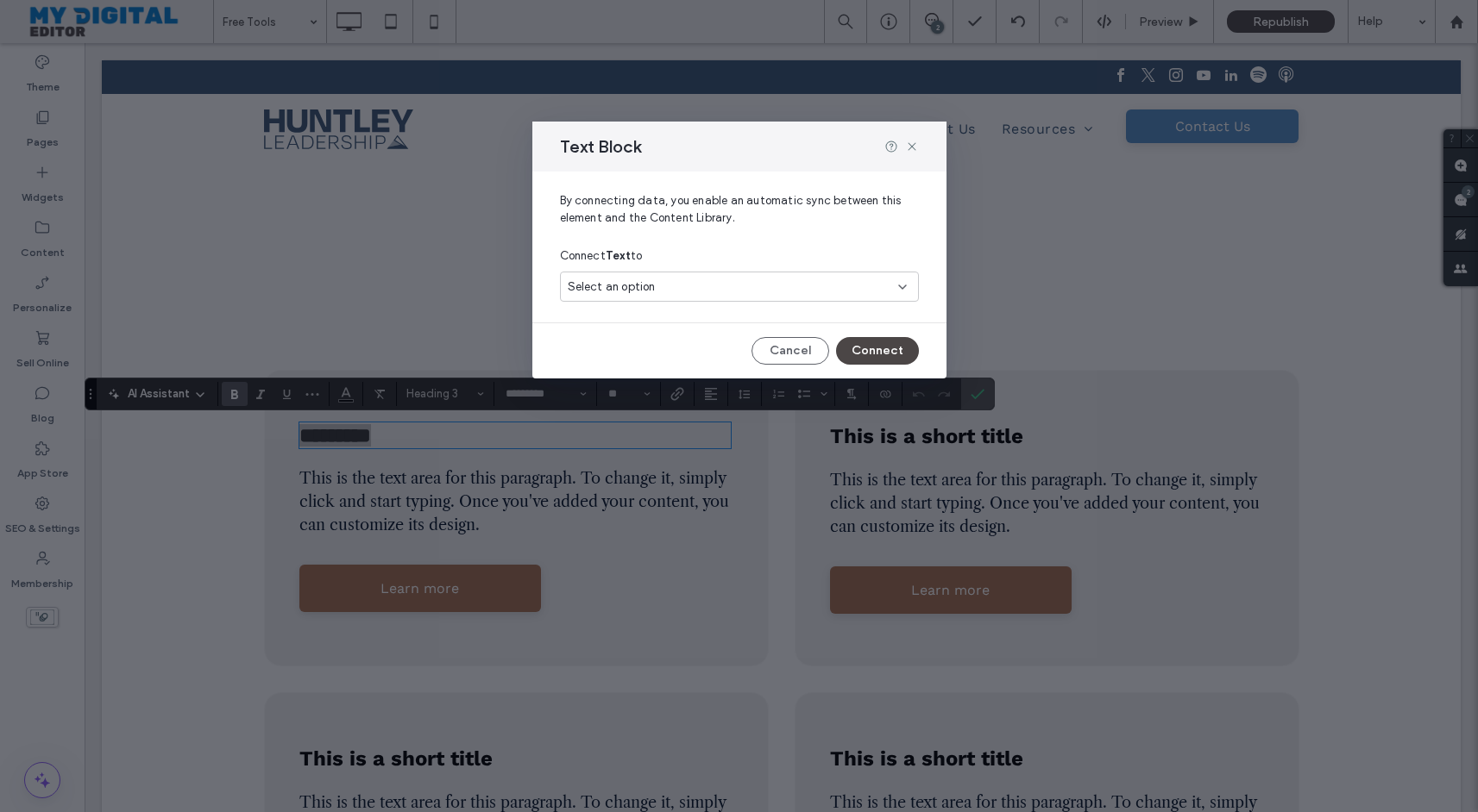
click at [813, 286] on div "Select an option" at bounding box center [728, 287] width 322 height 18
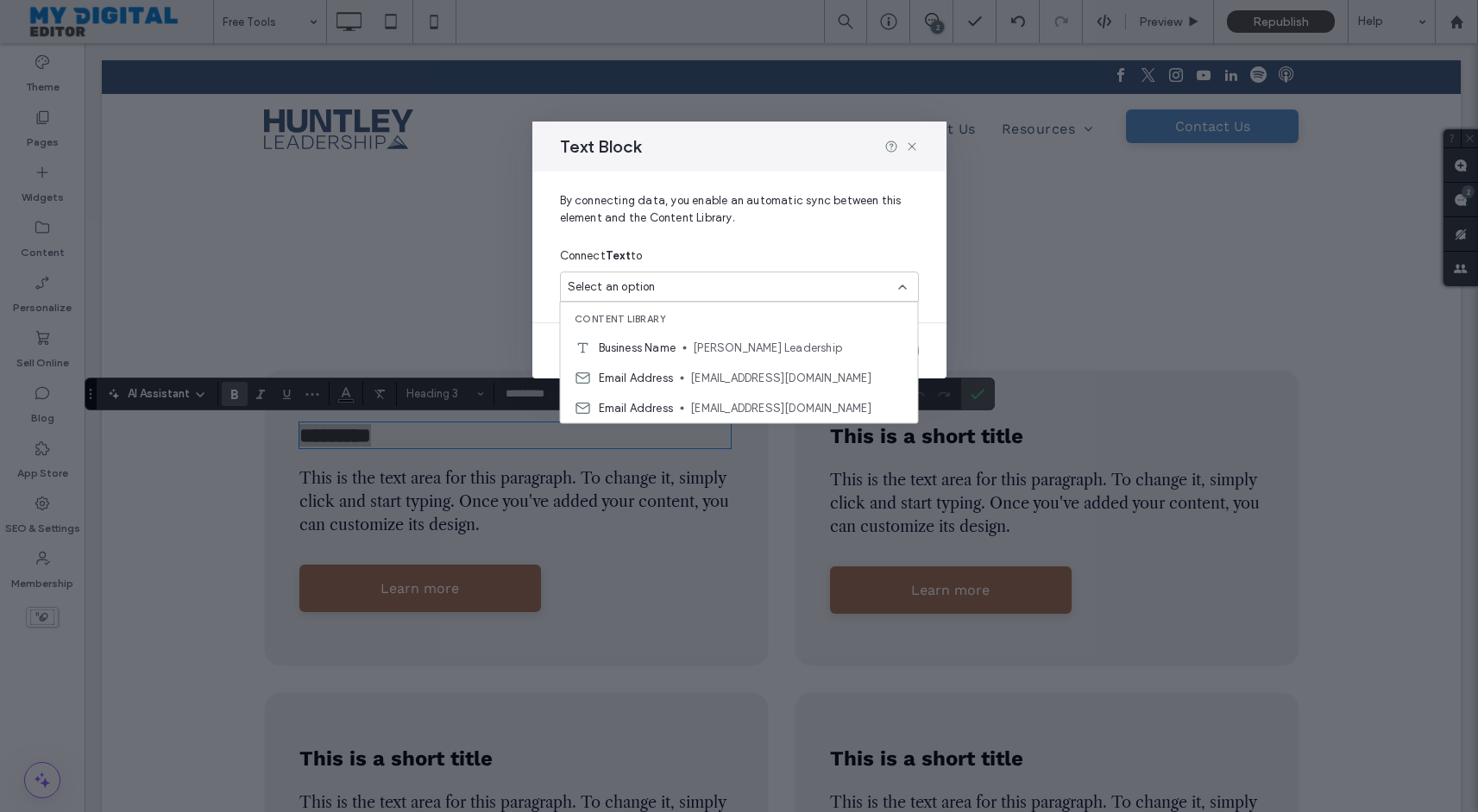
click at [834, 243] on div "Connect Text to" at bounding box center [739, 255] width 359 height 31
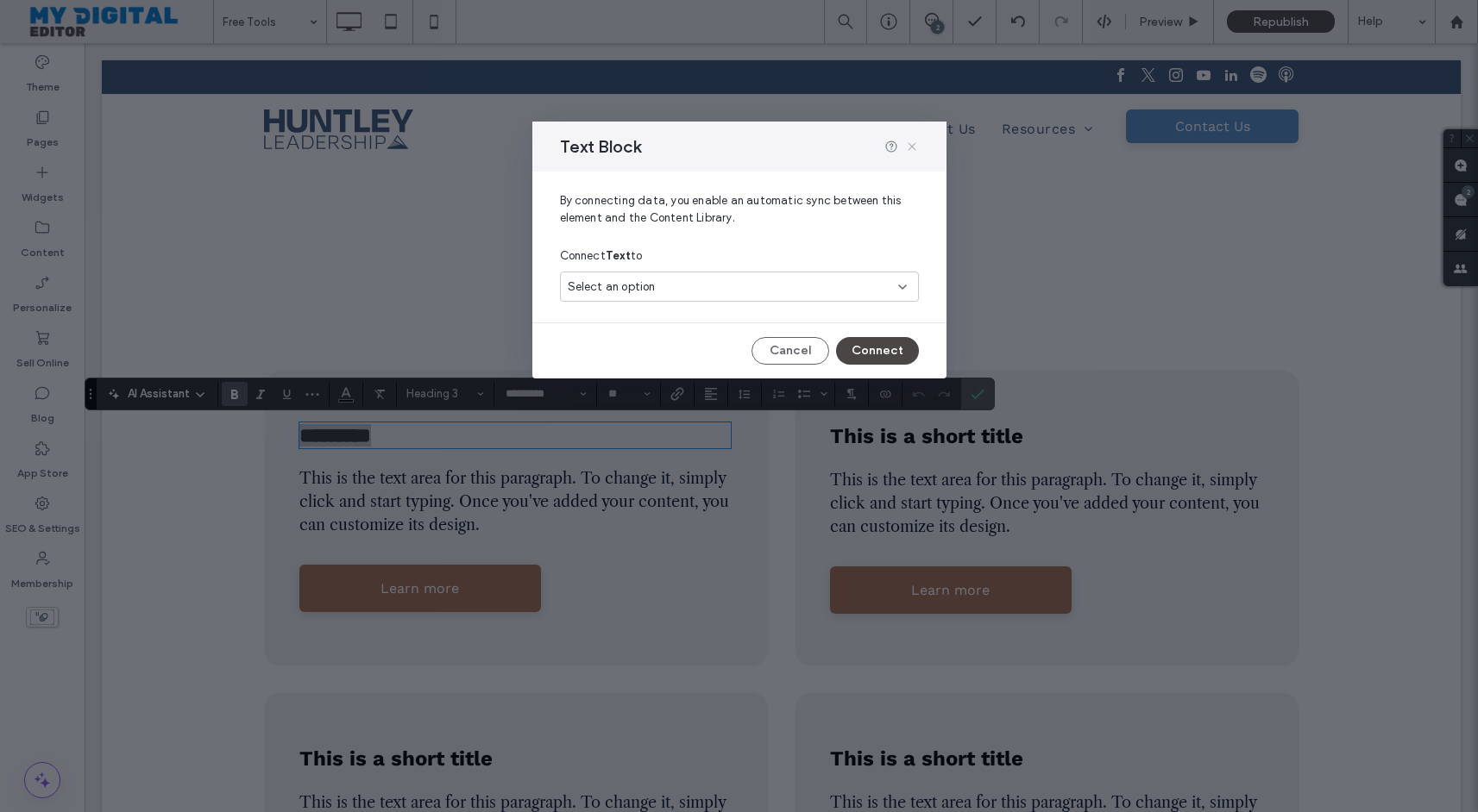
click at [912, 148] on icon at bounding box center [912, 147] width 14 height 14
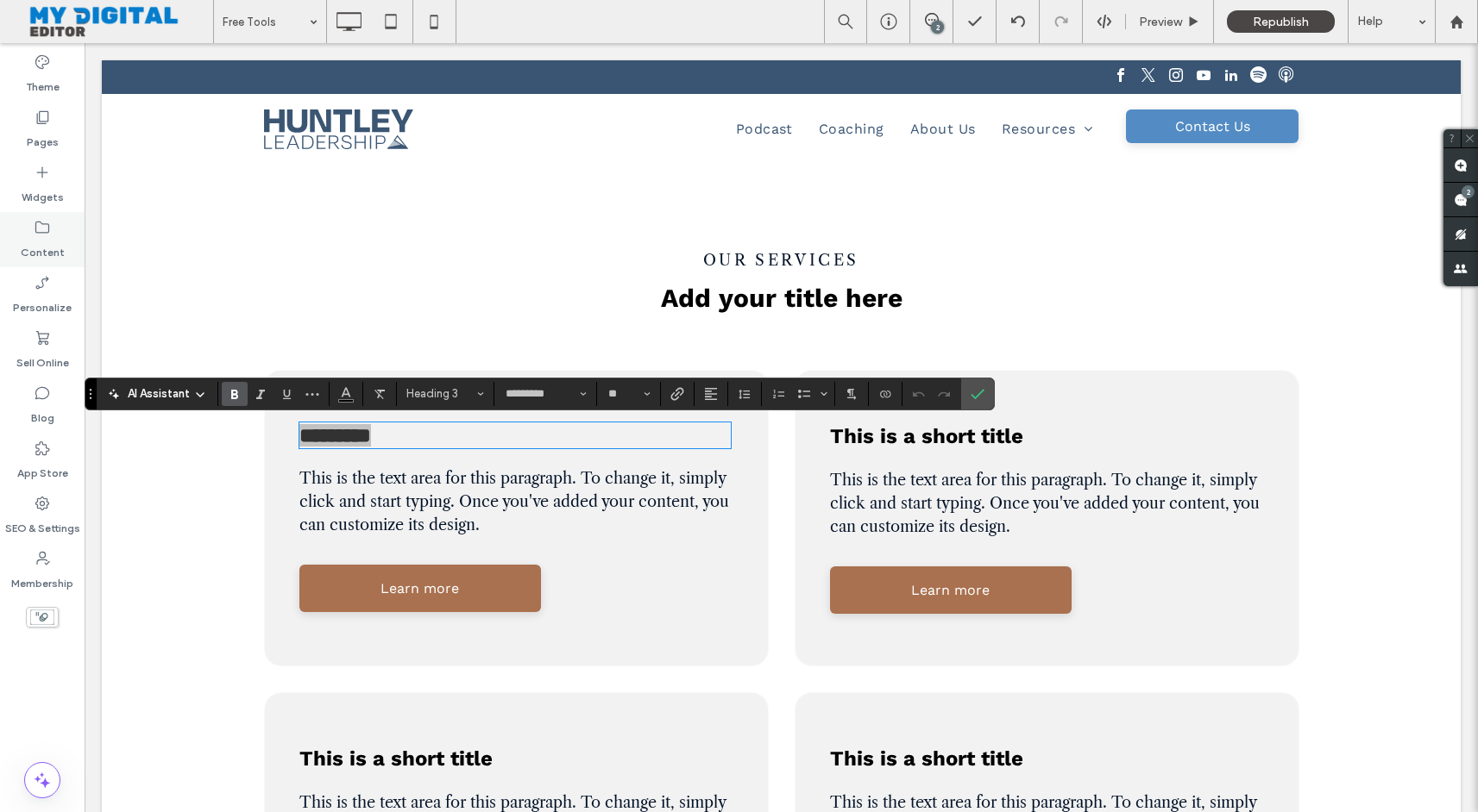
click at [54, 255] on label "Content" at bounding box center [43, 248] width 44 height 25
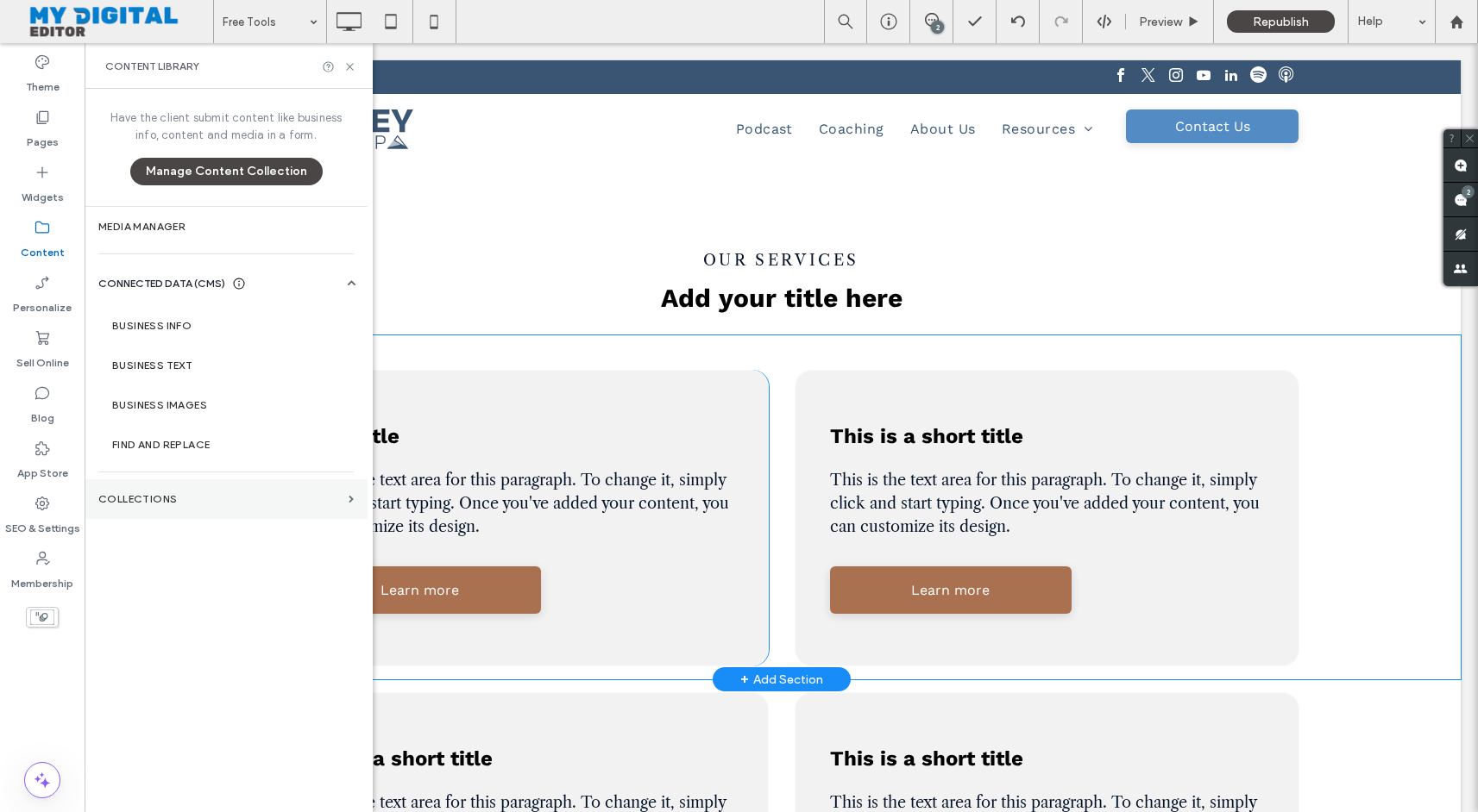
click at [213, 493] on label "Collections" at bounding box center [220, 499] width 243 height 12
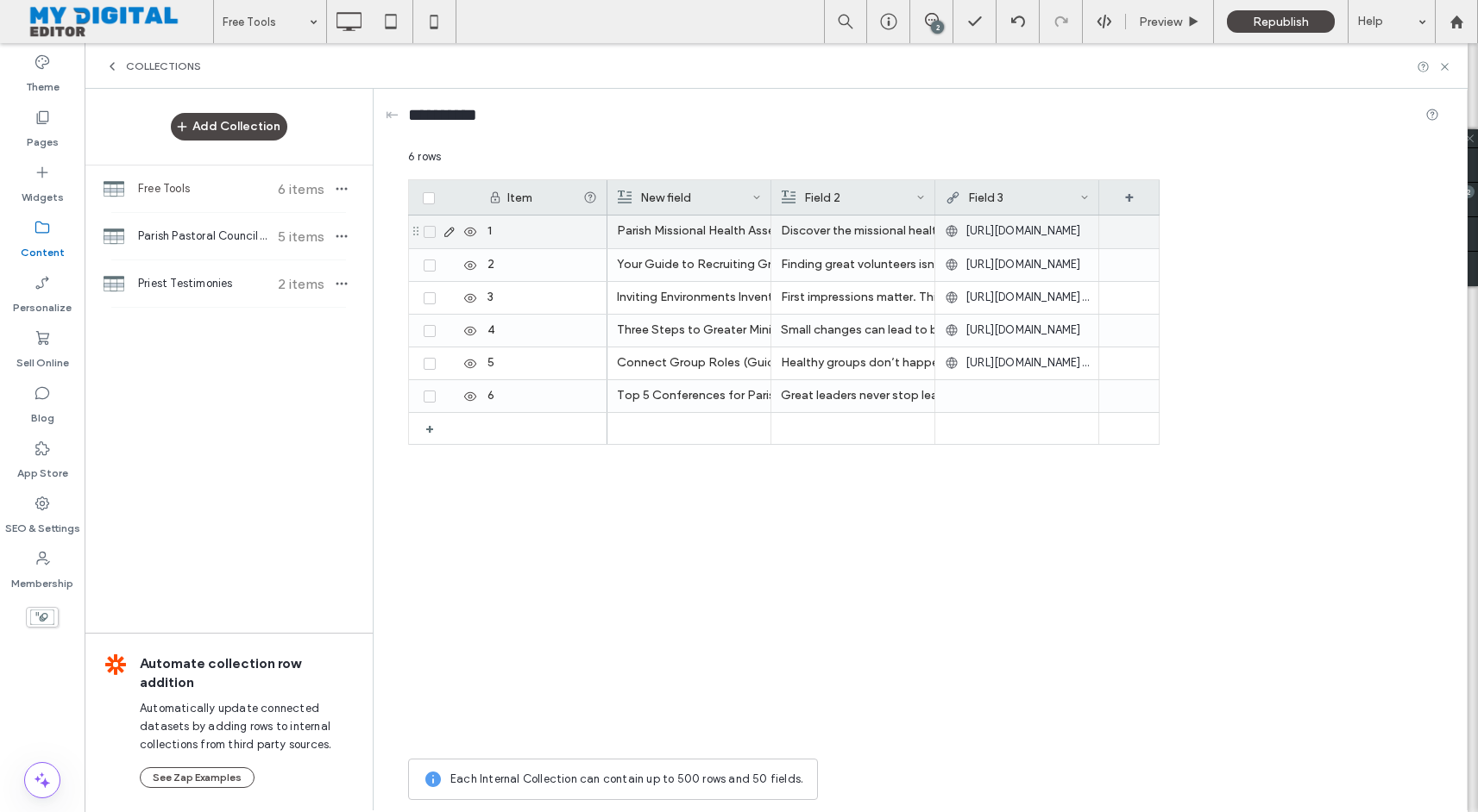
click at [445, 234] on icon at bounding box center [450, 232] width 14 height 14
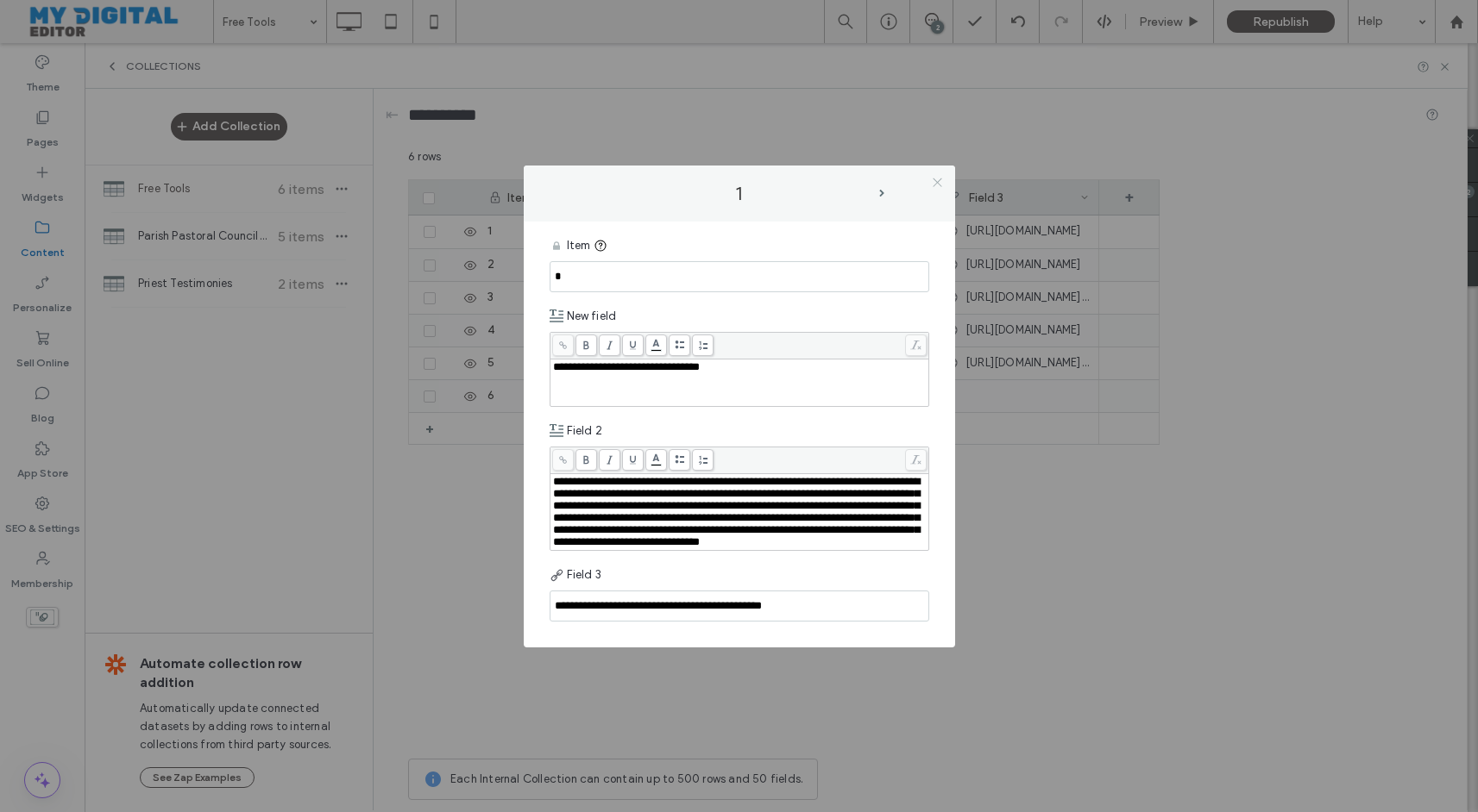
click at [933, 176] on icon at bounding box center [937, 182] width 13 height 13
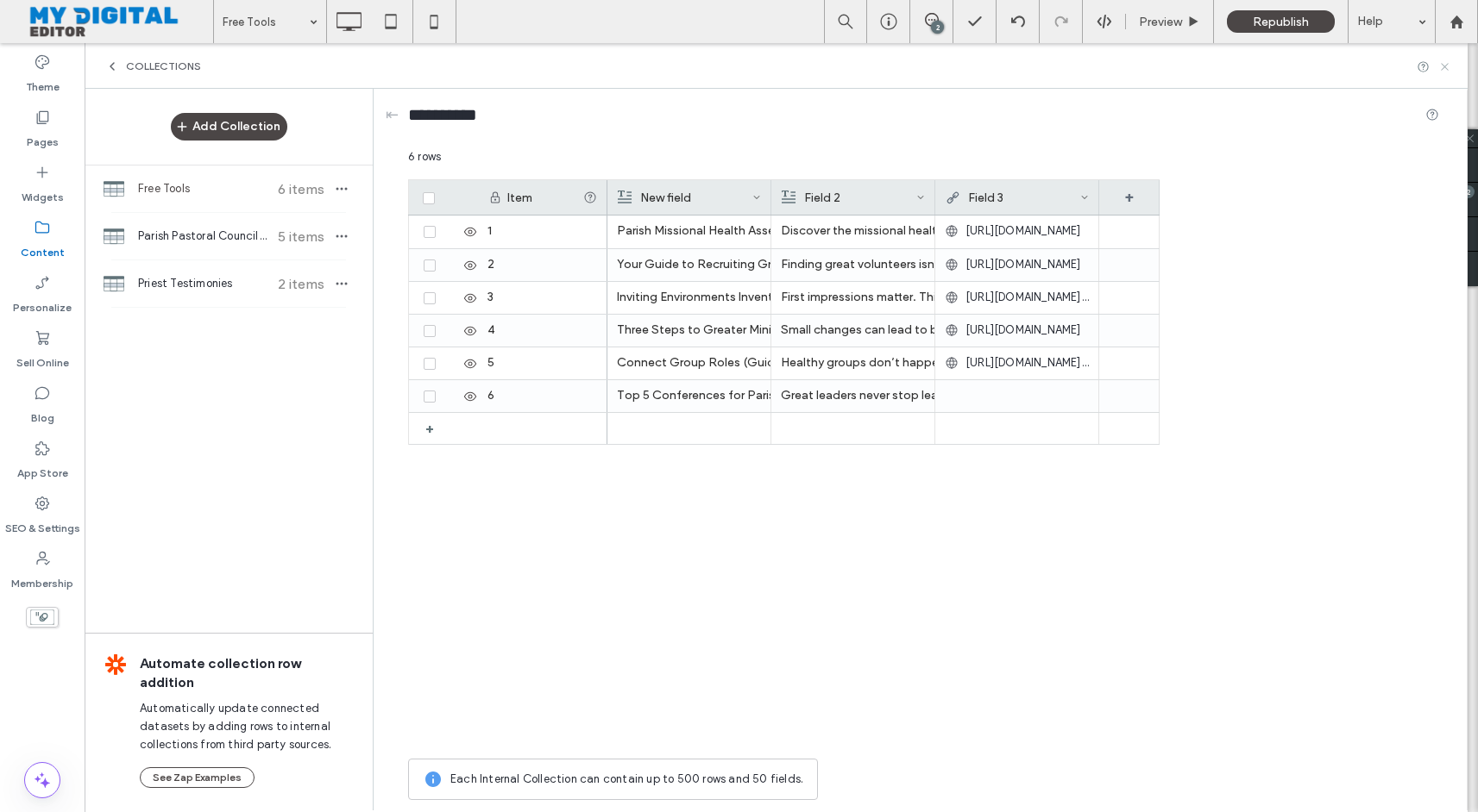
click at [1449, 70] on icon at bounding box center [1445, 67] width 13 height 13
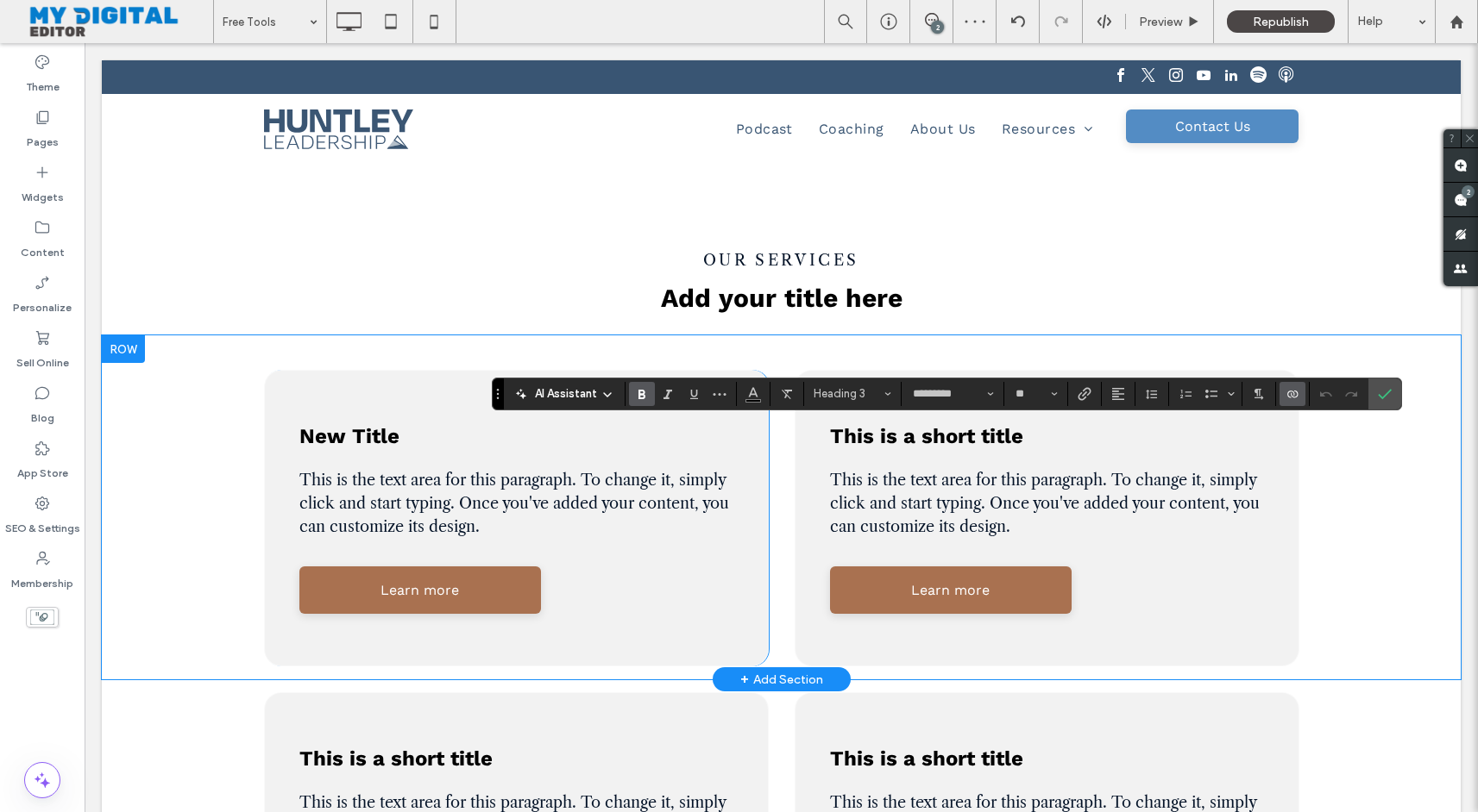
click at [1291, 399] on icon "Connect To Data" at bounding box center [1293, 394] width 14 height 14
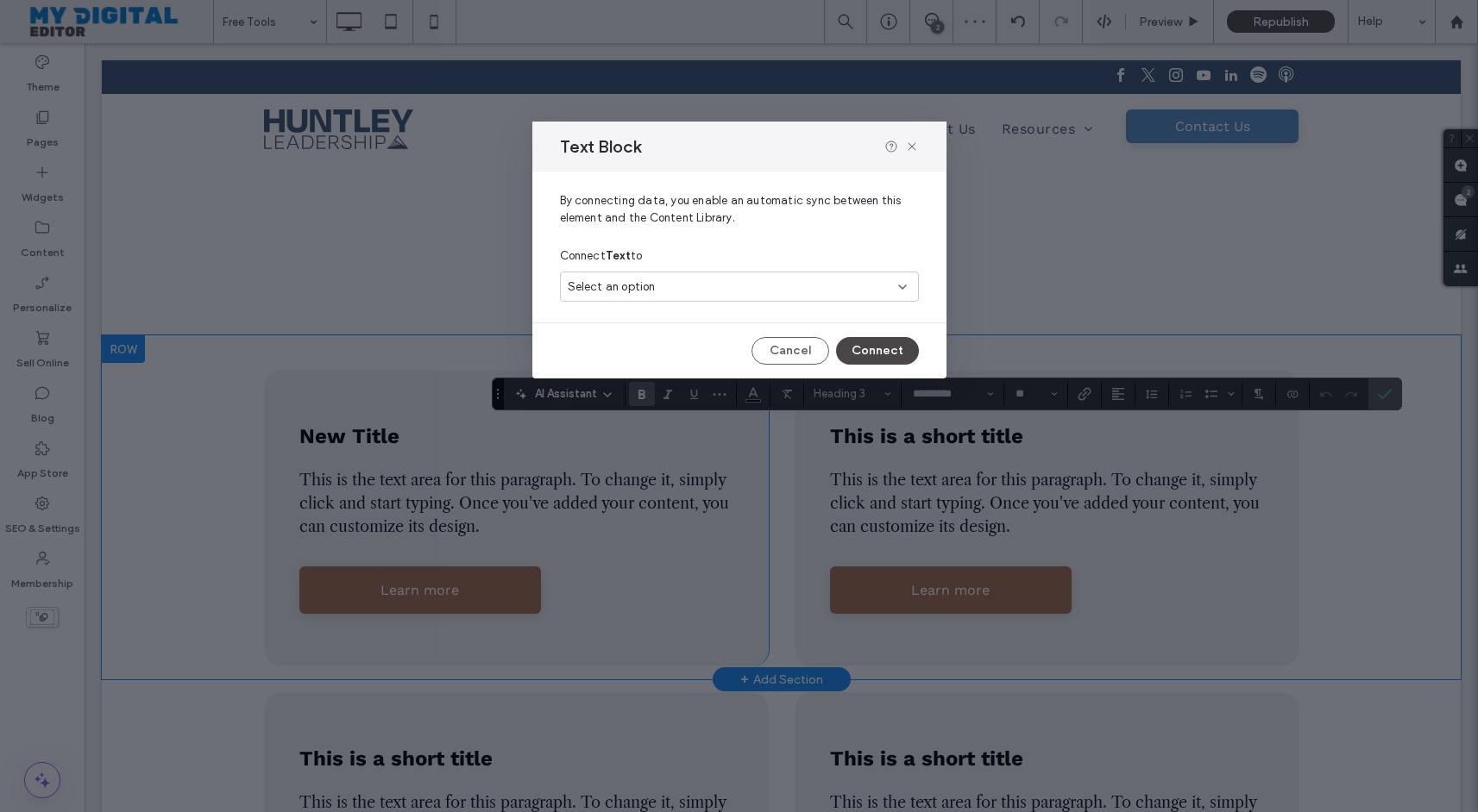
click at [906, 289] on icon at bounding box center [903, 287] width 14 height 14
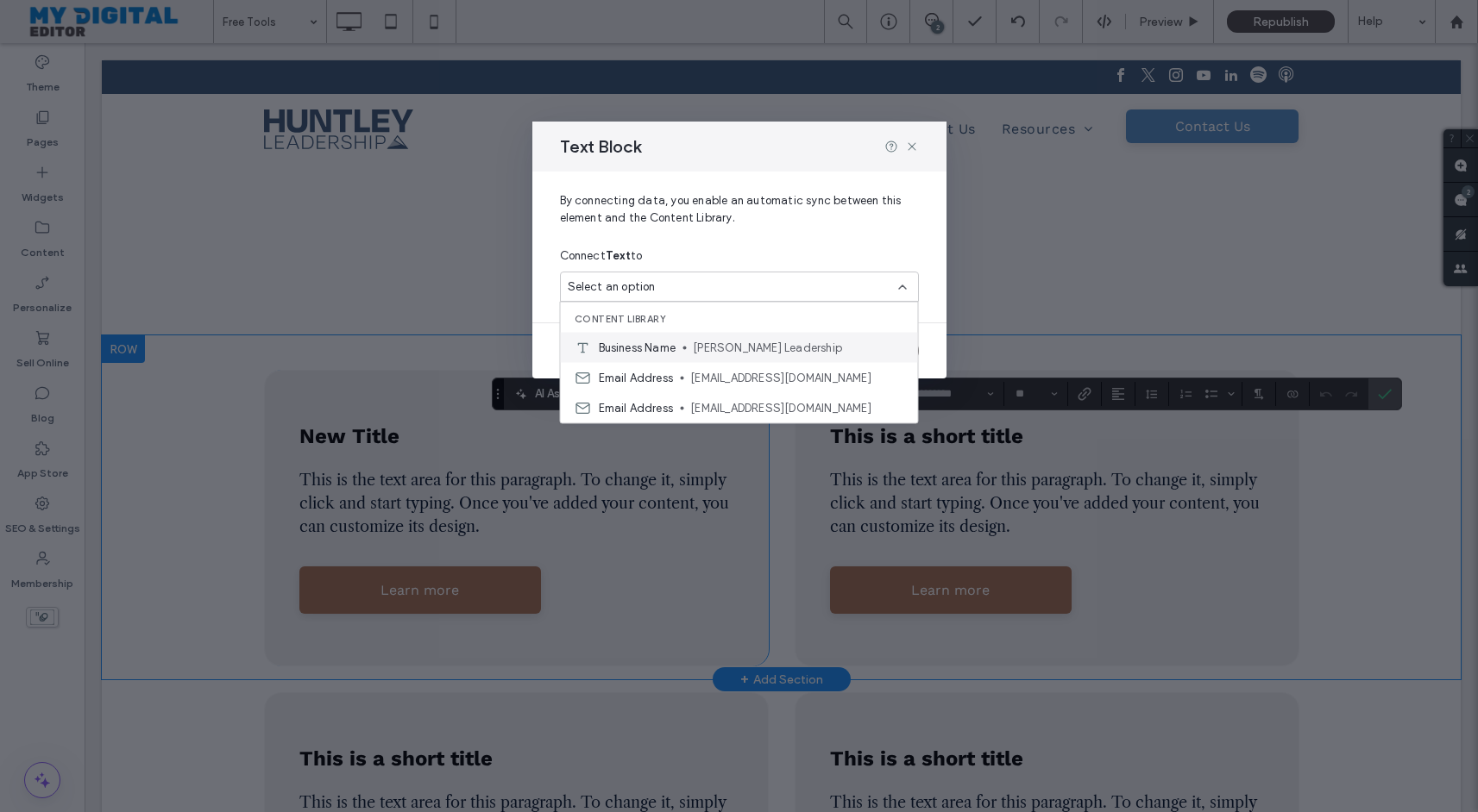
click at [835, 346] on span "[PERSON_NAME] Leadership" at bounding box center [798, 348] width 211 height 18
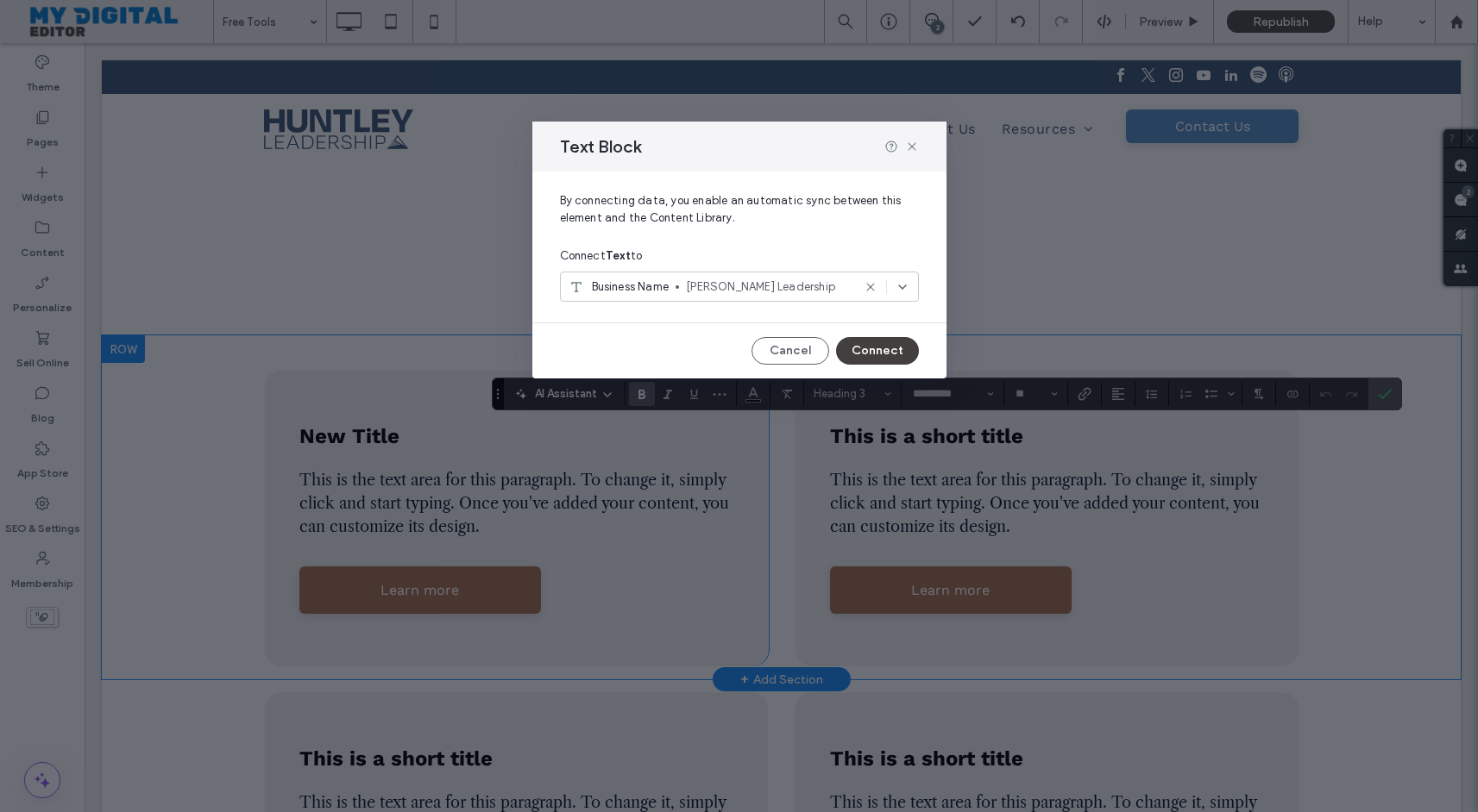
click at [877, 348] on button "Connect" at bounding box center [877, 350] width 83 height 27
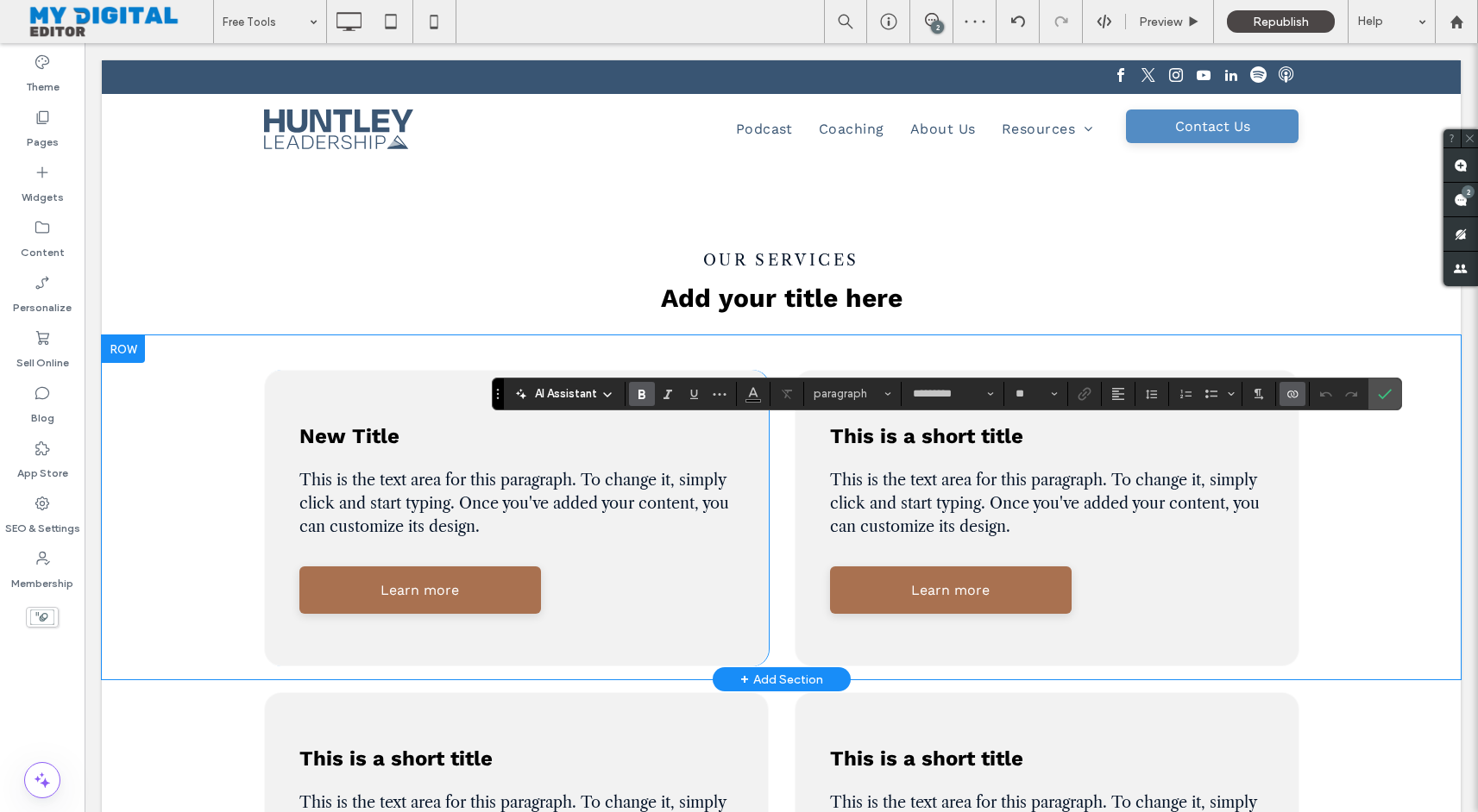
click at [1294, 394] on icon "Connect To Data" at bounding box center [1293, 394] width 14 height 14
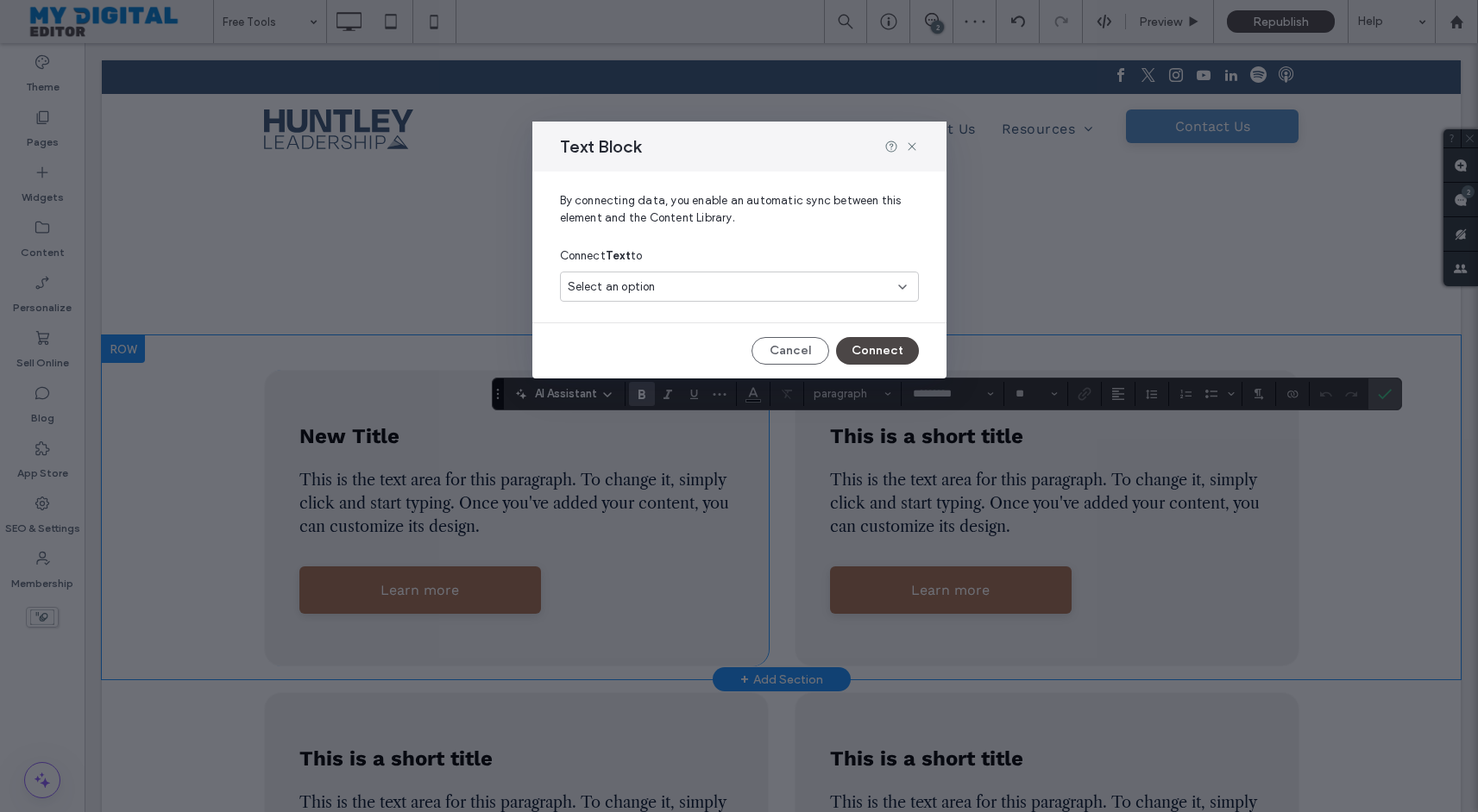
click at [789, 286] on div "Select an option" at bounding box center [728, 287] width 322 height 18
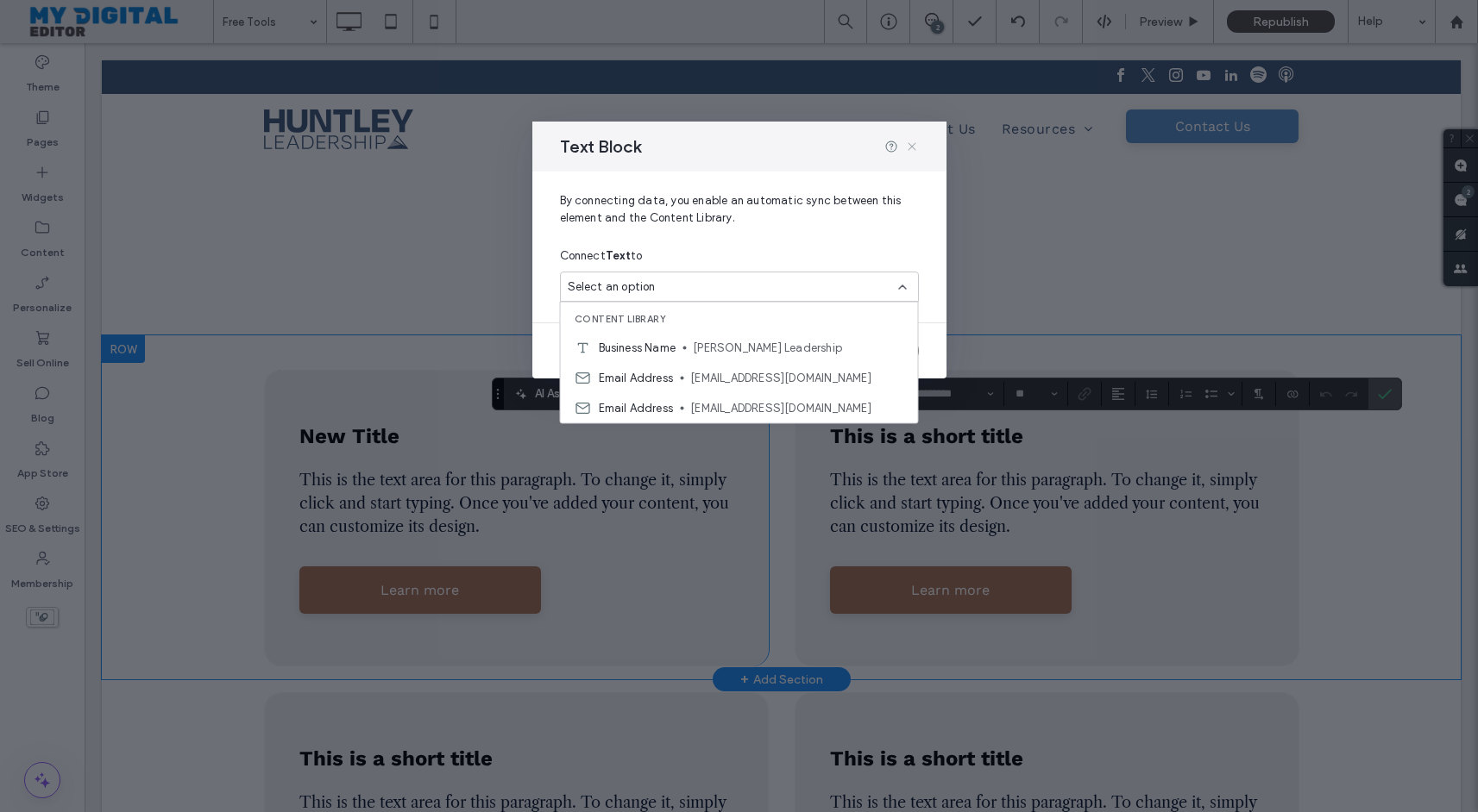
click at [912, 145] on icon at bounding box center [912, 147] width 14 height 14
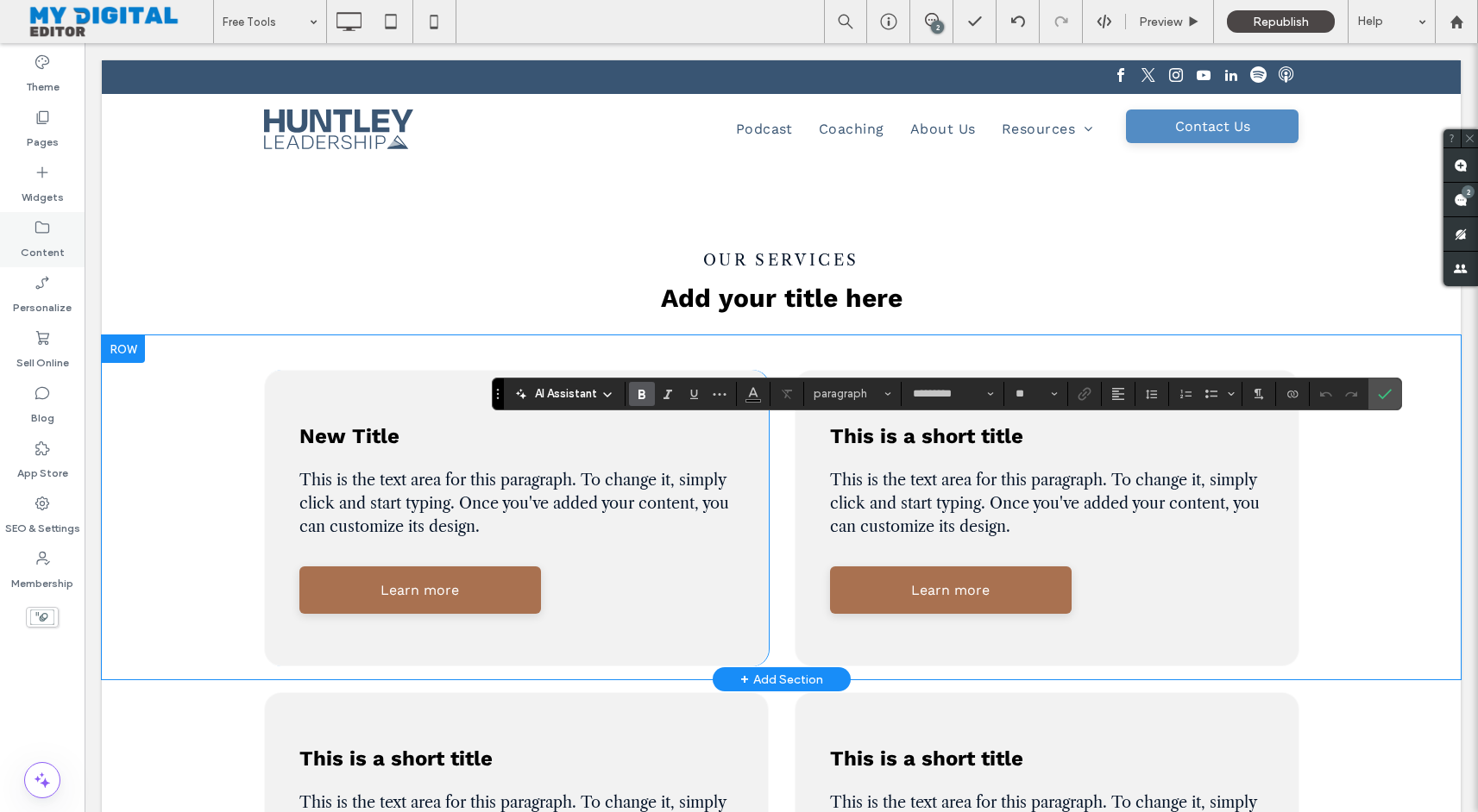
click at [48, 239] on label "Content" at bounding box center [43, 248] width 44 height 25
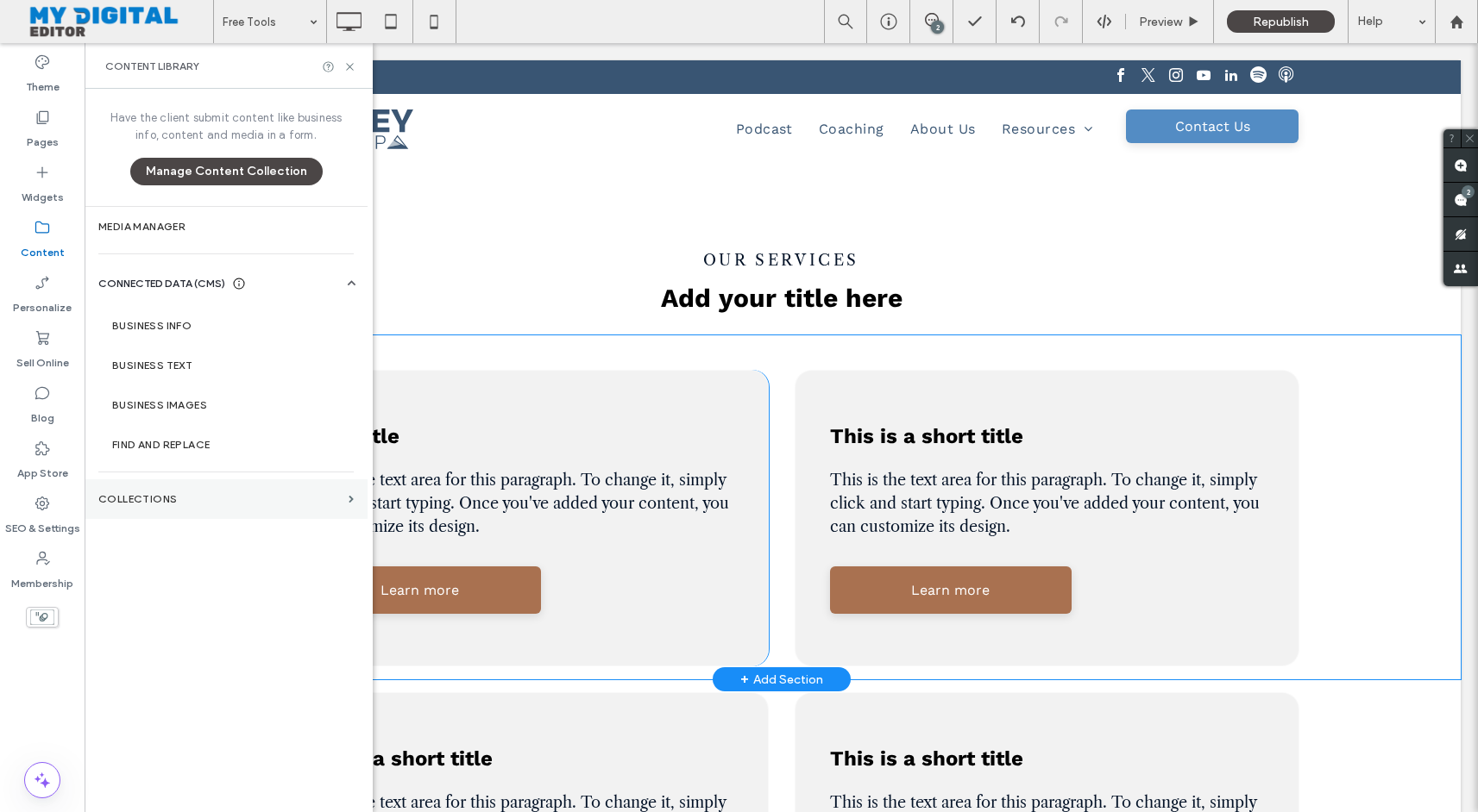
click at [193, 501] on label "Collections" at bounding box center [220, 499] width 243 height 12
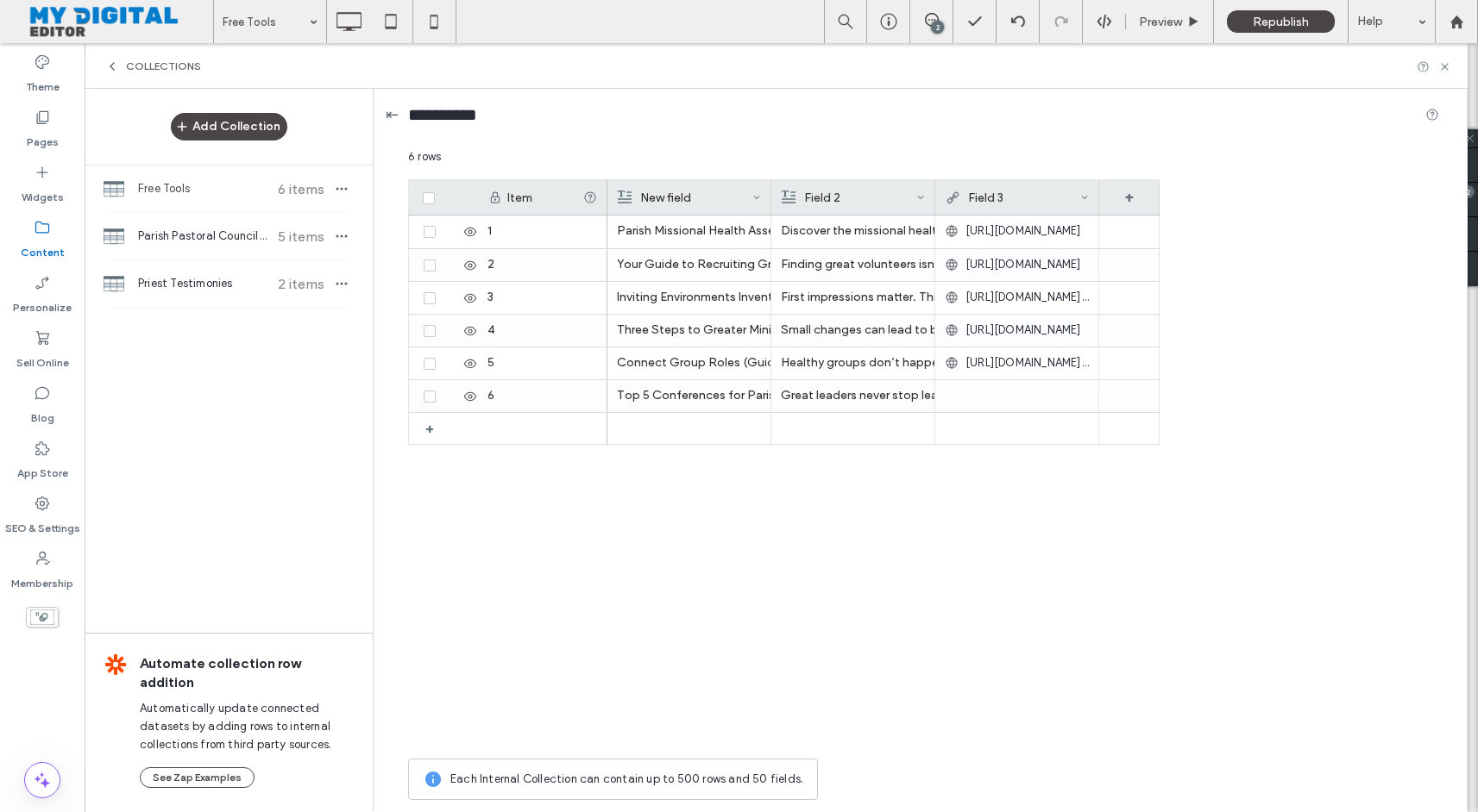
click at [395, 122] on div "⇤" at bounding box center [392, 115] width 13 height 19
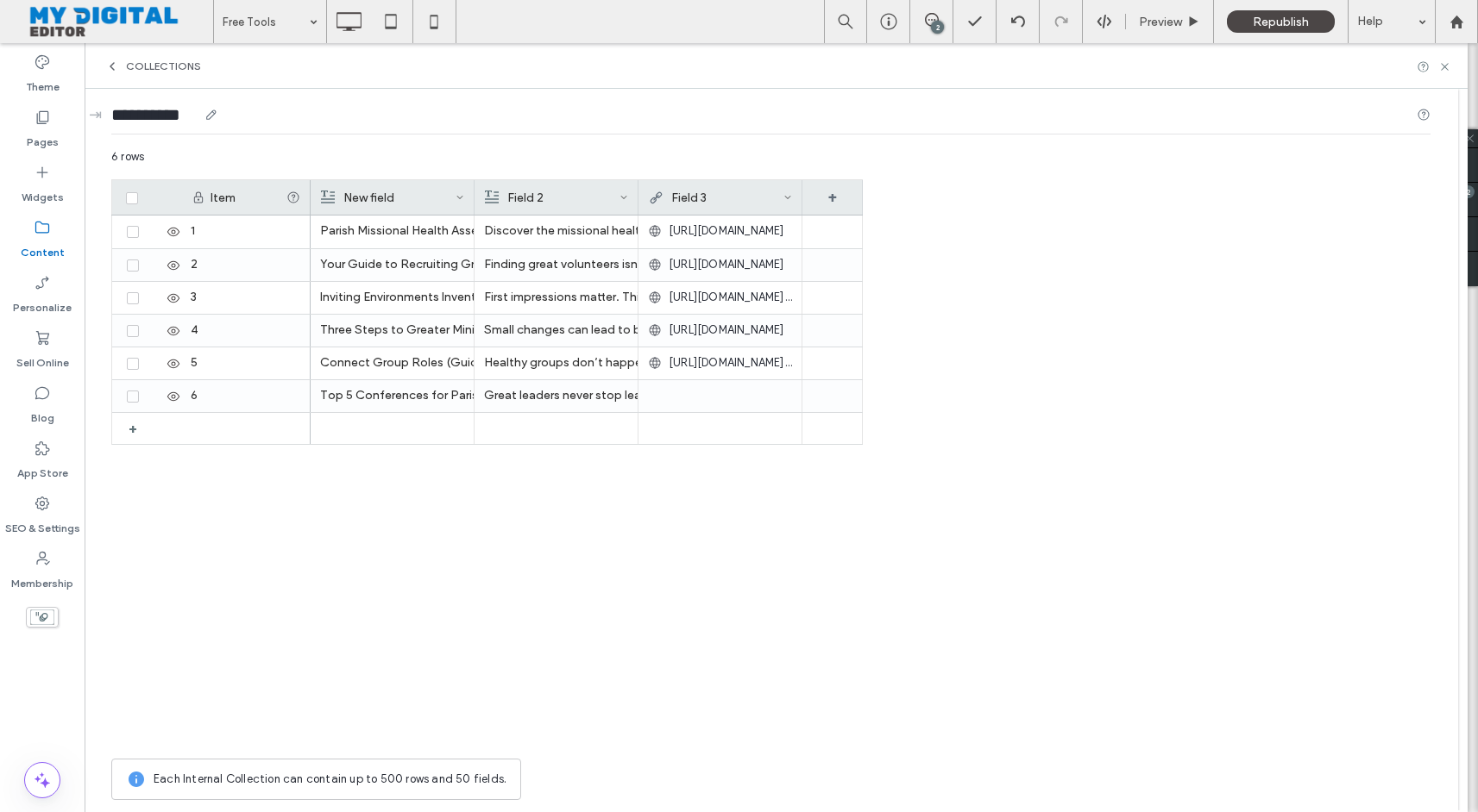
click at [1419, 117] on use at bounding box center [1424, 115] width 11 height 11
click at [0, 0] on div "**********" at bounding box center [739, 406] width 1478 height 812
click at [1444, 67] on use at bounding box center [1444, 67] width 7 height 7
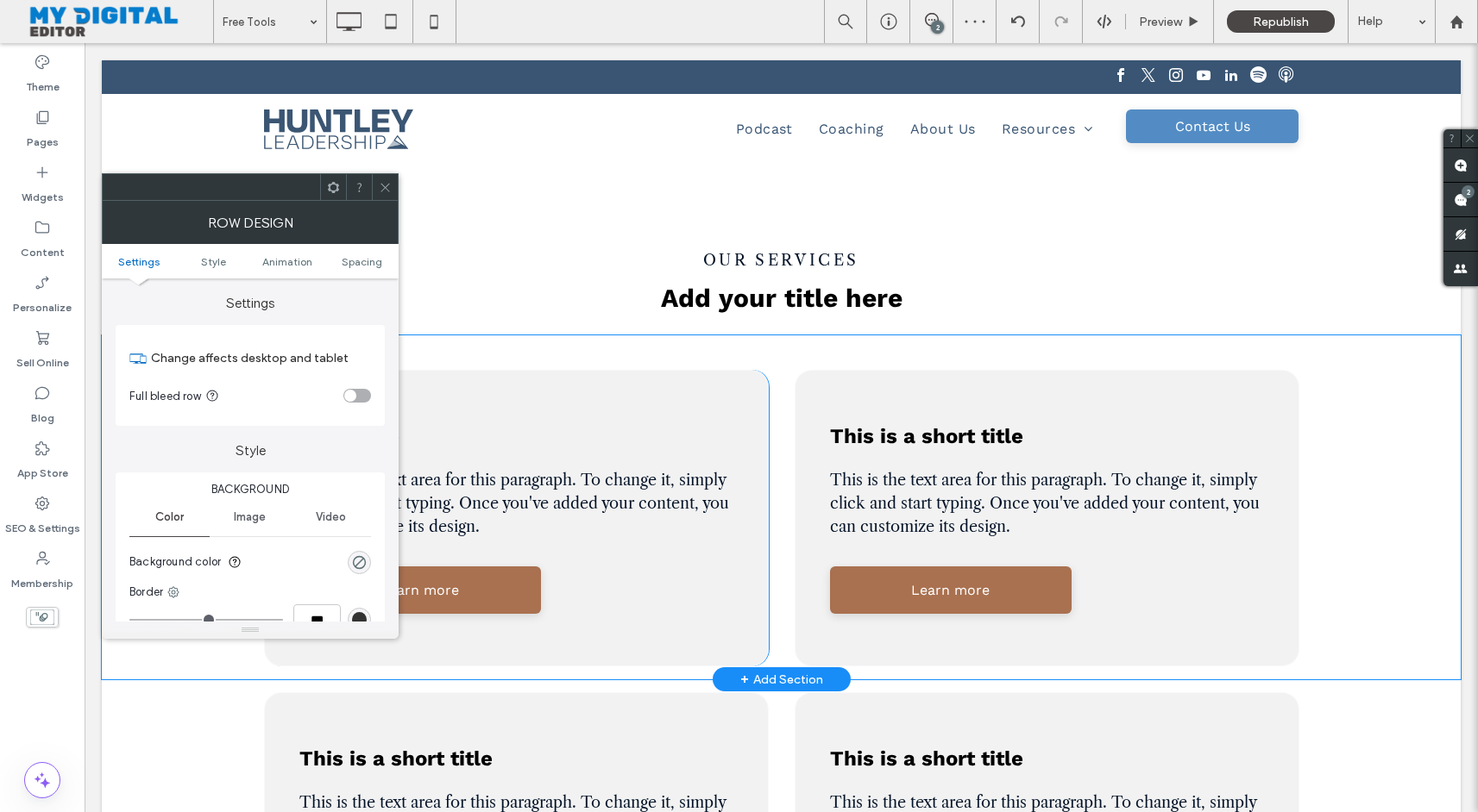
click at [382, 196] on span at bounding box center [385, 186] width 13 height 25
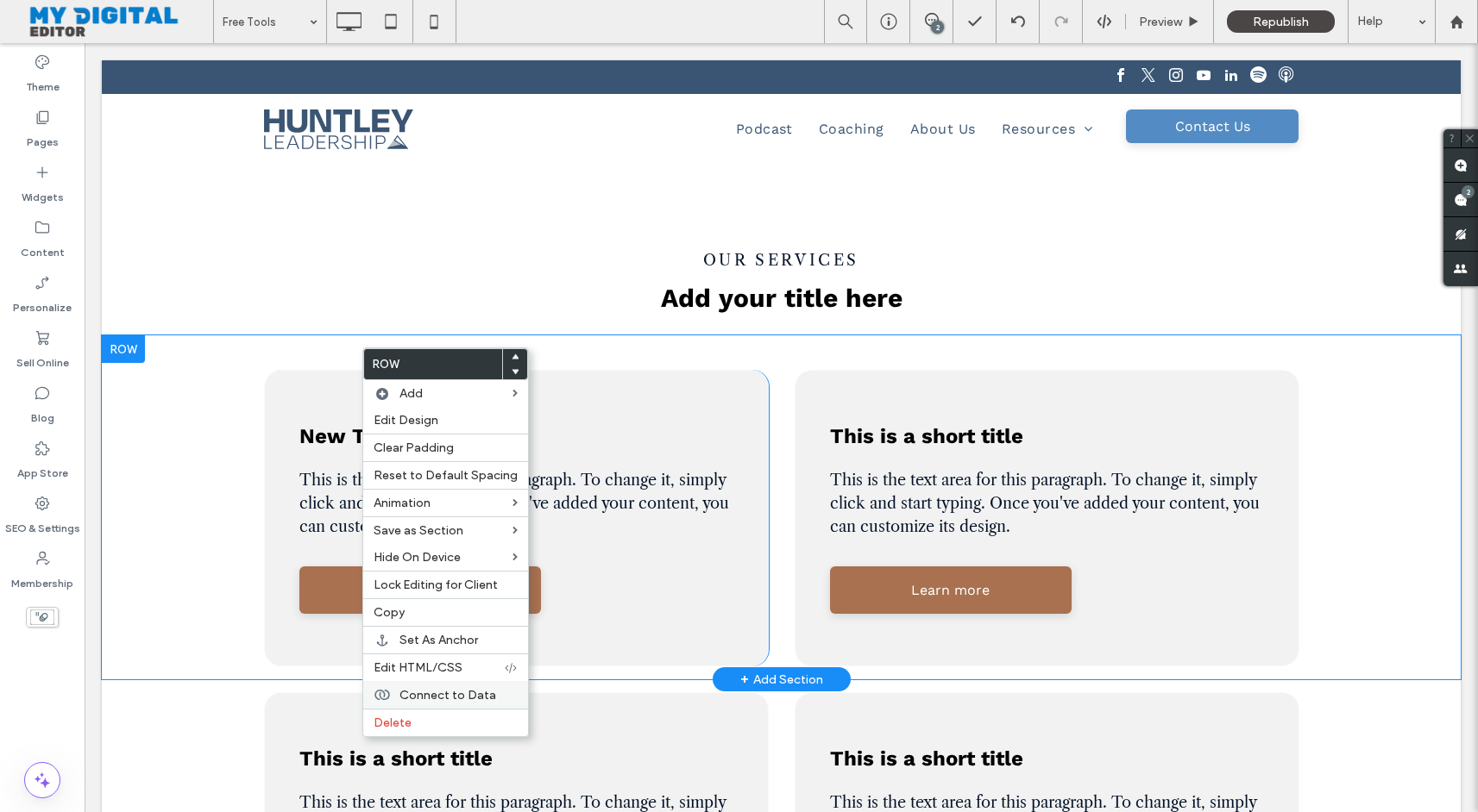
click at [462, 690] on span "Connect to Data" at bounding box center [448, 695] width 97 height 15
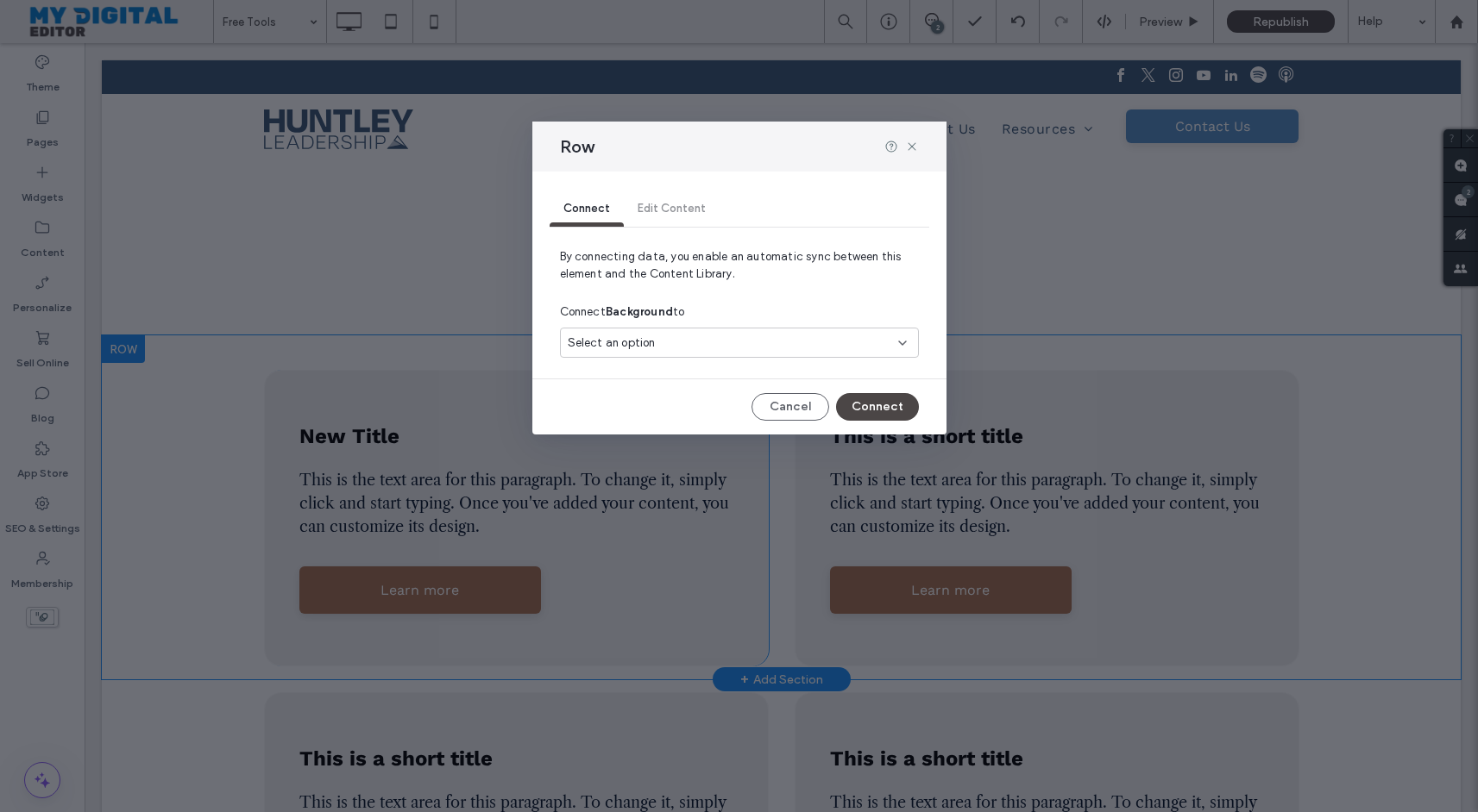
click at [709, 341] on div "Select an option" at bounding box center [728, 343] width 322 height 18
click at [736, 307] on div "Connect Background to" at bounding box center [739, 312] width 359 height 31
click at [677, 211] on div "Connect Edit Content" at bounding box center [739, 209] width 379 height 34
click at [787, 413] on button "Cancel" at bounding box center [790, 406] width 77 height 27
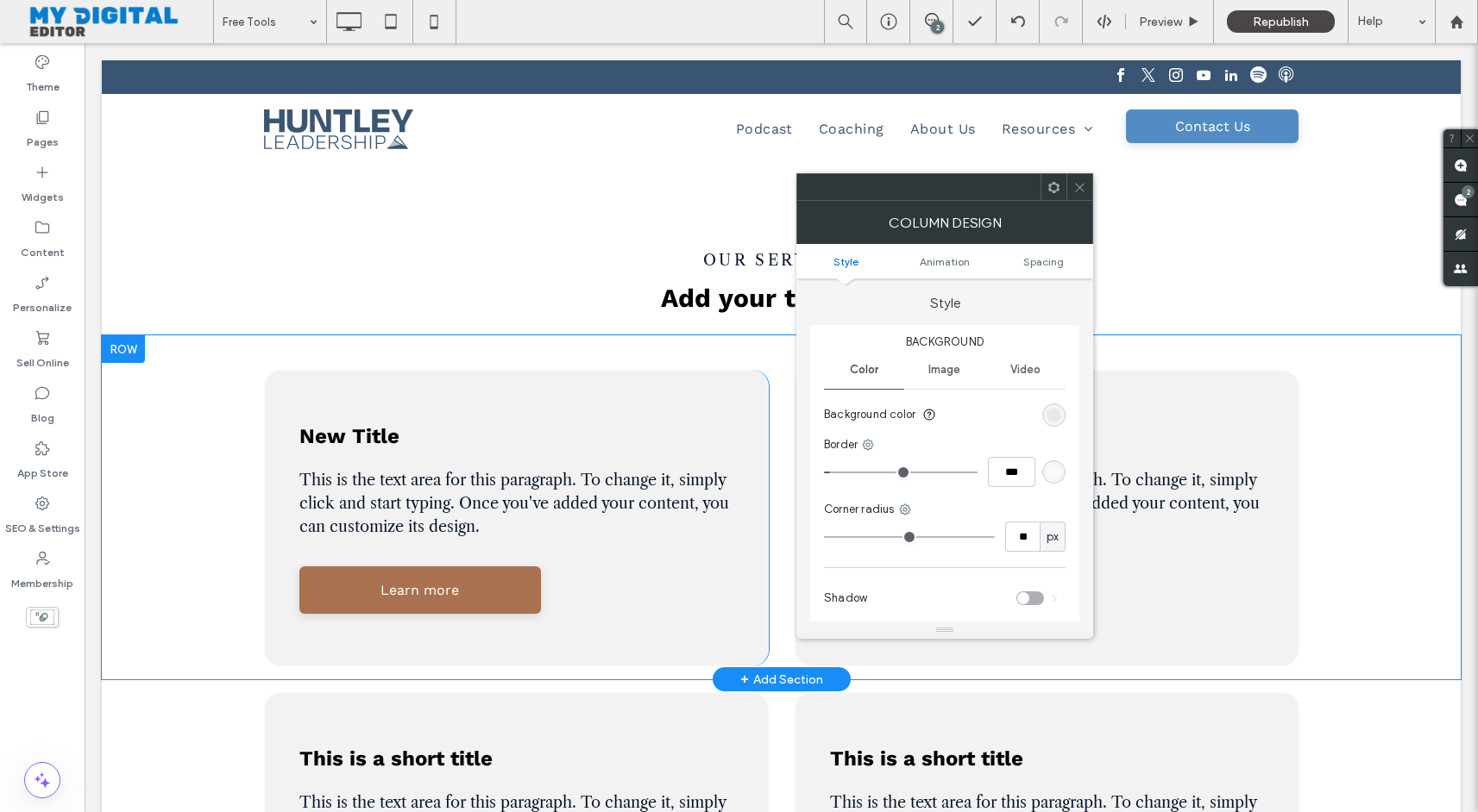
click at [1071, 193] on div at bounding box center [1078, 186] width 25 height 25
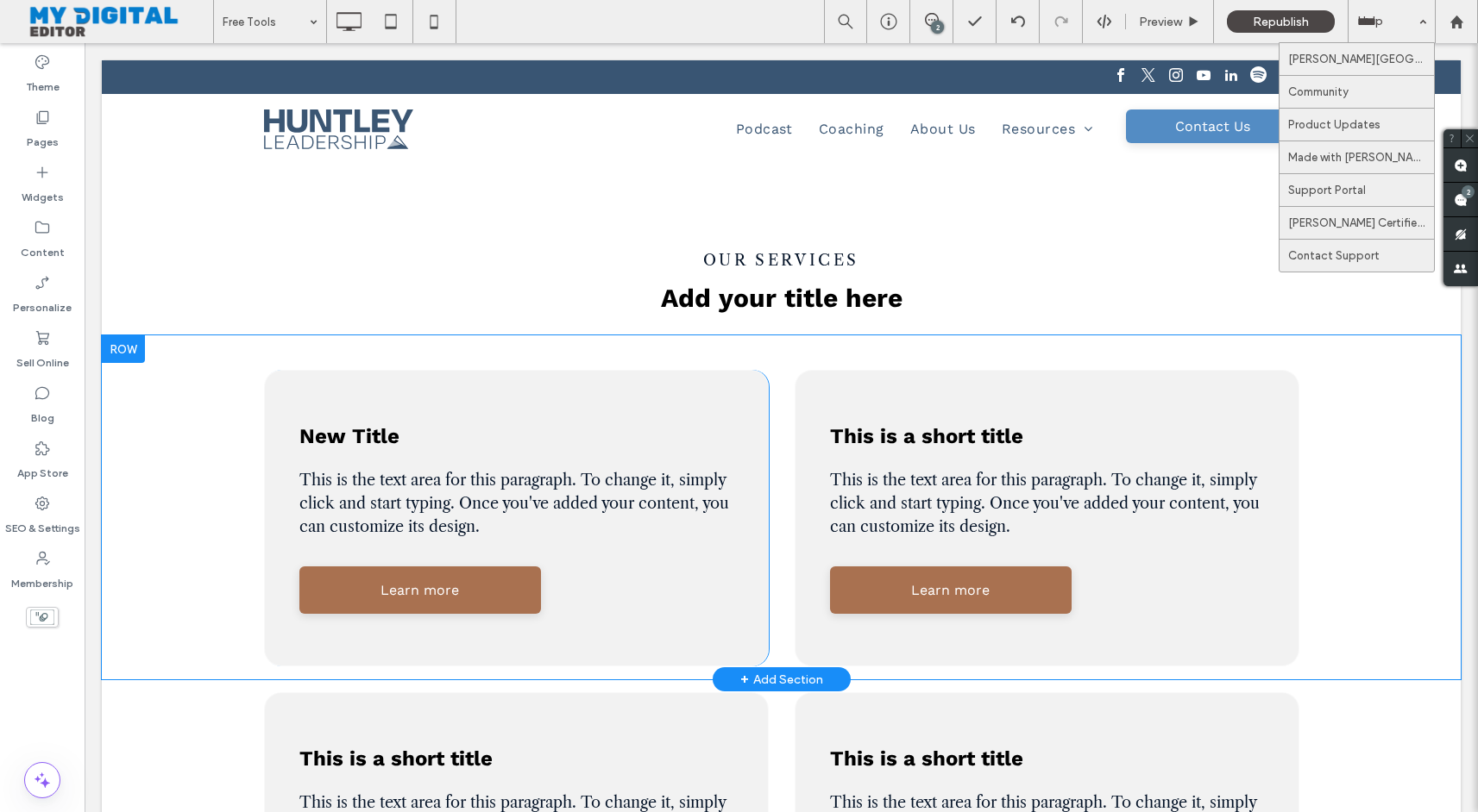
click at [1395, 18] on div "Help" at bounding box center [1391, 21] width 86 height 43
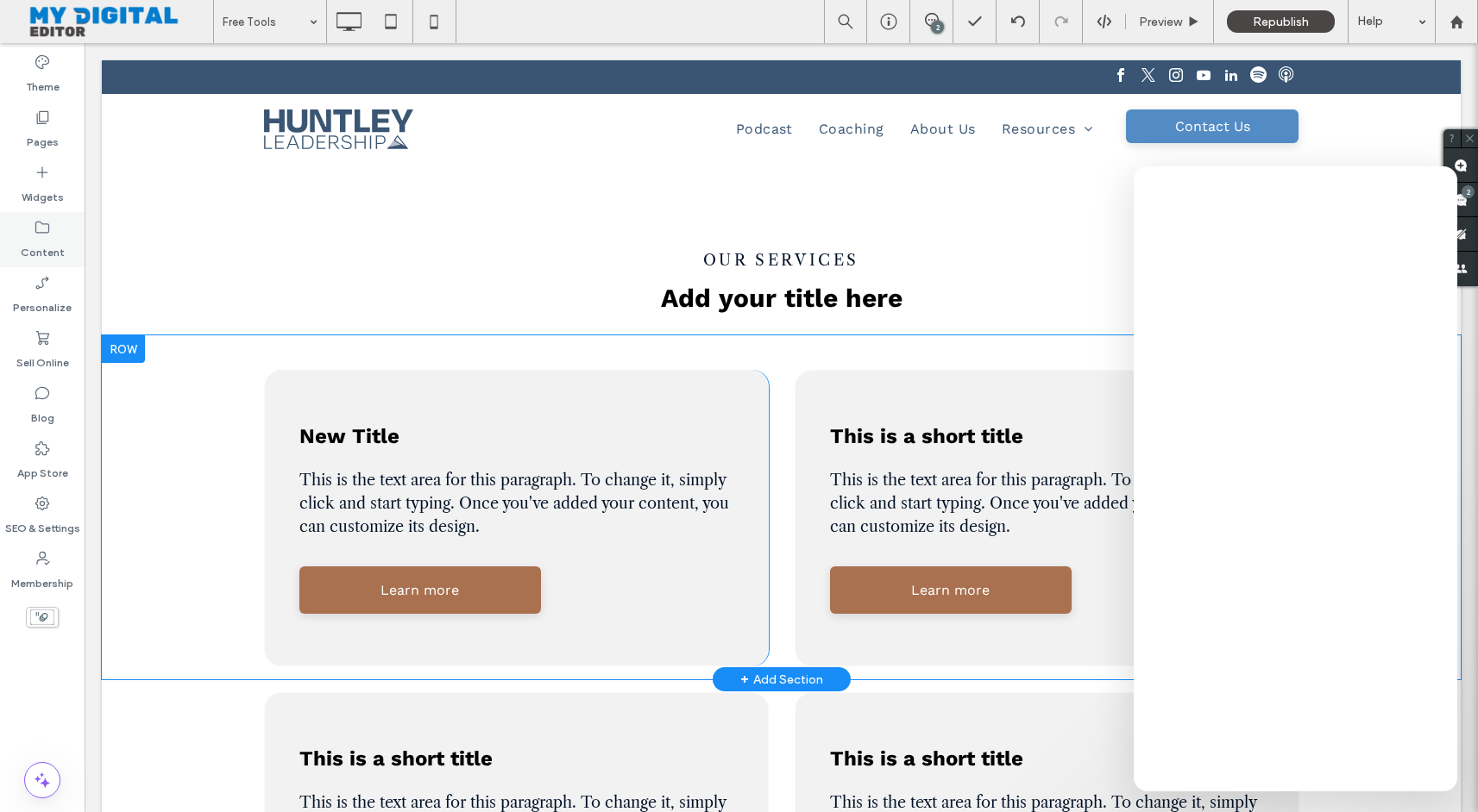
click at [39, 231] on icon at bounding box center [42, 228] width 18 height 18
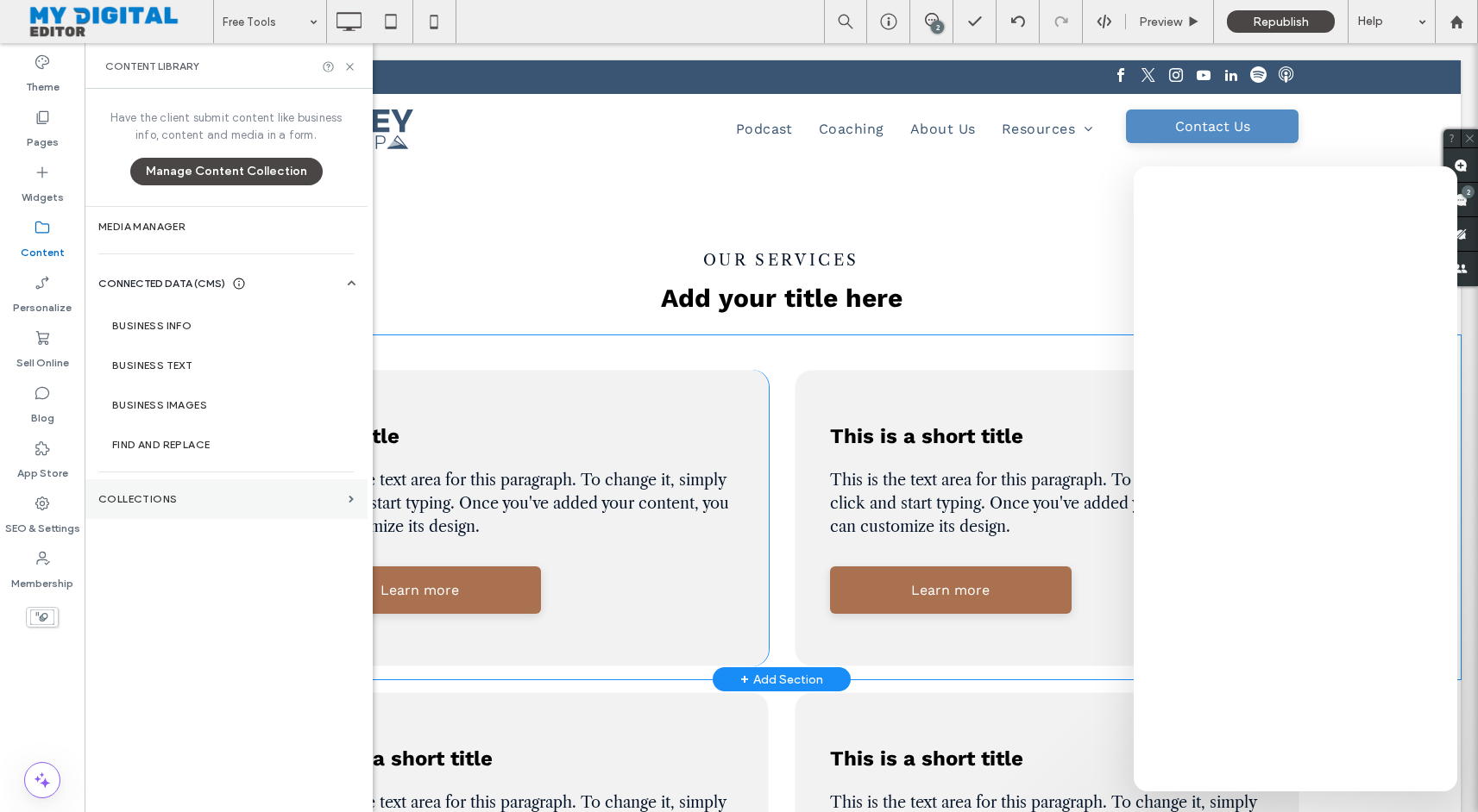
click at [345, 503] on section "Collections" at bounding box center [226, 499] width 283 height 40
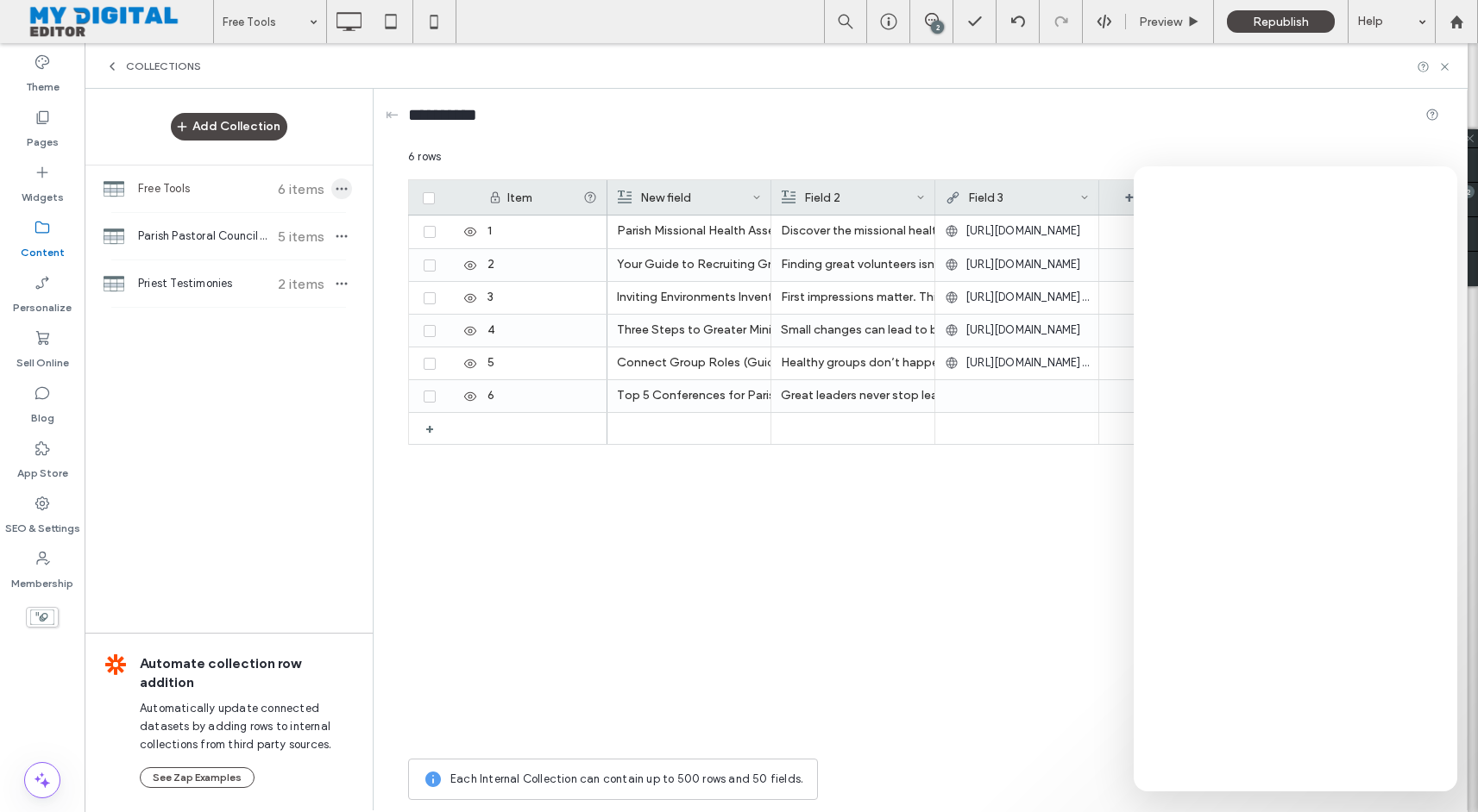
click at [350, 192] on span "button" at bounding box center [342, 189] width 21 height 21
click at [426, 170] on span "Enable on Regular Pages" at bounding box center [458, 168] width 128 height 18
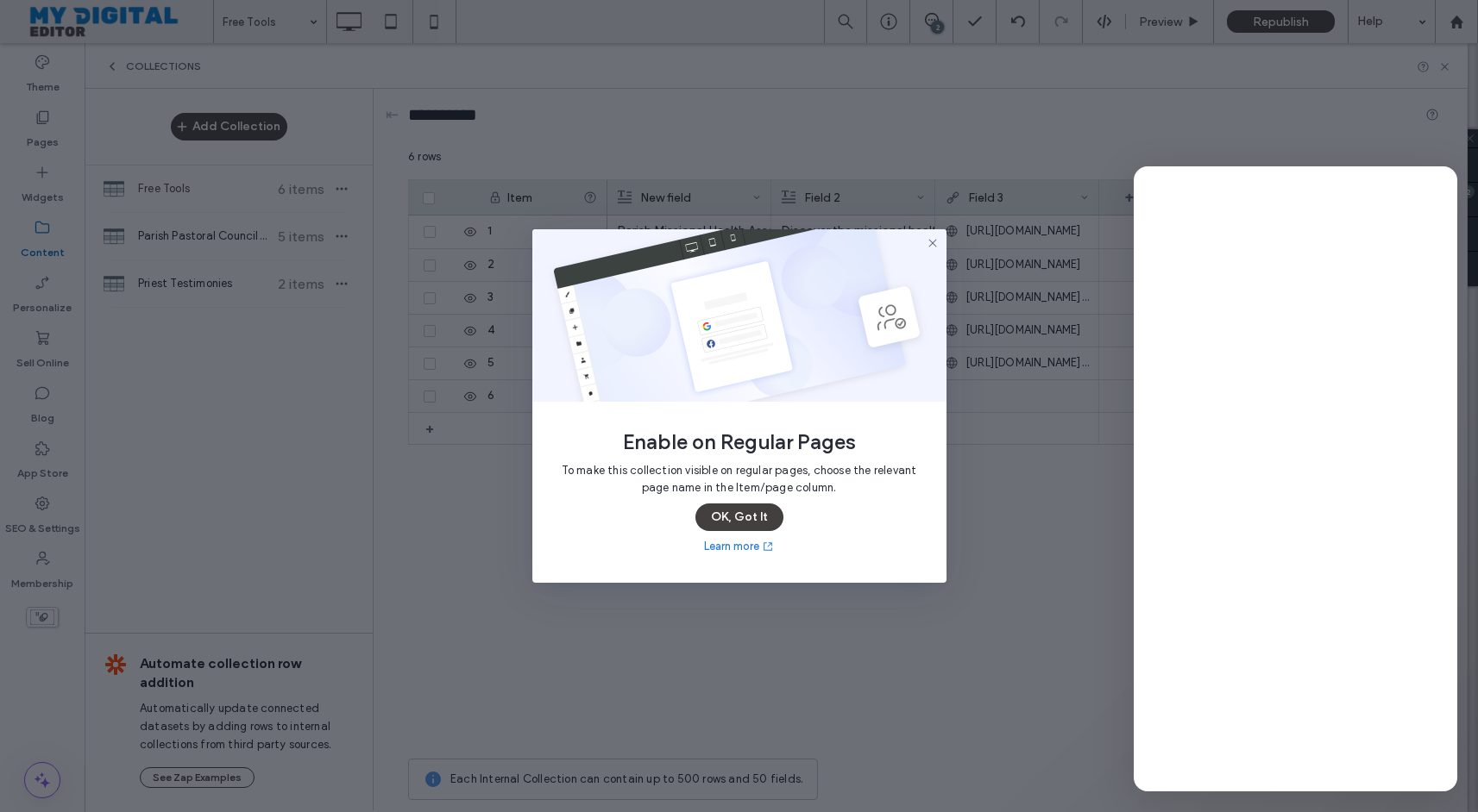
click at [747, 512] on button "OK, Got It" at bounding box center [739, 517] width 88 height 27
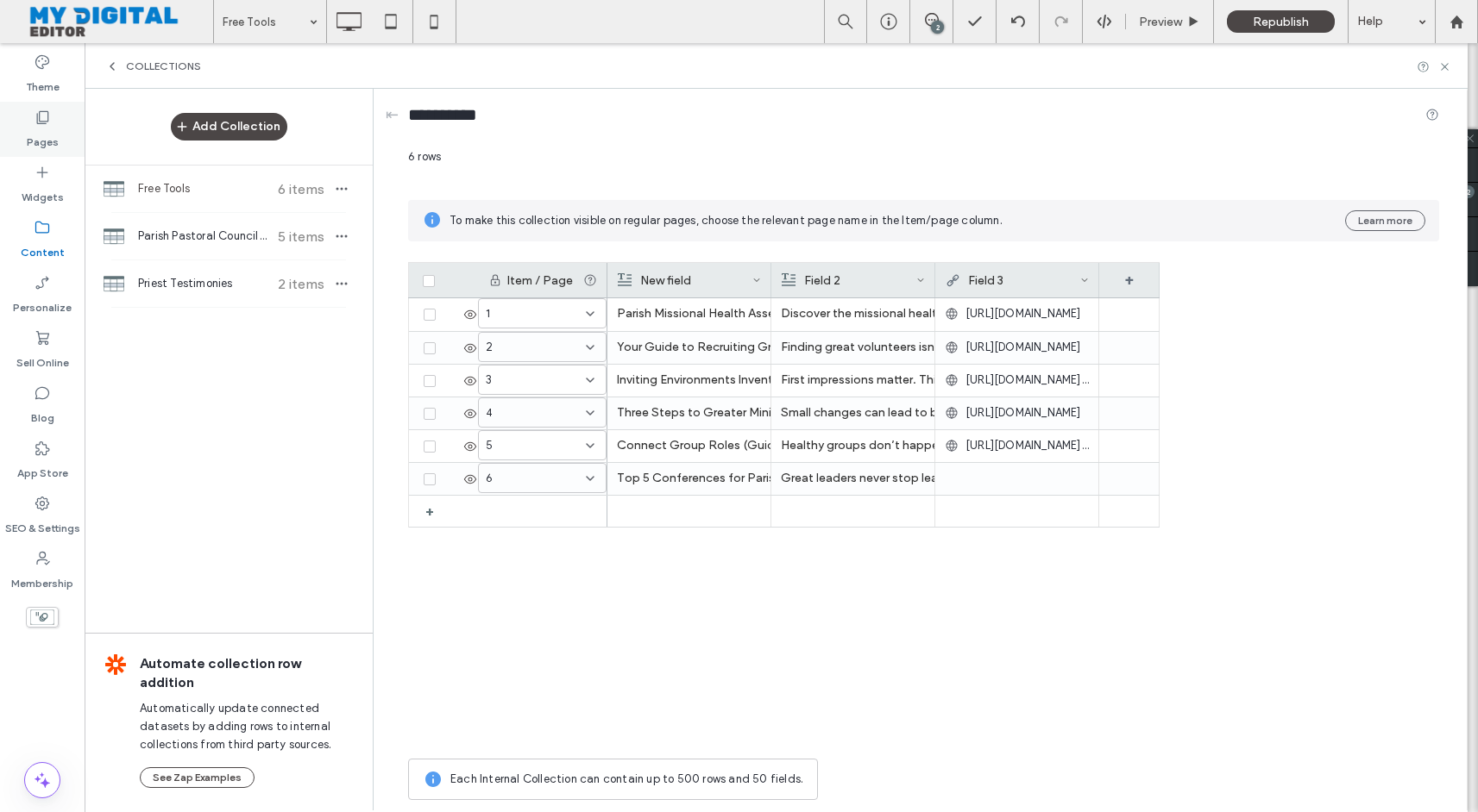
click at [48, 121] on icon at bounding box center [42, 118] width 18 height 18
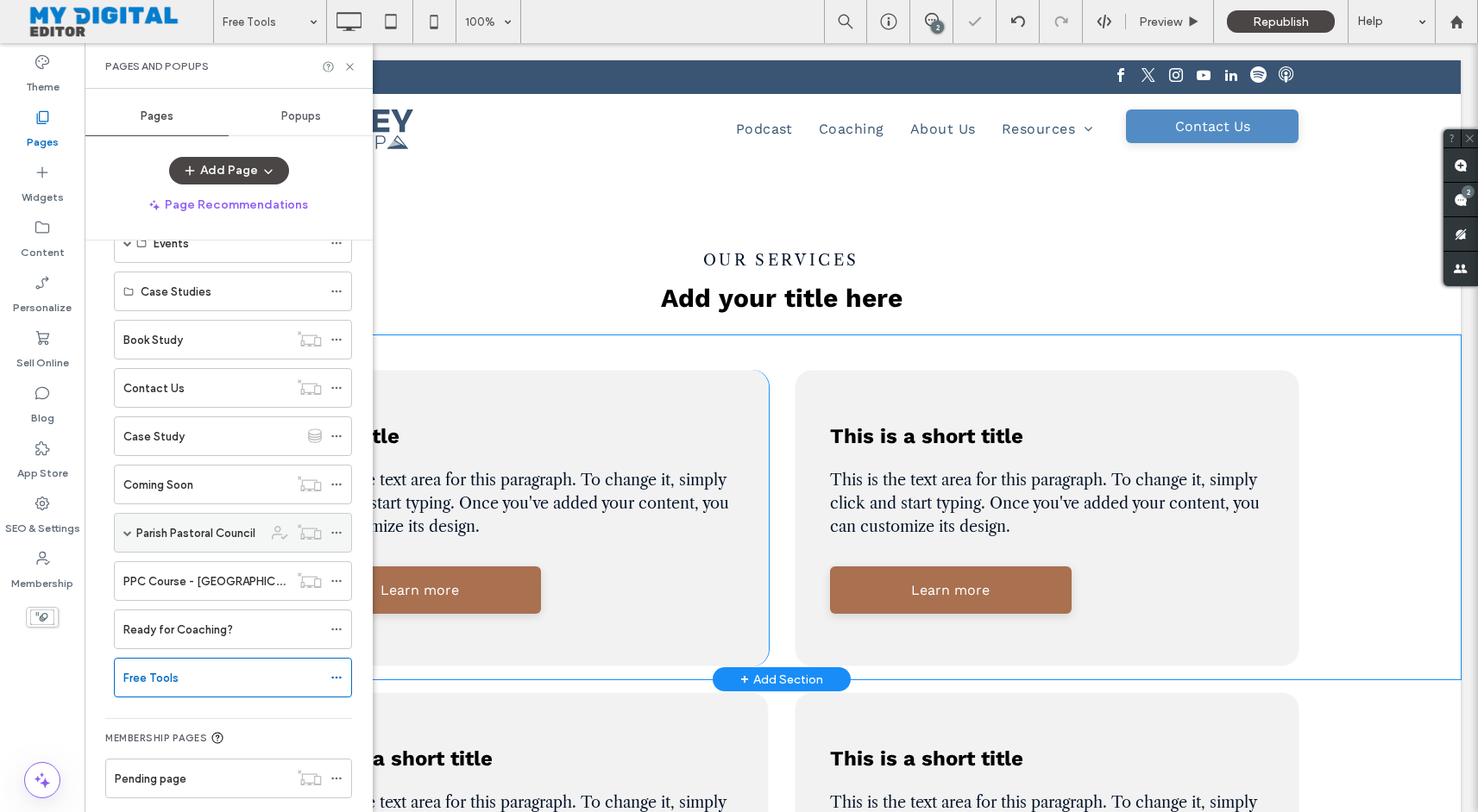
scroll to position [463, 0]
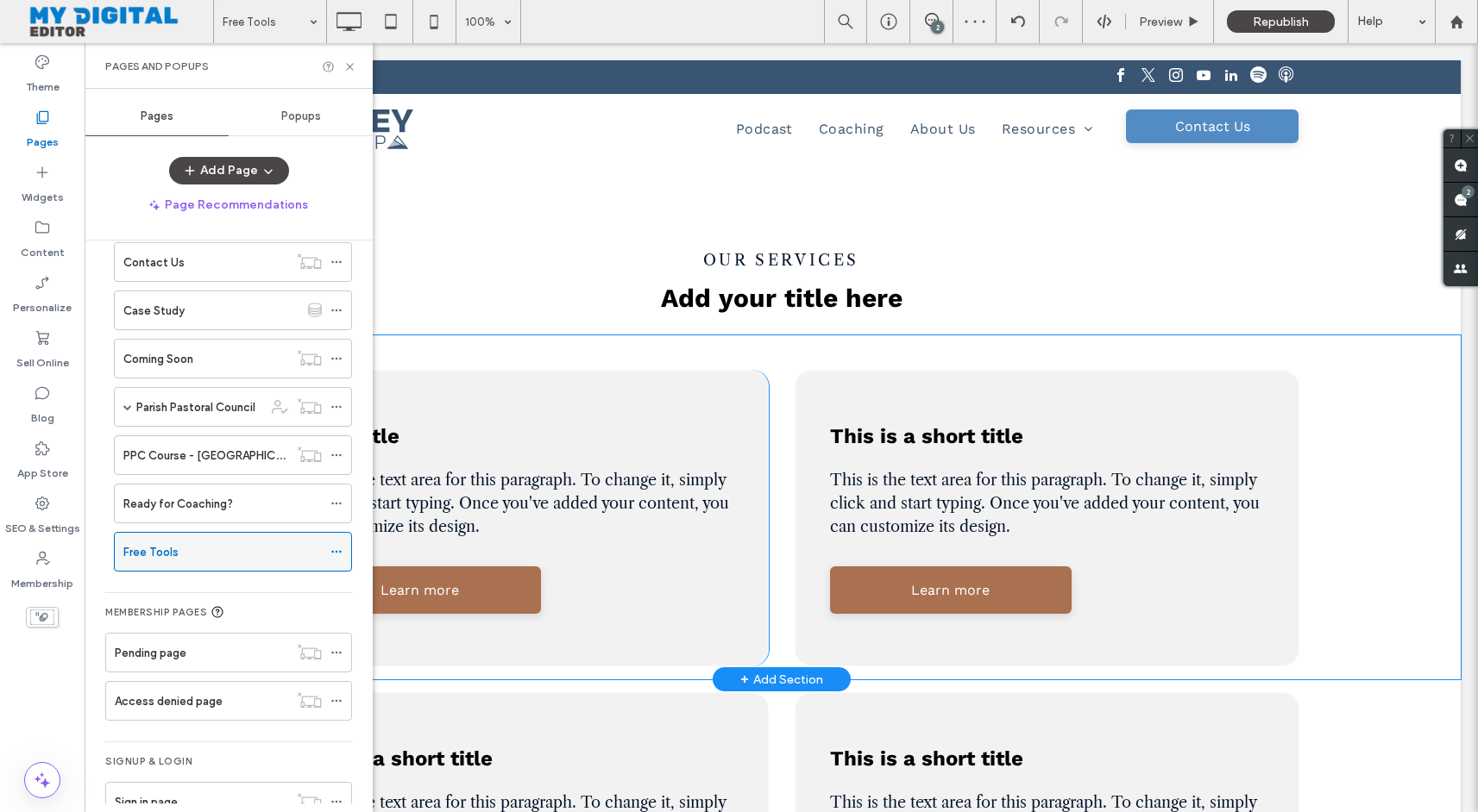
click at [337, 554] on icon at bounding box center [336, 552] width 12 height 12
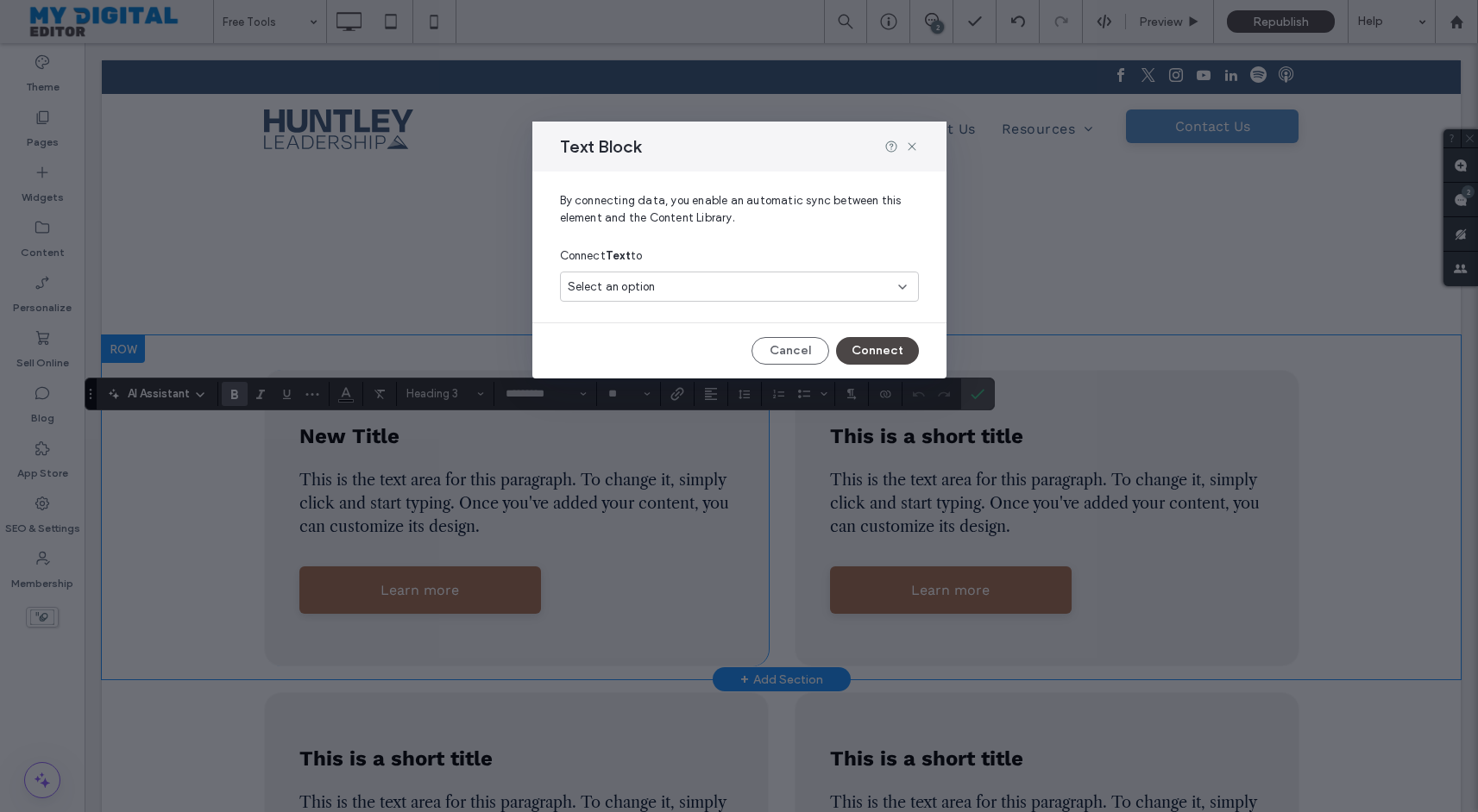
click at [827, 289] on div "Select an option" at bounding box center [728, 287] width 322 height 18
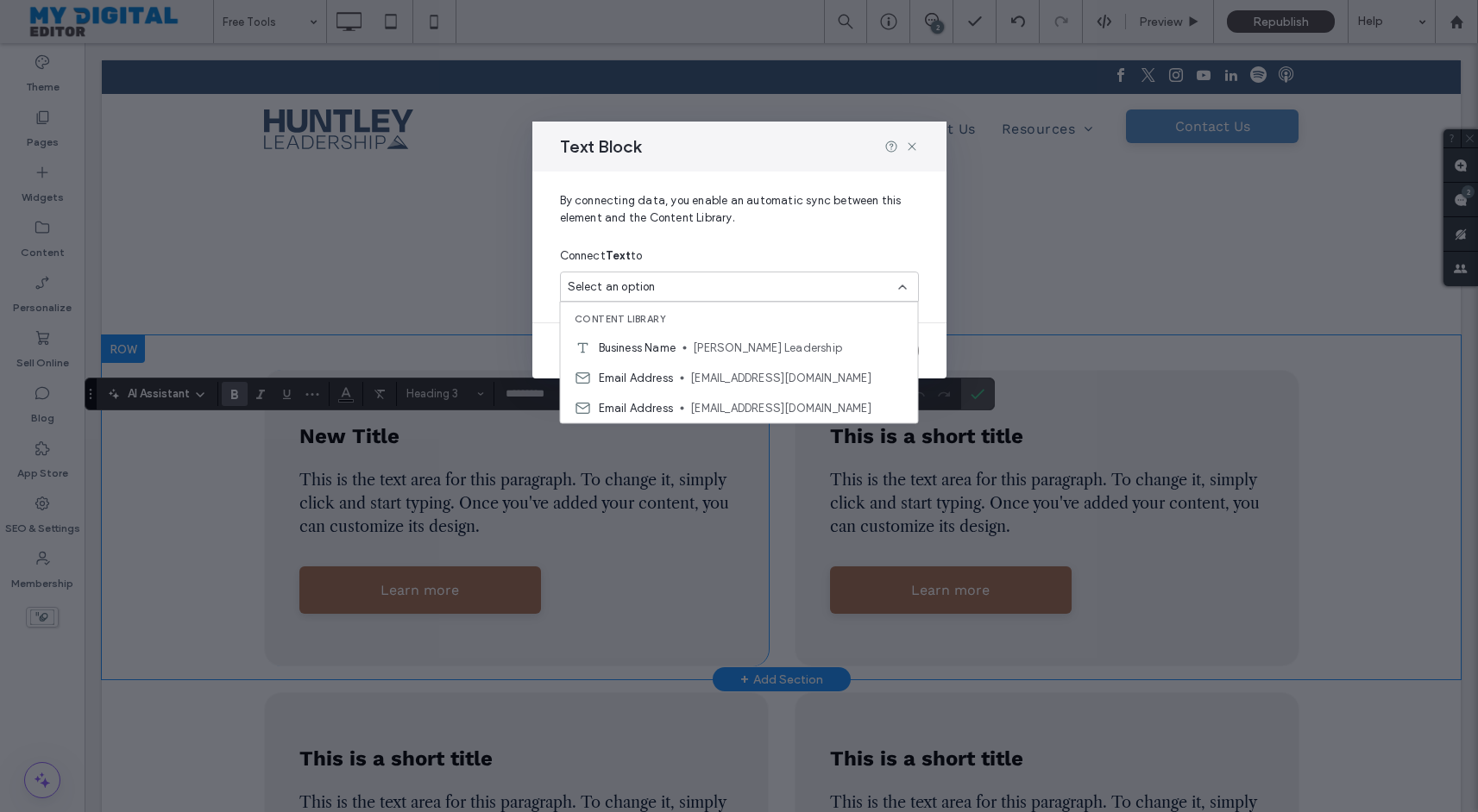
click at [853, 217] on span "By connecting data, you enable an automatic sync between this element and the C…" at bounding box center [739, 216] width 359 height 48
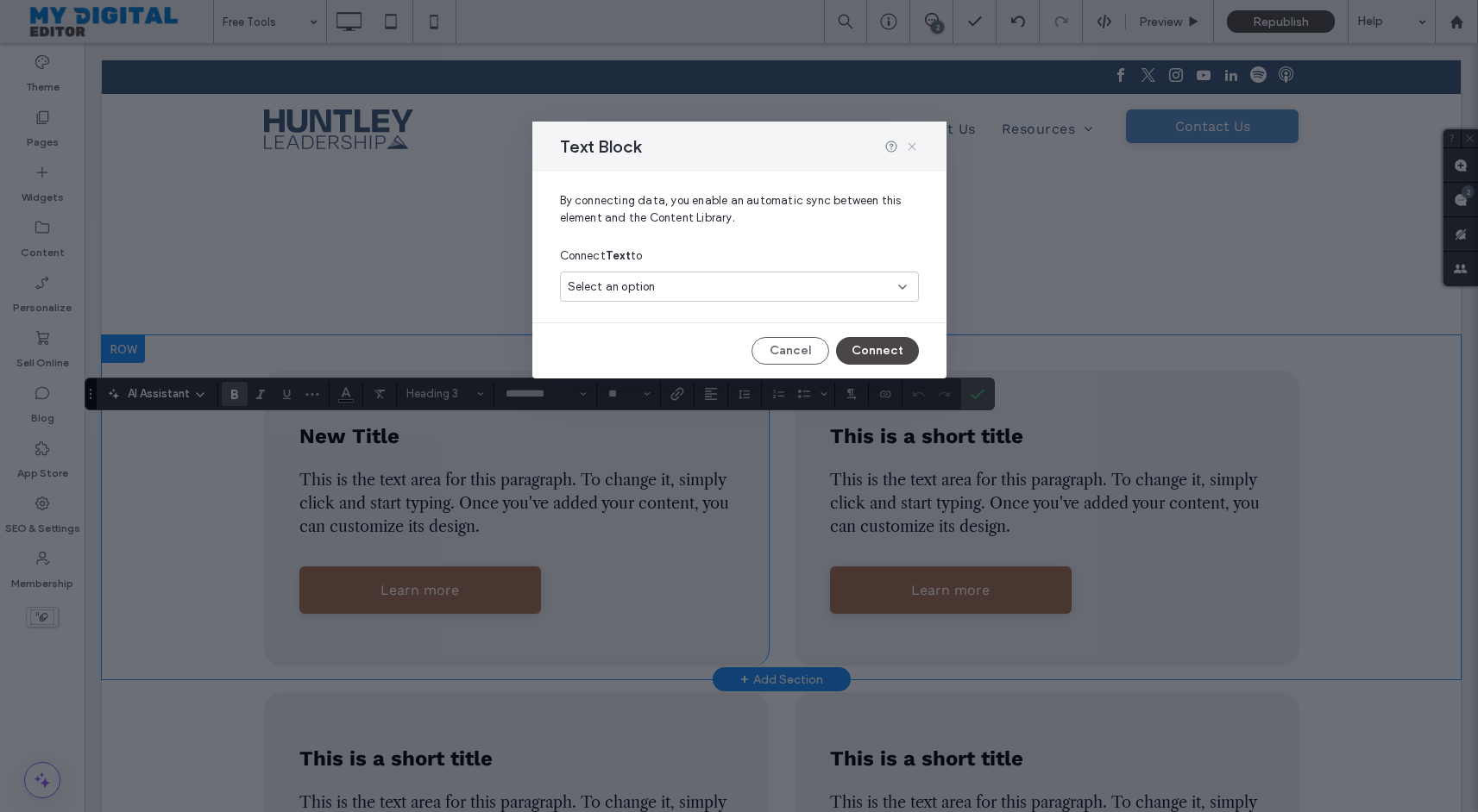
click at [912, 144] on icon at bounding box center [912, 147] width 14 height 14
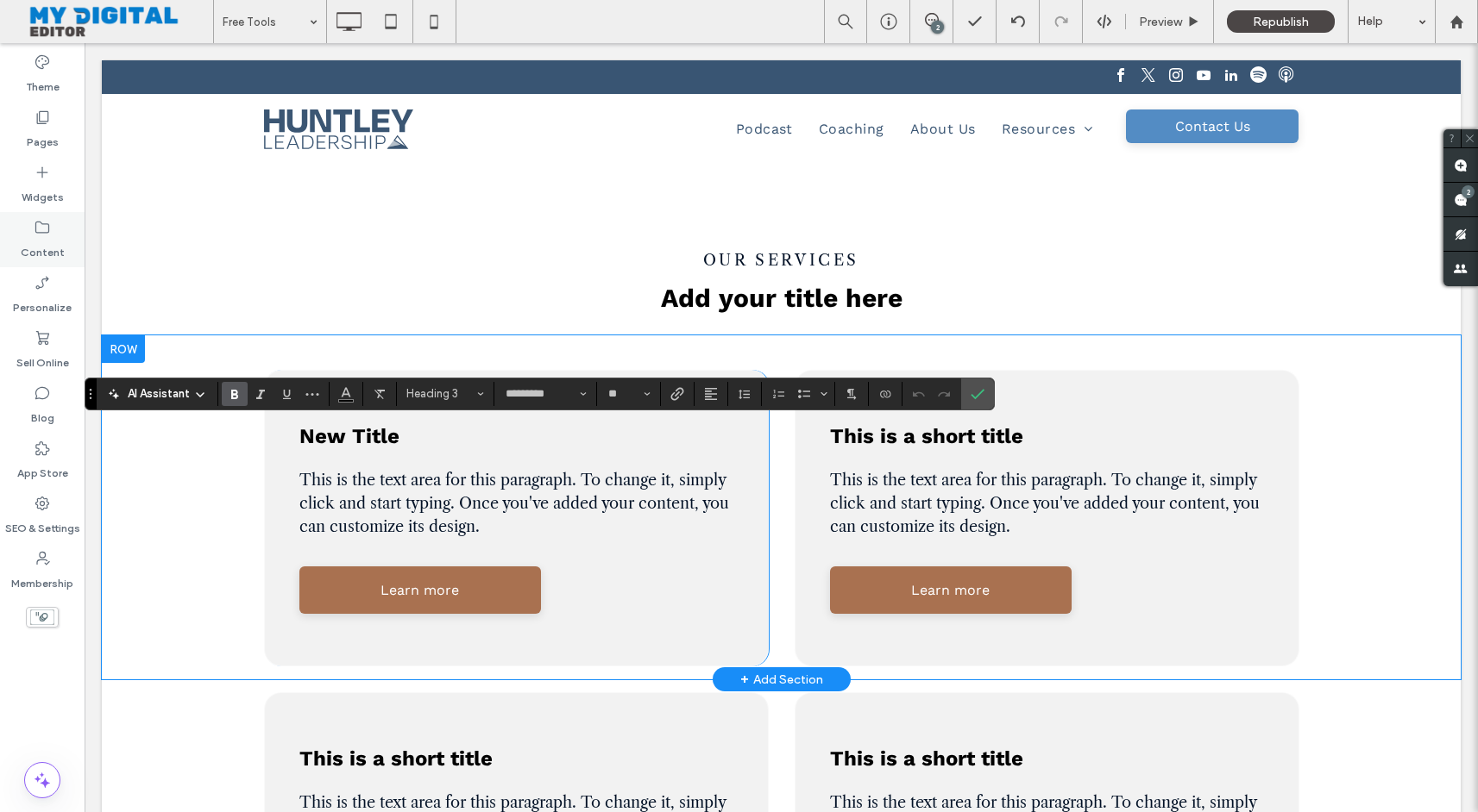
click at [47, 229] on icon at bounding box center [42, 228] width 18 height 18
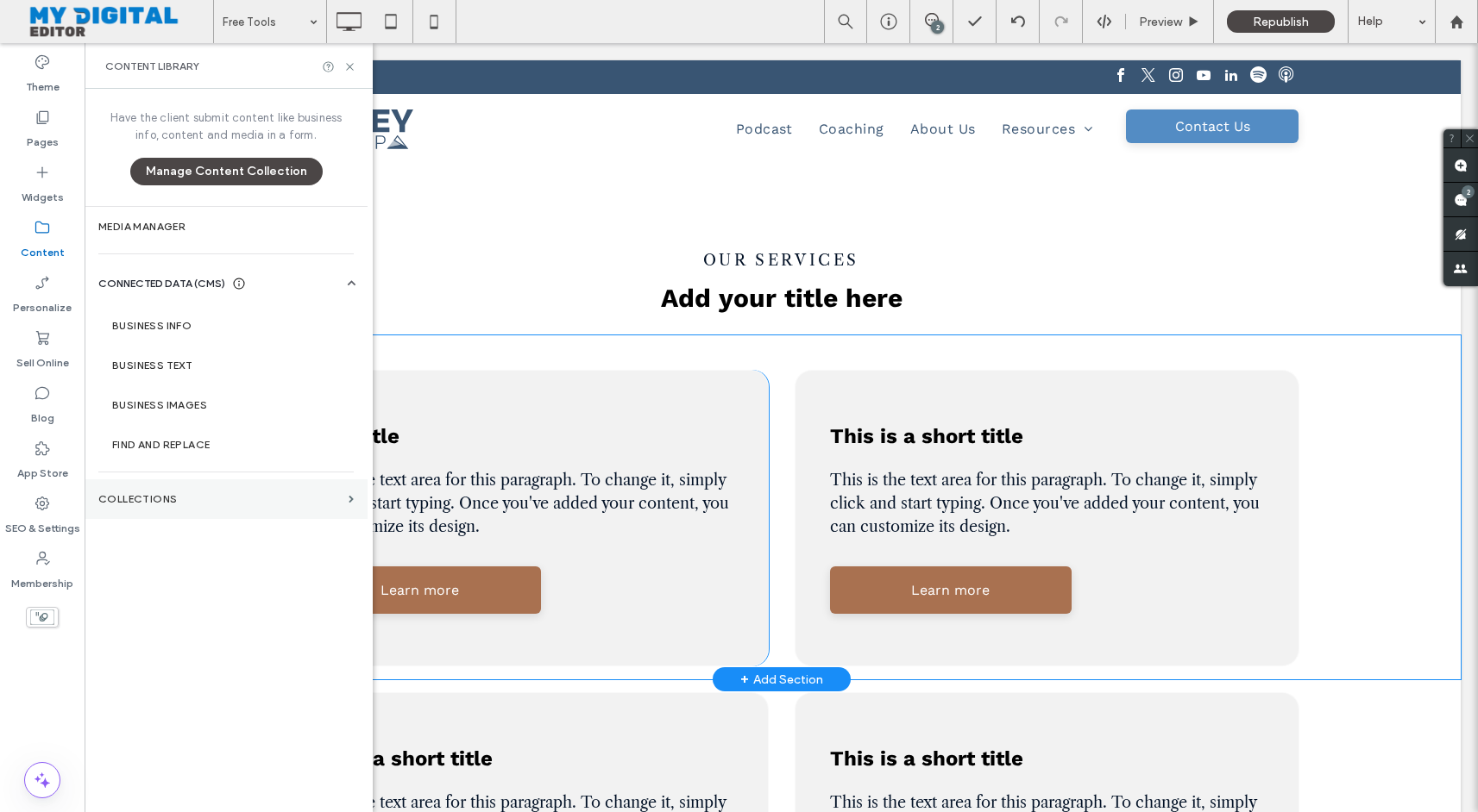
click at [232, 511] on section "Collections" at bounding box center [226, 499] width 283 height 40
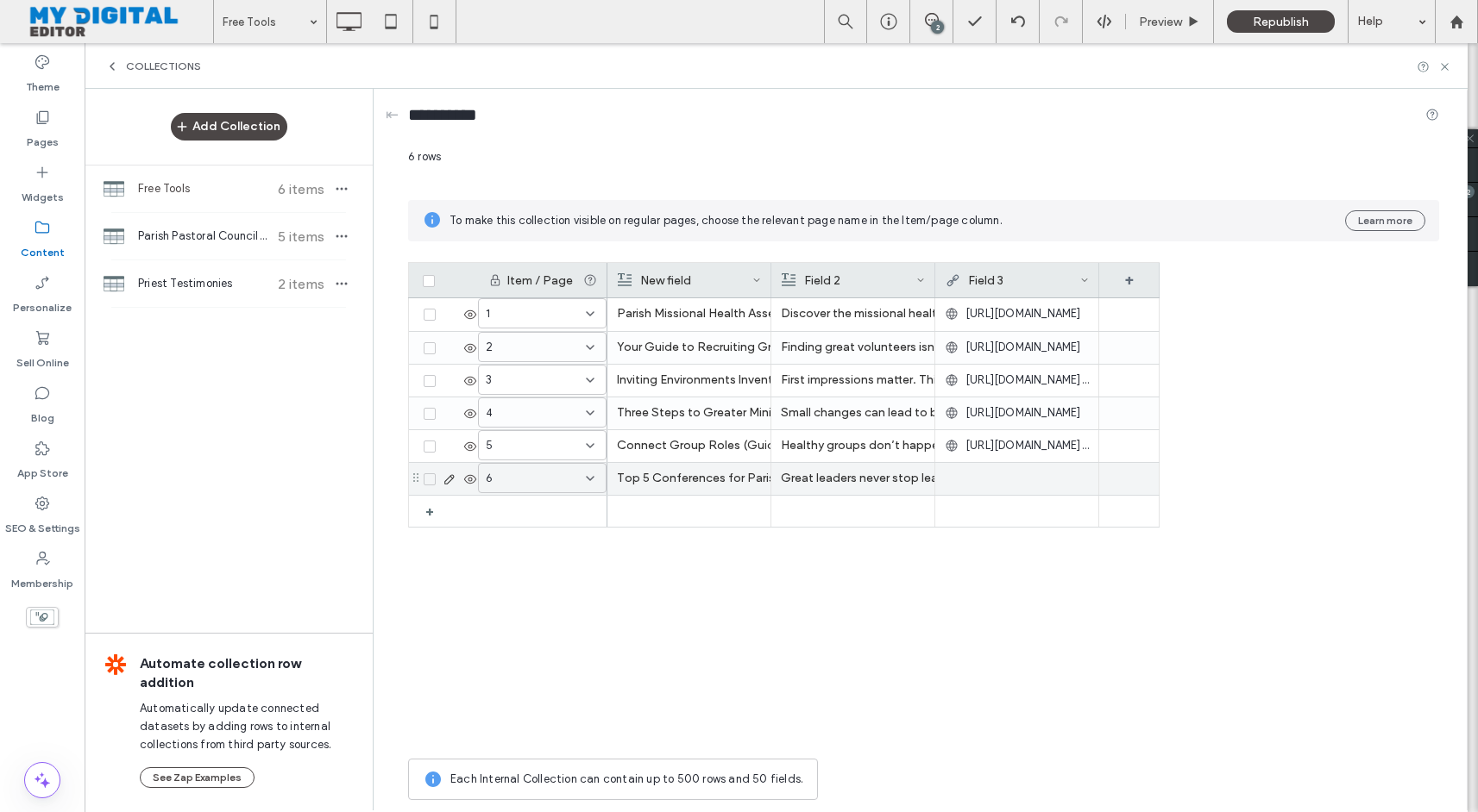
click at [997, 473] on div at bounding box center [1017, 478] width 144 height 31
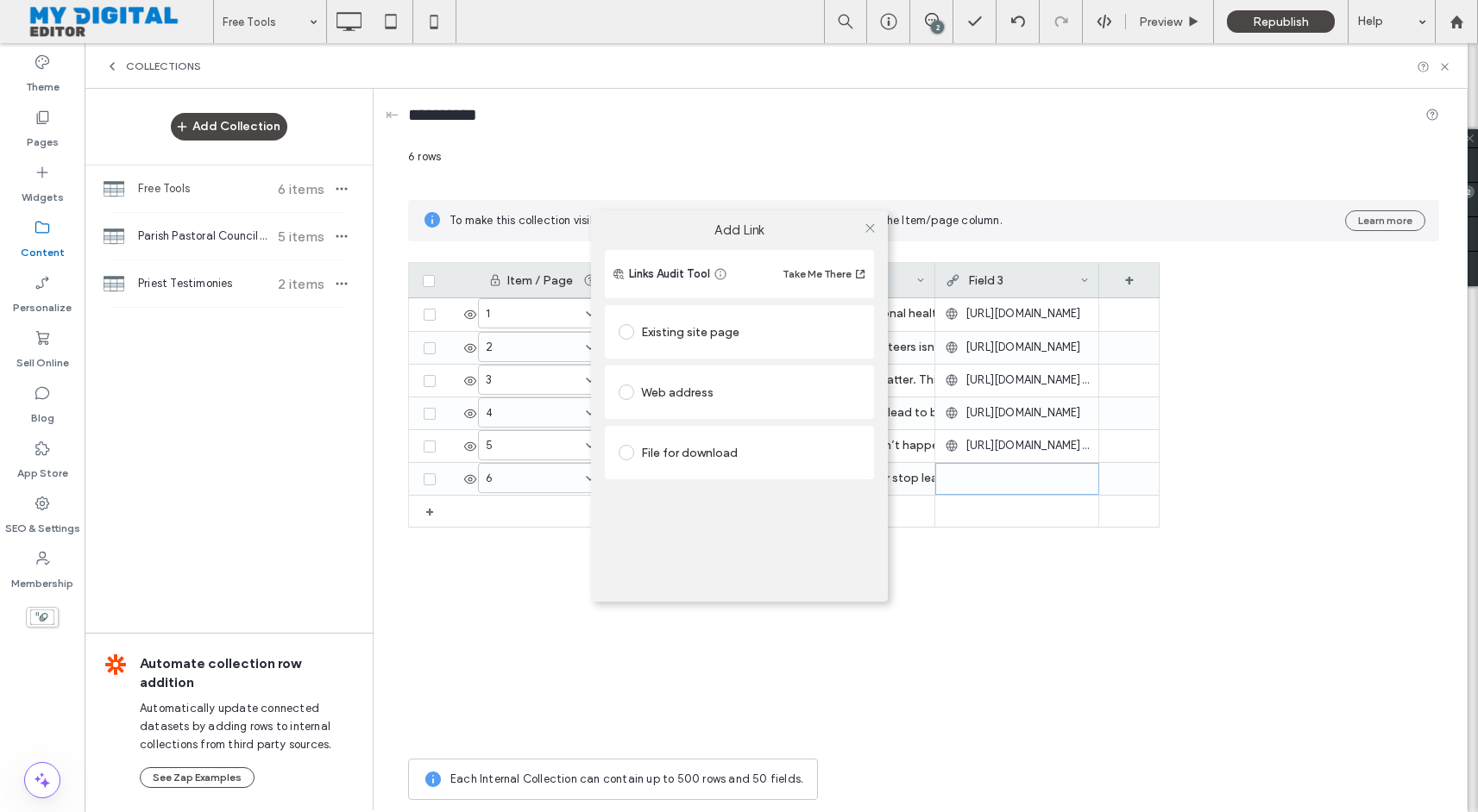
click at [771, 401] on div "Web address" at bounding box center [739, 392] width 242 height 27
click at [787, 428] on input "url" at bounding box center [739, 426] width 242 height 23
paste input "**********"
type input "**********"
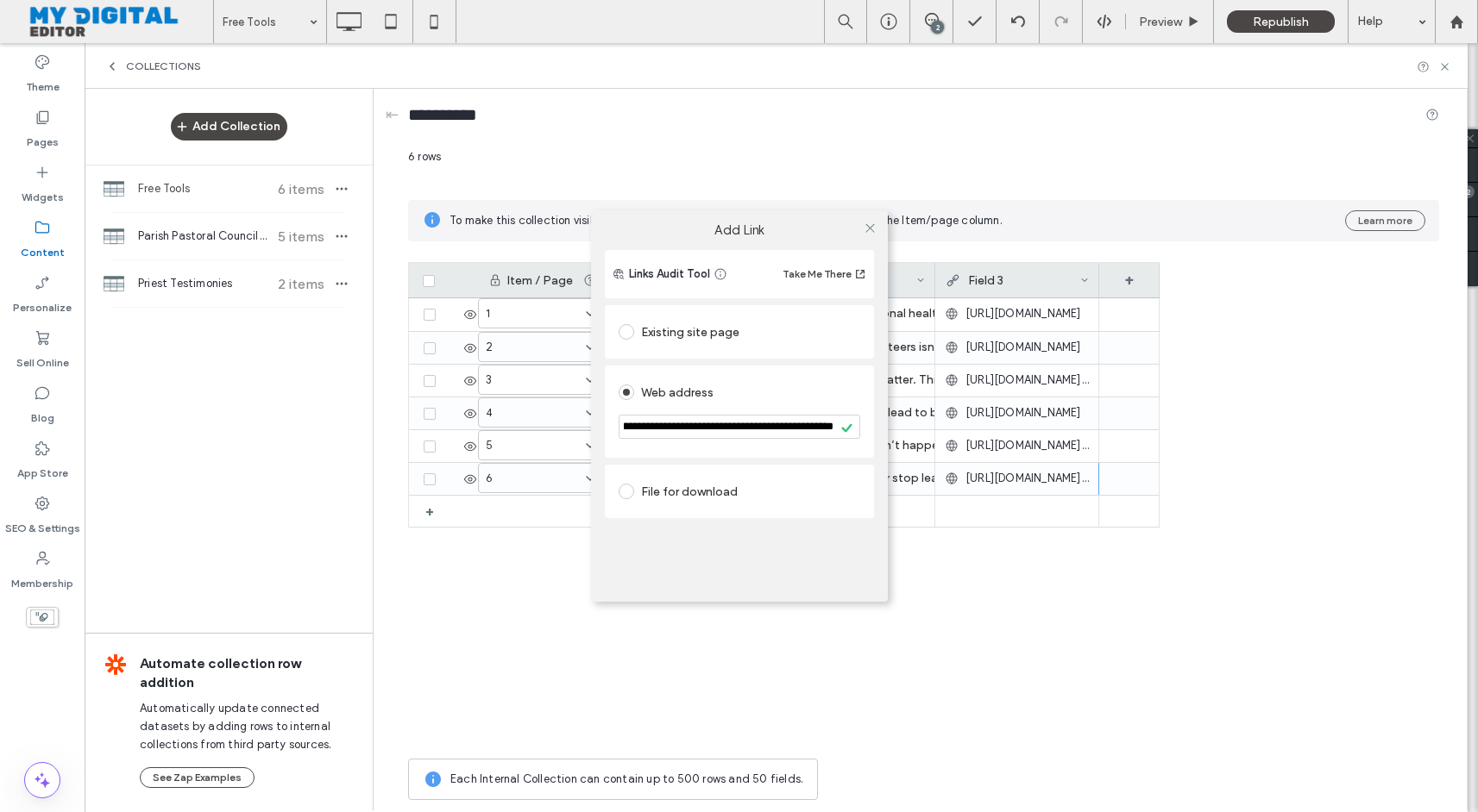
click at [1027, 442] on div "**********" at bounding box center [739, 406] width 1478 height 812
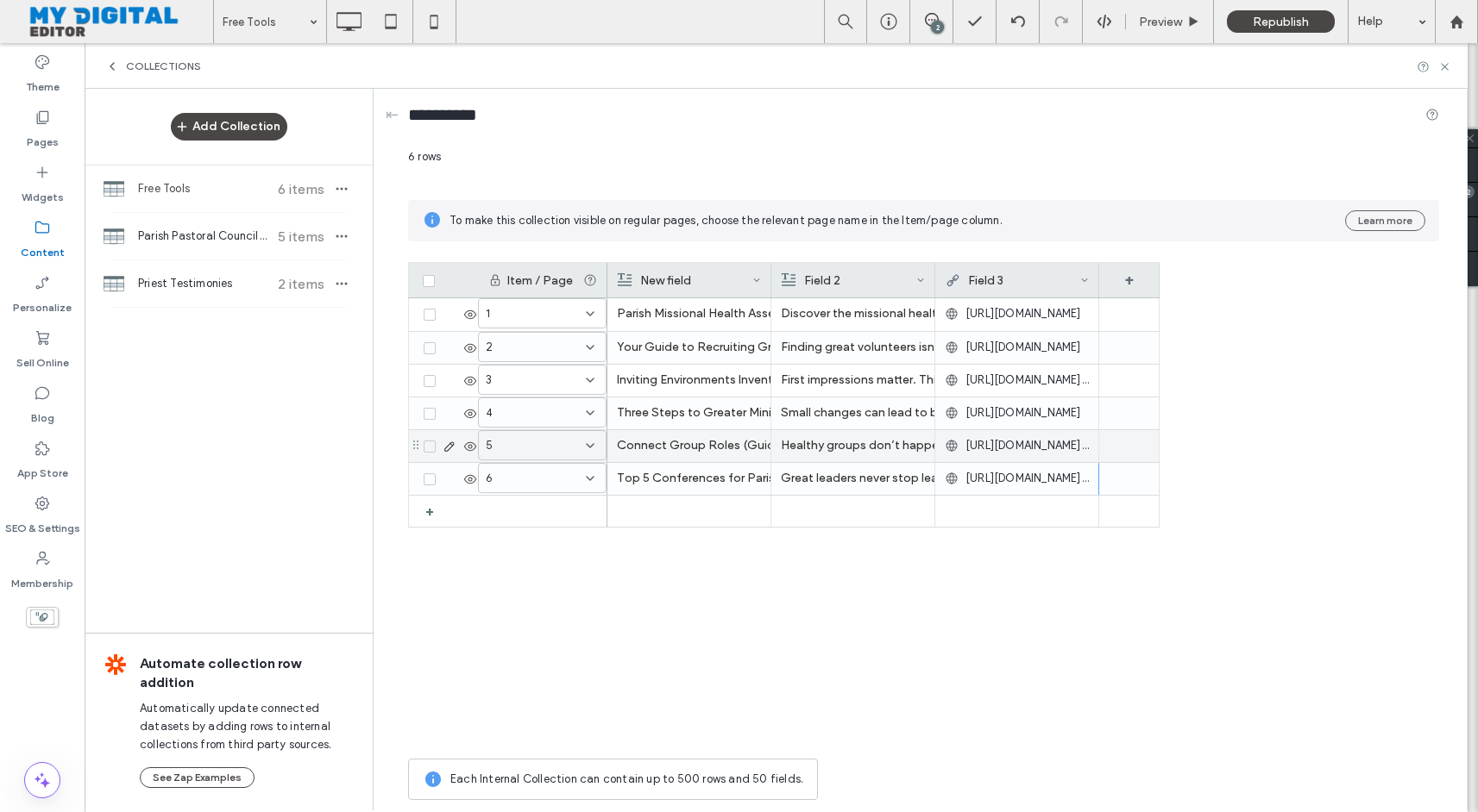
click at [1029, 446] on span "[URL][DOMAIN_NAME][DOMAIN_NAME]" at bounding box center [1027, 446] width 123 height 18
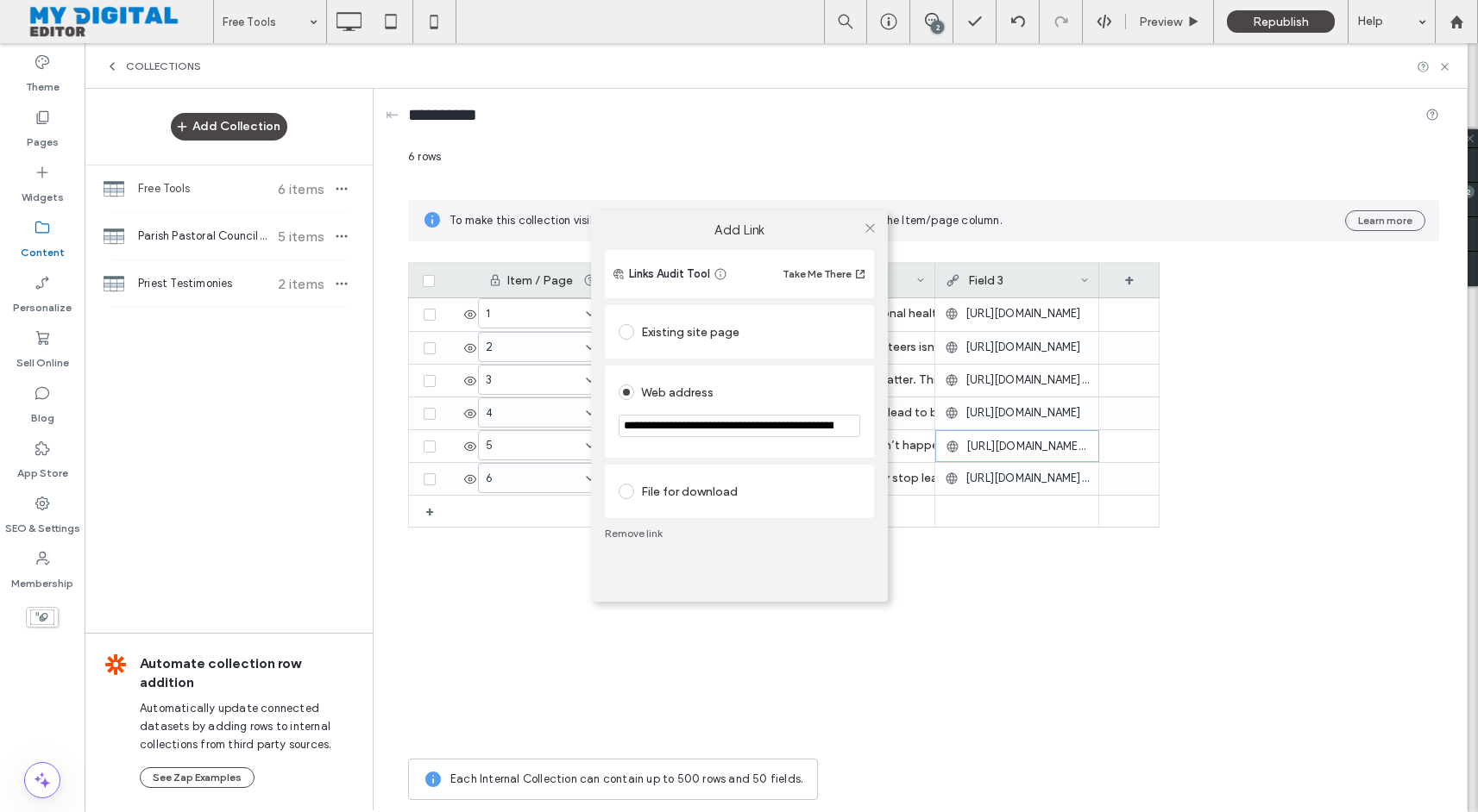
click at [1029, 446] on div "**********" at bounding box center [739, 406] width 1478 height 812
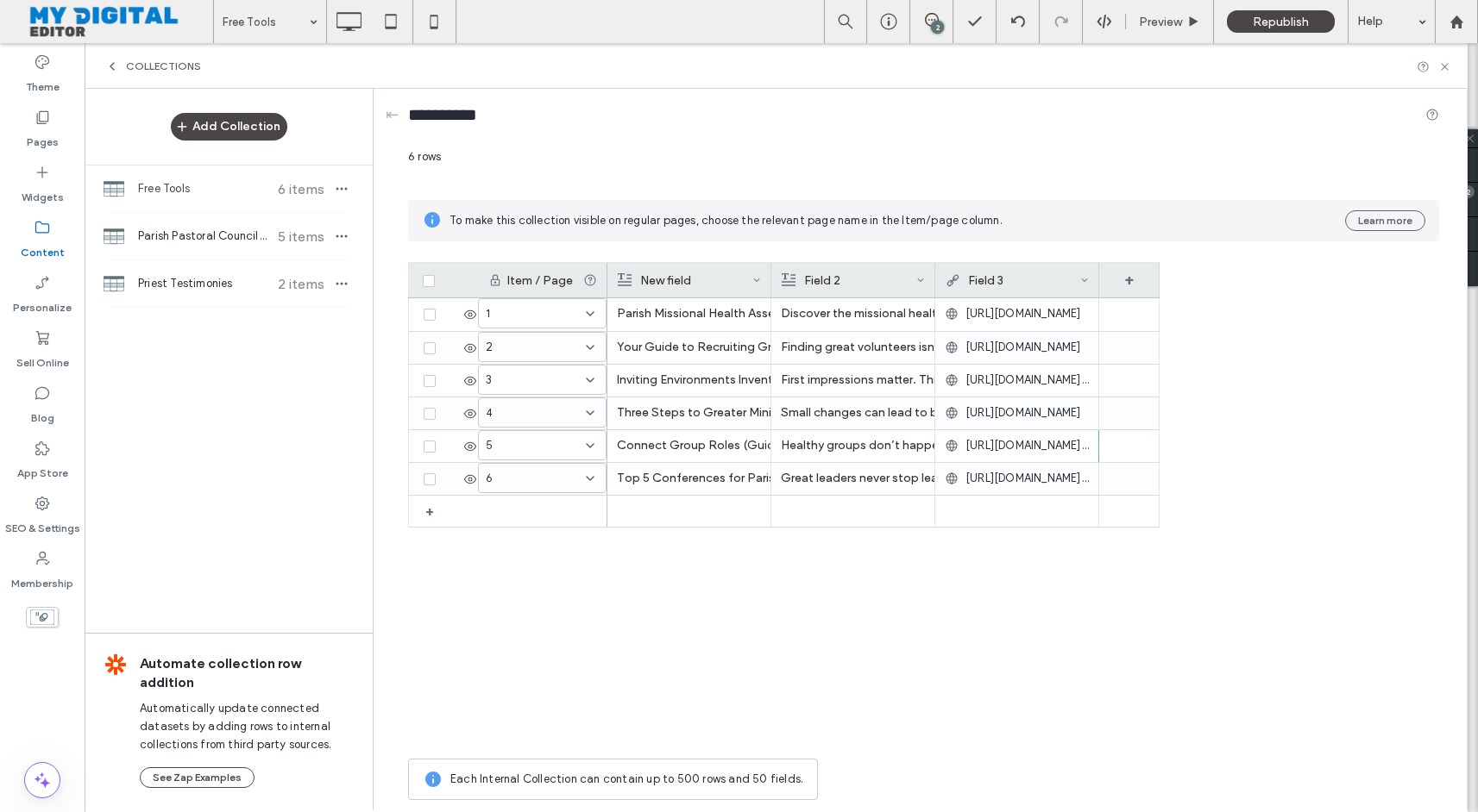
click at [1029, 446] on div "**********" at bounding box center [739, 406] width 1478 height 812
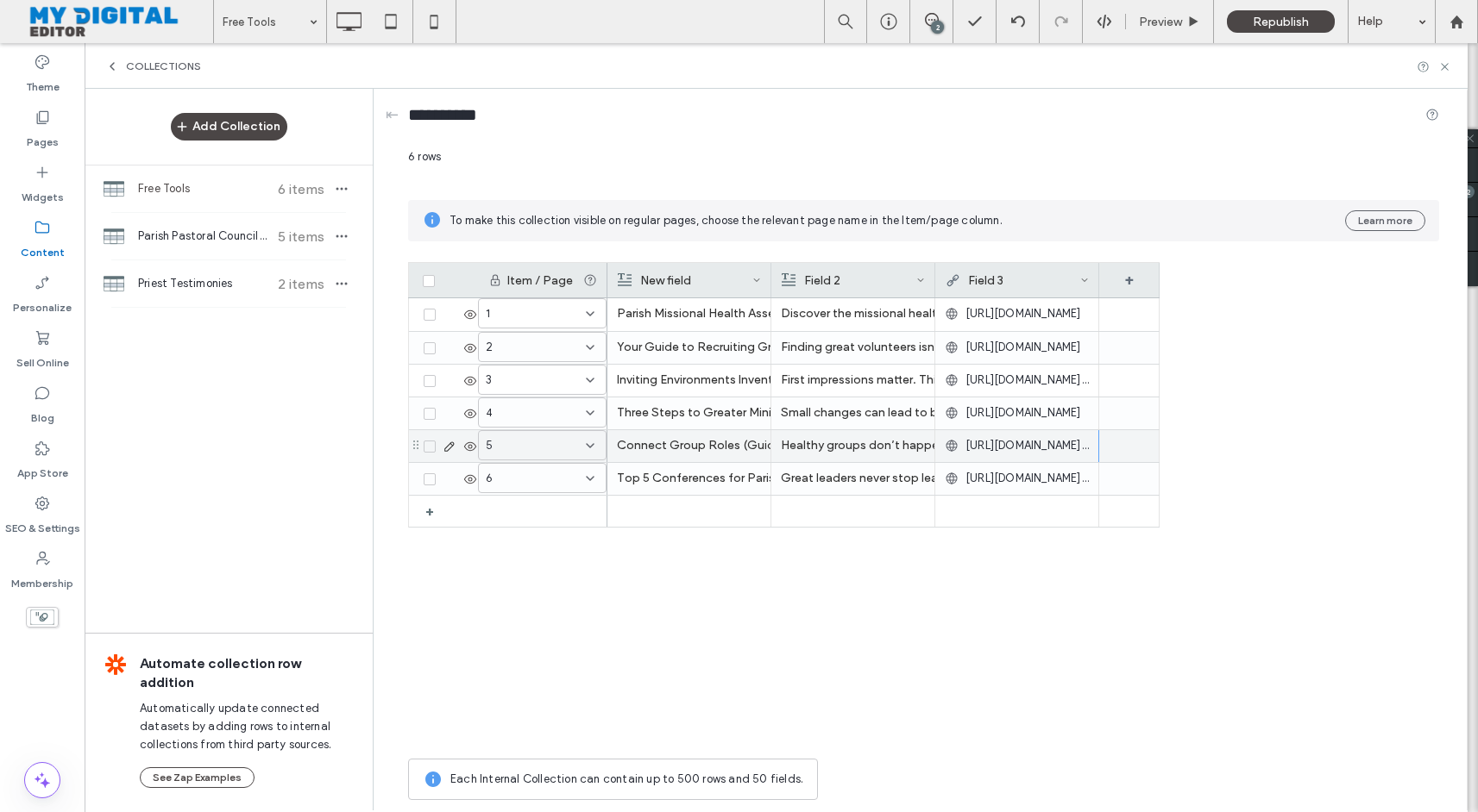
click at [1029, 446] on span "[URL][DOMAIN_NAME][DOMAIN_NAME]" at bounding box center [1027, 446] width 123 height 18
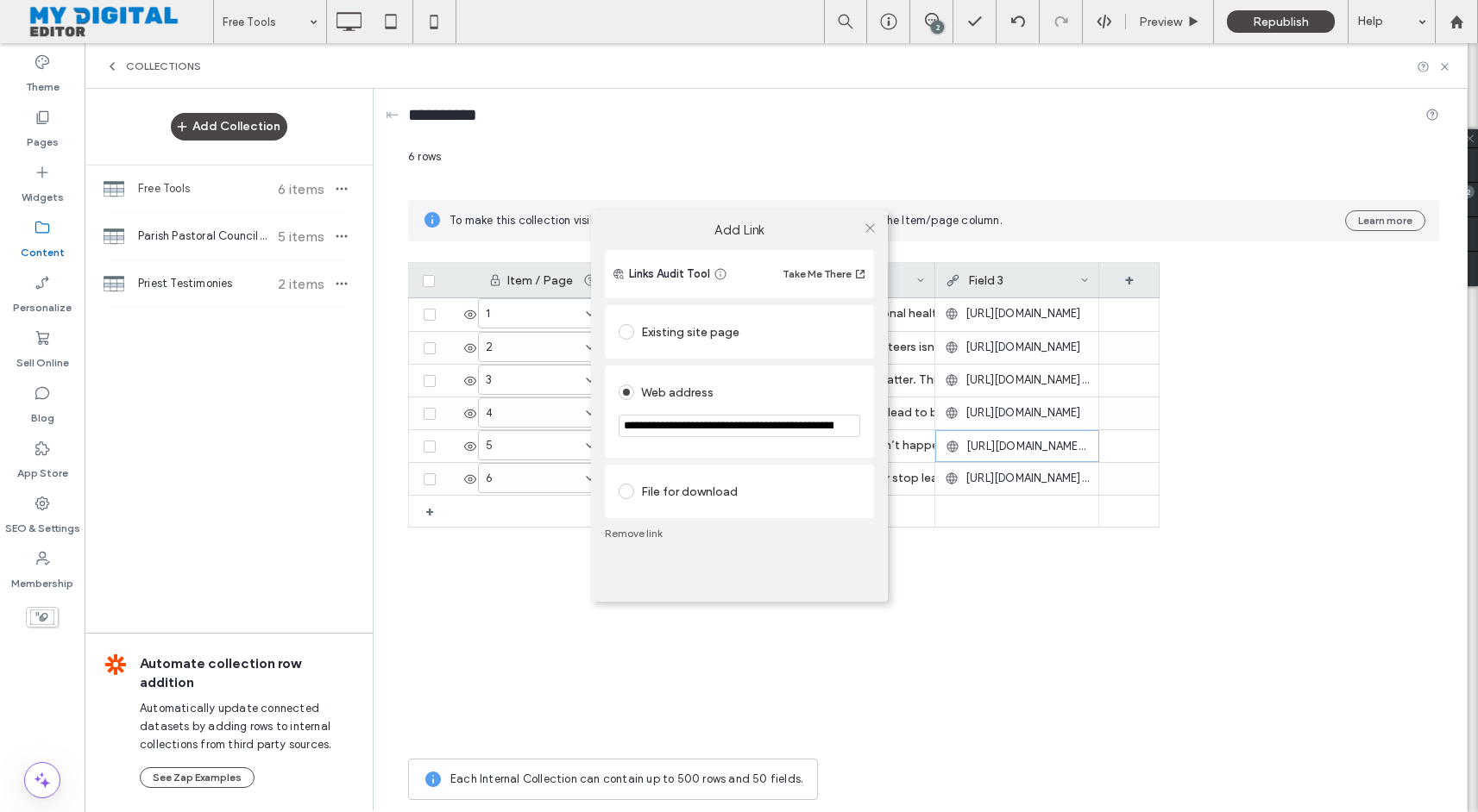
click at [791, 419] on input "**********" at bounding box center [739, 426] width 242 height 23
click at [808, 429] on input "**********" at bounding box center [739, 426] width 242 height 23
click at [872, 225] on icon at bounding box center [869, 227] width 13 height 13
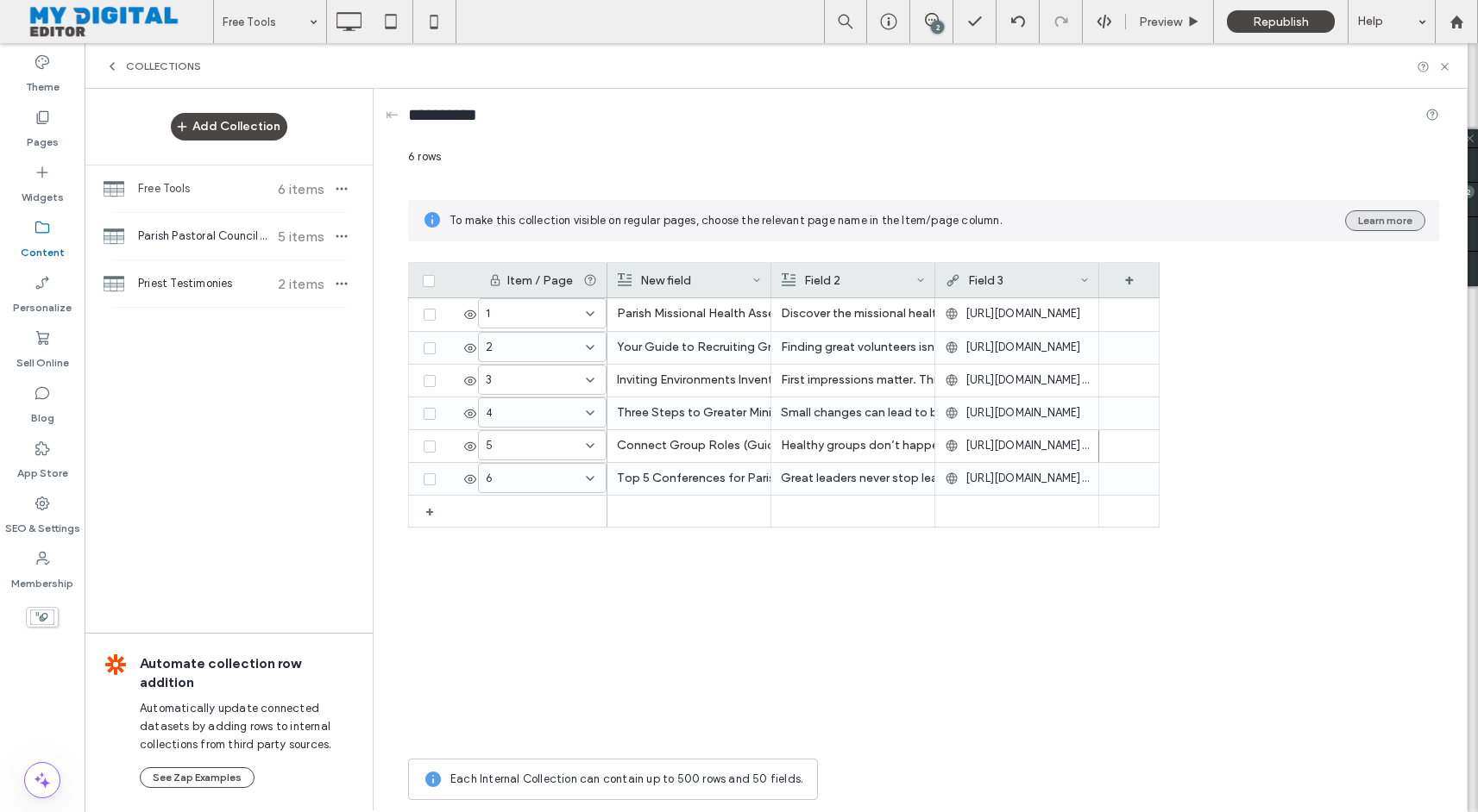
click at [1360, 214] on button "Learn more" at bounding box center [1384, 221] width 80 height 21
click at [52, 133] on label "Pages" at bounding box center [42, 138] width 32 height 25
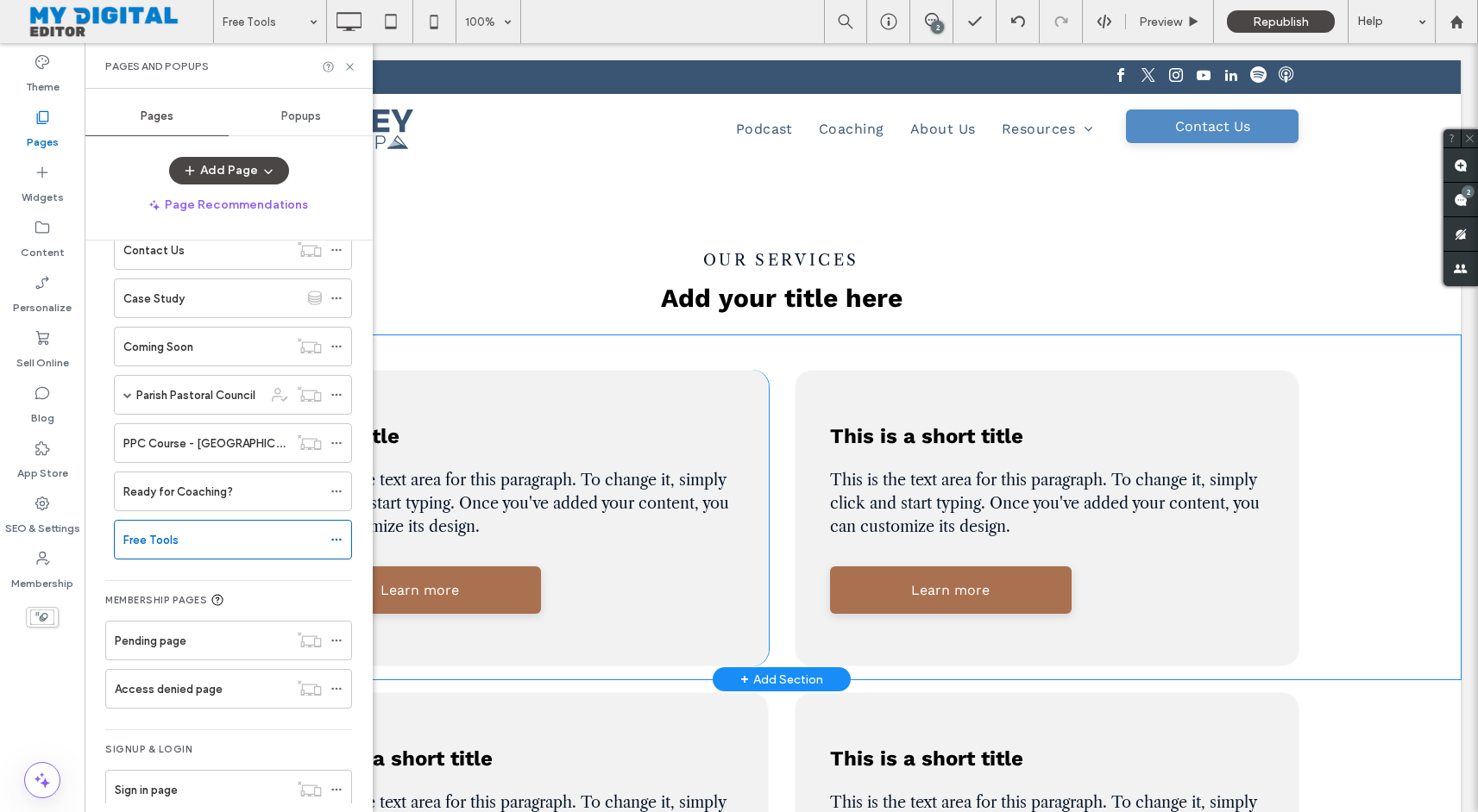
scroll to position [482, 0]
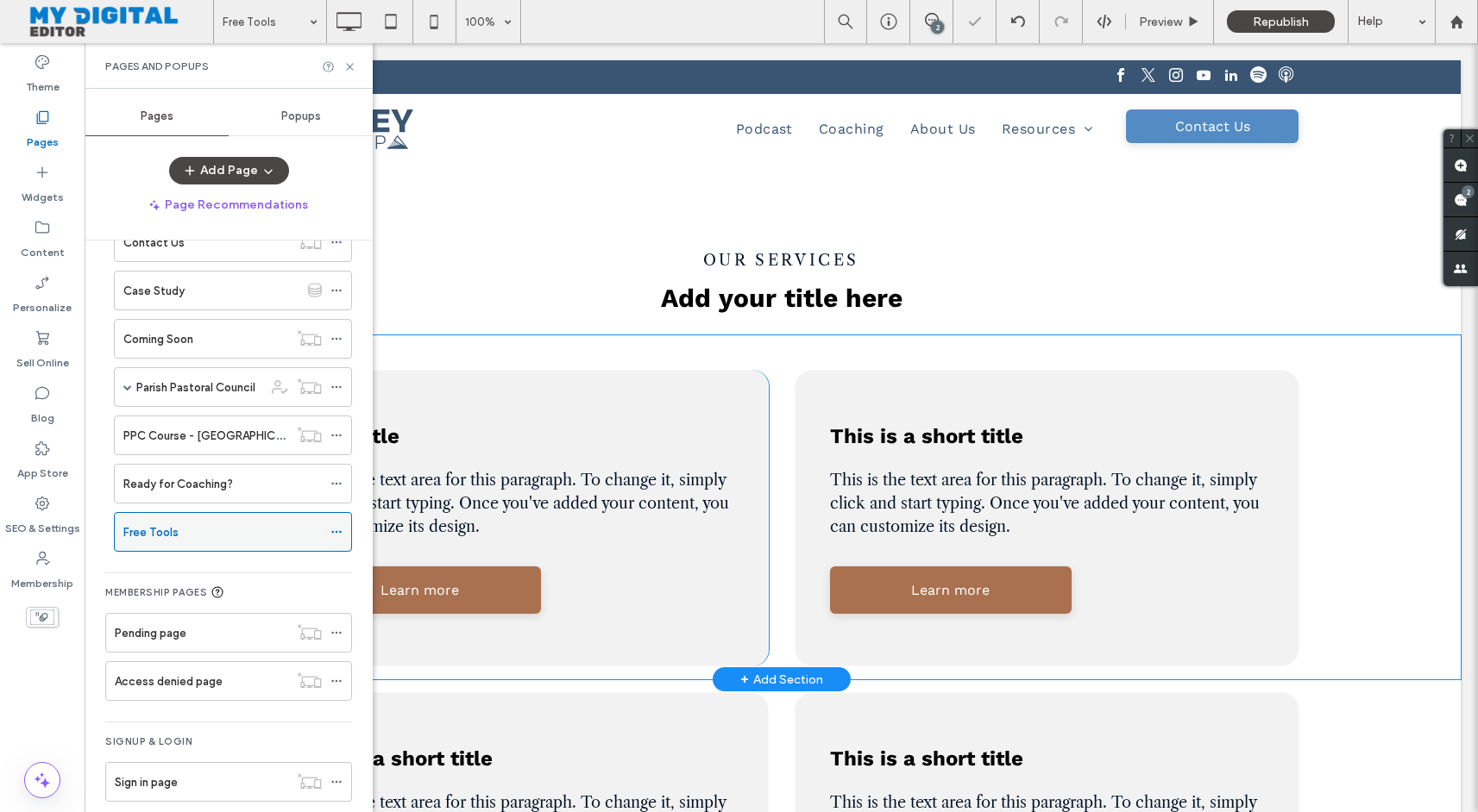
click at [217, 534] on div "Free Tools" at bounding box center [222, 532] width 198 height 18
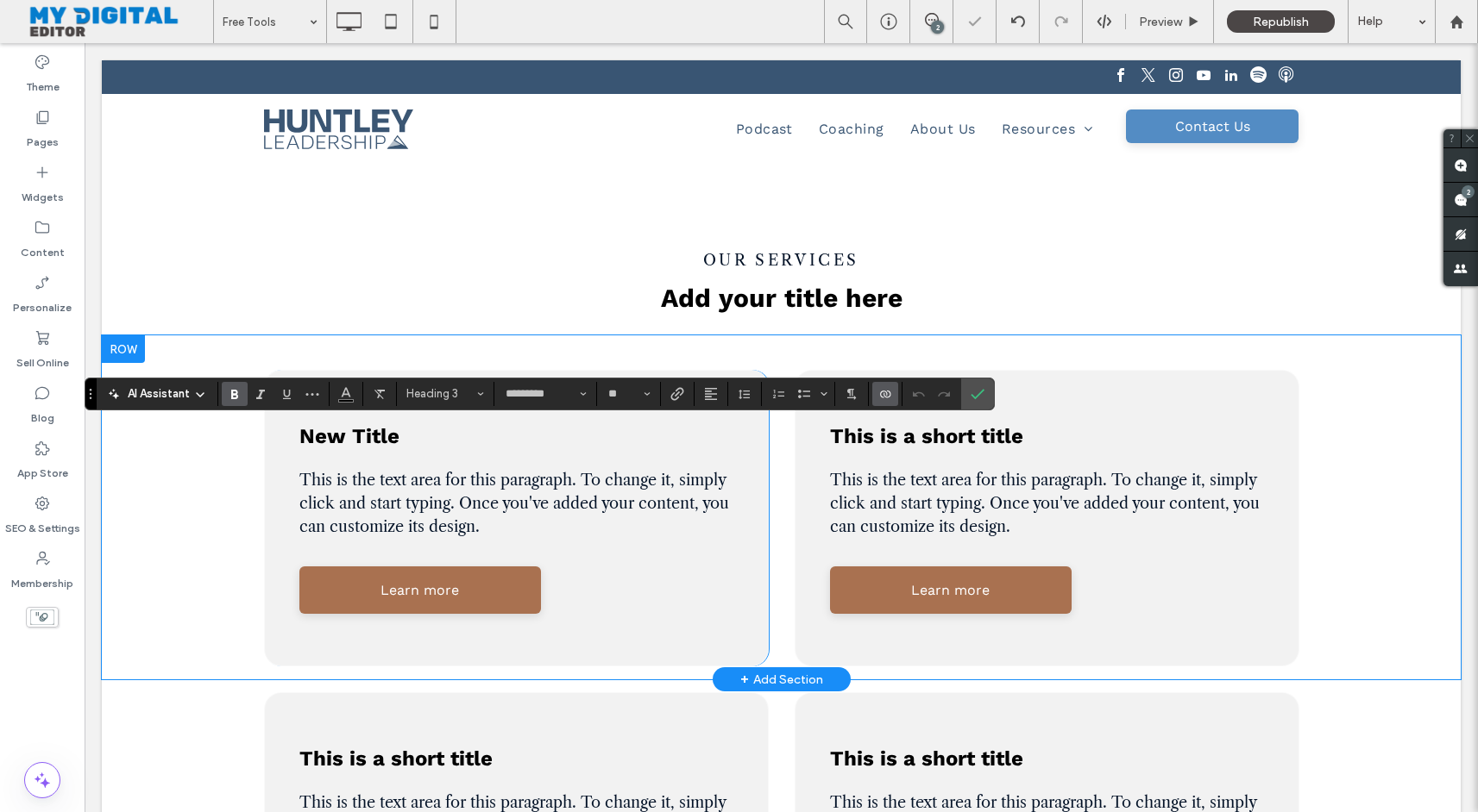
click at [887, 392] on use "Connect To Data" at bounding box center [885, 394] width 11 height 7
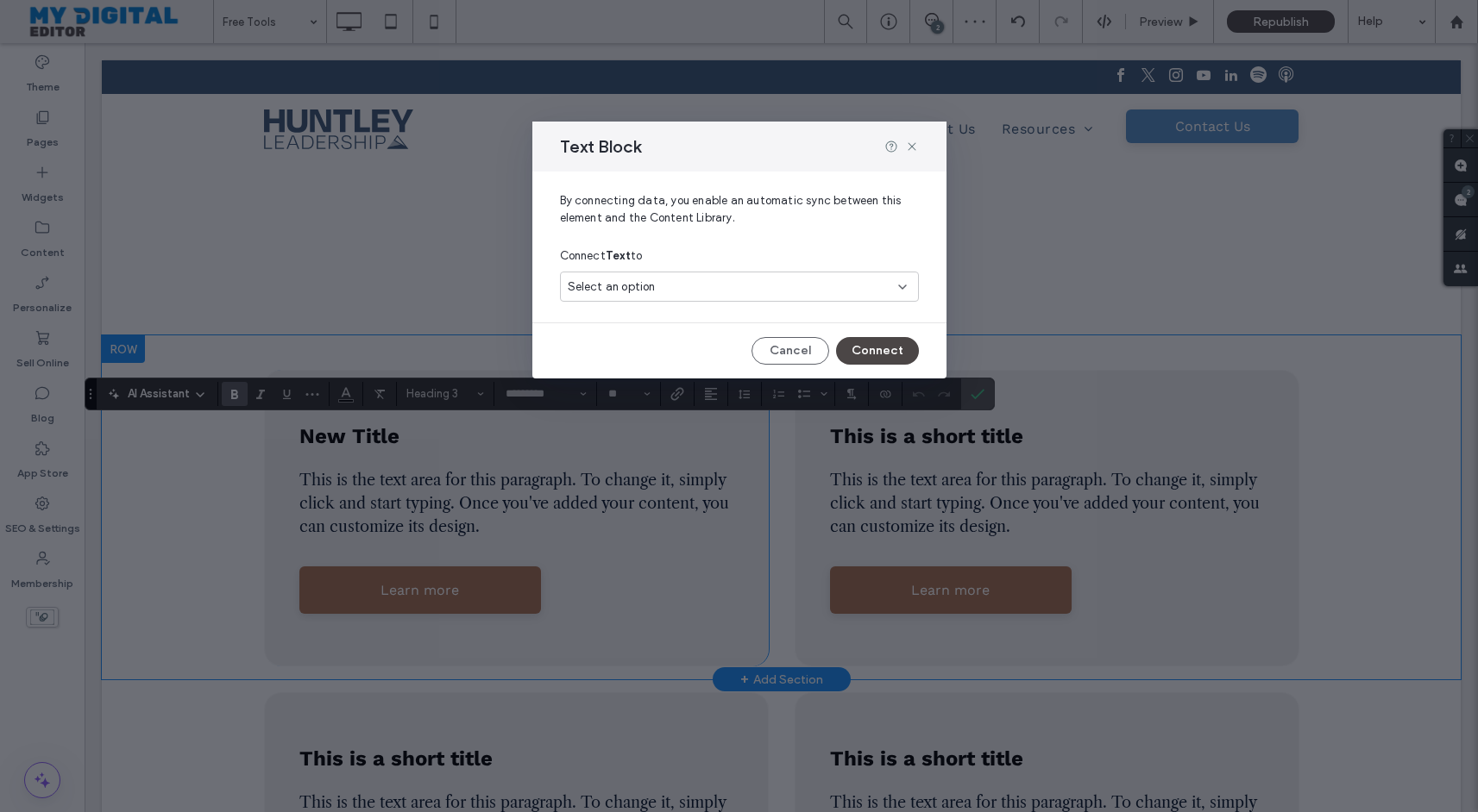
click at [751, 284] on div "Select an option" at bounding box center [728, 287] width 322 height 18
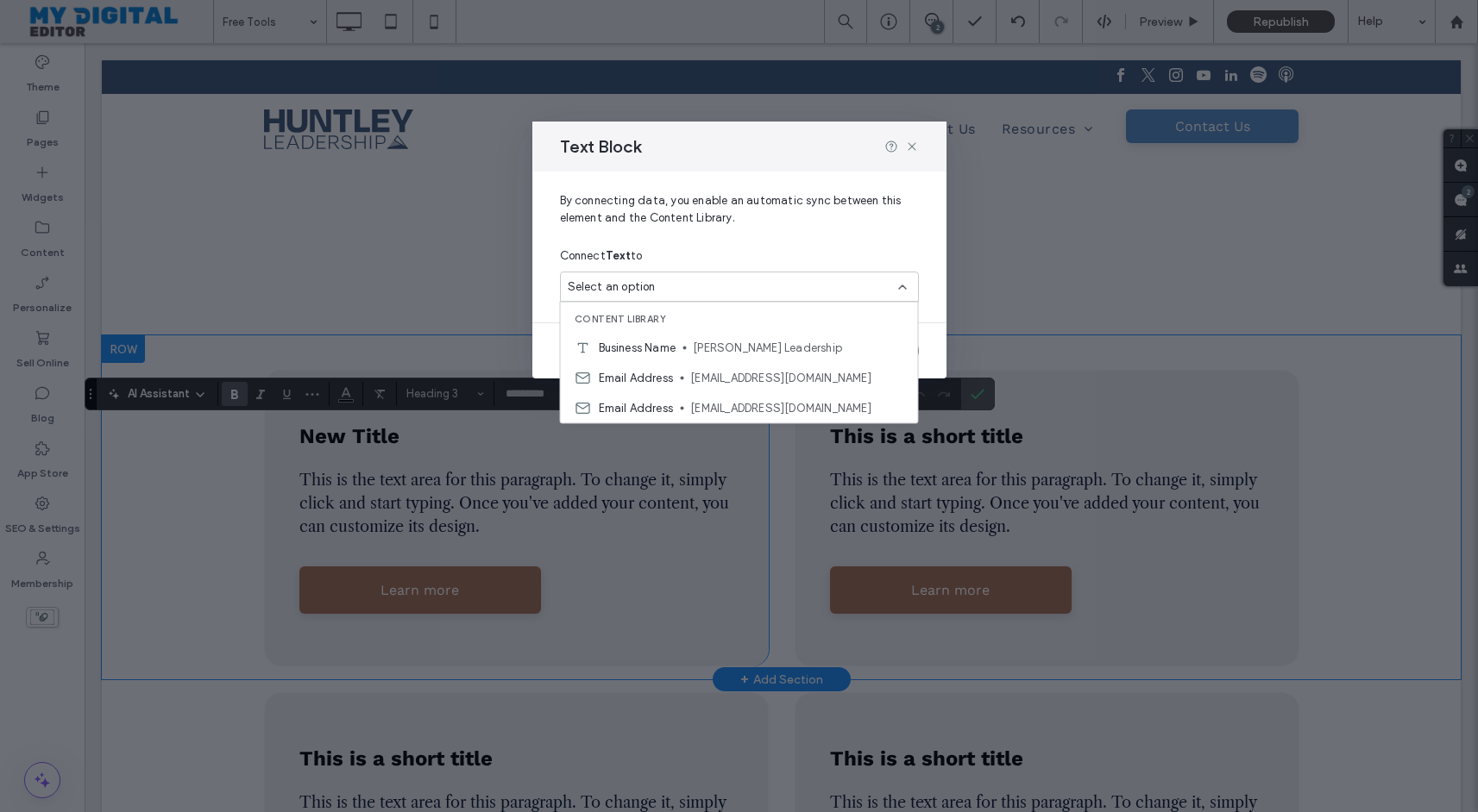
click at [941, 300] on div "By connecting data, you enable an automatic sync between this element and the C…" at bounding box center [739, 240] width 415 height 137
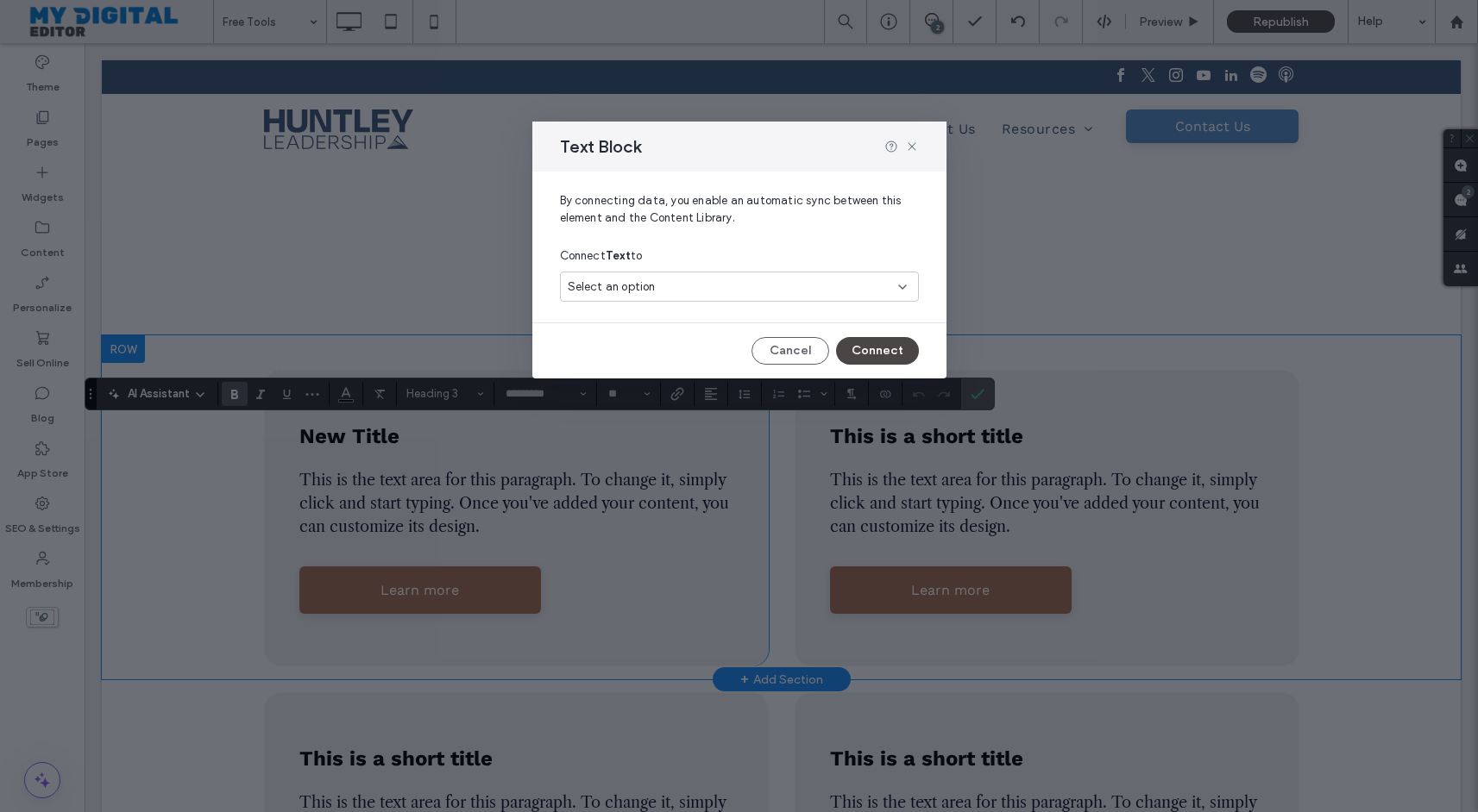
click at [1030, 314] on div "Text Block By connecting data, you enable an automatic sync between this elemen…" at bounding box center [739, 406] width 1478 height 812
click at [1043, 453] on div "Text Block By connecting data, you enable an automatic sync between this elemen…" at bounding box center [739, 406] width 1478 height 812
click at [813, 355] on button "Cancel" at bounding box center [790, 350] width 77 height 27
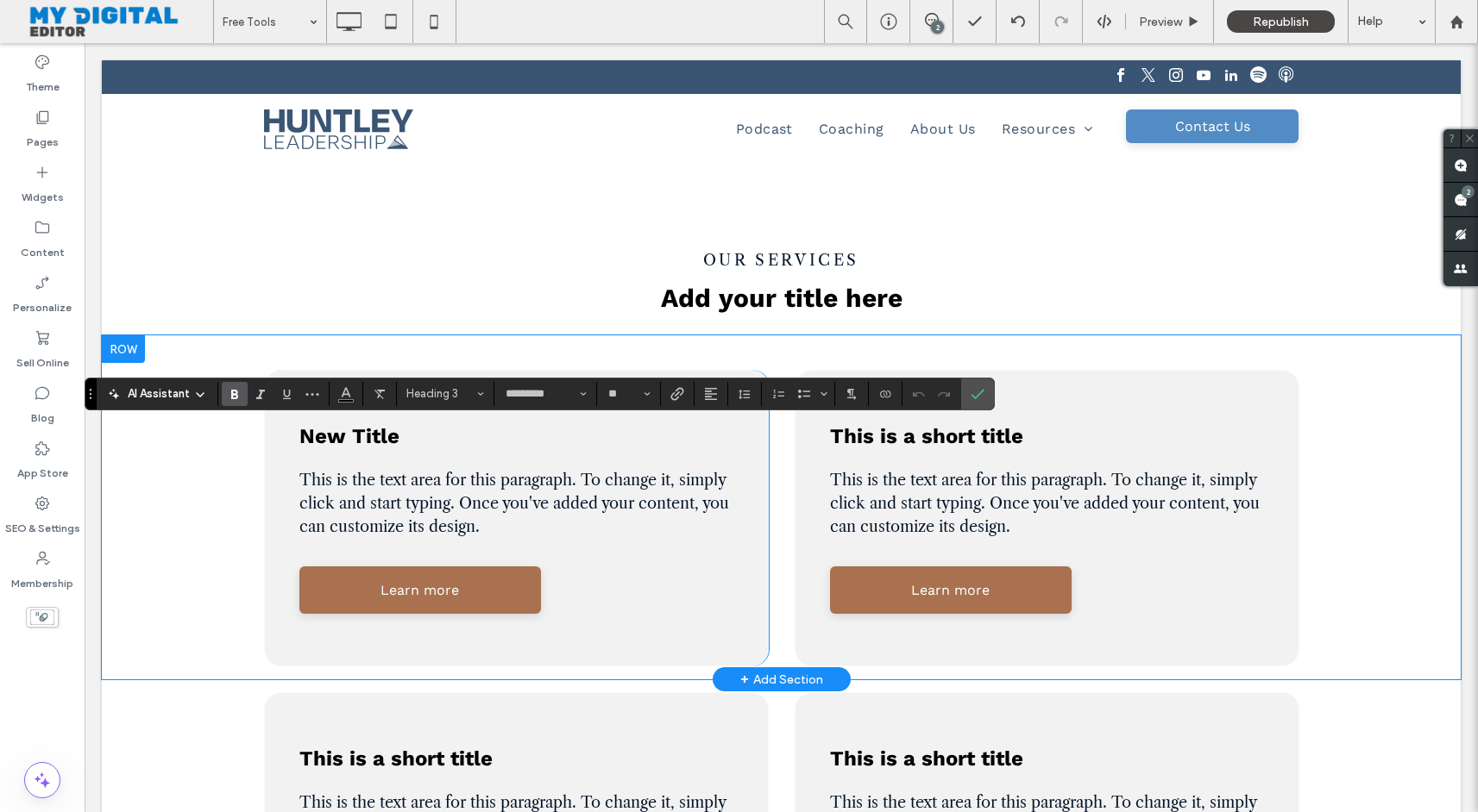
click at [1370, 25] on div "Help" at bounding box center [1391, 21] width 86 height 43
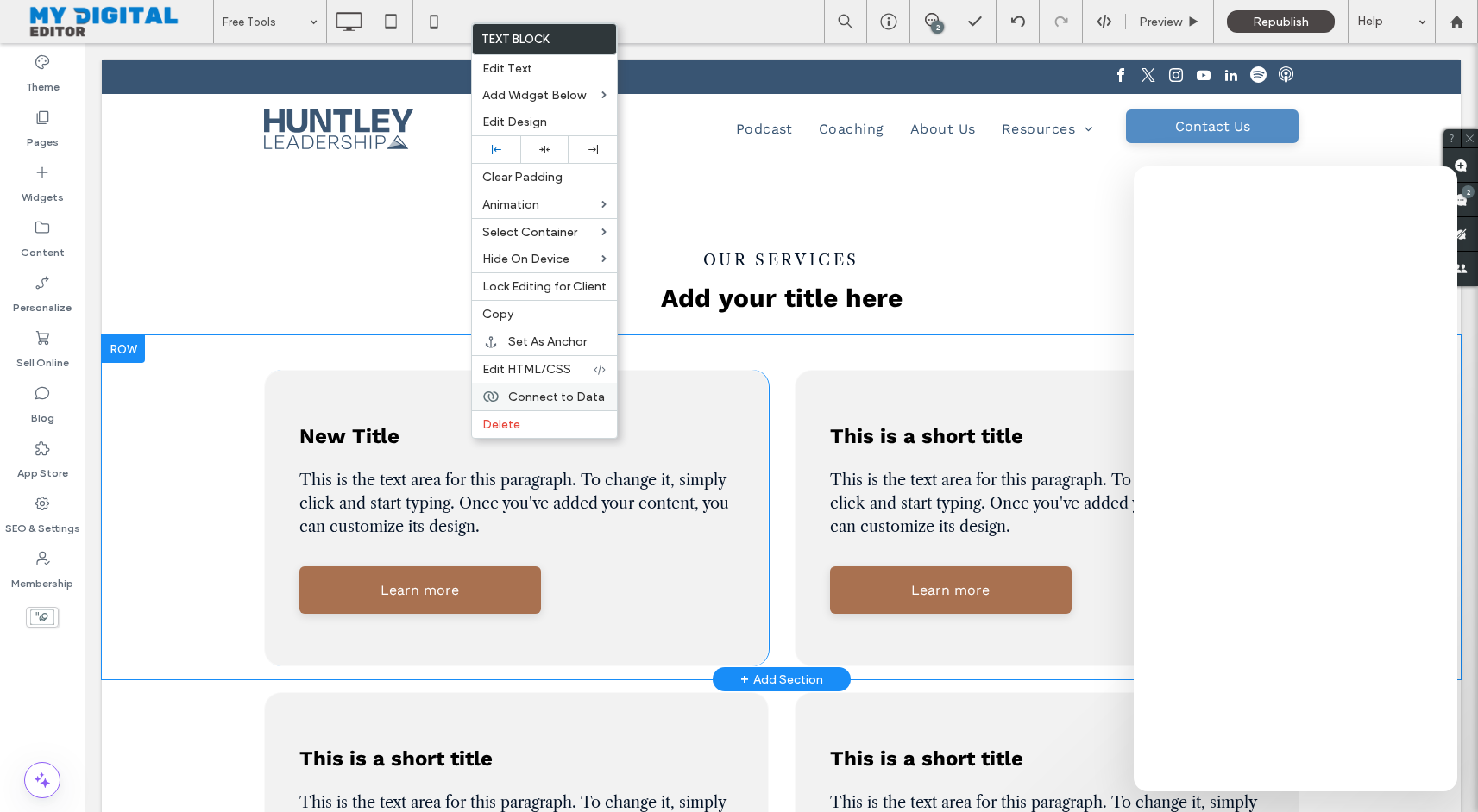
click at [527, 395] on span "Connect to Data" at bounding box center [557, 397] width 97 height 15
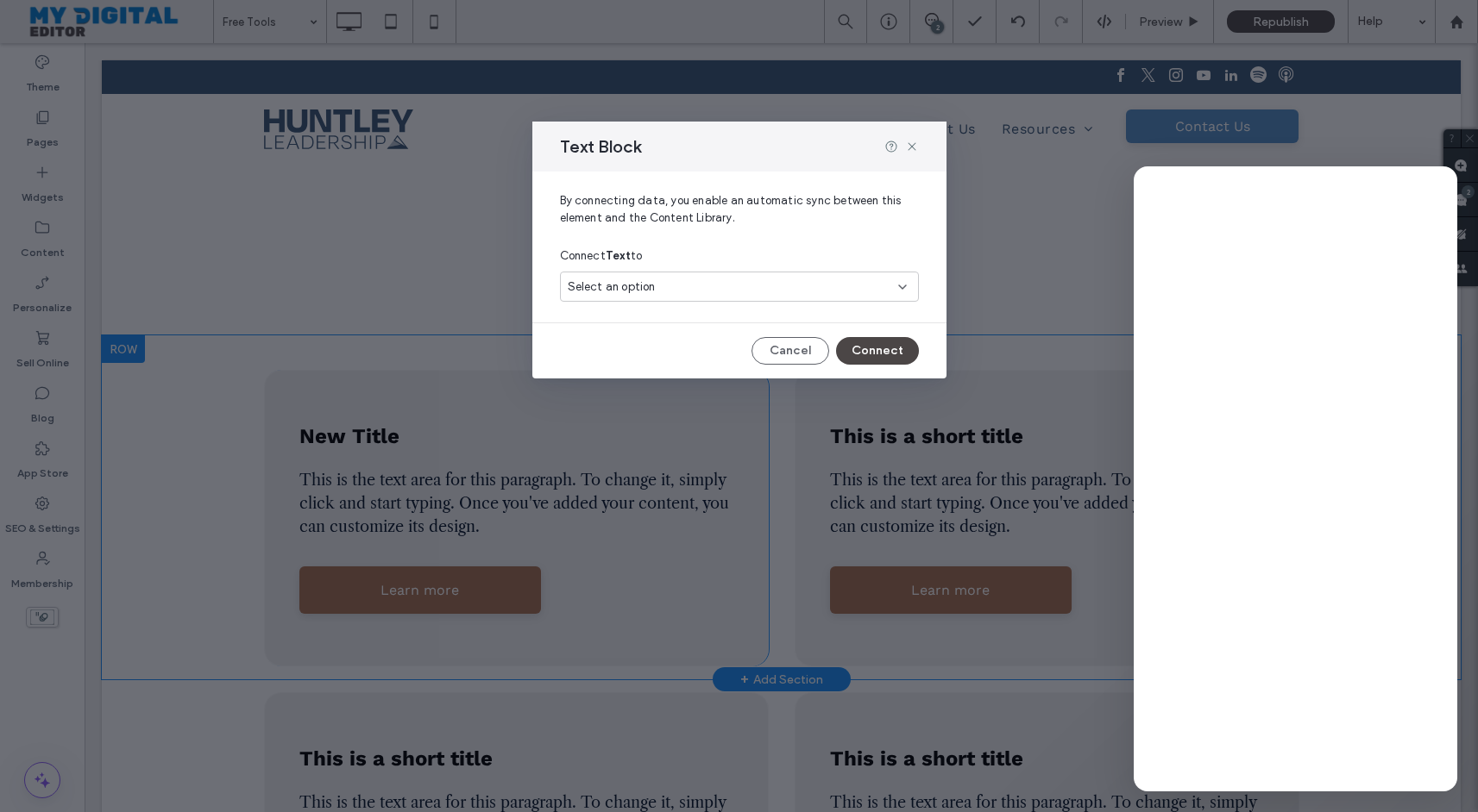
click at [667, 289] on div "Select an option" at bounding box center [728, 287] width 322 height 18
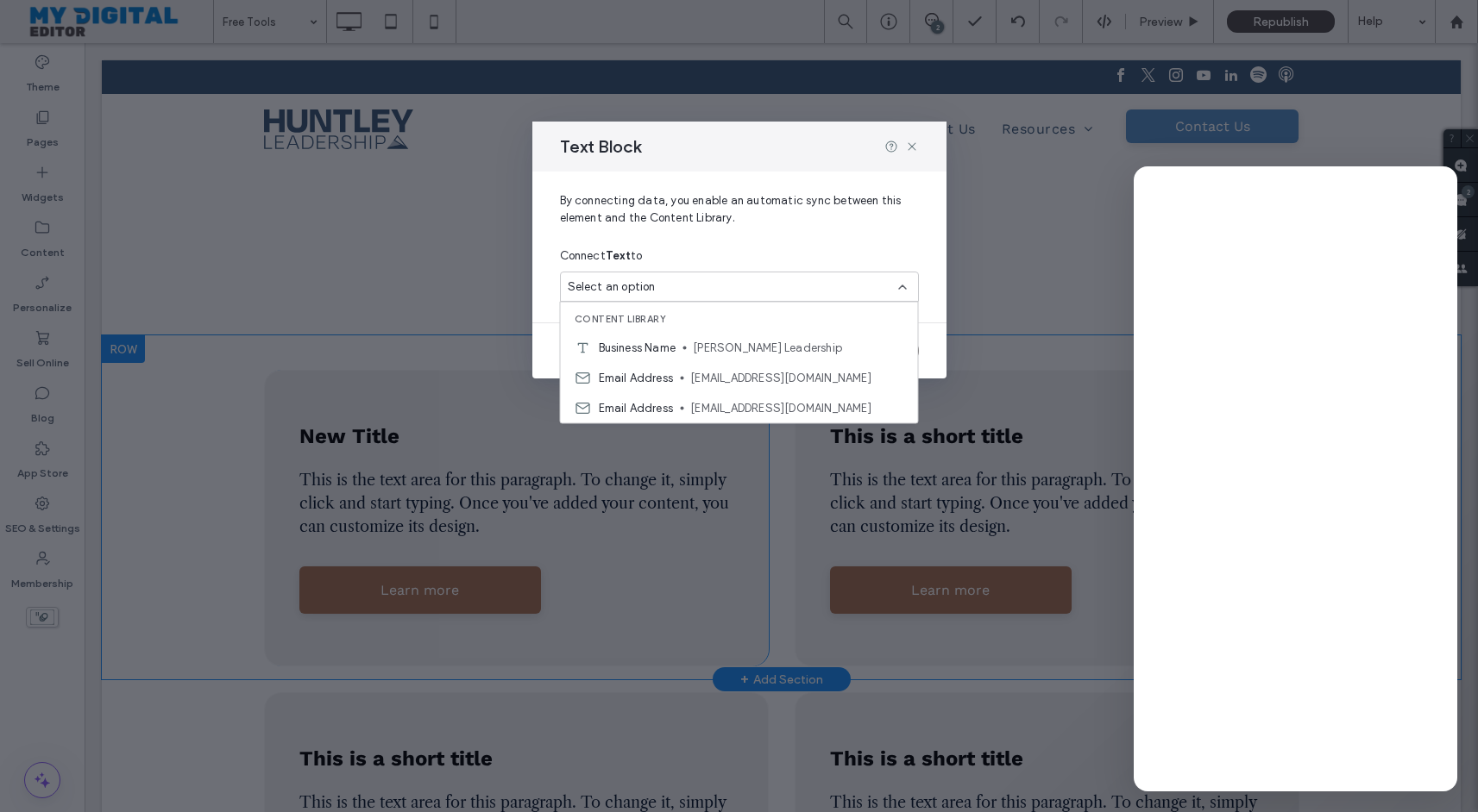
click at [741, 247] on div "Connect Text to" at bounding box center [739, 255] width 359 height 31
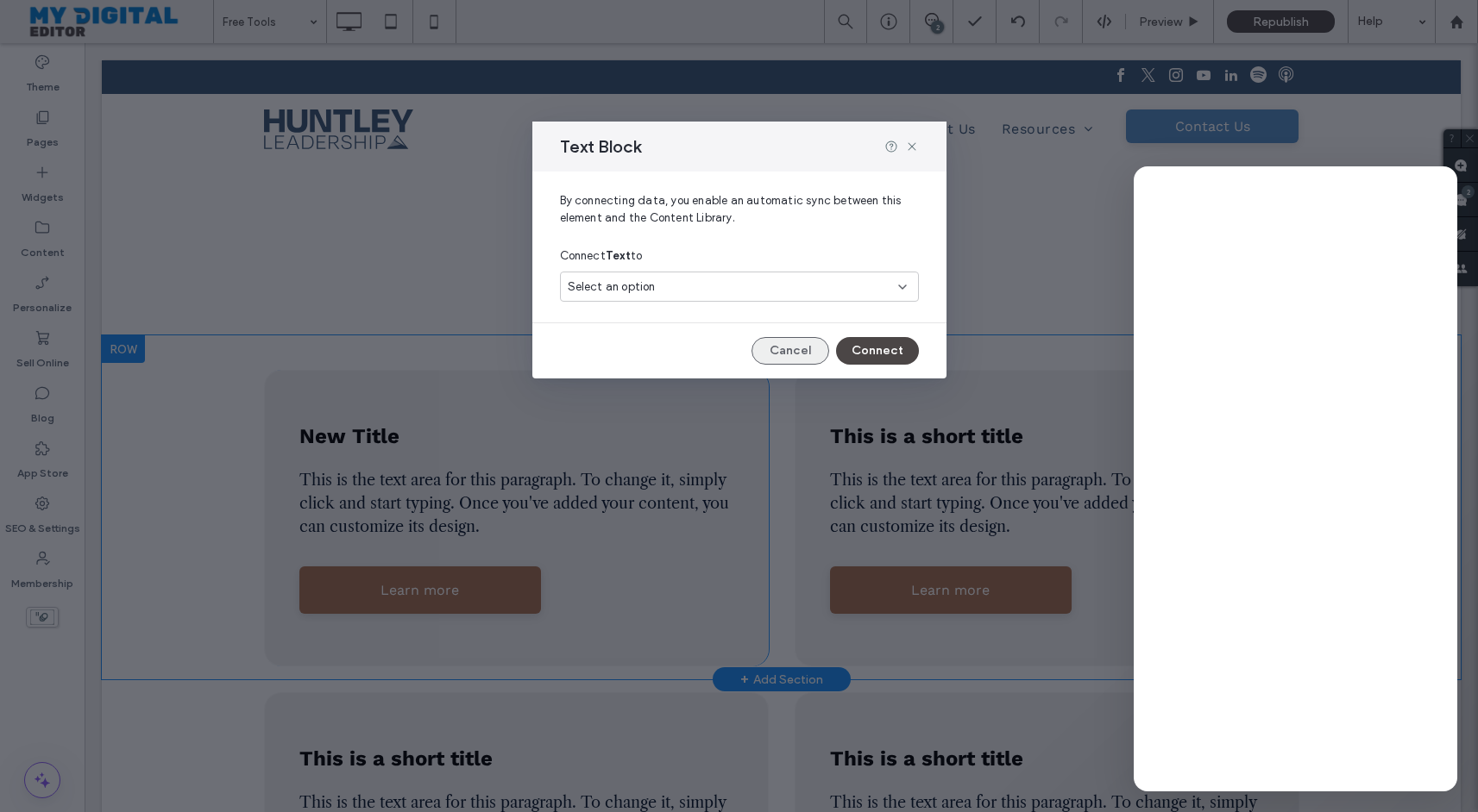
click at [785, 341] on button "Cancel" at bounding box center [790, 350] width 77 height 27
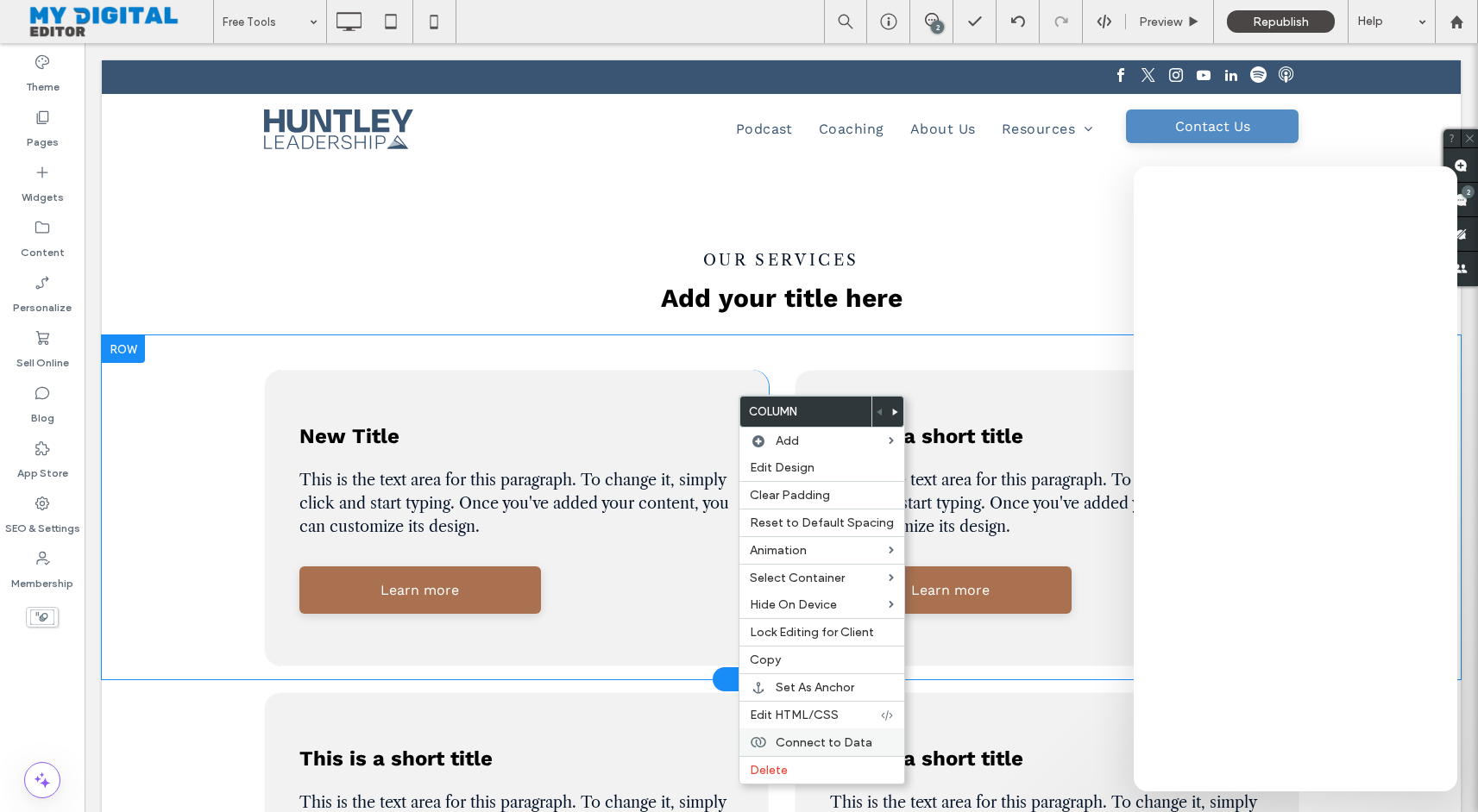
click at [840, 739] on span "Connect to Data" at bounding box center [824, 743] width 97 height 15
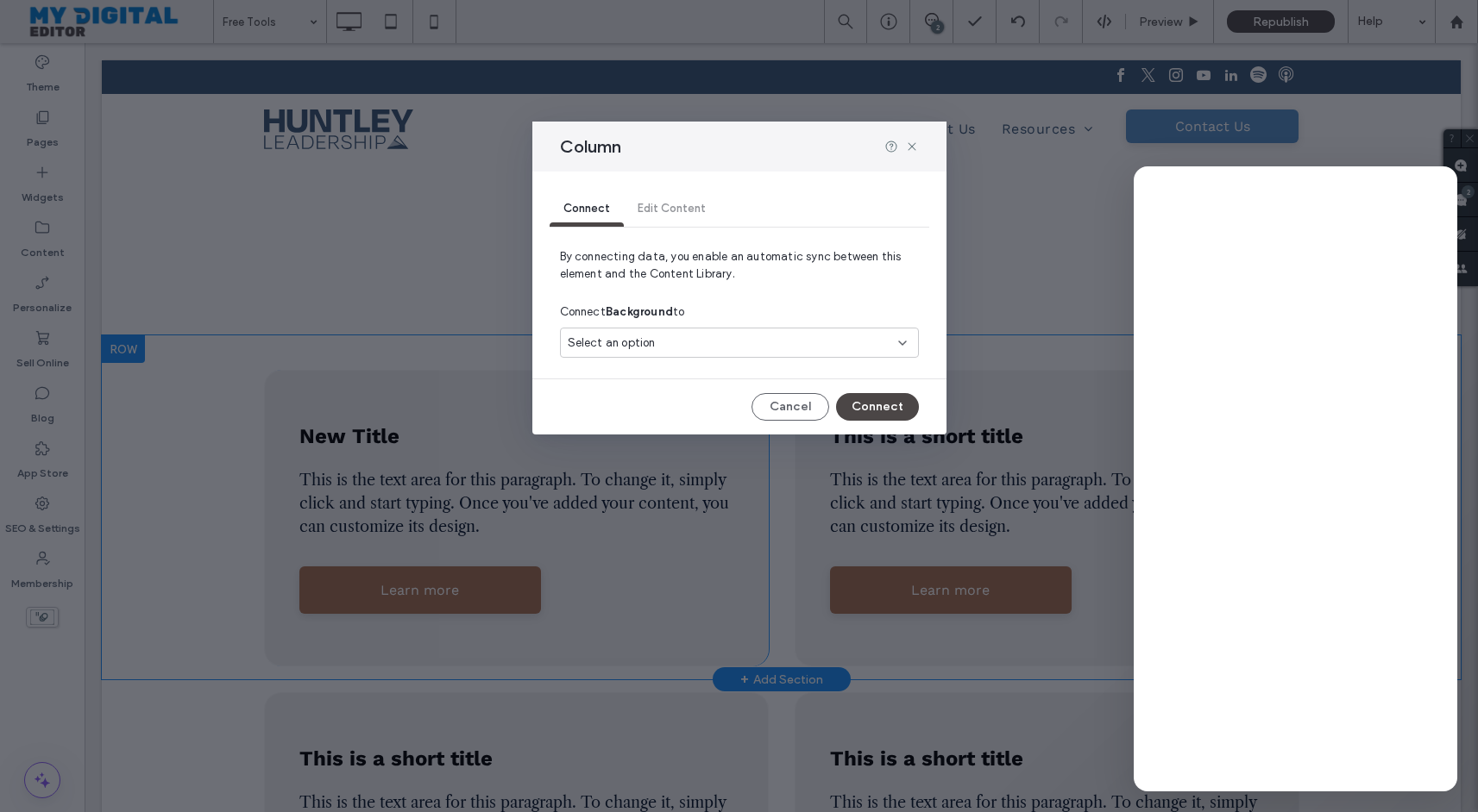
click at [797, 356] on div "Select an option" at bounding box center [739, 342] width 359 height 30
click at [814, 300] on div "Connect Background to" at bounding box center [739, 312] width 359 height 31
click at [812, 410] on button "Cancel" at bounding box center [790, 406] width 77 height 27
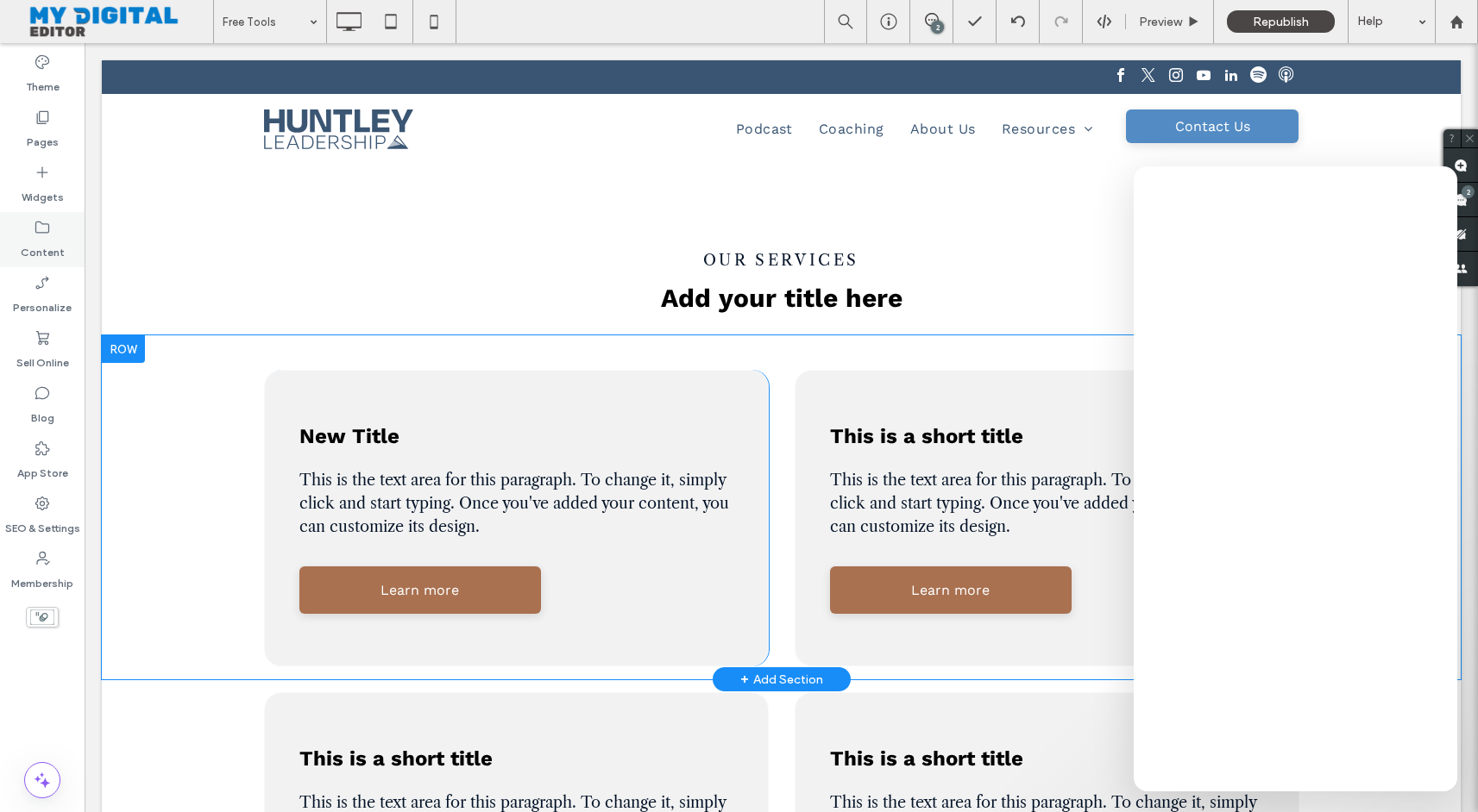
click at [54, 242] on label "Content" at bounding box center [43, 248] width 44 height 25
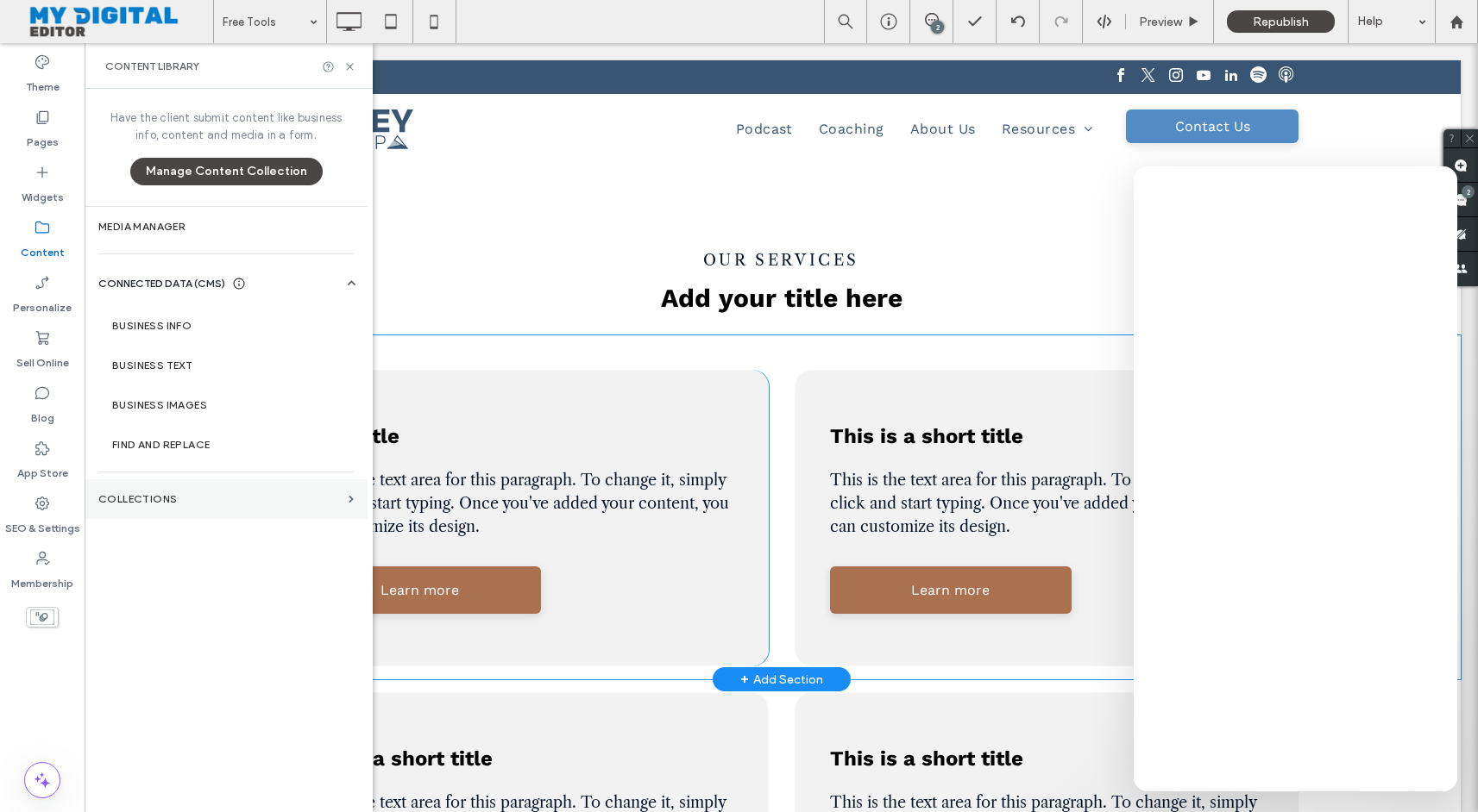
click at [248, 512] on section "Collections" at bounding box center [226, 499] width 283 height 40
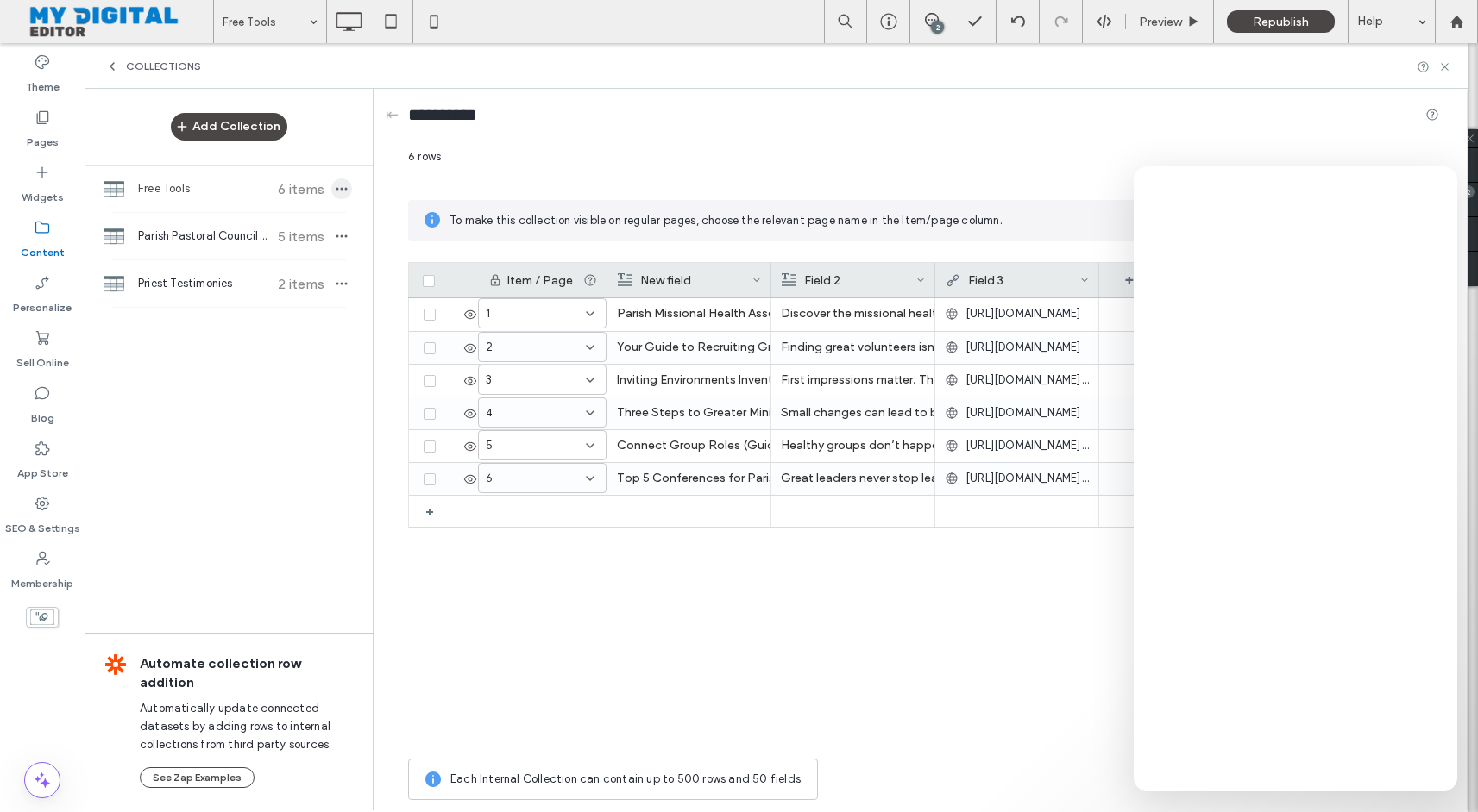
click at [345, 190] on icon "button" at bounding box center [342, 189] width 14 height 14
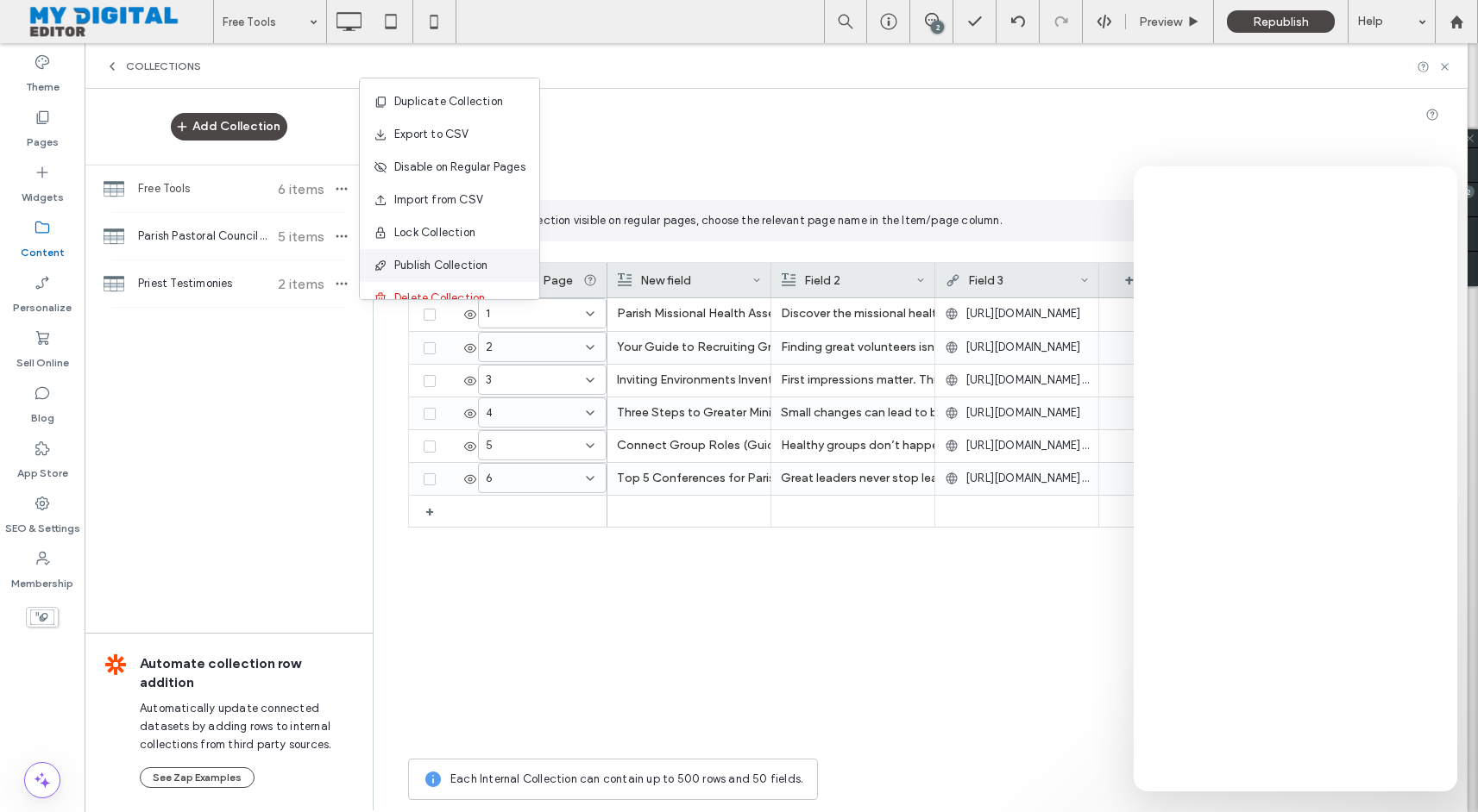
click at [447, 263] on span "Publish Collection" at bounding box center [441, 266] width 94 height 18
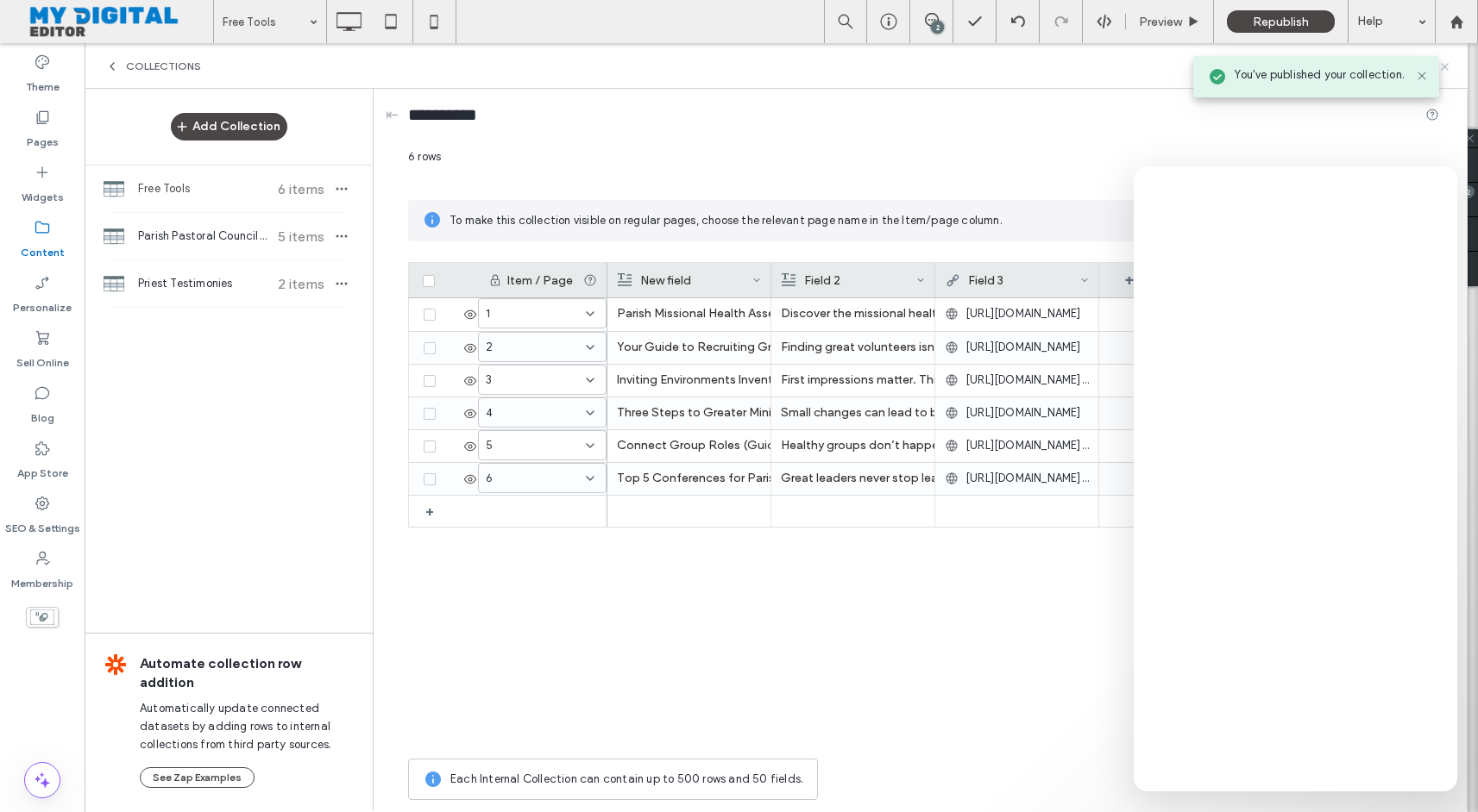
click at [1446, 68] on use at bounding box center [1444, 67] width 7 height 7
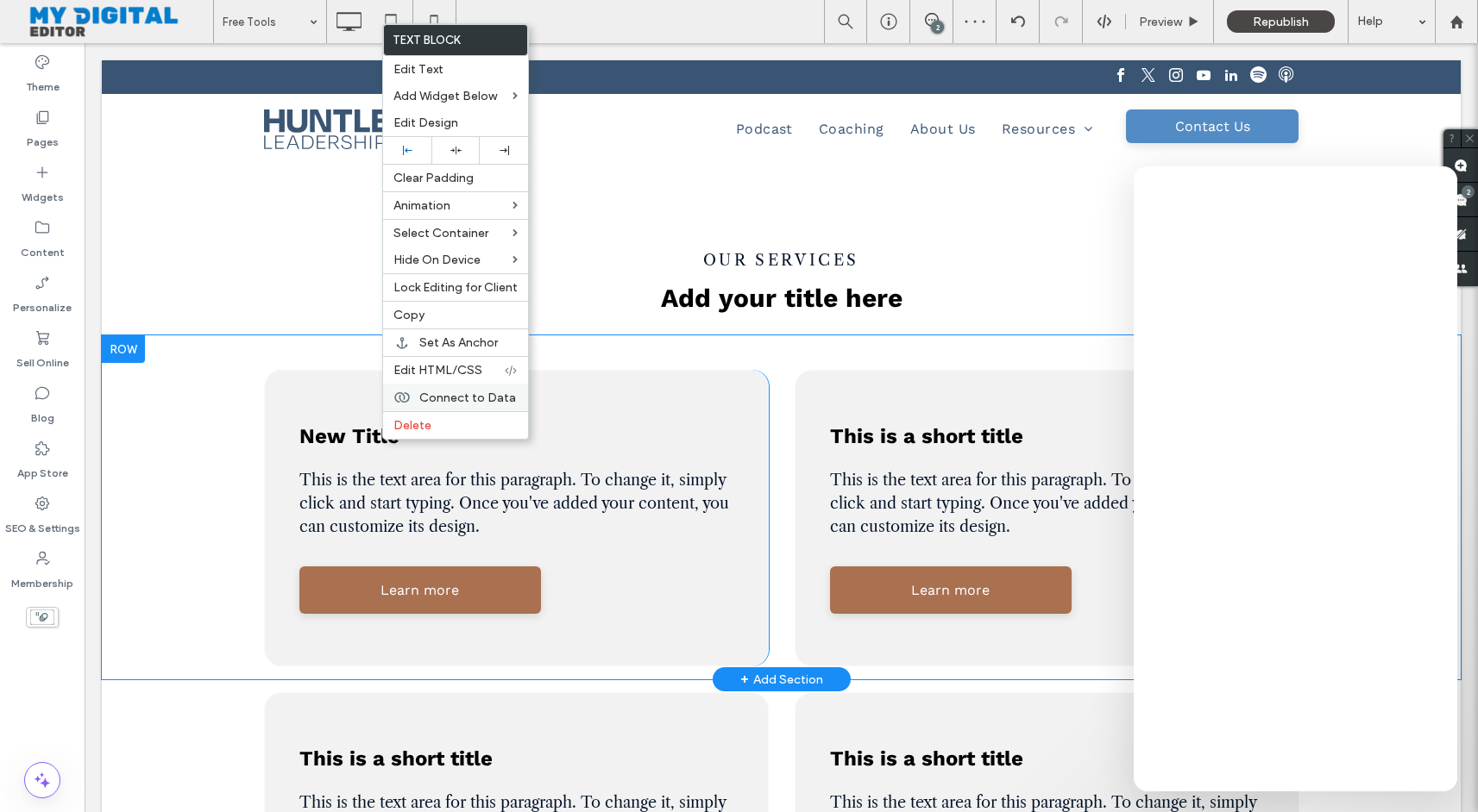
click at [430, 402] on span "Connect to Data" at bounding box center [467, 398] width 97 height 15
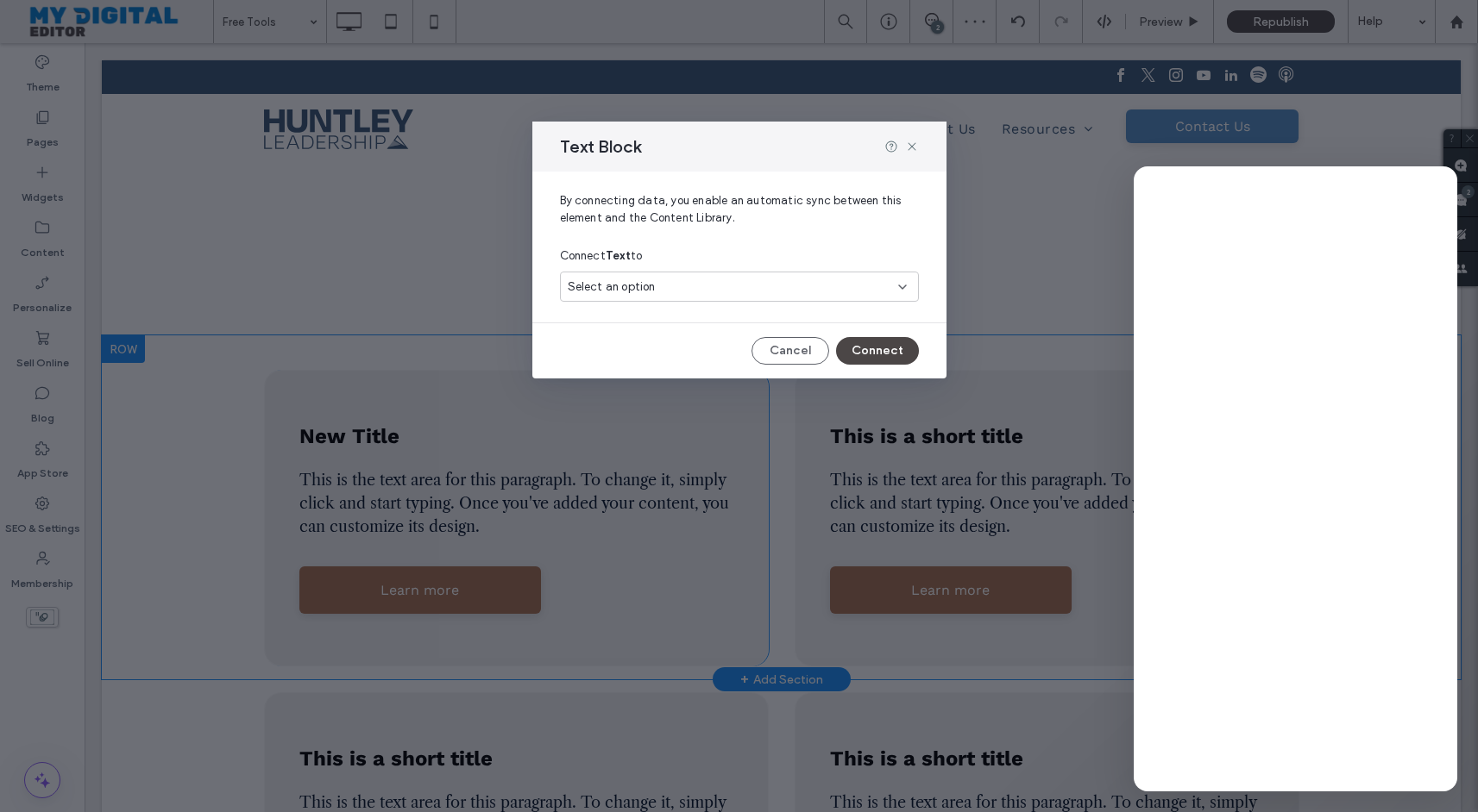
click at [751, 301] on div "Select an option" at bounding box center [739, 286] width 359 height 30
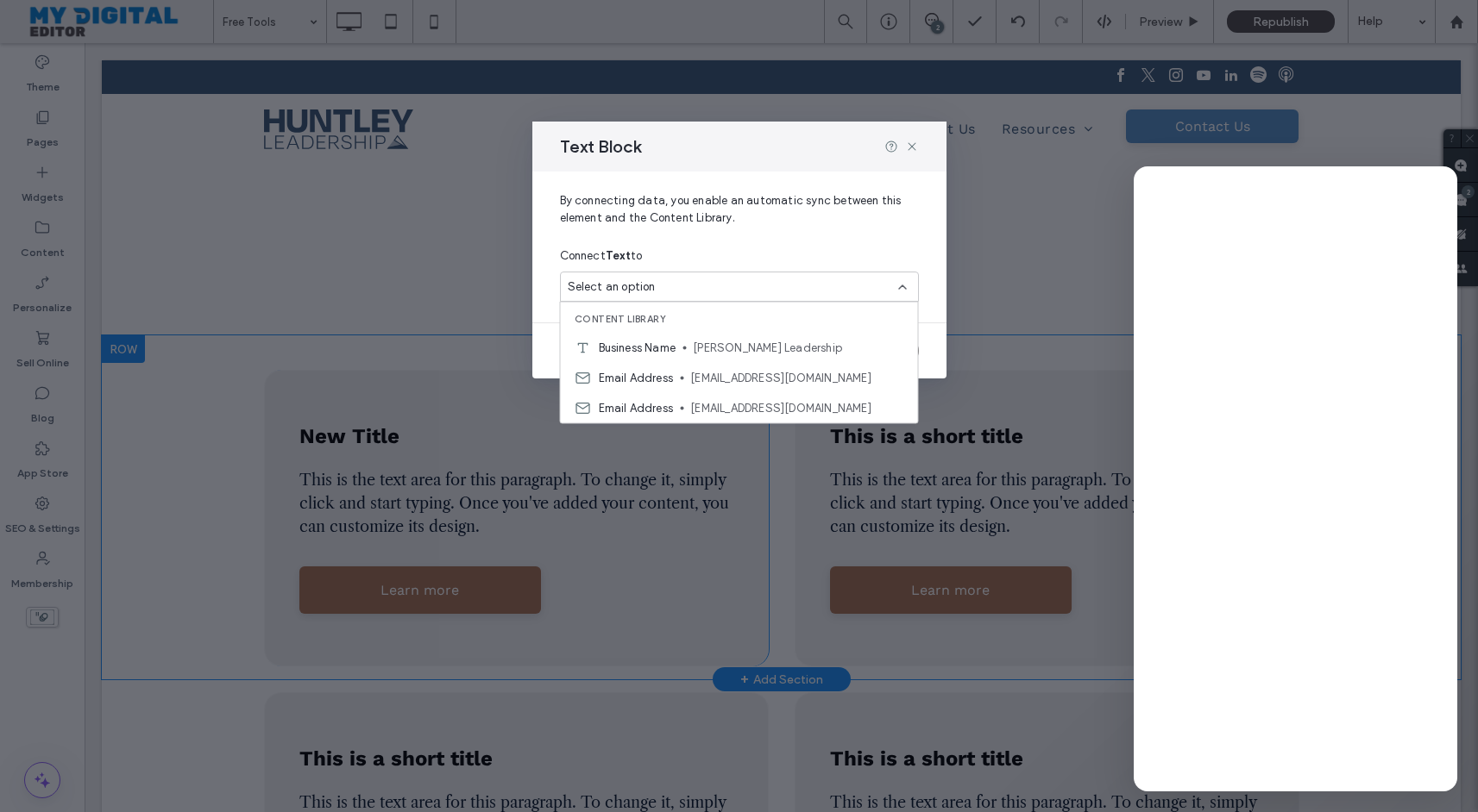
click at [753, 230] on span "By connecting data, you enable an automatic sync between this element and the C…" at bounding box center [739, 216] width 359 height 48
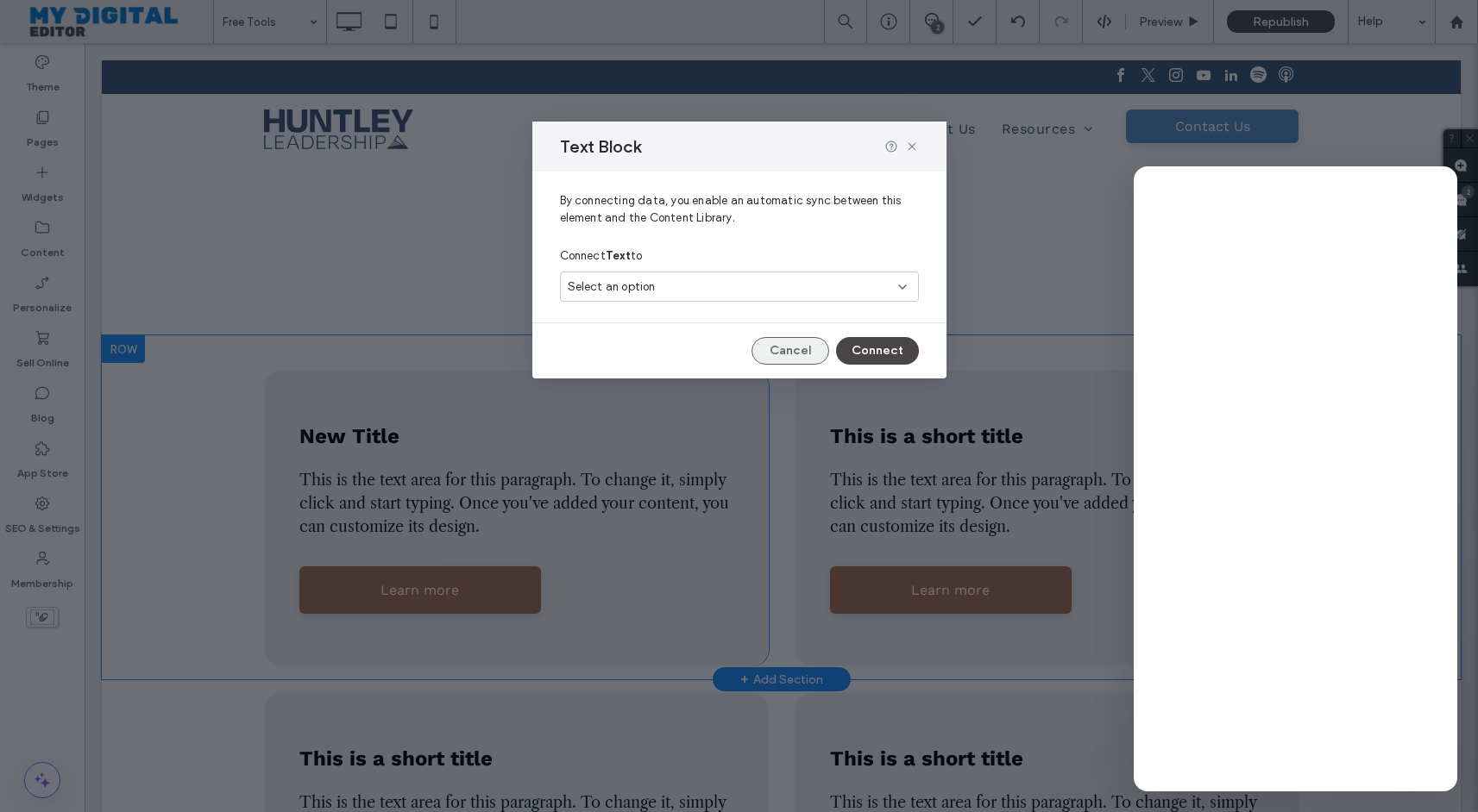
click at [789, 344] on button "Cancel" at bounding box center [790, 350] width 77 height 27
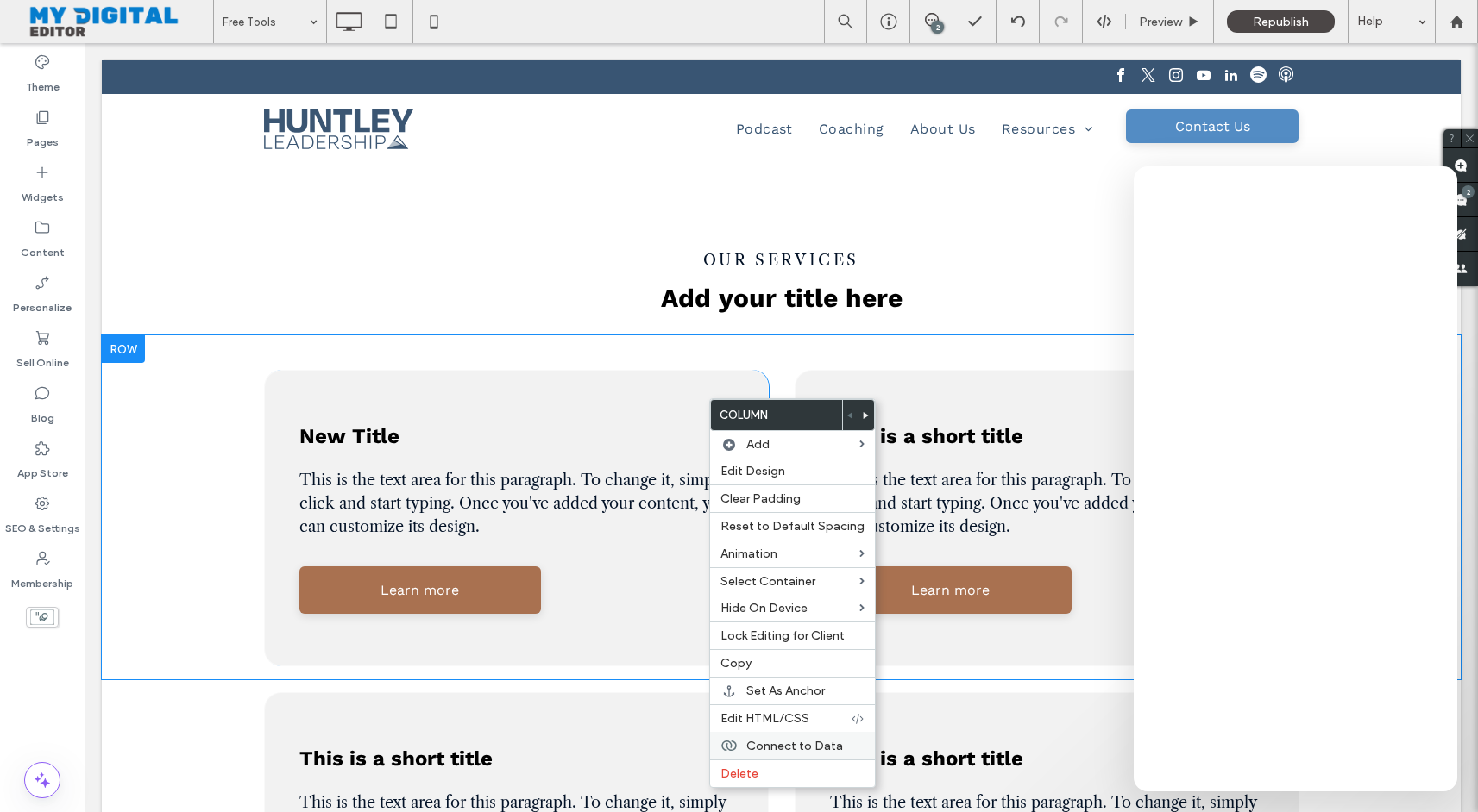
click at [791, 751] on span "Connect to Data" at bounding box center [795, 746] width 97 height 15
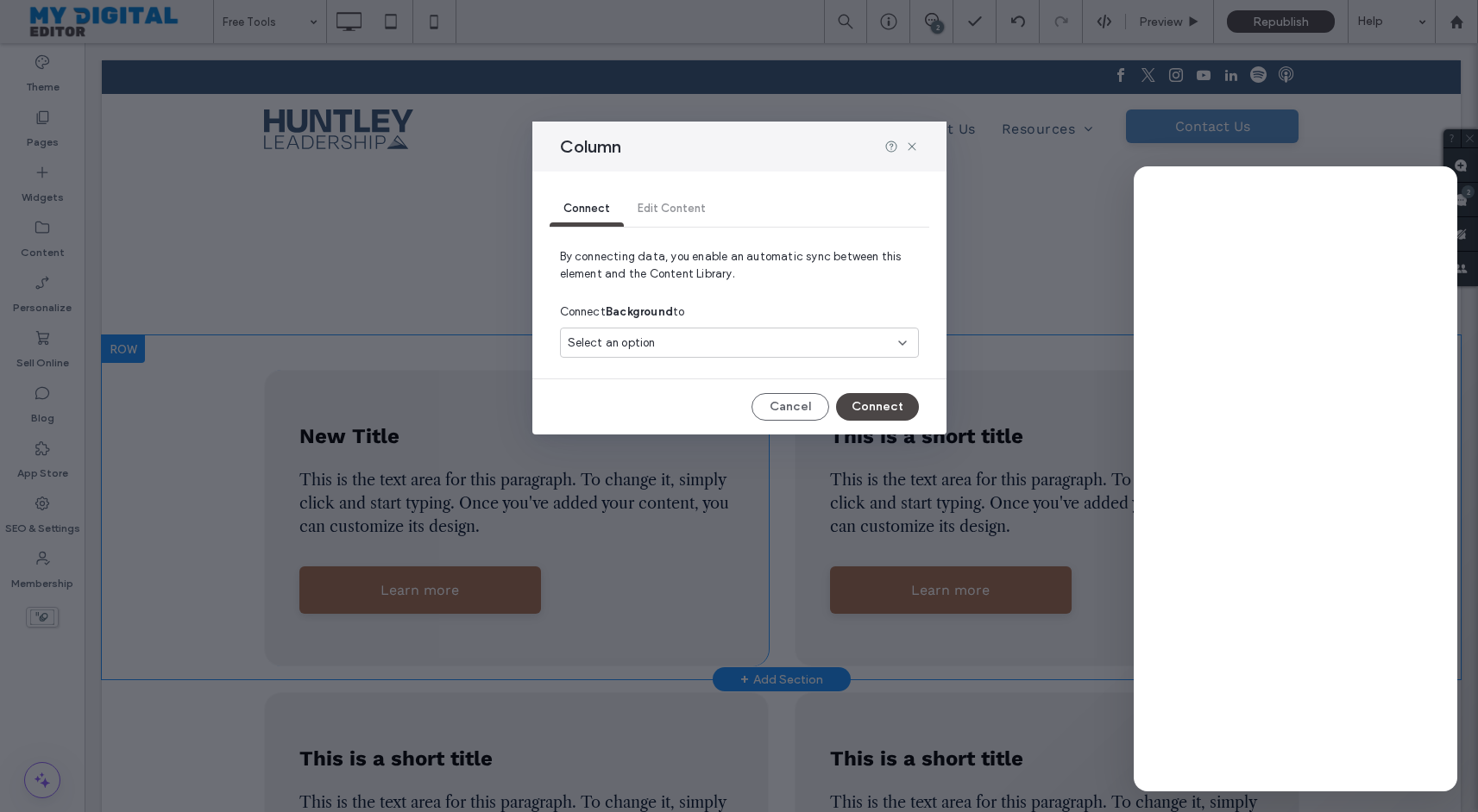
click at [746, 338] on div "Select an option" at bounding box center [728, 343] width 322 height 18
click at [751, 271] on span "By connecting data, you enable an automatic sync between this element and the C…" at bounding box center [739, 272] width 359 height 48
click at [667, 210] on div "Connect Edit Content" at bounding box center [739, 209] width 379 height 34
click at [599, 210] on span "Connect" at bounding box center [586, 208] width 47 height 13
click at [674, 216] on div "Connect Edit Content" at bounding box center [739, 209] width 379 height 34
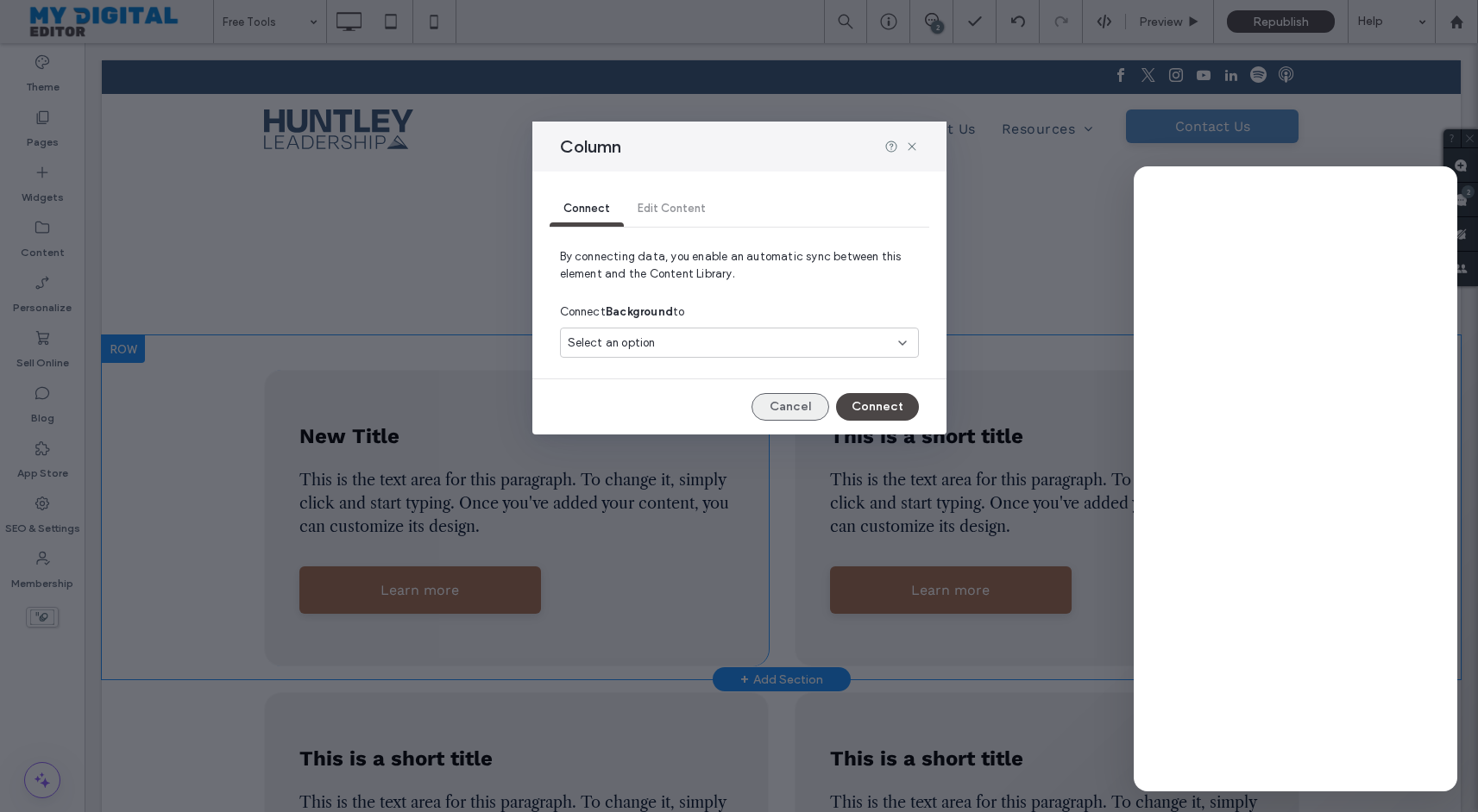
click at [798, 408] on button "Cancel" at bounding box center [790, 406] width 77 height 27
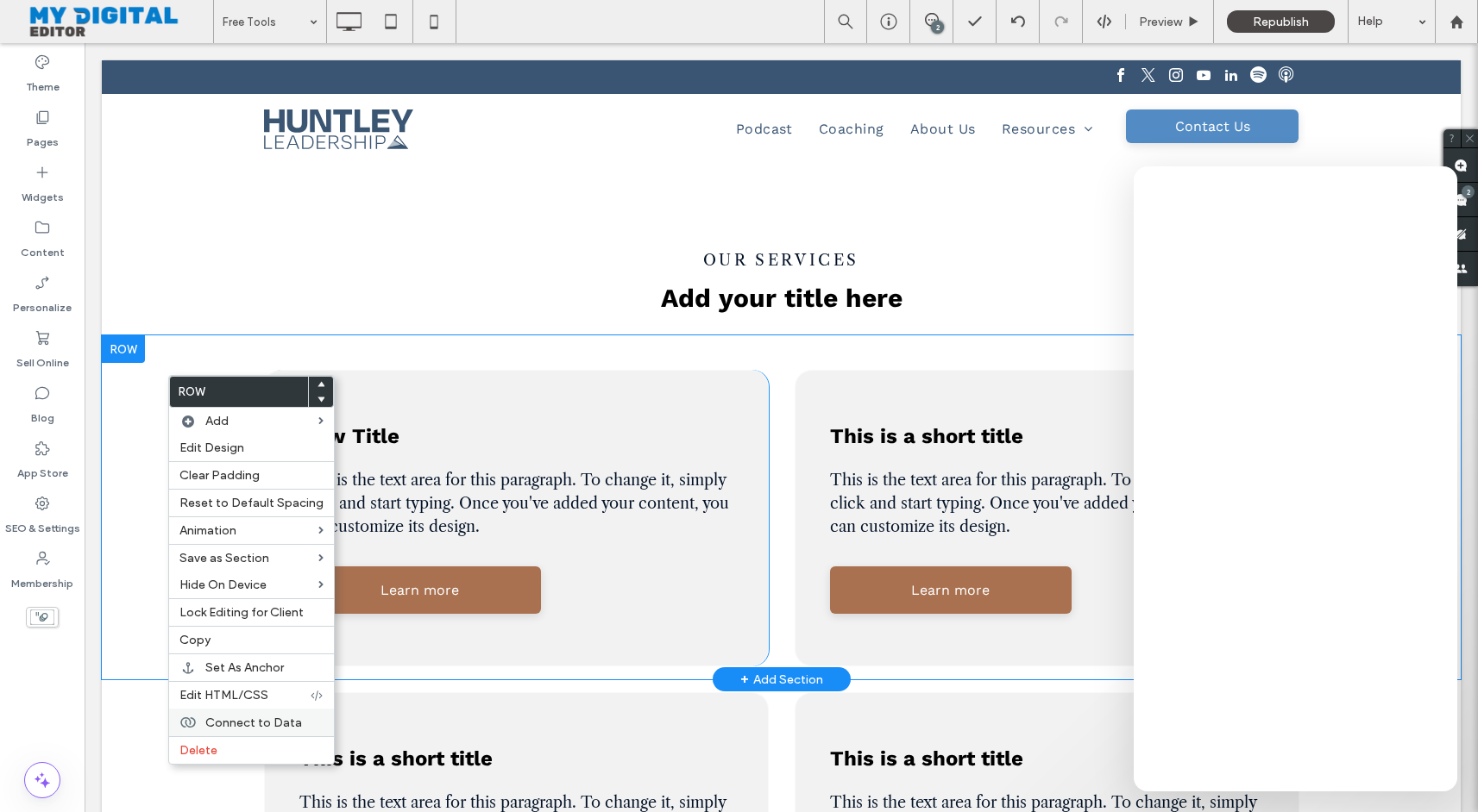
click at [248, 726] on span "Connect to Data" at bounding box center [254, 722] width 97 height 15
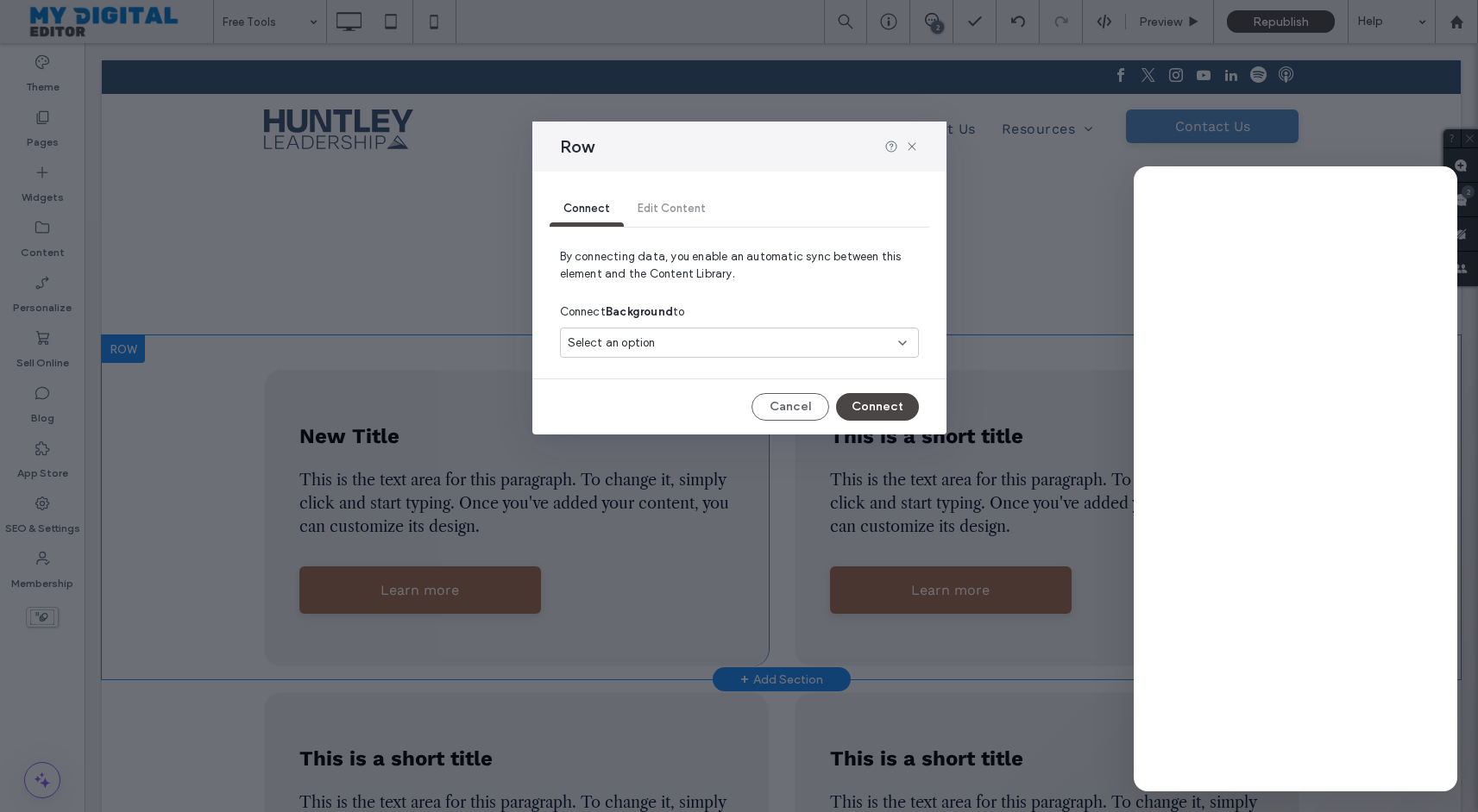
click at [666, 346] on div "Select an option" at bounding box center [728, 343] width 322 height 18
click at [769, 307] on div "Connect Background to" at bounding box center [739, 312] width 359 height 31
click at [813, 406] on button "Cancel" at bounding box center [790, 406] width 77 height 27
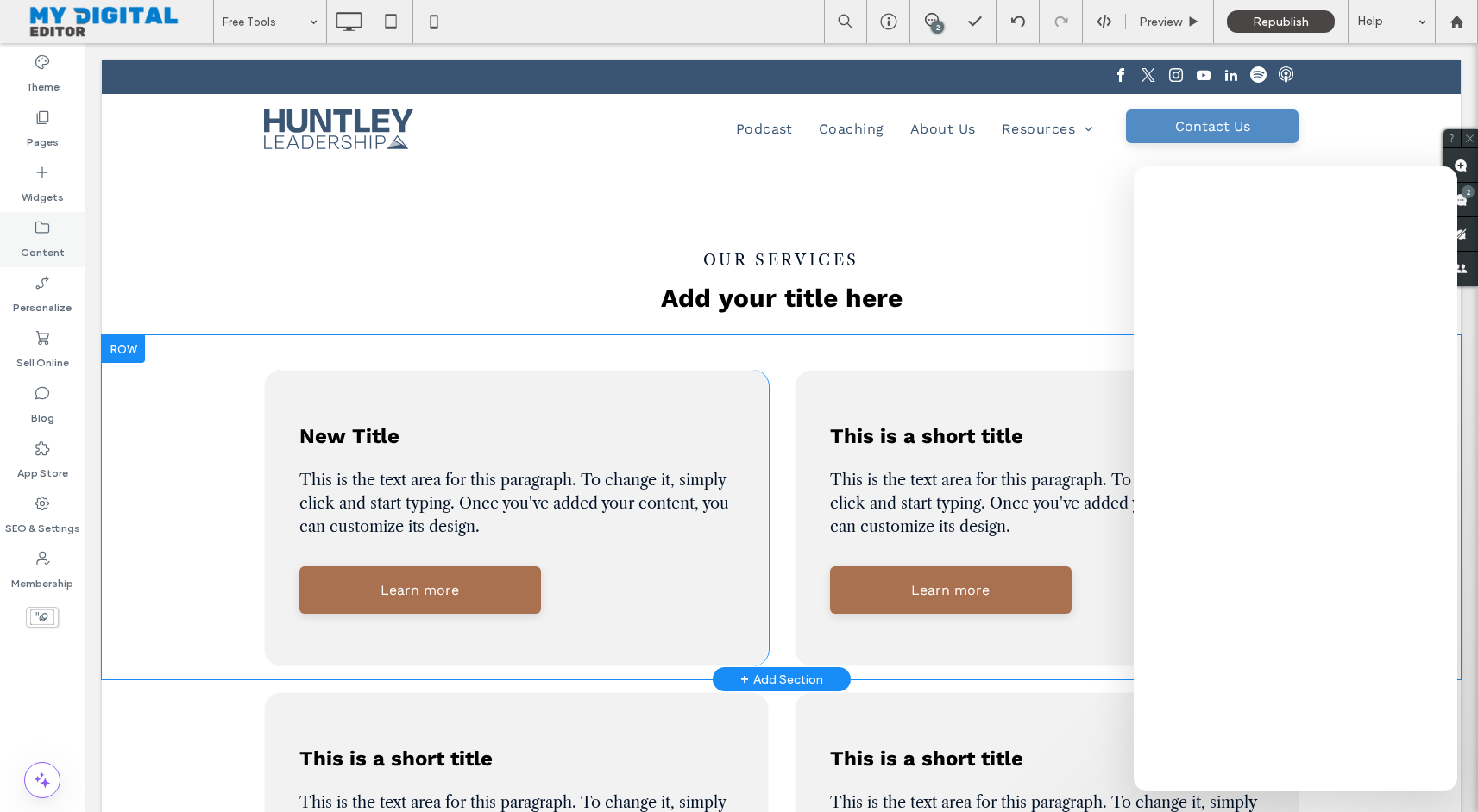
click at [54, 247] on label "Content" at bounding box center [43, 248] width 44 height 25
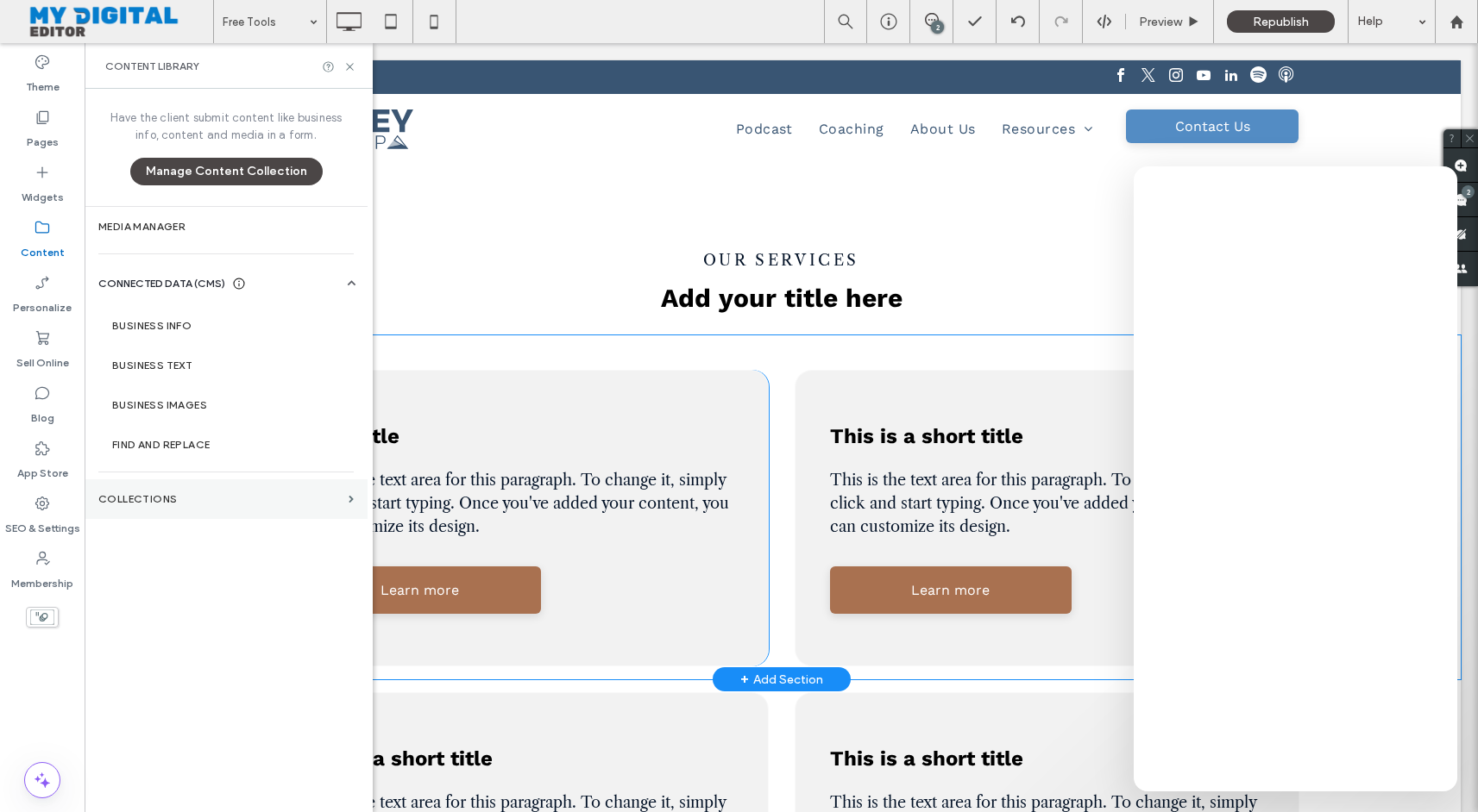
click at [188, 485] on section "Collections" at bounding box center [226, 499] width 283 height 40
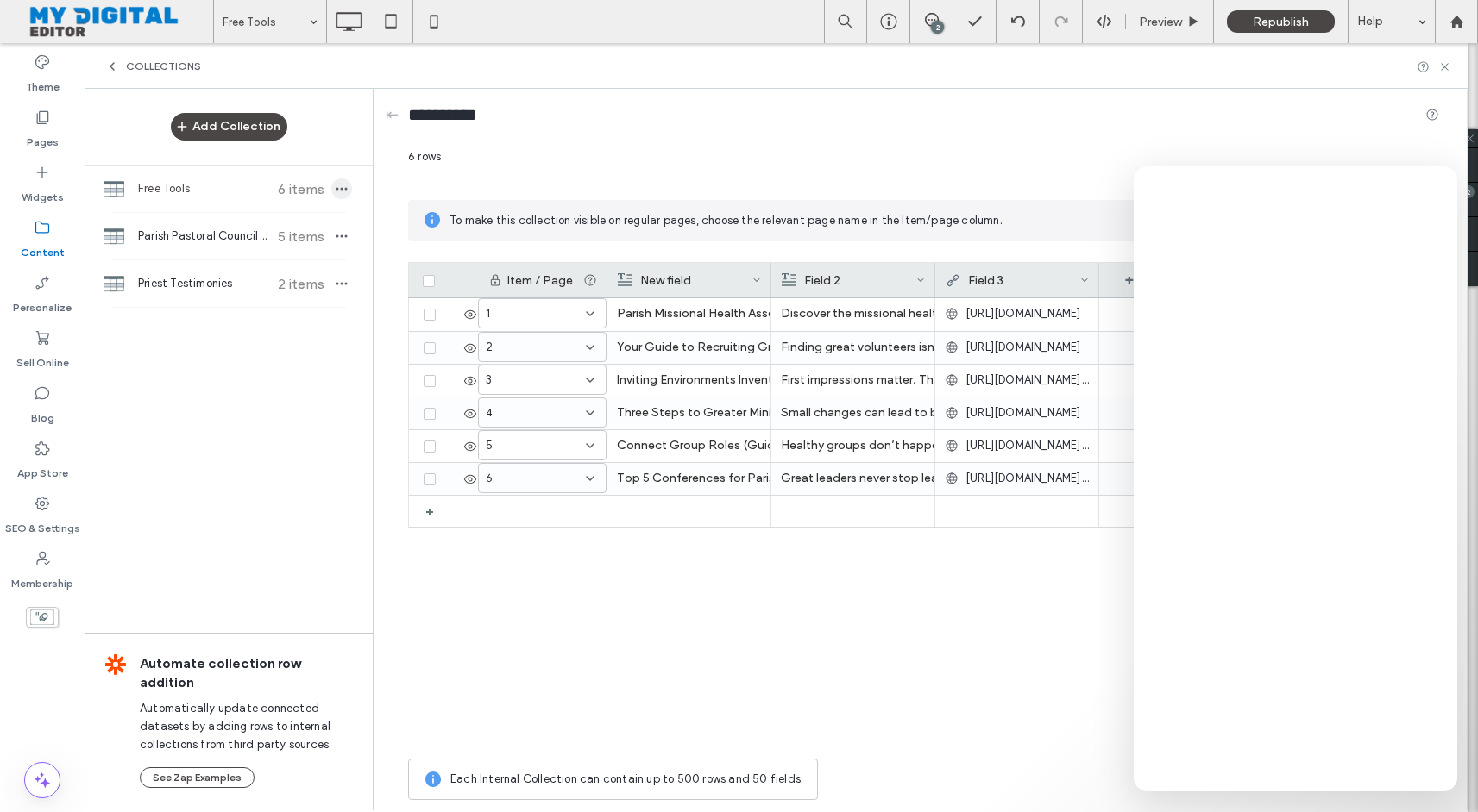
click at [341, 182] on icon "button" at bounding box center [342, 189] width 14 height 14
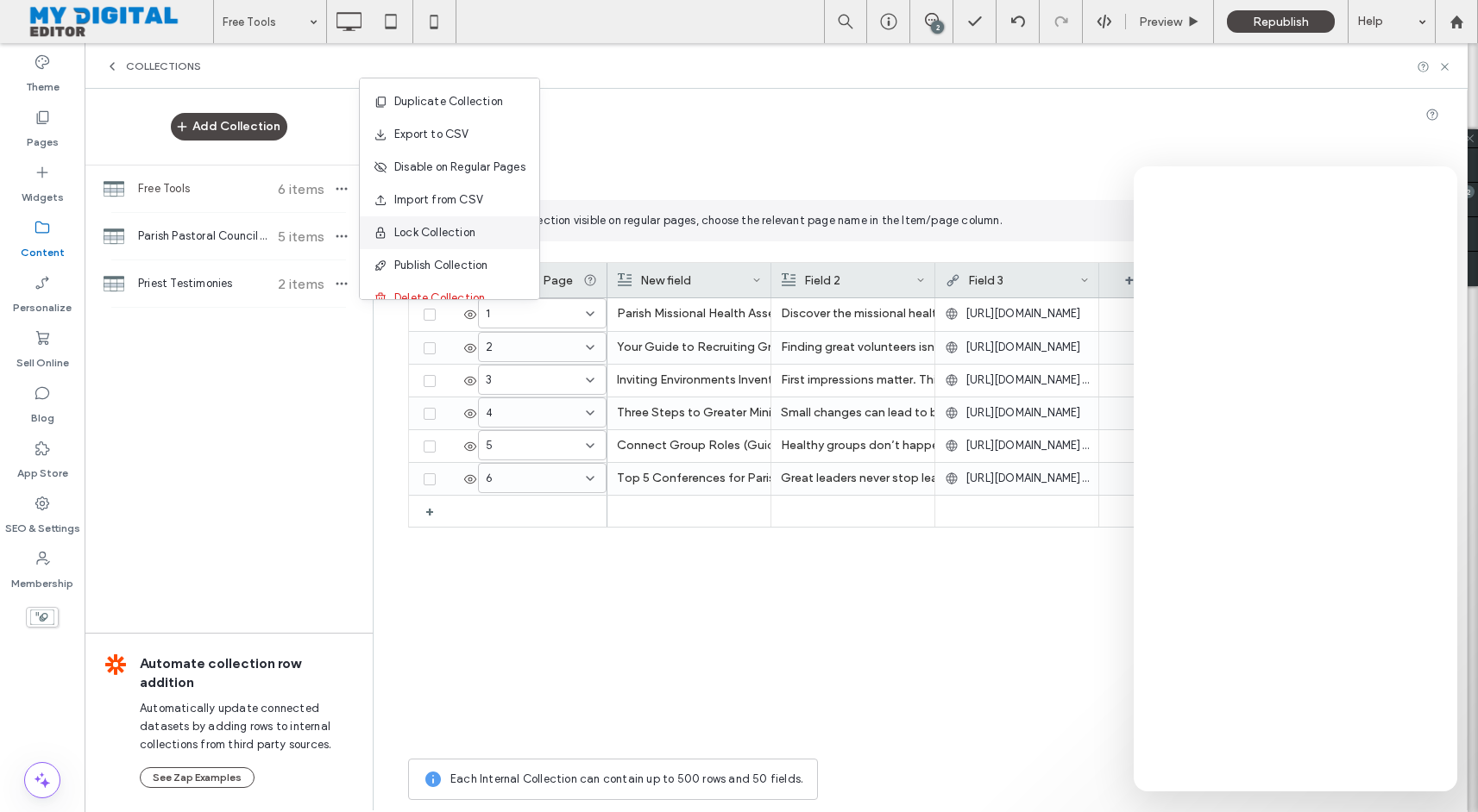
scroll to position [23, 0]
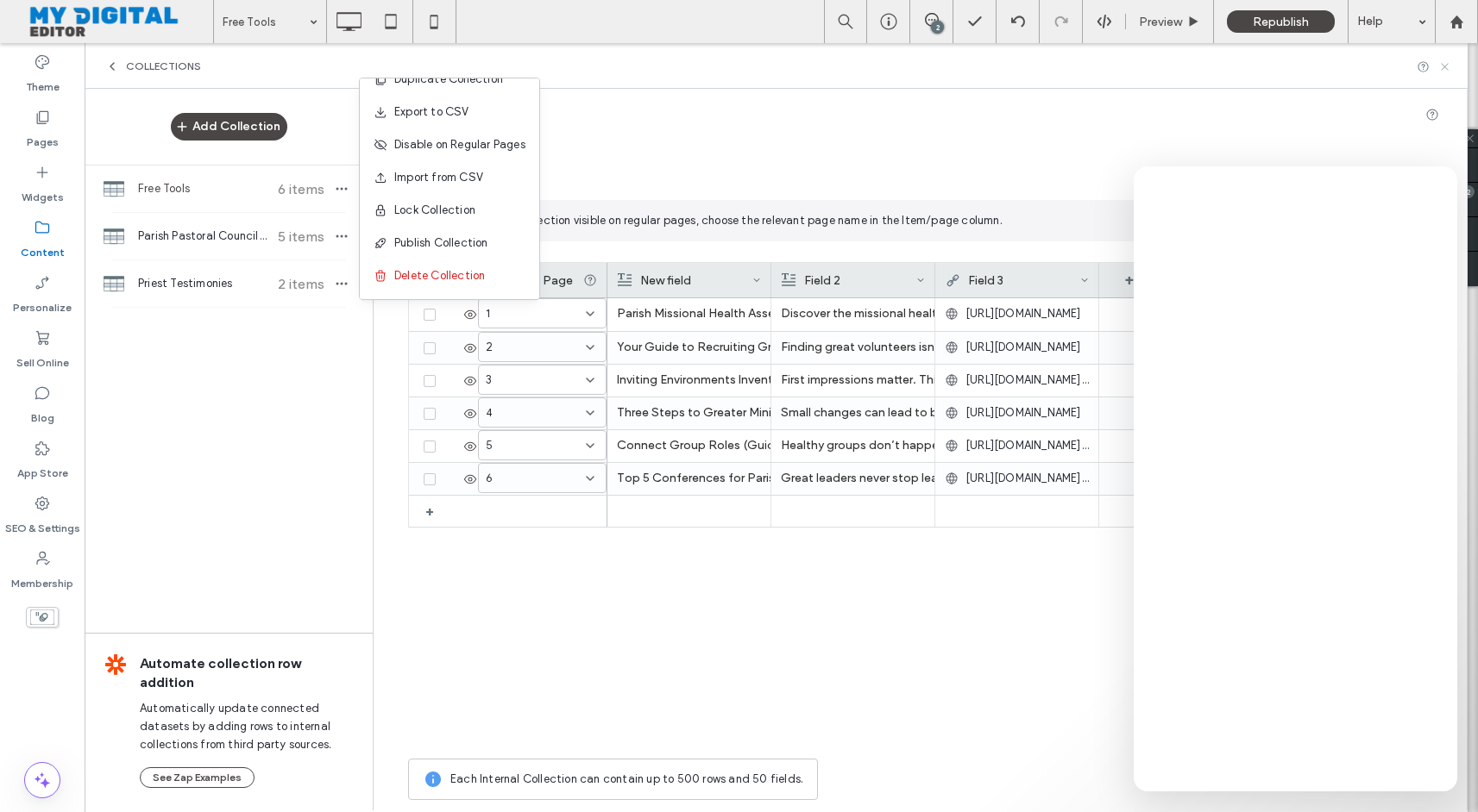
click at [1446, 64] on use at bounding box center [1444, 67] width 7 height 7
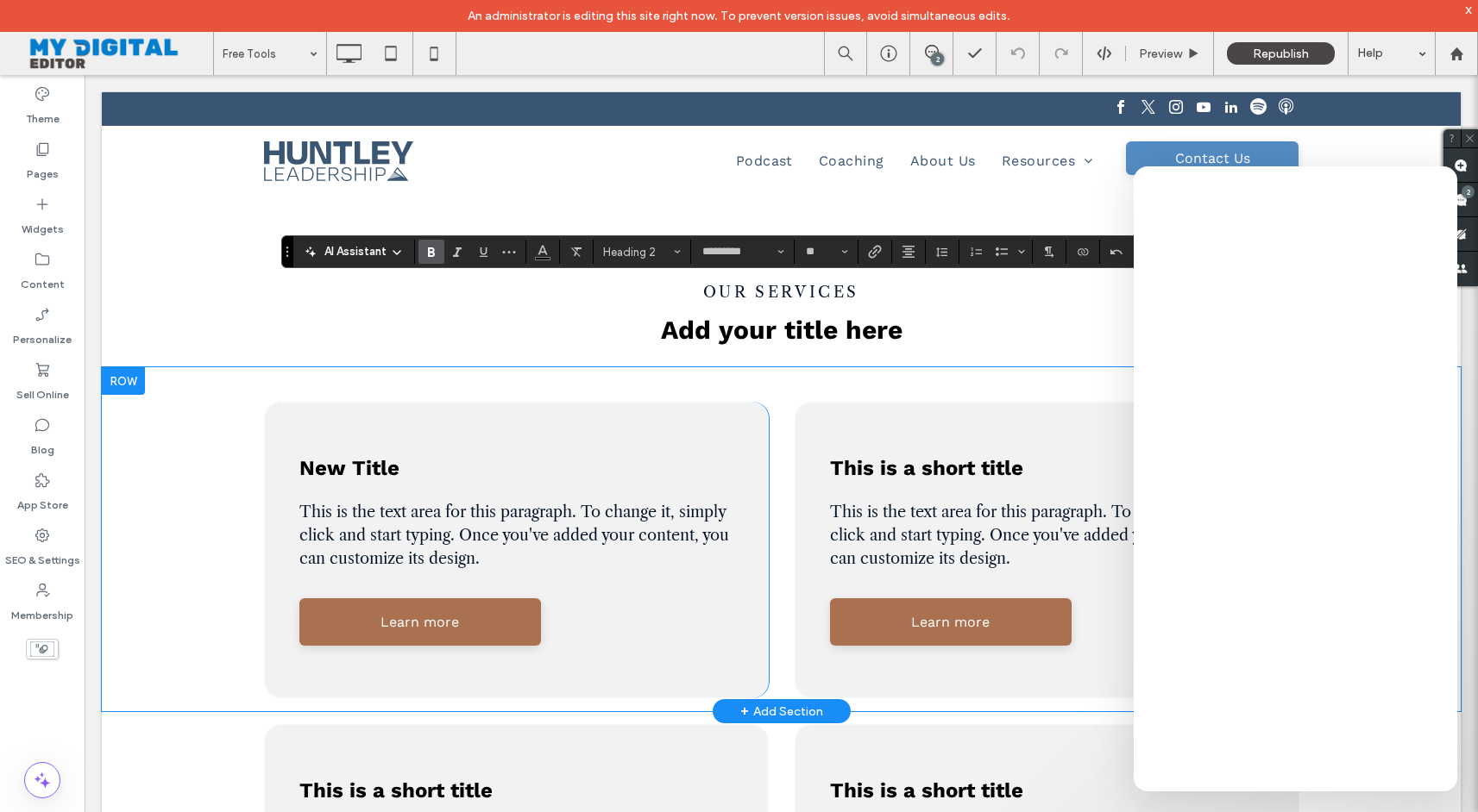
type input "**********"
type input "**"
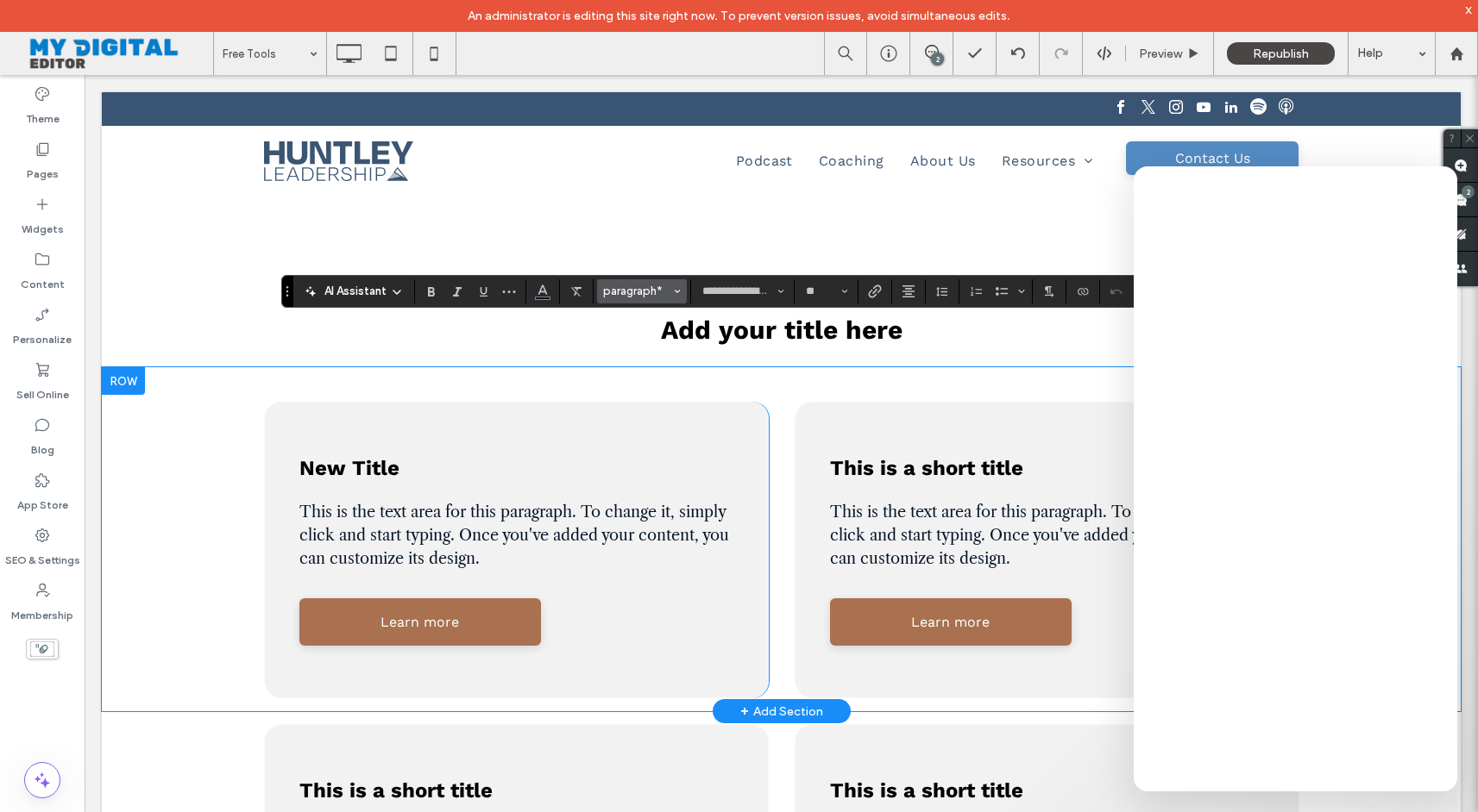
click at [670, 293] on button "paragraph*" at bounding box center [642, 291] width 90 height 25
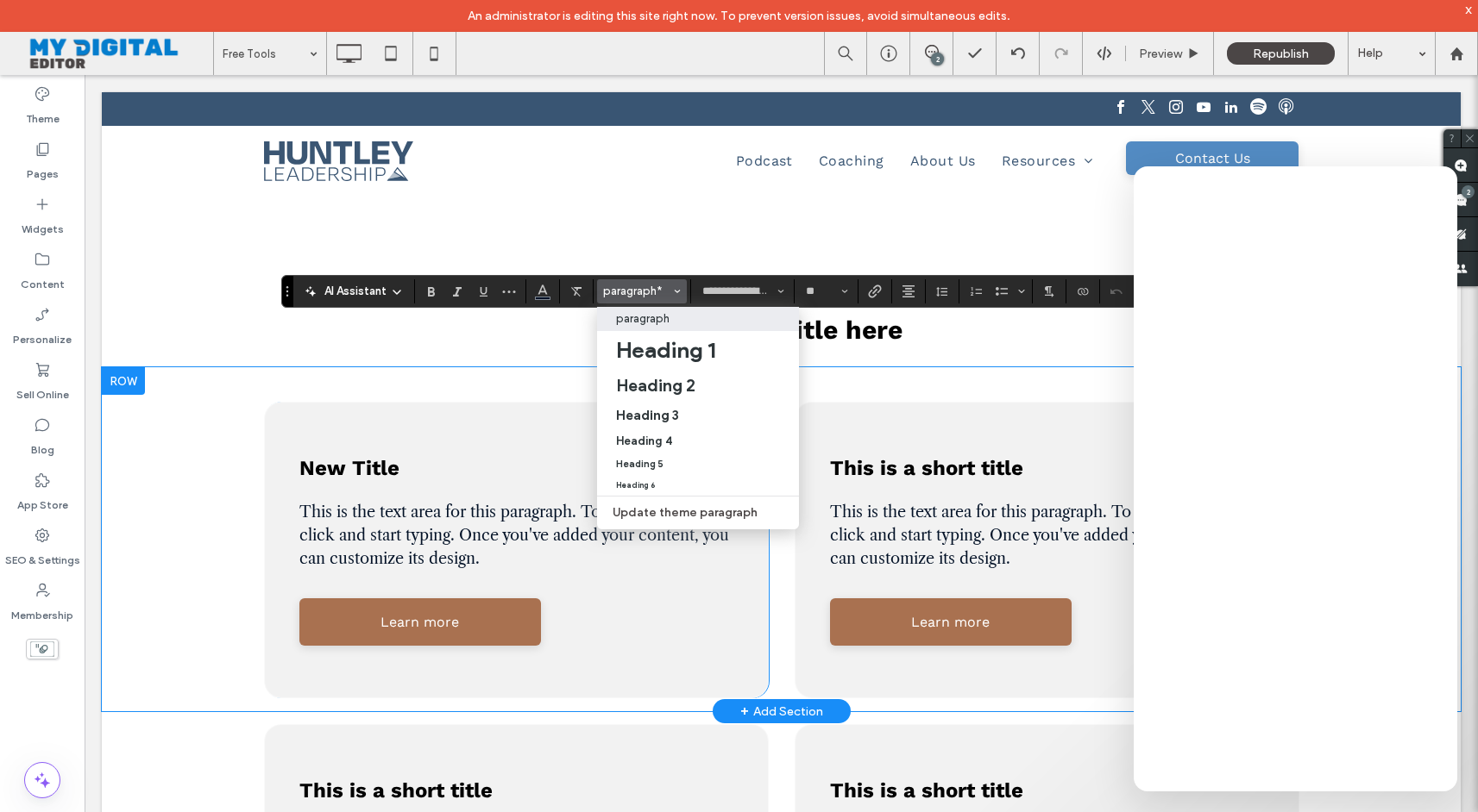
click at [667, 316] on p "paragraph" at bounding box center [642, 319] width 54 height 13
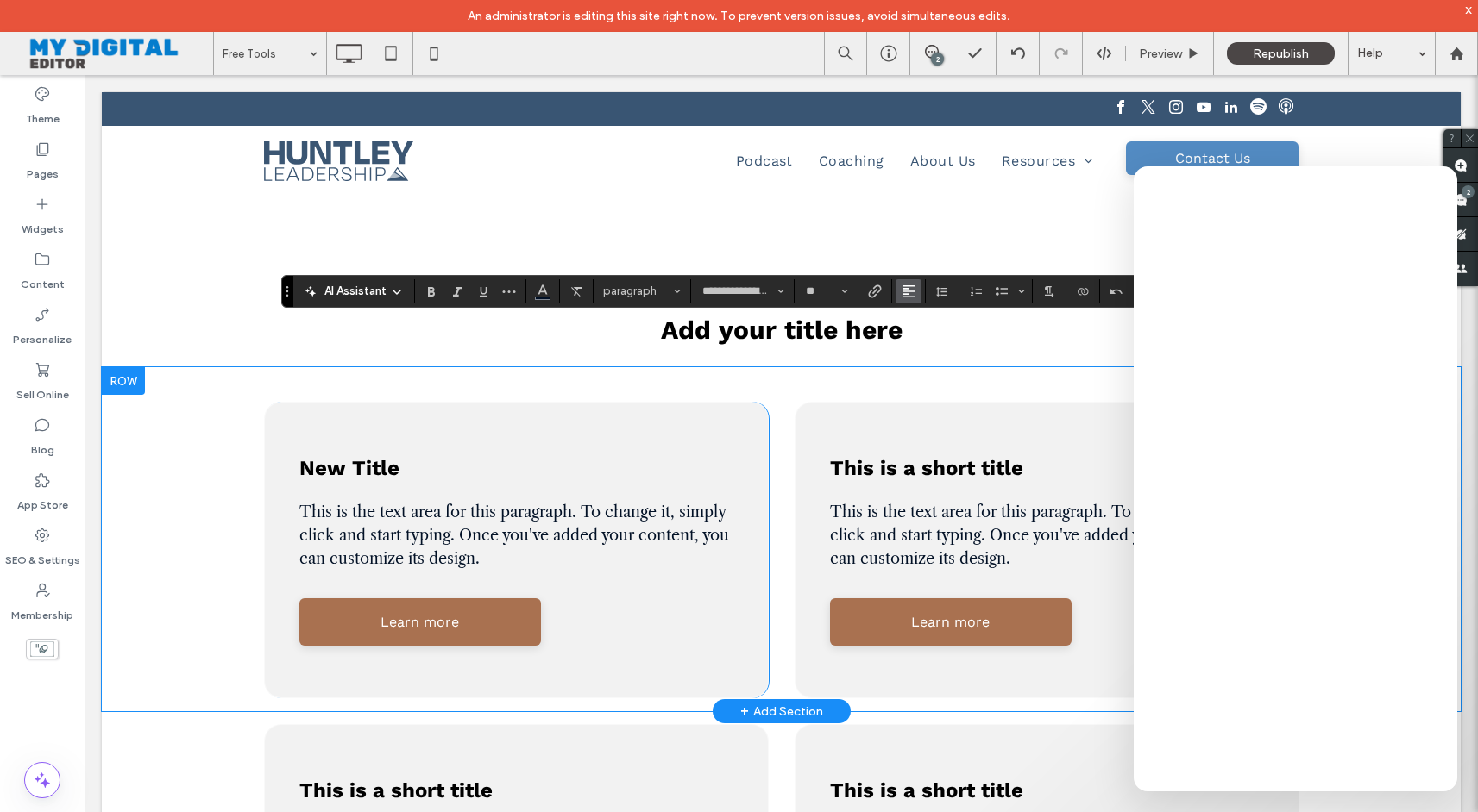
click at [912, 291] on use "Alignment" at bounding box center [908, 291] width 12 height 12
click at [918, 346] on use "ui.textEditor.alignment.center" at bounding box center [921, 344] width 12 height 12
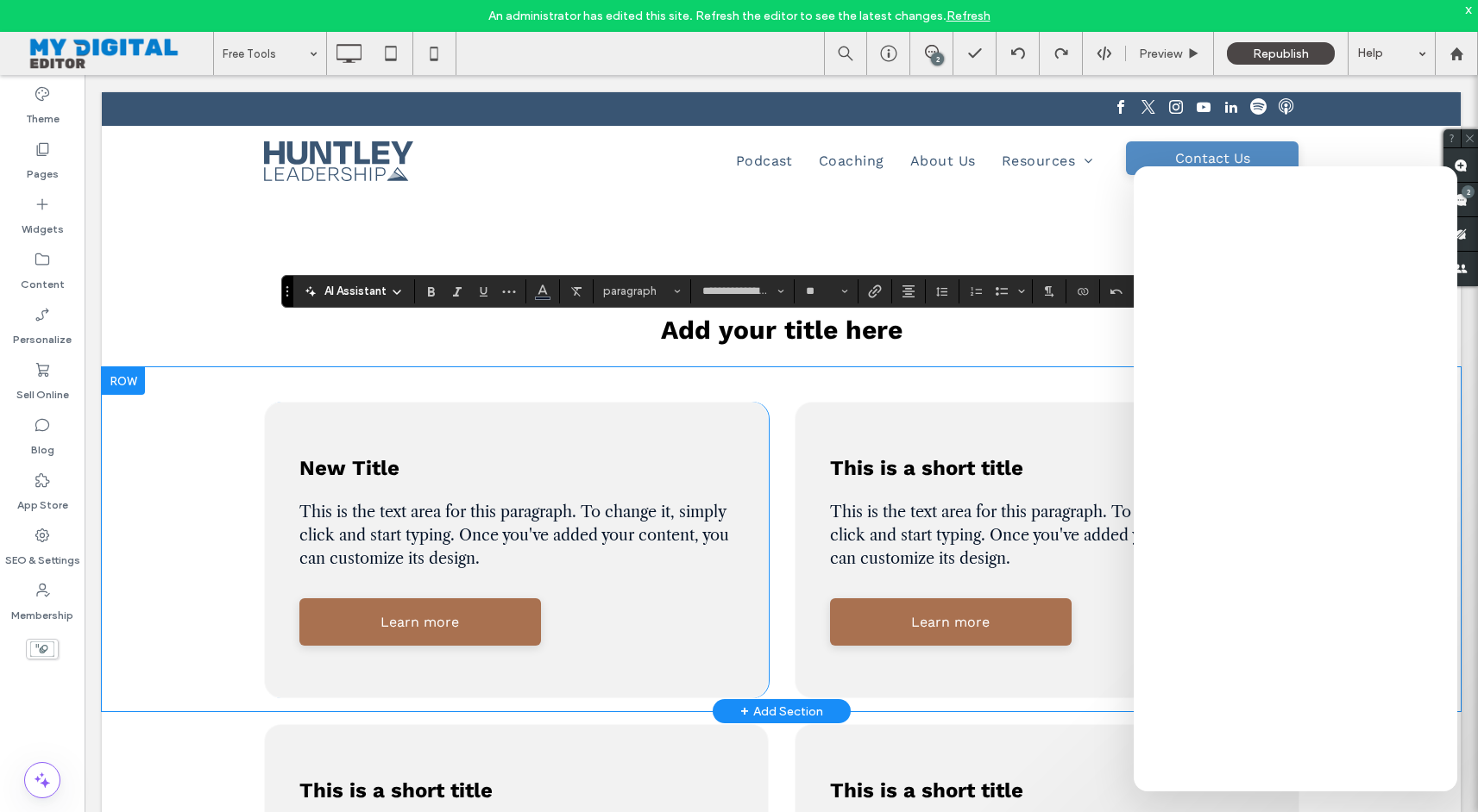
click at [971, 21] on link "Refresh" at bounding box center [969, 16] width 44 height 15
